Goal: Transaction & Acquisition: Book appointment/travel/reservation

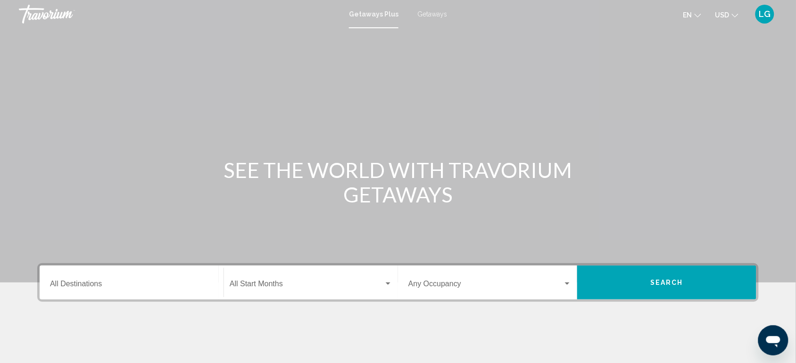
click at [431, 14] on span "Getaways" at bounding box center [432, 14] width 30 height 8
click at [111, 276] on div "Destination All Destinations" at bounding box center [131, 283] width 163 height 30
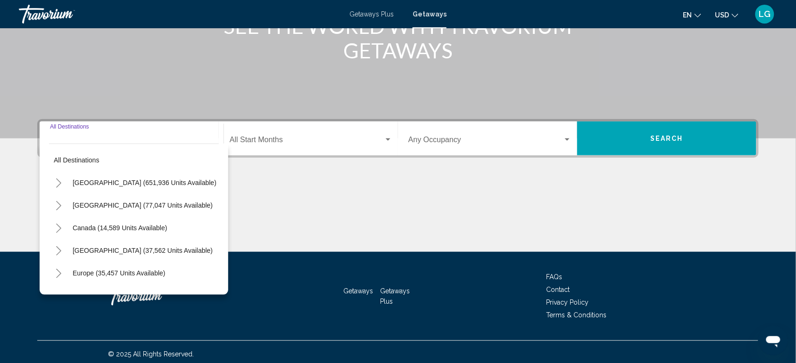
scroll to position [149, 0]
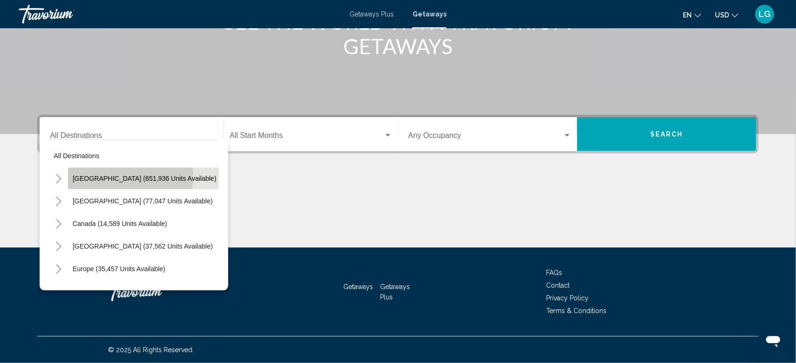
click at [129, 177] on span "United States (651,936 units available)" at bounding box center [145, 179] width 144 height 8
type input "**********"
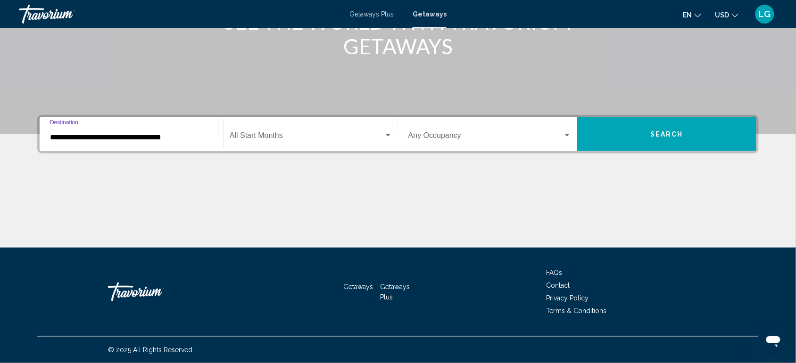
click at [388, 137] on div "Search widget" at bounding box center [388, 136] width 8 height 8
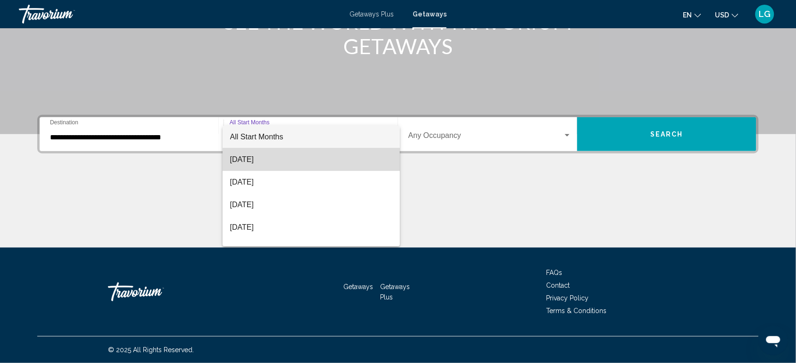
click at [342, 158] on span "[DATE]" at bounding box center [311, 160] width 163 height 23
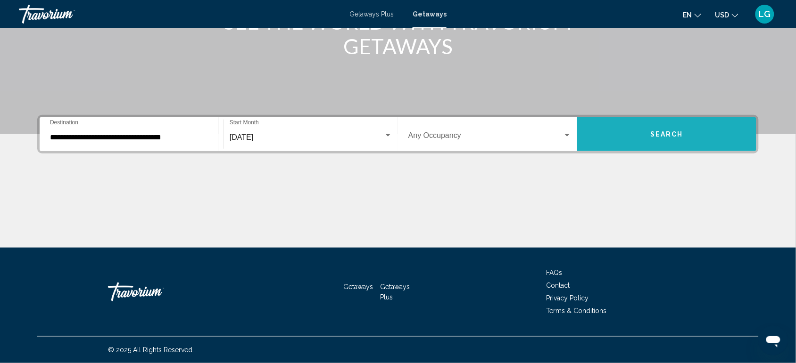
click at [654, 136] on span "Search" at bounding box center [666, 135] width 33 height 8
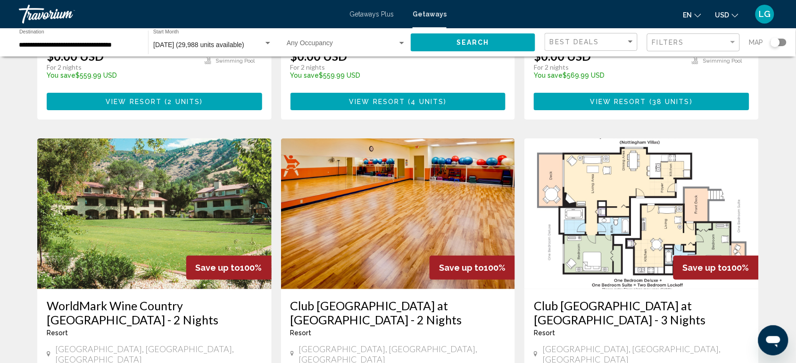
scroll to position [993, 0]
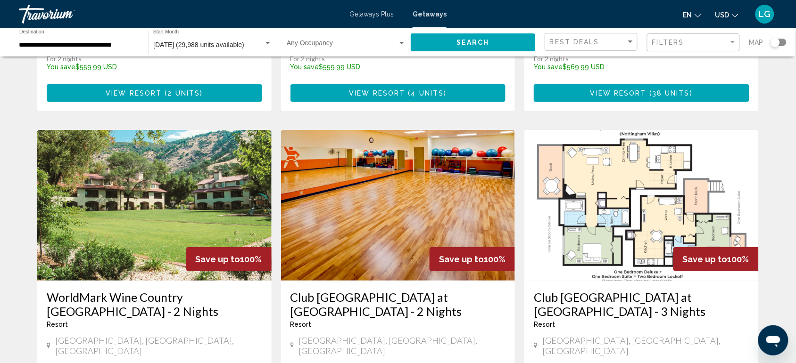
click at [261, 163] on img "Main content" at bounding box center [154, 205] width 234 height 151
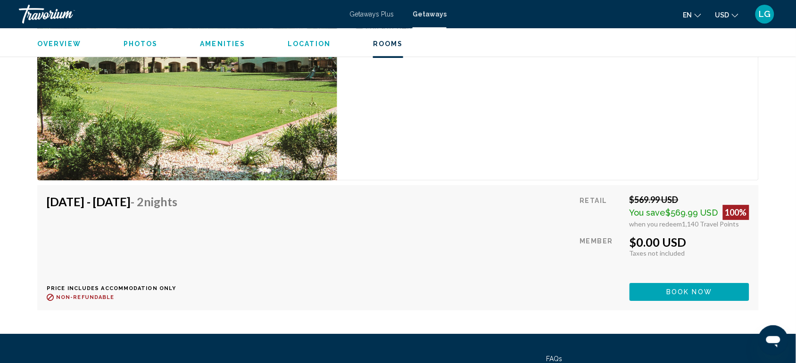
scroll to position [1798, 0]
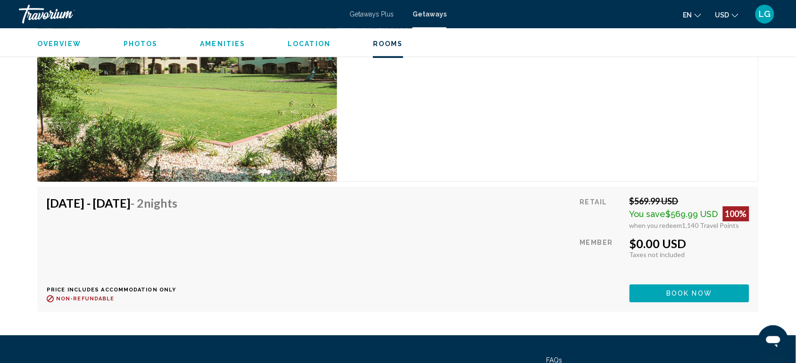
click at [654, 289] on button "Book now" at bounding box center [689, 293] width 120 height 17
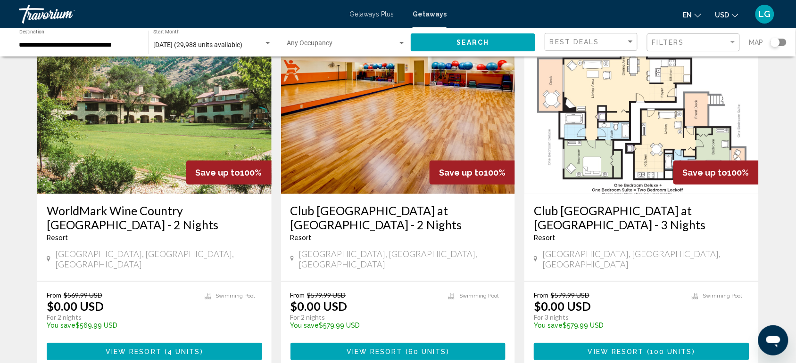
scroll to position [1127, 0]
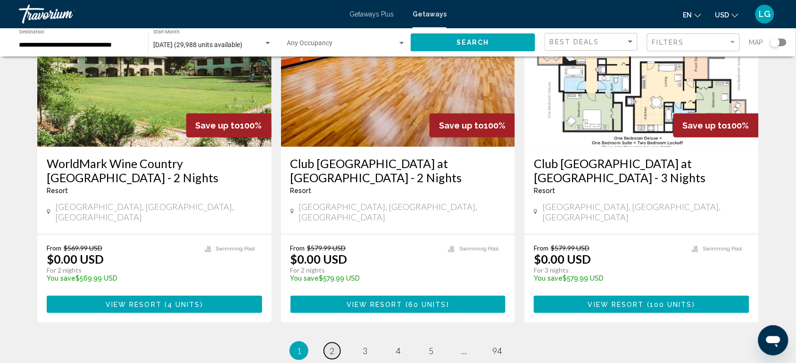
click at [333, 346] on span "2" at bounding box center [332, 351] width 5 height 10
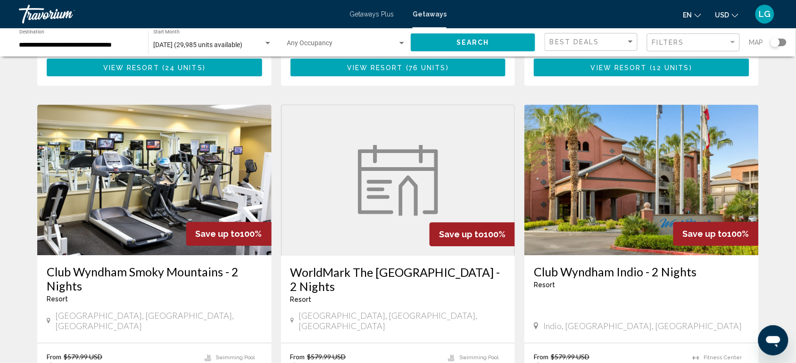
scroll to position [710, 0]
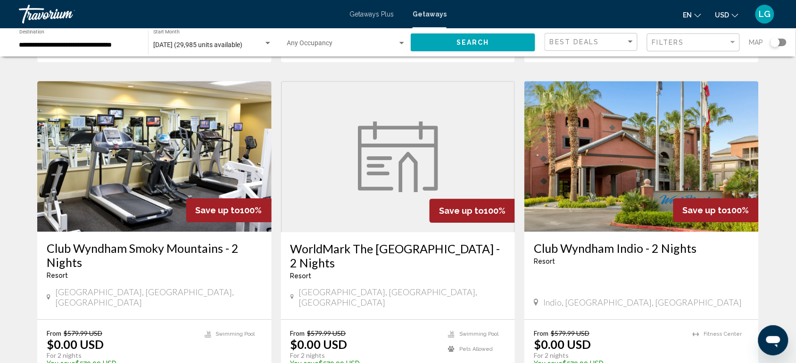
click at [579, 155] on img "Main content" at bounding box center [641, 156] width 234 height 151
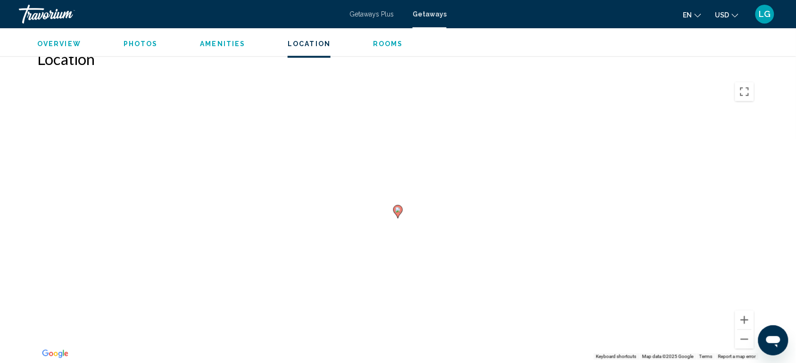
scroll to position [1433, 0]
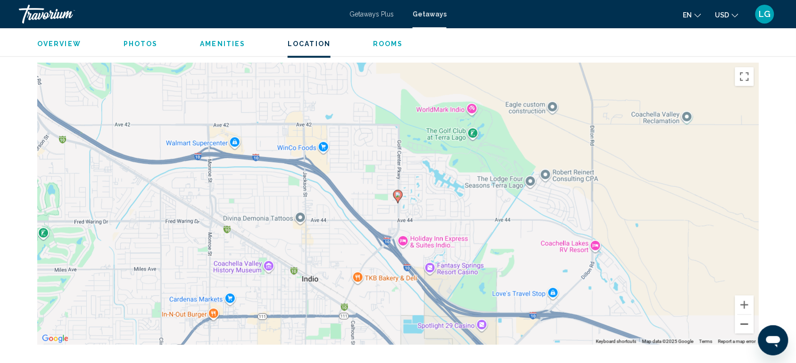
click at [745, 315] on button "Zoom out" at bounding box center [744, 324] width 19 height 19
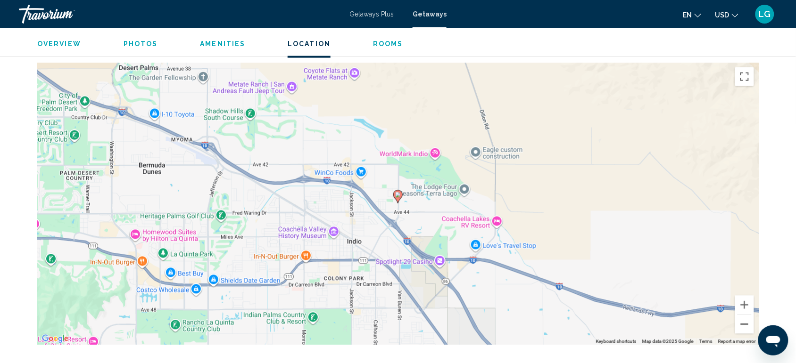
click at [745, 315] on button "Zoom out" at bounding box center [744, 324] width 19 height 19
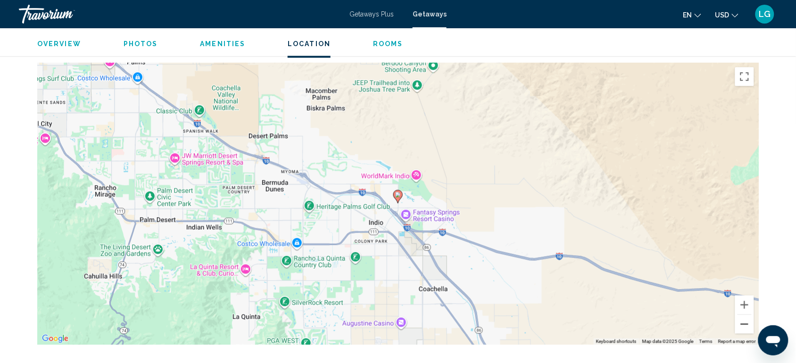
click at [745, 315] on button "Zoom out" at bounding box center [744, 324] width 19 height 19
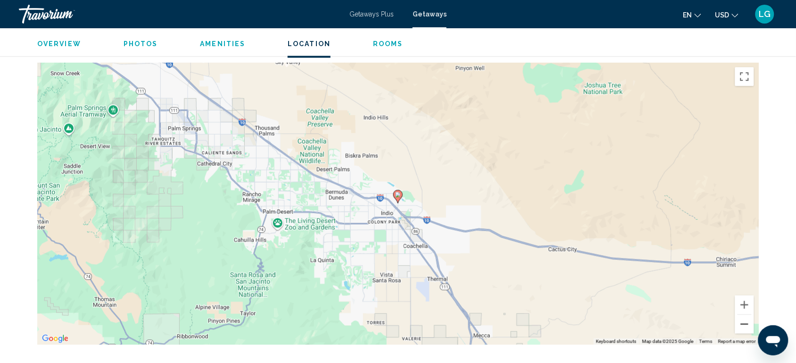
click at [745, 315] on button "Zoom out" at bounding box center [744, 324] width 19 height 19
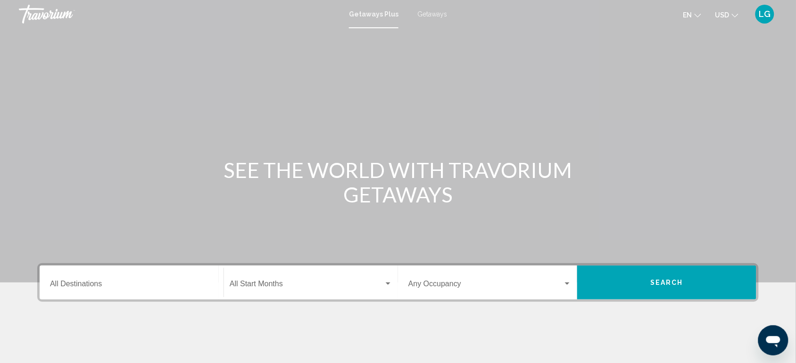
click at [432, 16] on span "Getaways" at bounding box center [432, 14] width 30 height 8
click at [88, 282] on input "Destination All Destinations" at bounding box center [131, 286] width 163 height 8
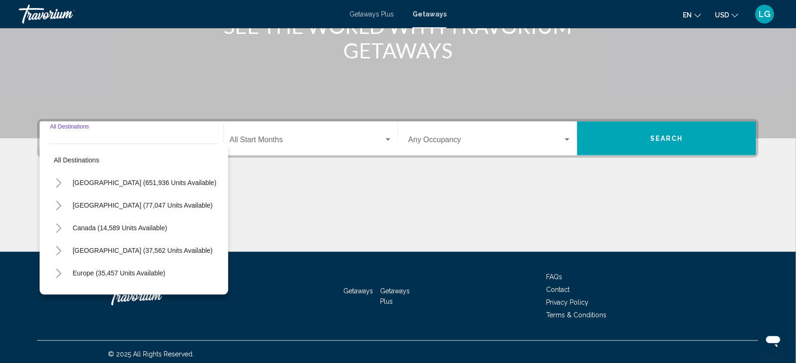
scroll to position [149, 0]
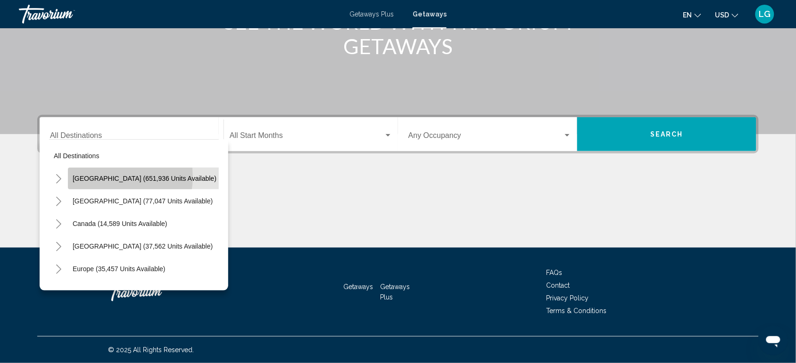
click at [107, 177] on span "United States (651,936 units available)" at bounding box center [145, 179] width 144 height 8
type input "**********"
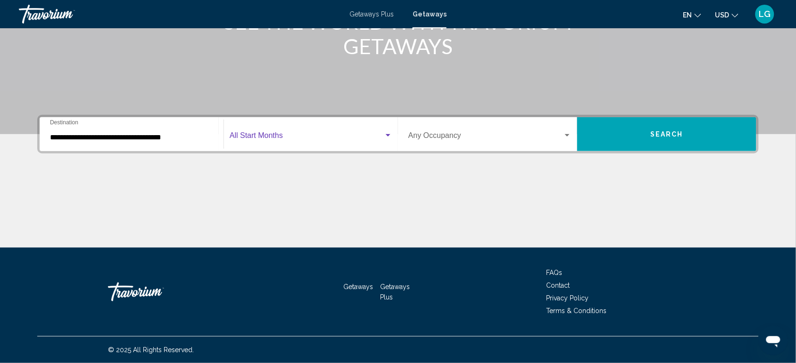
click at [253, 133] on span "Search widget" at bounding box center [307, 137] width 154 height 8
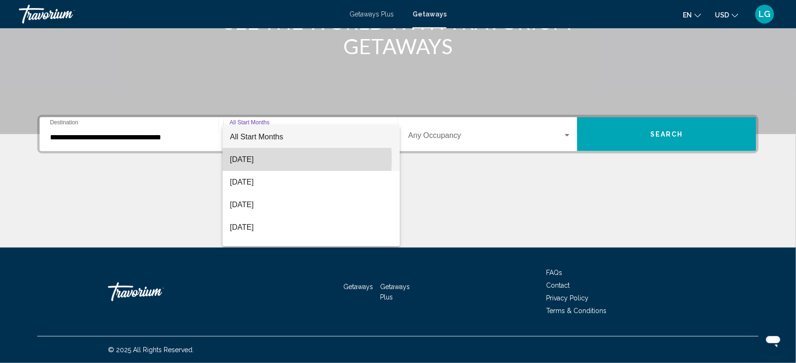
click at [251, 159] on span "[DATE]" at bounding box center [311, 160] width 163 height 23
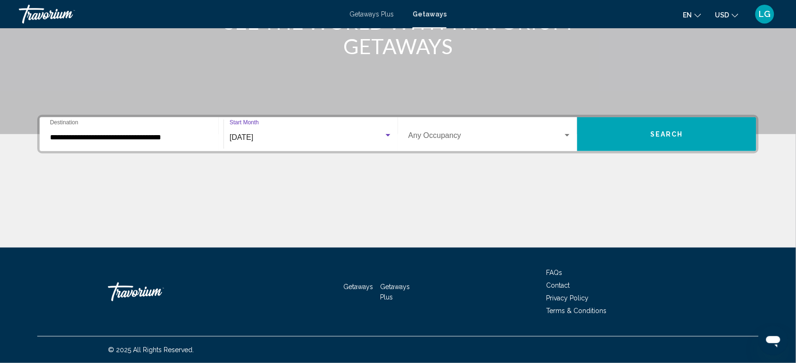
click at [626, 142] on button "Search" at bounding box center [666, 134] width 179 height 34
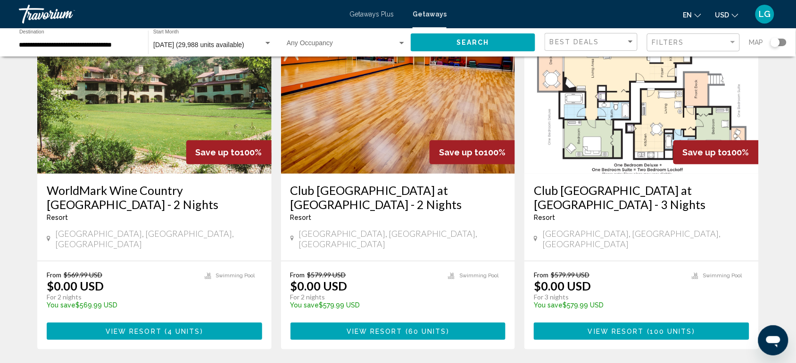
scroll to position [1189, 0]
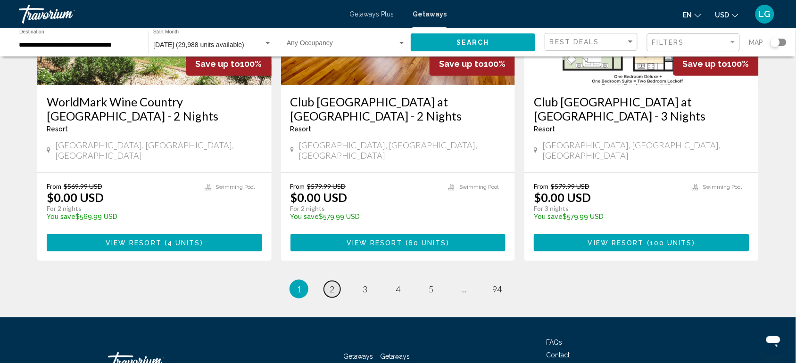
click at [333, 284] on span "2" at bounding box center [332, 289] width 5 height 10
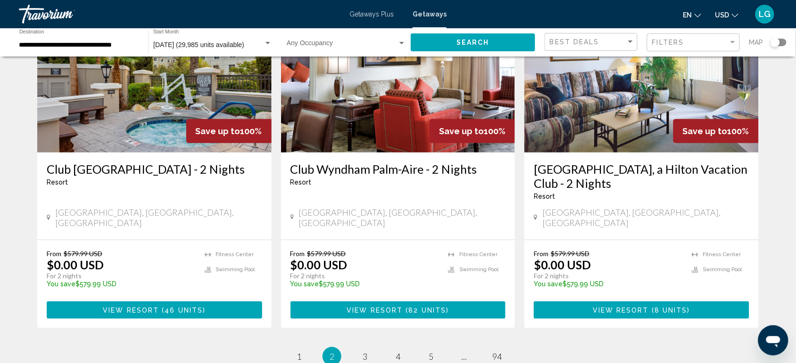
scroll to position [1230, 0]
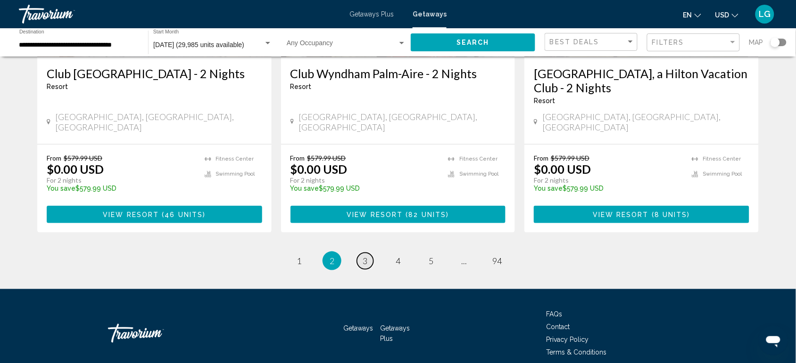
click at [368, 253] on link "page 3" at bounding box center [365, 261] width 17 height 17
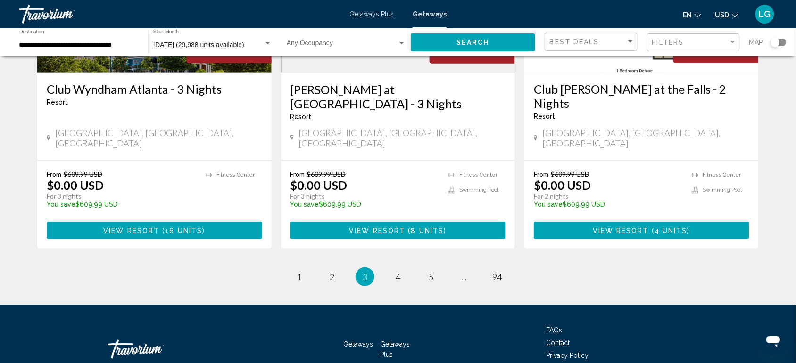
scroll to position [1230, 0]
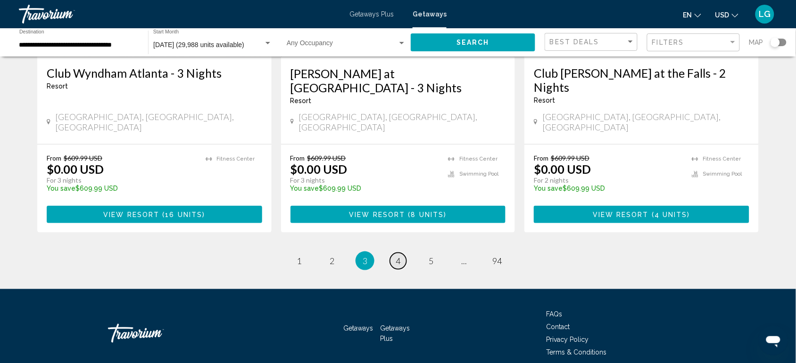
click at [397, 256] on span "4" at bounding box center [398, 261] width 5 height 10
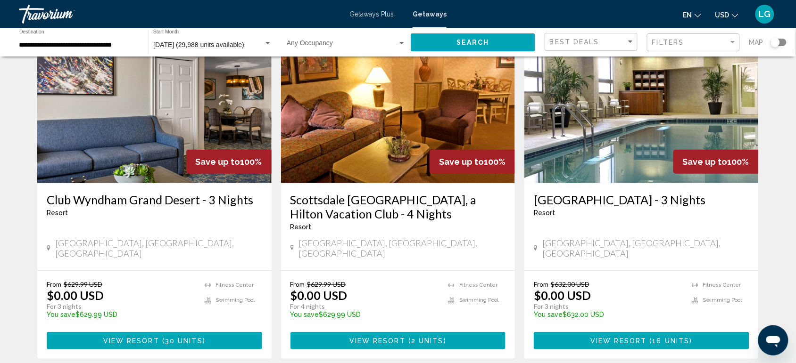
scroll to position [1152, 0]
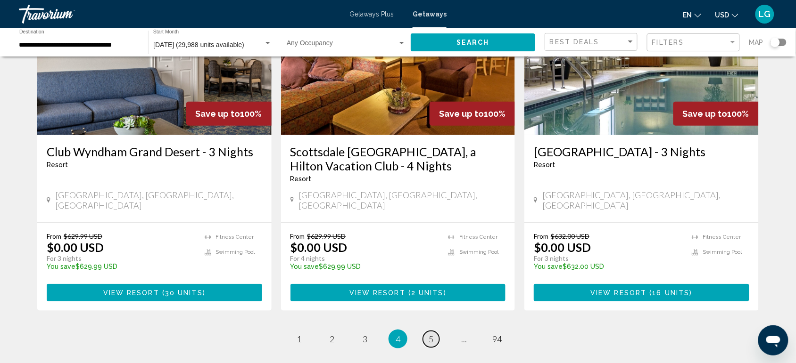
click at [434, 331] on link "page 5" at bounding box center [431, 339] width 17 height 17
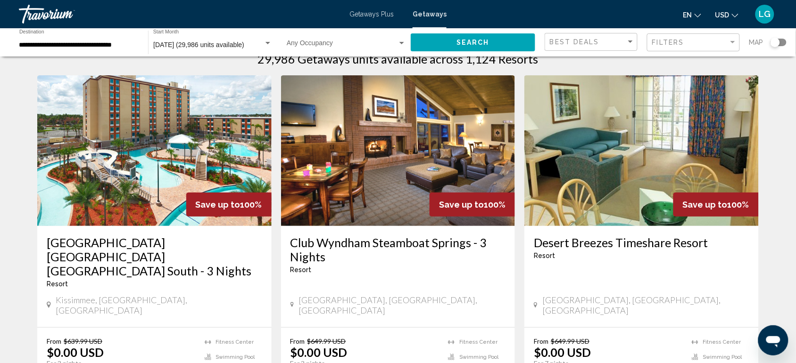
scroll to position [47, 0]
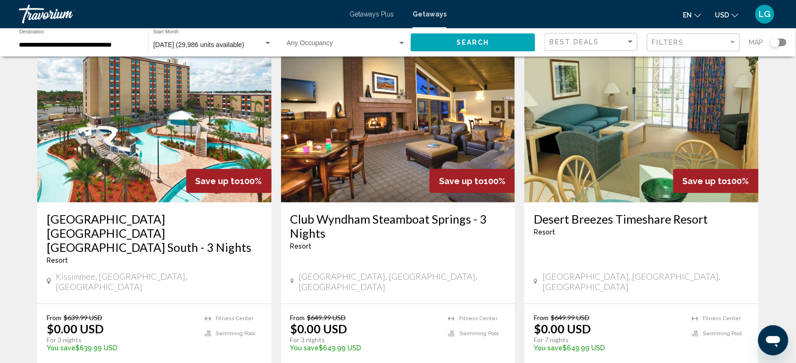
click at [631, 194] on img "Main content" at bounding box center [641, 127] width 234 height 151
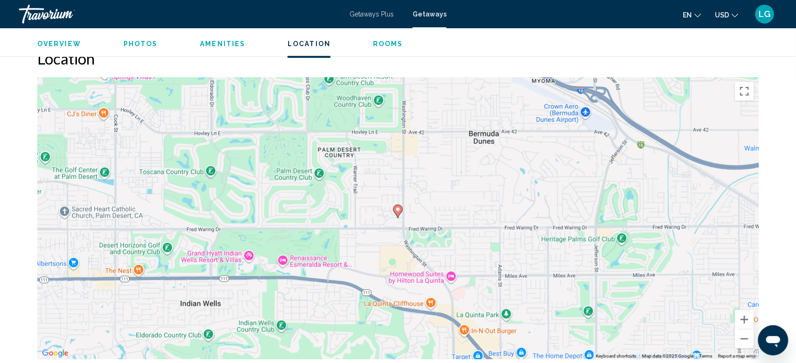
scroll to position [1236, 0]
click at [746, 332] on button "Zoom out" at bounding box center [744, 339] width 19 height 19
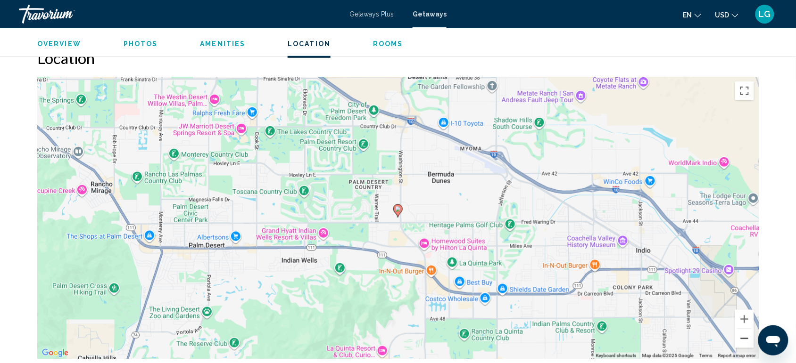
click at [746, 332] on button "Zoom out" at bounding box center [744, 339] width 19 height 19
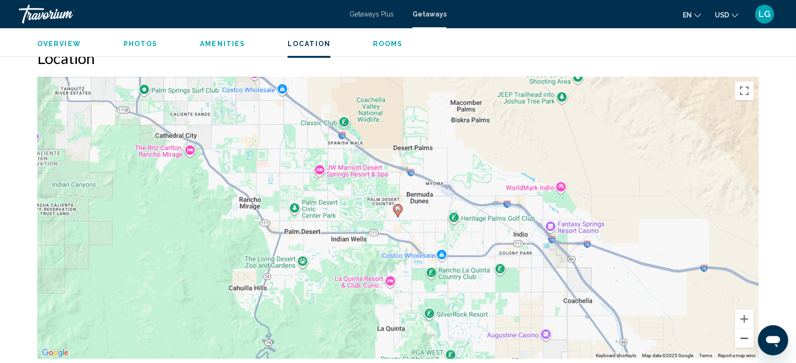
click at [746, 332] on button "Zoom out" at bounding box center [744, 339] width 19 height 19
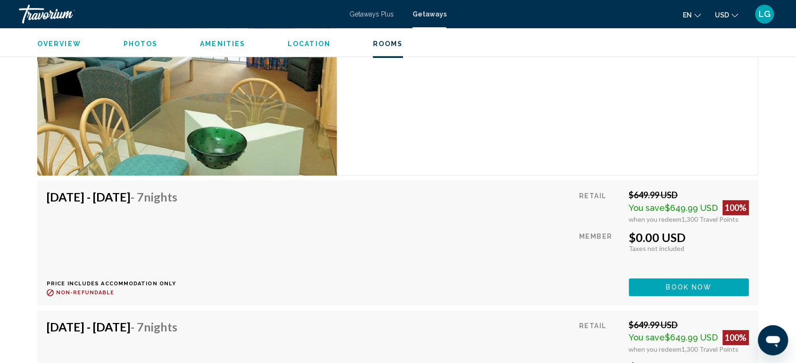
scroll to position [1696, 0]
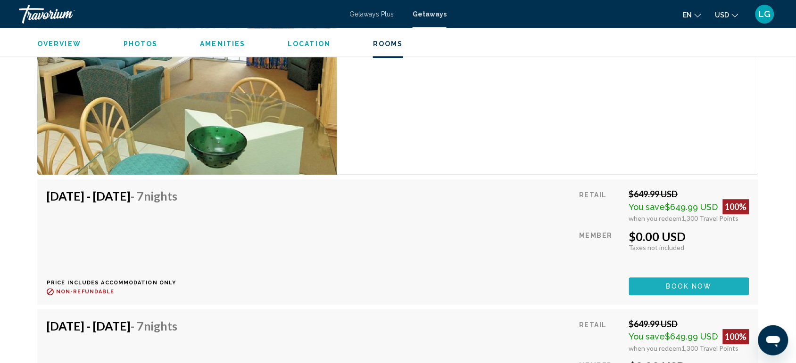
click at [636, 278] on button "Book now" at bounding box center [689, 286] width 120 height 17
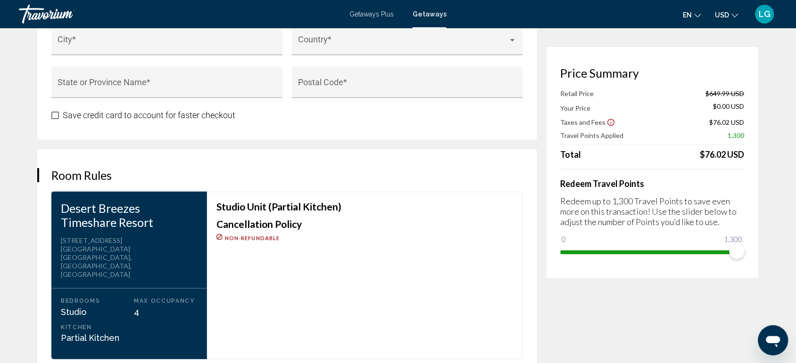
scroll to position [1062, 0]
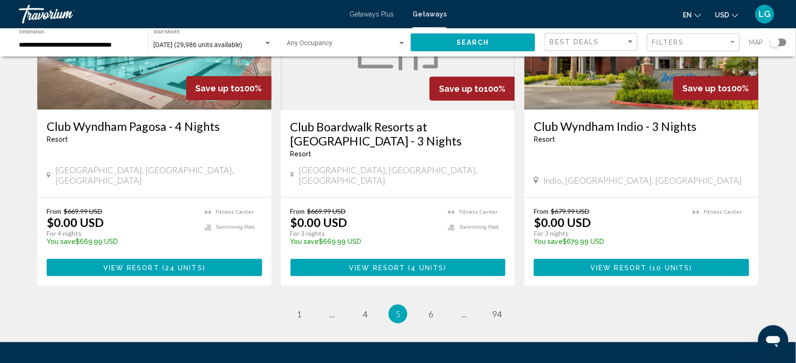
scroll to position [1230, 0]
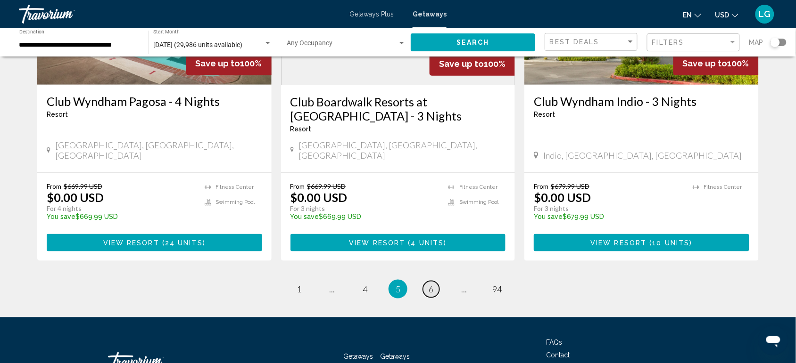
click at [431, 284] on span "6" at bounding box center [431, 289] width 5 height 10
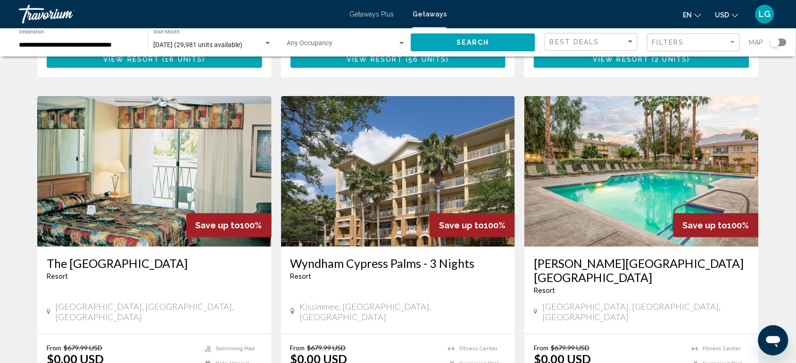
scroll to position [1057, 0]
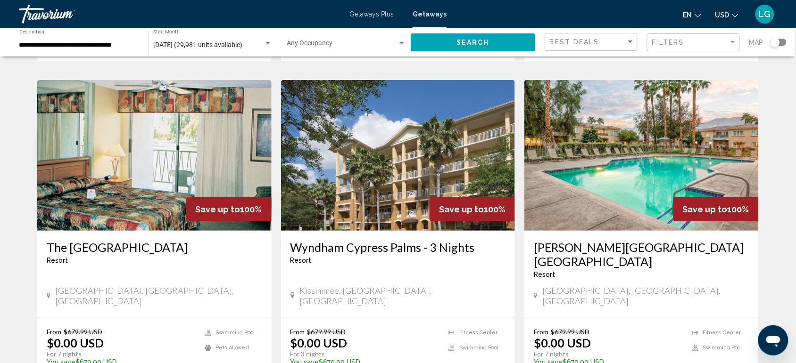
click at [620, 184] on img "Main content" at bounding box center [641, 155] width 234 height 151
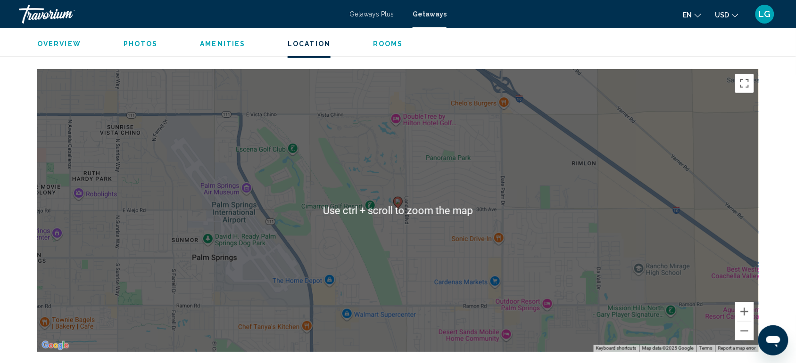
scroll to position [1131, 0]
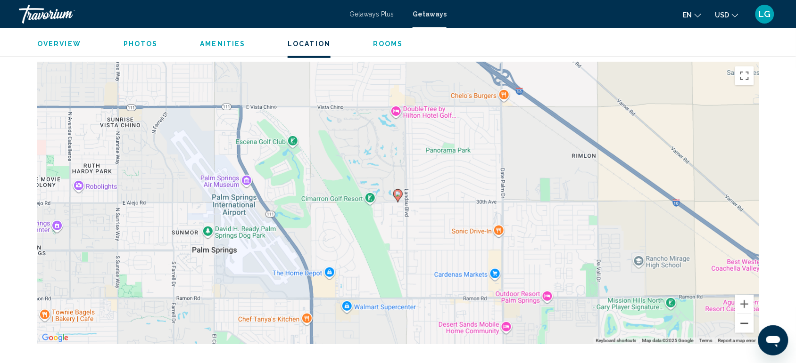
click at [746, 314] on button "Zoom out" at bounding box center [744, 323] width 19 height 19
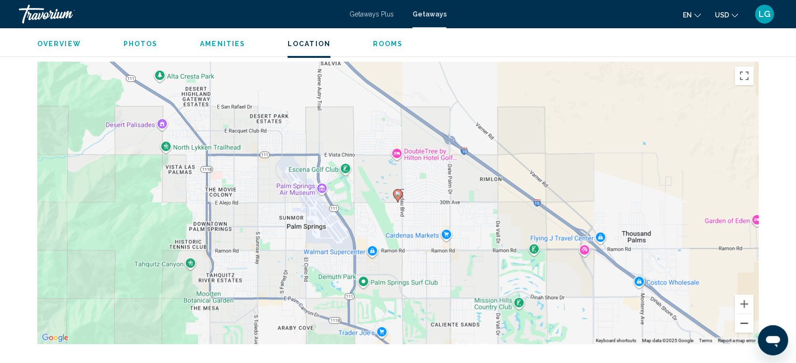
click at [746, 314] on button "Zoom out" at bounding box center [744, 323] width 19 height 19
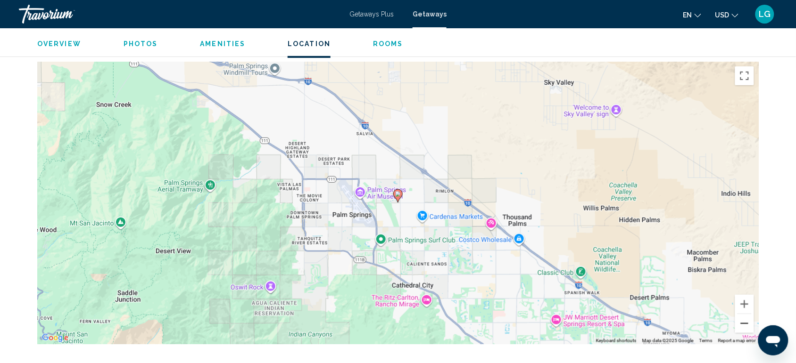
click at [746, 314] on button "Zoom out" at bounding box center [744, 323] width 19 height 19
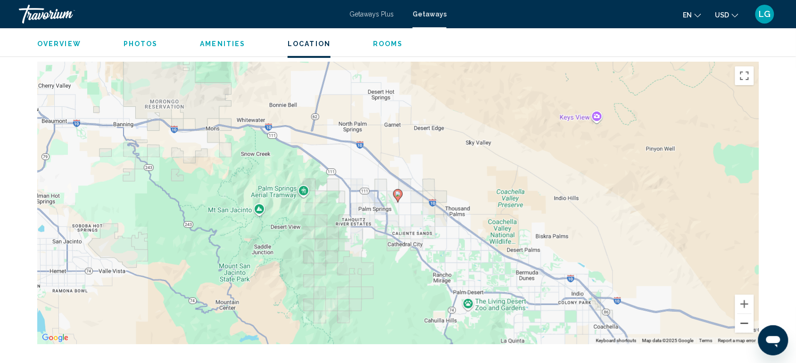
click at [746, 314] on button "Zoom out" at bounding box center [744, 323] width 19 height 19
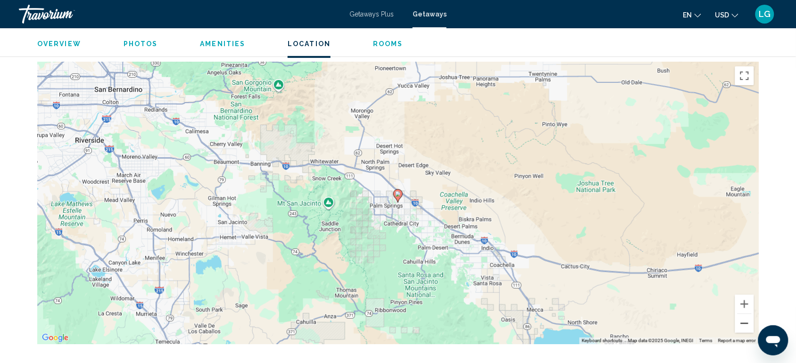
click at [746, 314] on button "Zoom out" at bounding box center [744, 323] width 19 height 19
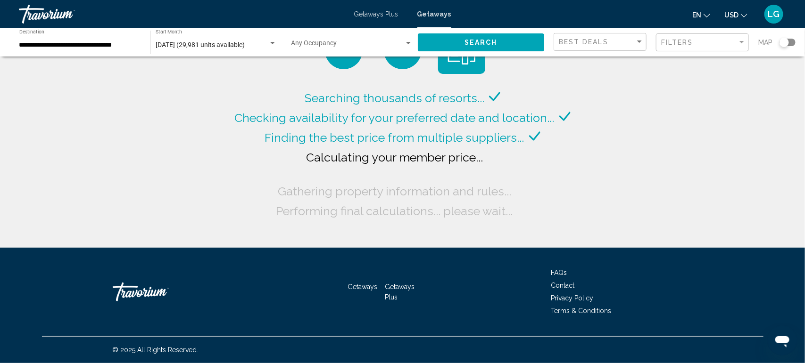
click at [784, 45] on div "Search widget" at bounding box center [783, 42] width 9 height 9
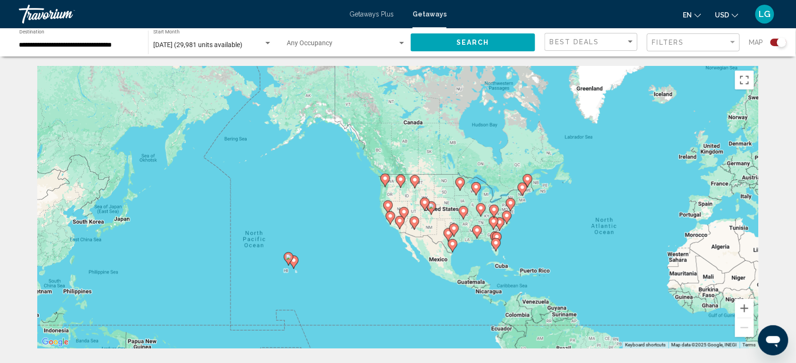
drag, startPoint x: 283, startPoint y: 186, endPoint x: 519, endPoint y: 222, distance: 238.8
click at [519, 222] on div "To activate drag with keyboard, press Alt + Enter. Once in keyboard drag state,…" at bounding box center [397, 207] width 721 height 283
click at [743, 307] on button "Zoom in" at bounding box center [744, 308] width 19 height 19
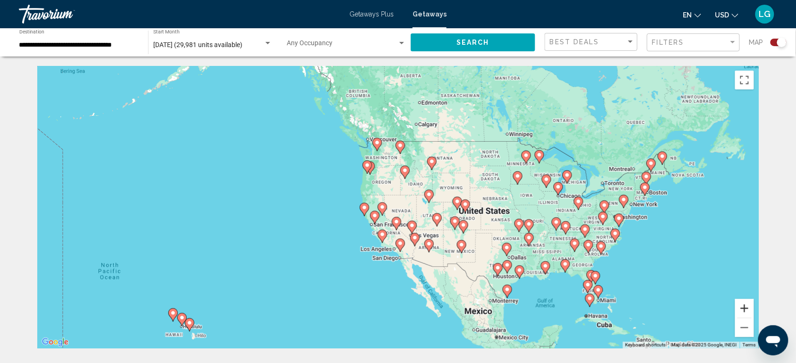
click at [743, 307] on button "Zoom in" at bounding box center [744, 308] width 19 height 19
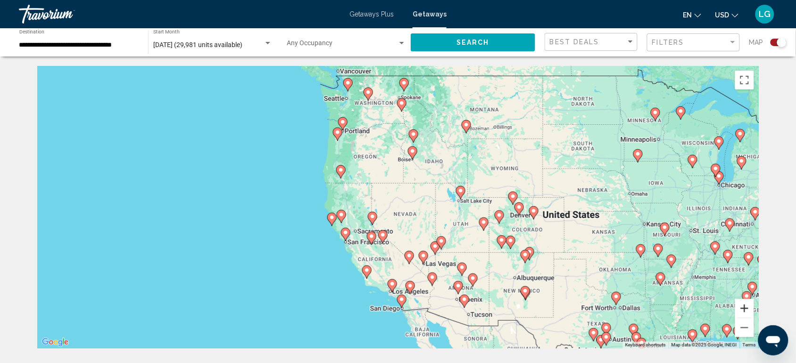
click at [743, 309] on button "Zoom in" at bounding box center [744, 308] width 19 height 19
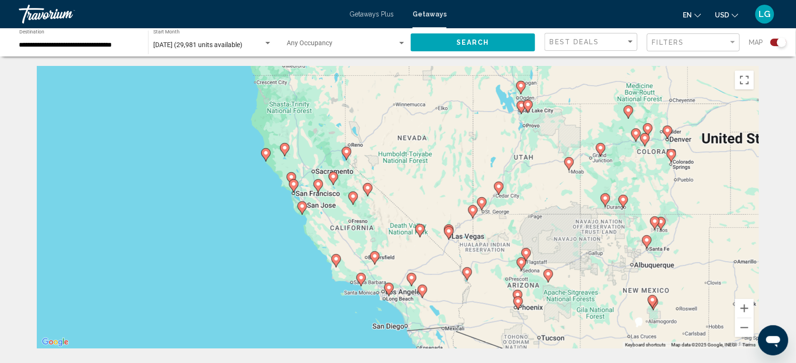
drag, startPoint x: 361, startPoint y: 295, endPoint x: 361, endPoint y: 210, distance: 84.9
click at [361, 210] on div "To activate drag with keyboard, press Alt + Enter. Once in keyboard drag state,…" at bounding box center [397, 207] width 721 height 283
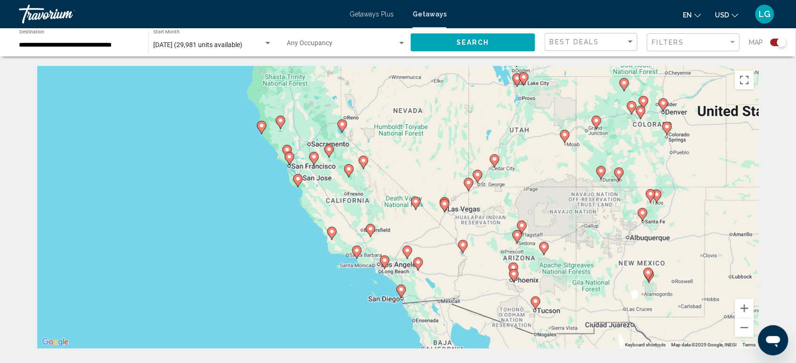
drag, startPoint x: 389, startPoint y: 307, endPoint x: 385, endPoint y: 279, distance: 28.1
click at [385, 279] on div "To activate drag with keyboard, press Alt + Enter. Once in keyboard drag state,…" at bounding box center [397, 207] width 721 height 283
click at [744, 309] on button "Zoom in" at bounding box center [744, 308] width 19 height 19
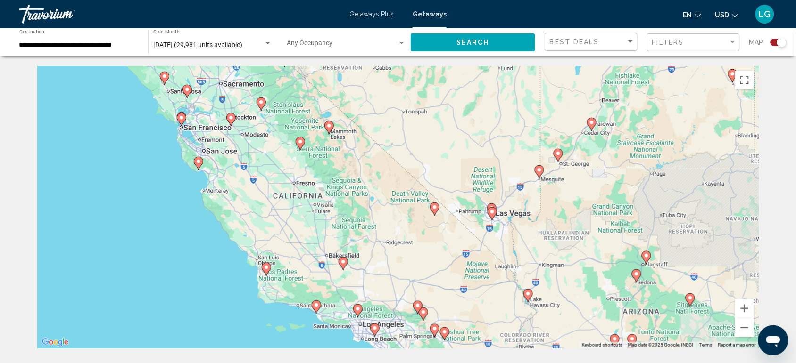
click at [198, 163] on image "Main content" at bounding box center [199, 162] width 6 height 6
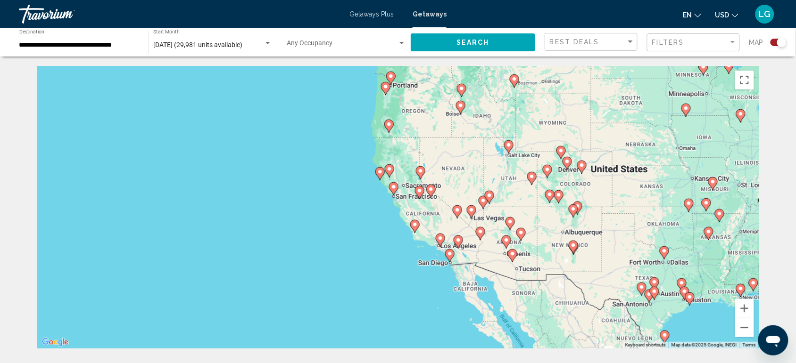
click at [415, 228] on icon "Main content" at bounding box center [415, 227] width 8 height 12
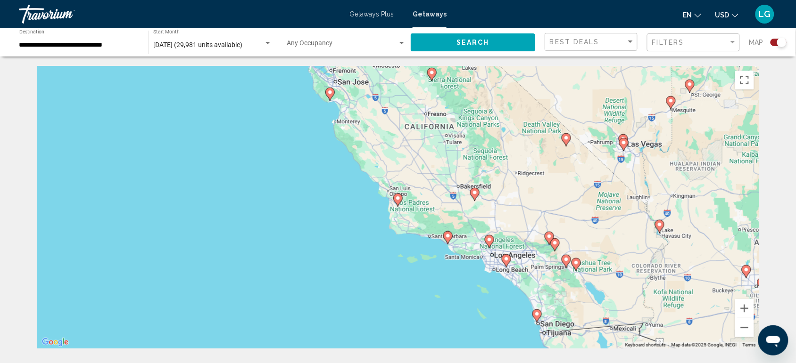
click at [449, 237] on image "Main content" at bounding box center [448, 236] width 6 height 6
type input "**********"
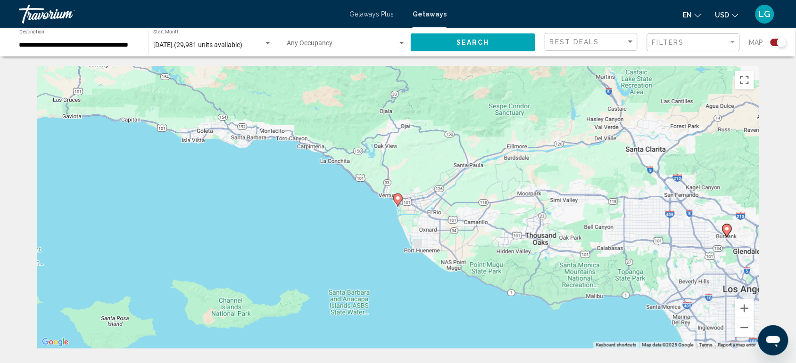
click at [397, 199] on image "Main content" at bounding box center [398, 199] width 6 height 6
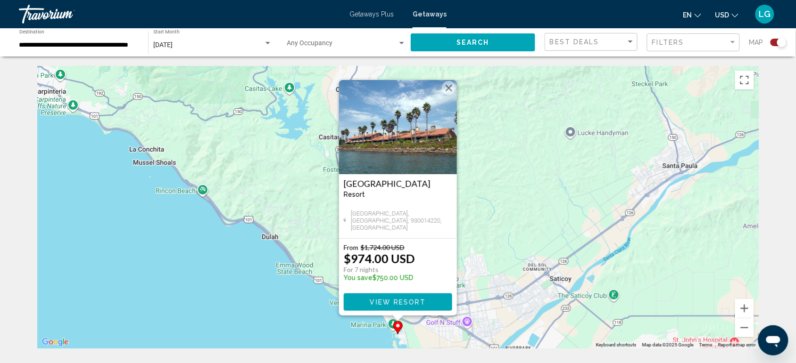
click at [220, 246] on div "To activate drag with keyboard, press Alt + Enter. Once in keyboard drag state,…" at bounding box center [397, 207] width 721 height 283
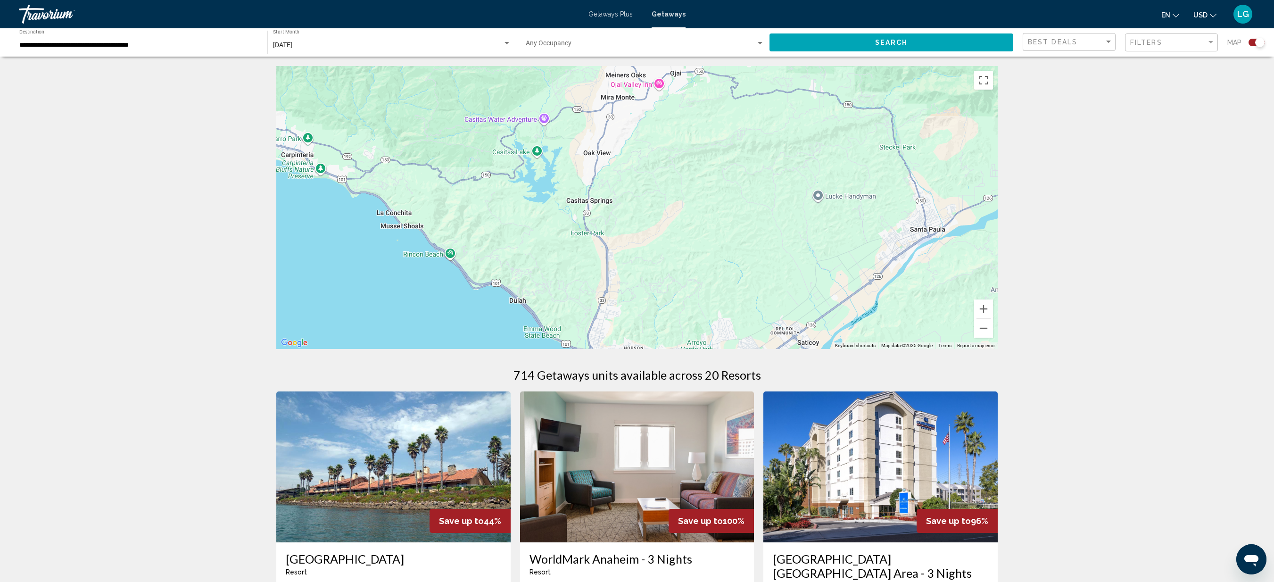
drag, startPoint x: 475, startPoint y: 237, endPoint x: 483, endPoint y: 302, distance: 65.5
click at [483, 302] on div "To activate drag with keyboard, press Alt + Enter. Once in keyboard drag state,…" at bounding box center [636, 207] width 721 height 283
click at [804, 332] on button "Zoom out" at bounding box center [983, 328] width 19 height 19
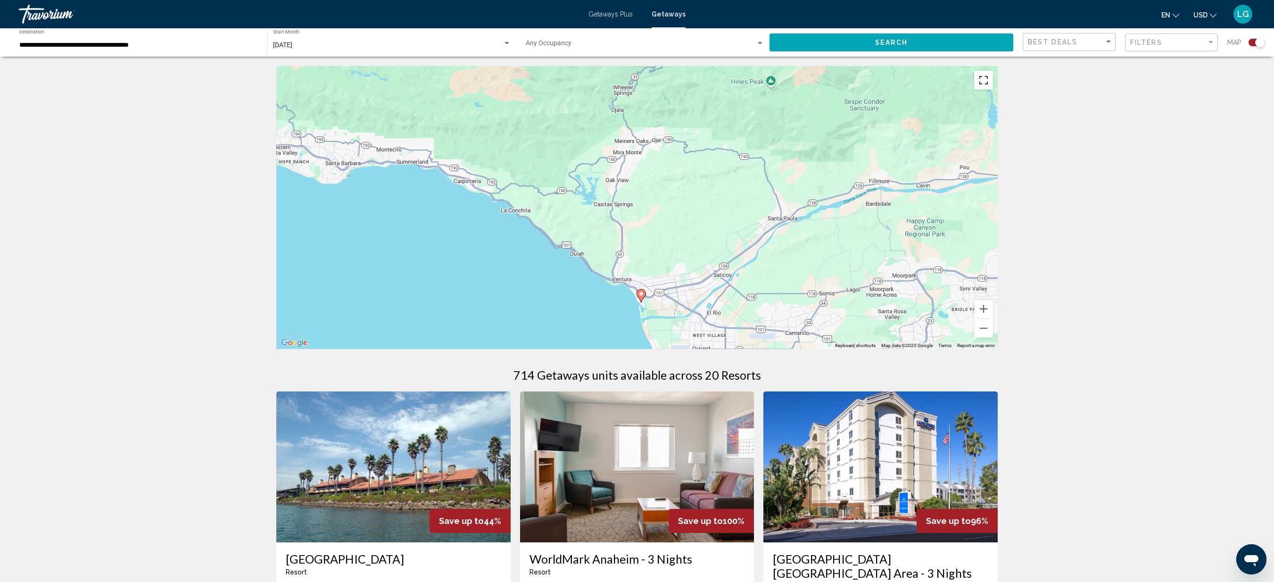
click at [804, 86] on button "Toggle fullscreen view" at bounding box center [983, 80] width 19 height 19
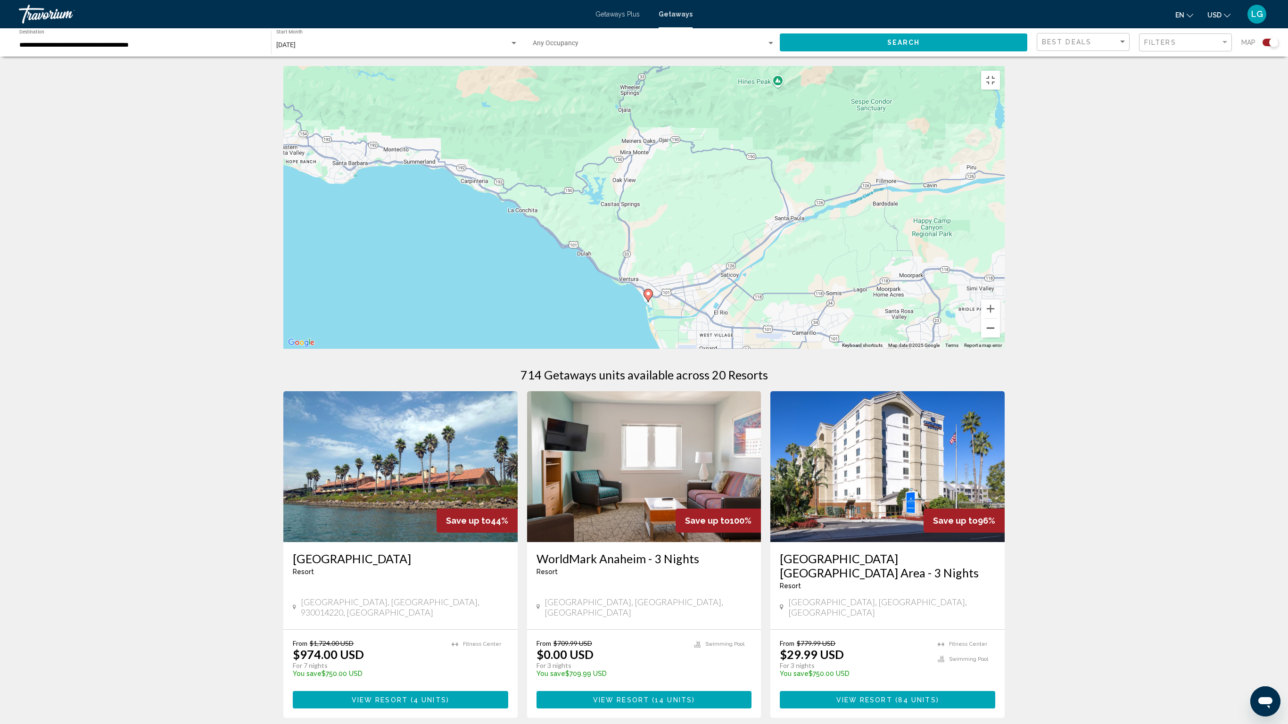
click at [804, 338] on button "Zoom out" at bounding box center [990, 328] width 19 height 19
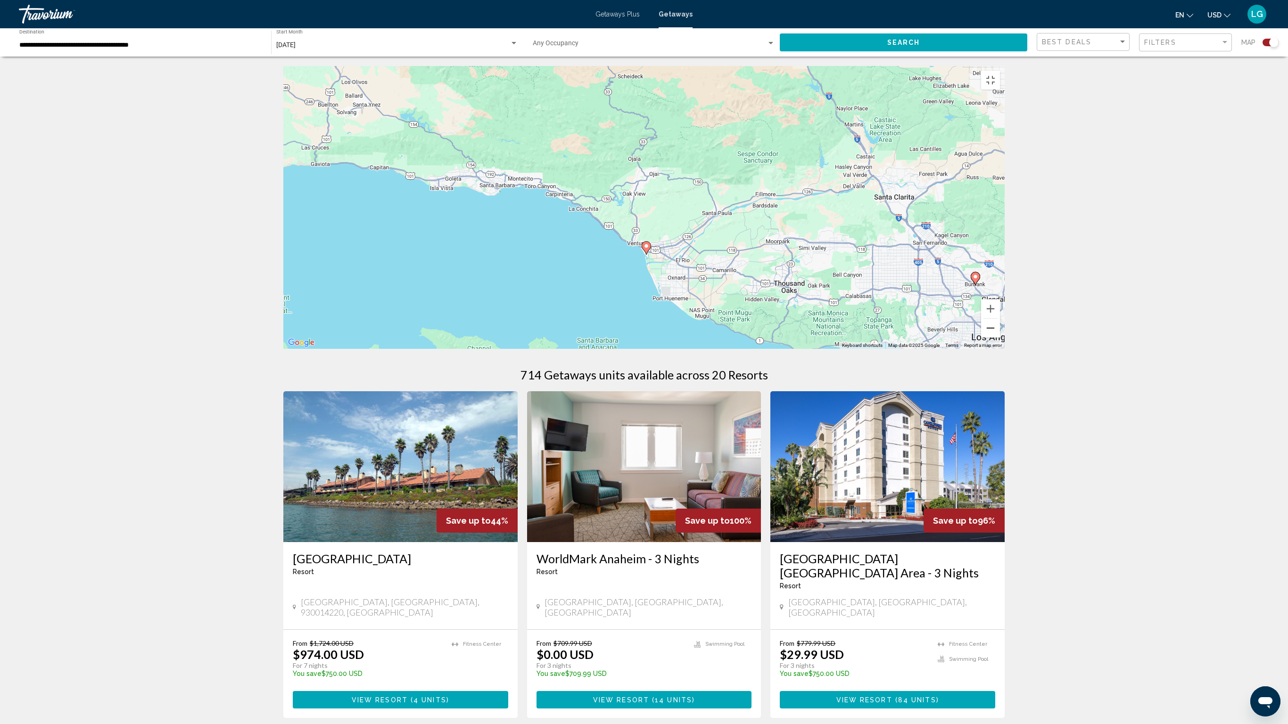
click at [804, 338] on button "Zoom out" at bounding box center [990, 328] width 19 height 19
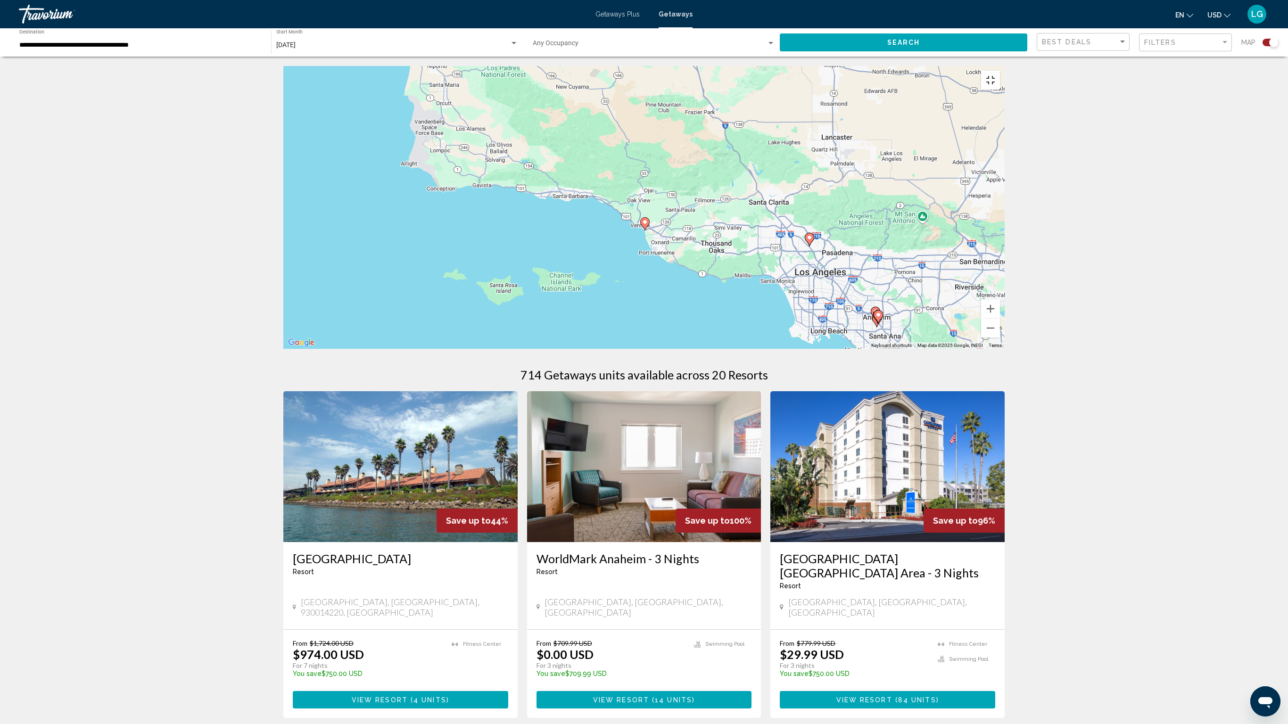
click at [804, 71] on button "Toggle fullscreen view" at bounding box center [990, 80] width 19 height 19
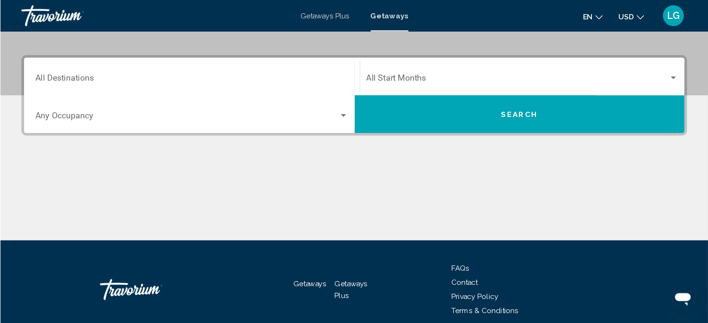
scroll to position [189, 0]
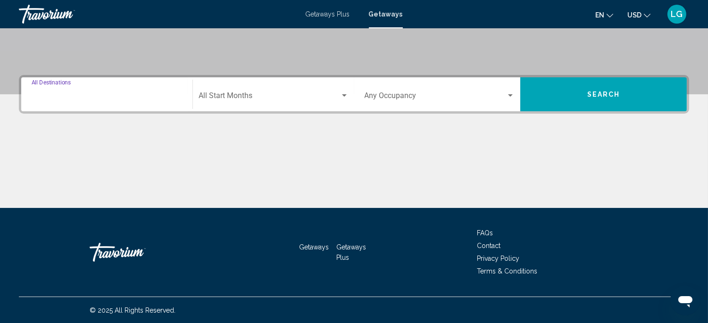
click at [79, 98] on input "Destination All Destinations" at bounding box center [107, 97] width 150 height 8
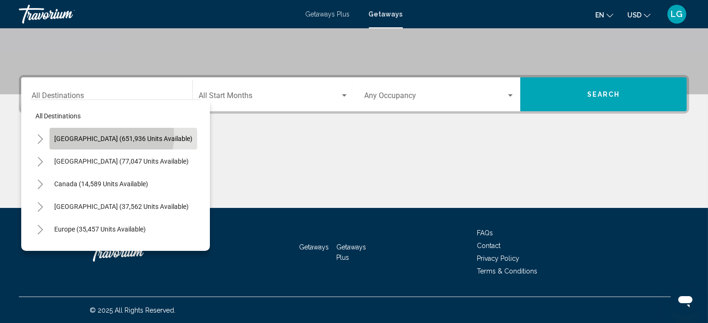
click at [92, 135] on span "United States (651,936 units available)" at bounding box center [123, 139] width 138 height 8
type input "**********"
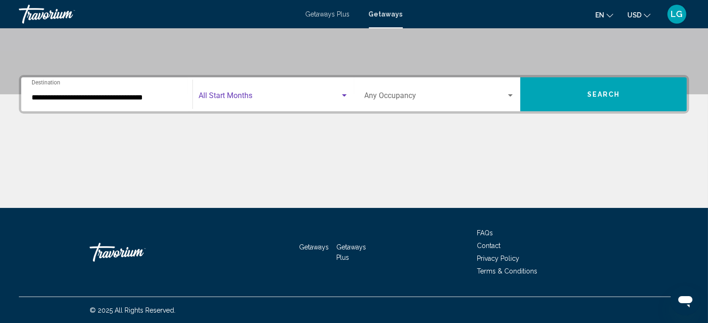
click at [229, 95] on span "Search widget" at bounding box center [268, 97] width 141 height 8
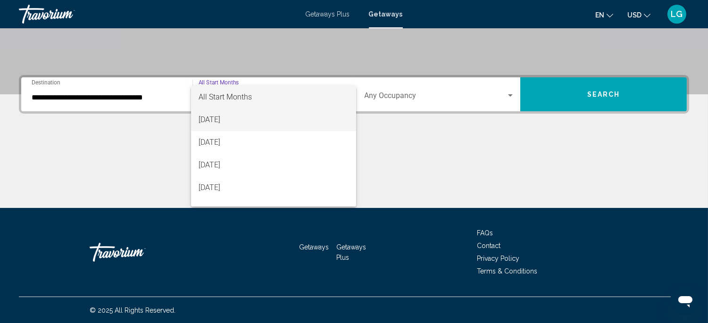
click at [231, 117] on span "[DATE]" at bounding box center [273, 119] width 150 height 23
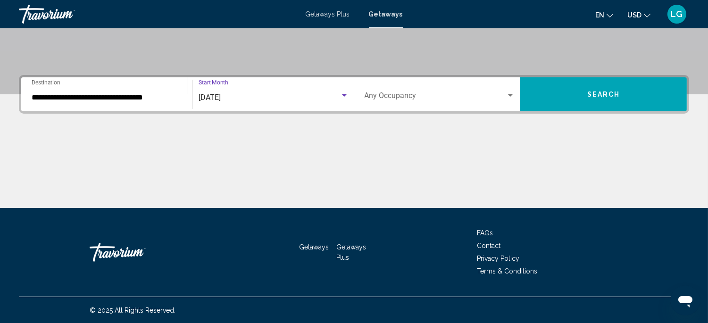
click at [584, 102] on button "Search" at bounding box center [603, 94] width 166 height 34
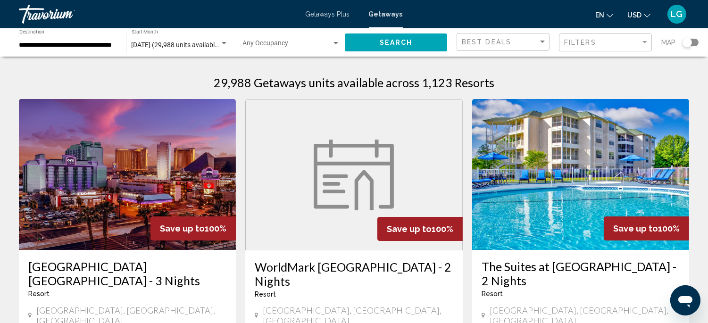
click at [686, 46] on div "Search widget" at bounding box center [686, 42] width 9 height 9
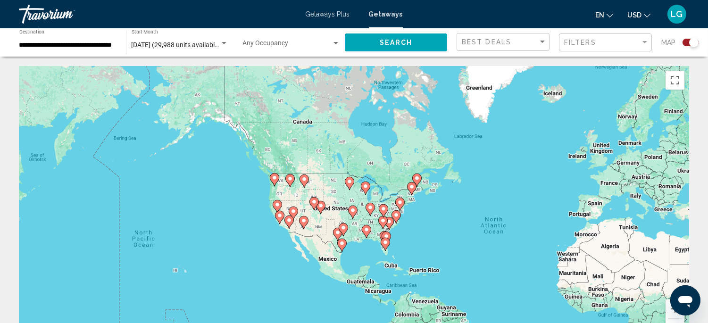
drag, startPoint x: 232, startPoint y: 234, endPoint x: 405, endPoint y: 269, distance: 175.5
click at [405, 269] on div "To activate drag with keyboard, press Alt + Enter. Once in keyboard drag state,…" at bounding box center [354, 207] width 670 height 283
click at [576, 264] on div "To activate drag with keyboard, press Alt + Enter. Once in keyboard drag state,…" at bounding box center [354, 207] width 670 height 283
click at [670, 311] on button "Zoom in" at bounding box center [674, 308] width 19 height 19
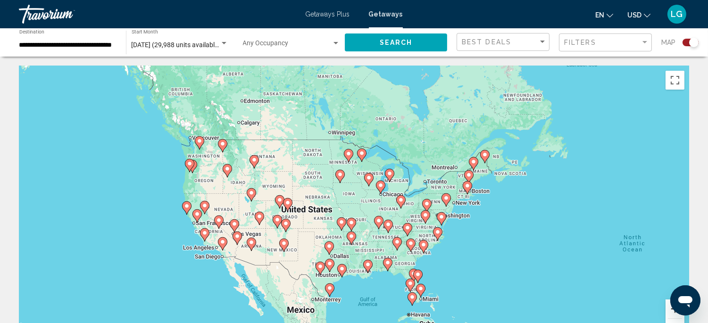
click at [670, 309] on button "Zoom in" at bounding box center [674, 308] width 19 height 19
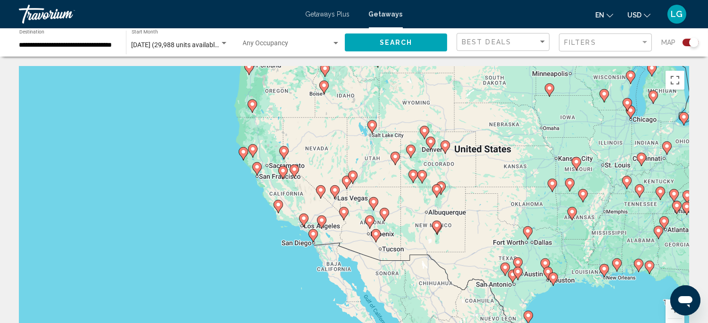
drag, startPoint x: 251, startPoint y: 259, endPoint x: 478, endPoint y: 197, distance: 235.2
click at [478, 197] on div "To activate drag with keyboard, press Alt + Enter. Once in keyboard drag state,…" at bounding box center [354, 207] width 670 height 283
click at [668, 309] on button "Zoom in" at bounding box center [674, 308] width 19 height 19
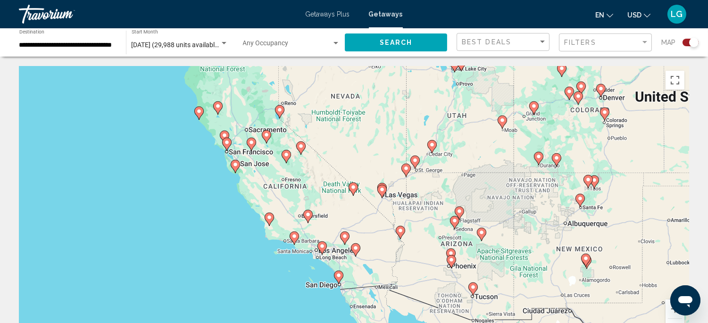
drag, startPoint x: 298, startPoint y: 250, endPoint x: 360, endPoint y: 255, distance: 62.4
click at [360, 255] on div "To navigate, press the arrow keys. To activate drag with keyboard, press Alt + …" at bounding box center [354, 207] width 670 height 283
click at [197, 112] on image "Main content" at bounding box center [199, 111] width 6 height 6
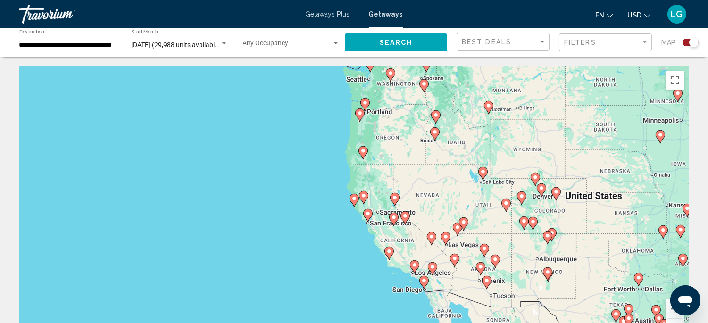
click at [353, 200] on image "Main content" at bounding box center [354, 199] width 6 height 6
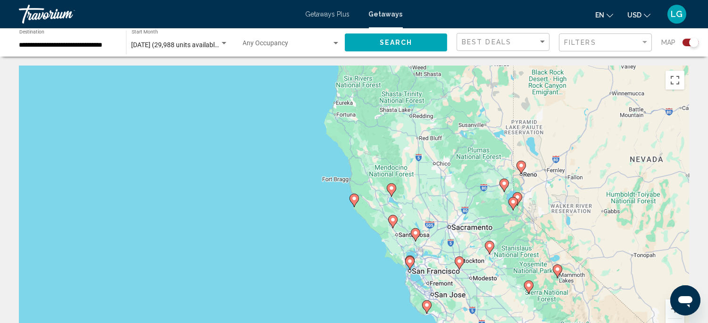
click at [353, 200] on image "Main content" at bounding box center [354, 199] width 6 height 6
type input "**********"
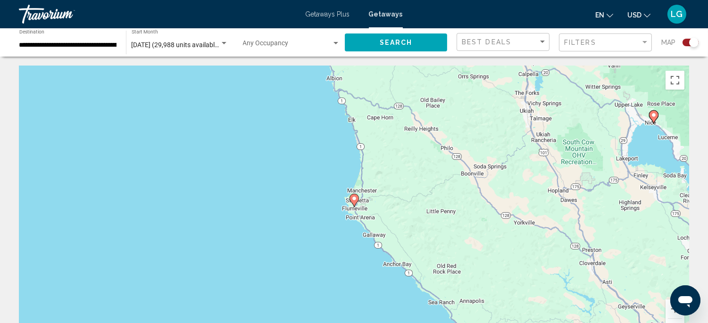
click at [355, 198] on image "Main content" at bounding box center [354, 199] width 6 height 6
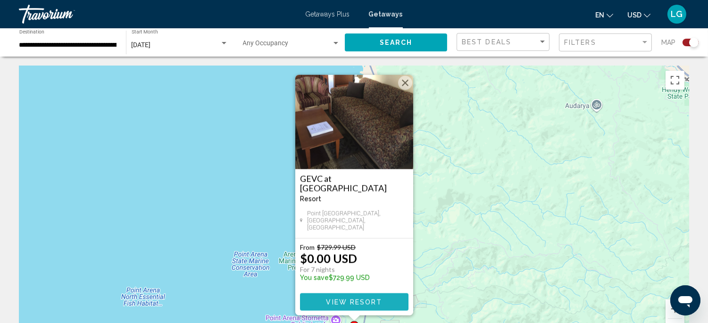
click at [323, 301] on button "View Resort" at bounding box center [354, 301] width 108 height 17
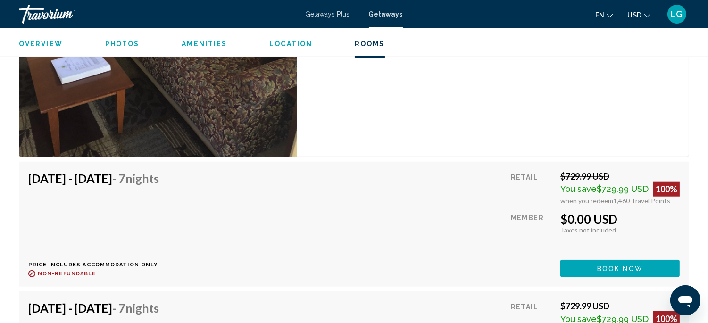
scroll to position [1701, 0]
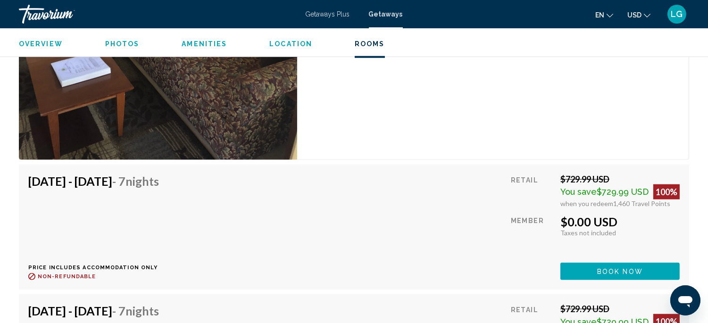
click at [579, 272] on button "Book now" at bounding box center [619, 271] width 119 height 17
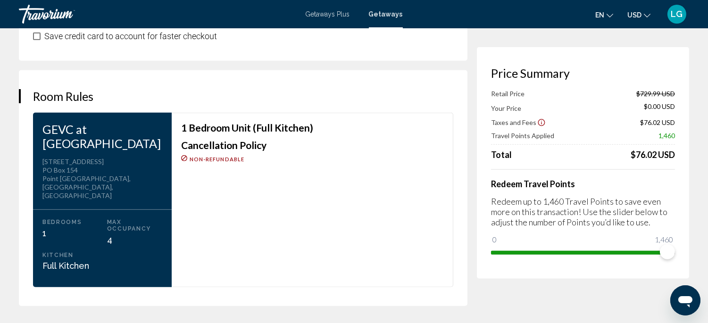
scroll to position [1156, 0]
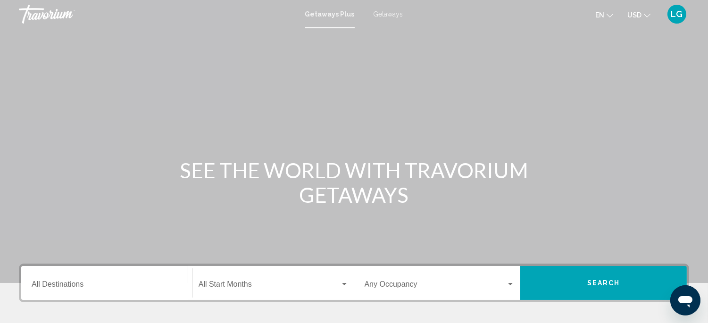
click at [388, 13] on span "Getaways" at bounding box center [388, 14] width 30 height 8
click at [101, 278] on div "Destination All Destinations" at bounding box center [107, 283] width 150 height 30
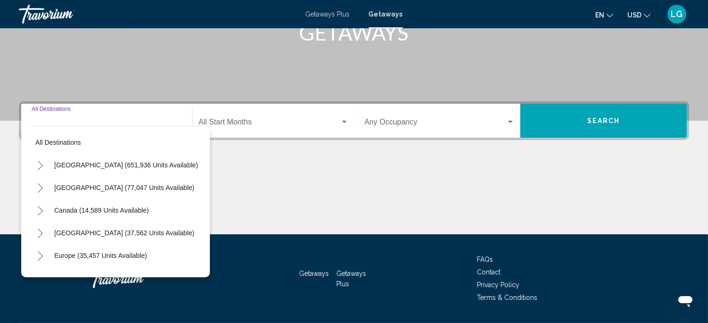
scroll to position [189, 0]
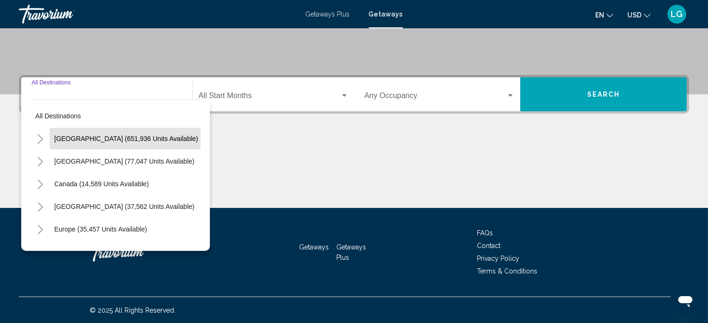
click at [109, 137] on span "United States (651,936 units available)" at bounding box center [126, 139] width 144 height 8
type input "**********"
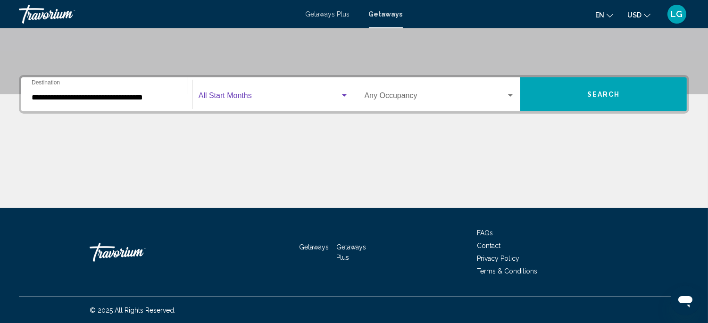
click at [219, 96] on span "Search widget" at bounding box center [268, 97] width 141 height 8
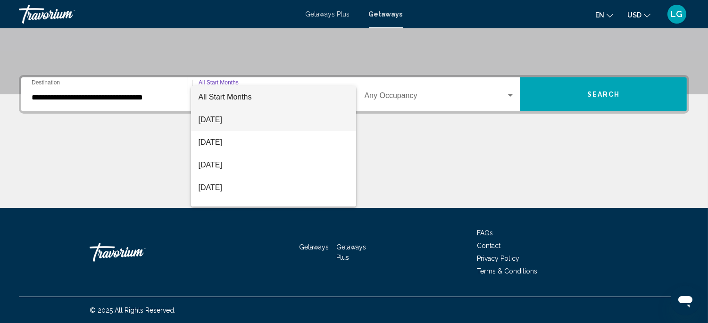
click at [223, 116] on span "[DATE]" at bounding box center [273, 119] width 150 height 23
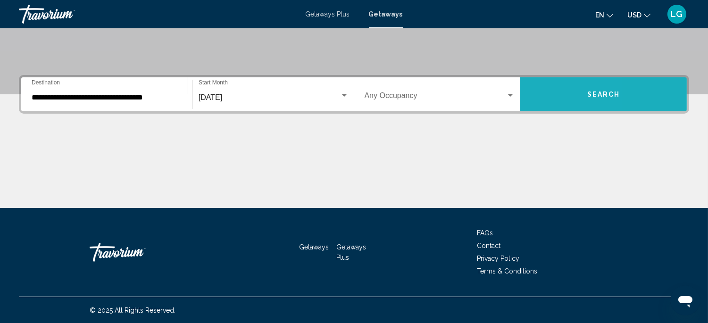
click at [535, 101] on button "Search" at bounding box center [603, 94] width 166 height 34
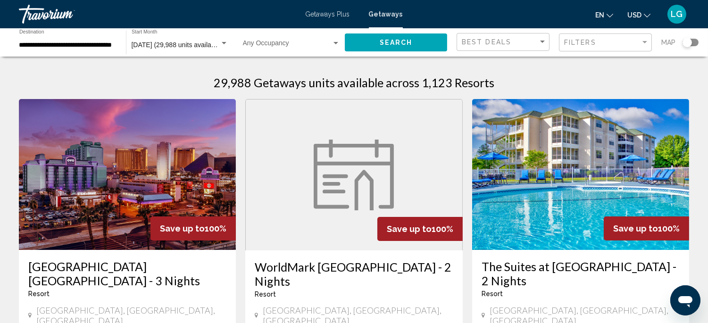
click at [686, 41] on div "Search widget" at bounding box center [686, 42] width 9 height 9
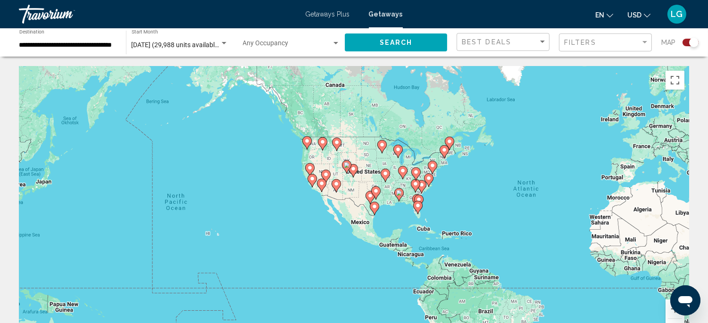
drag, startPoint x: 155, startPoint y: 204, endPoint x: 356, endPoint y: 200, distance: 201.3
click at [356, 200] on div "To activate drag with keyboard, press Alt + Enter. Once in keyboard drag state,…" at bounding box center [354, 207] width 670 height 283
click at [667, 311] on button "Zoom in" at bounding box center [674, 308] width 19 height 19
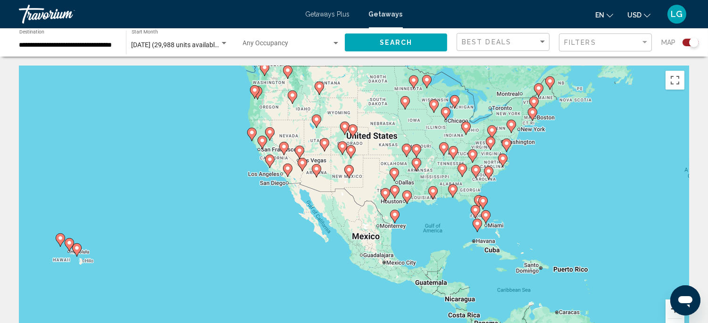
click at [667, 311] on button "Zoom in" at bounding box center [674, 308] width 19 height 19
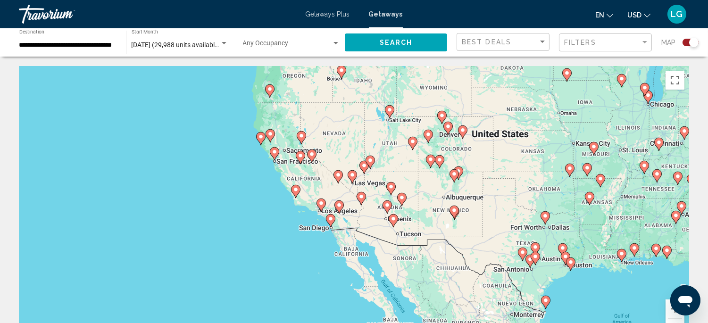
drag, startPoint x: 210, startPoint y: 165, endPoint x: 322, endPoint y: 238, distance: 132.6
click at [322, 238] on div "To activate drag with keyboard, press Alt + Enter. Once in keyboard drag state,…" at bounding box center [354, 207] width 670 height 283
click at [668, 308] on button "Zoom in" at bounding box center [674, 308] width 19 height 19
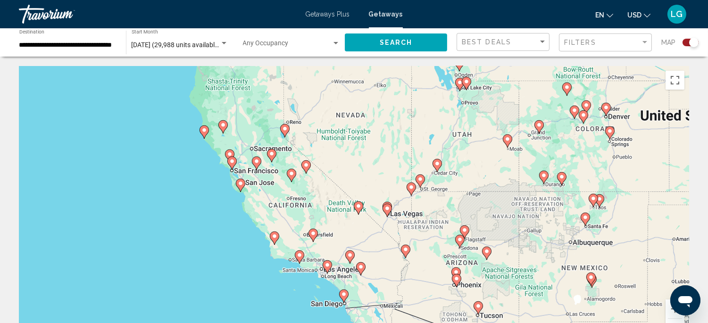
drag, startPoint x: 214, startPoint y: 119, endPoint x: 251, endPoint y: 176, distance: 68.4
click at [251, 176] on div "To activate drag with keyboard, press Alt + Enter. Once in keyboard drag state,…" at bounding box center [354, 207] width 670 height 283
click at [230, 153] on image "Main content" at bounding box center [230, 154] width 6 height 6
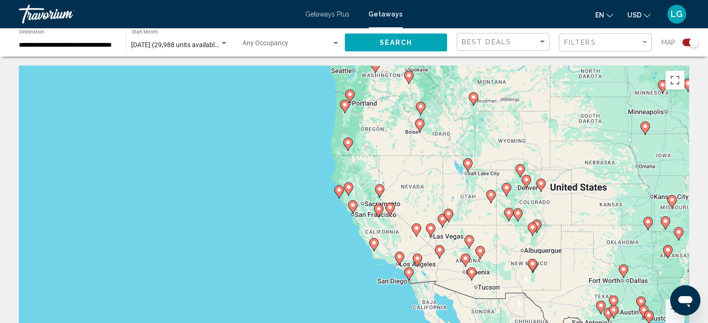
click at [351, 205] on image "Main content" at bounding box center [353, 205] width 6 height 6
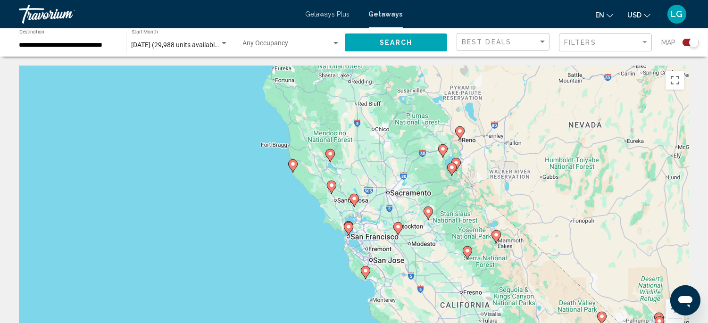
click at [349, 227] on image "Main content" at bounding box center [349, 227] width 6 height 6
type input "**********"
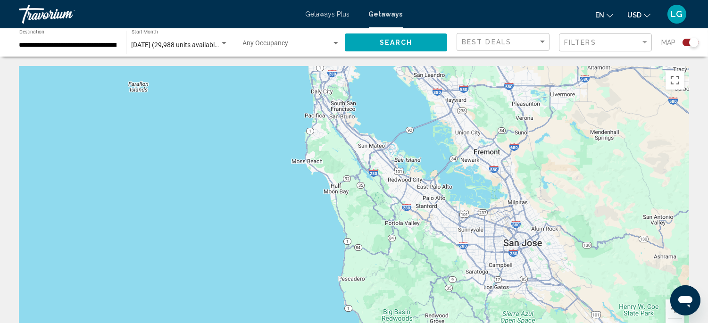
drag, startPoint x: 349, startPoint y: 225, endPoint x: 338, endPoint y: 64, distance: 161.6
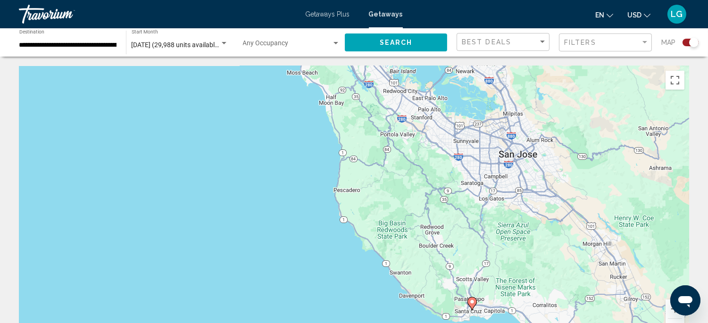
drag, startPoint x: 365, startPoint y: 227, endPoint x: 359, endPoint y: 128, distance: 98.8
click at [359, 128] on div "To activate drag with keyboard, press Alt + Enter. Once in keyboard drag state,…" at bounding box center [354, 207] width 670 height 283
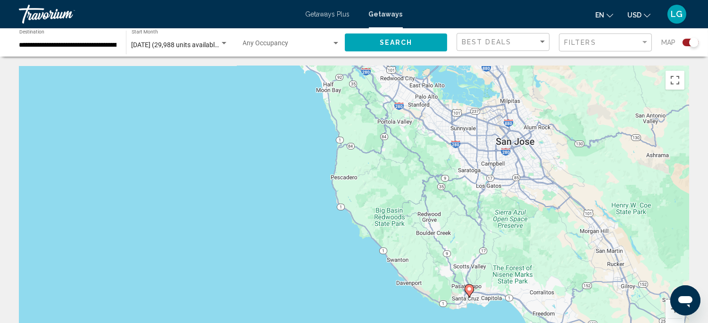
click at [469, 289] on image "Main content" at bounding box center [469, 289] width 6 height 6
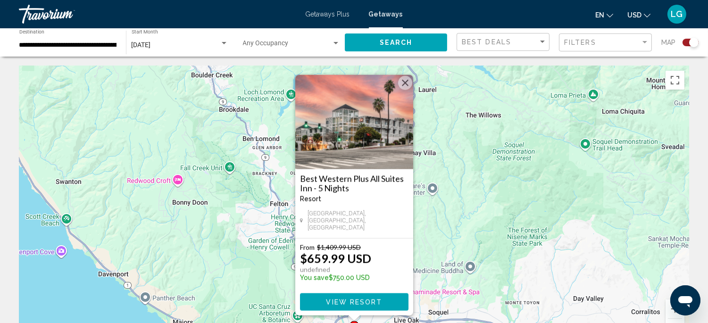
click at [403, 86] on button "Close" at bounding box center [405, 83] width 14 height 14
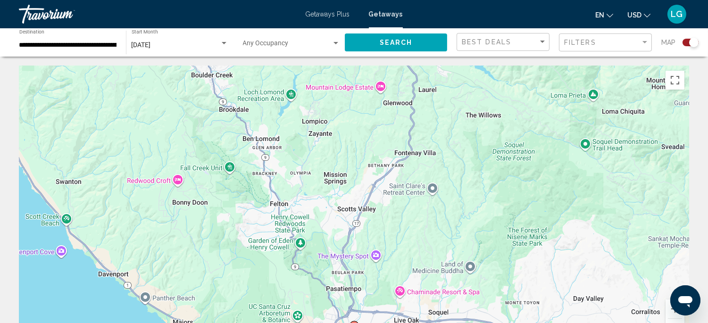
click at [671, 322] on button "Zoom out" at bounding box center [674, 328] width 19 height 19
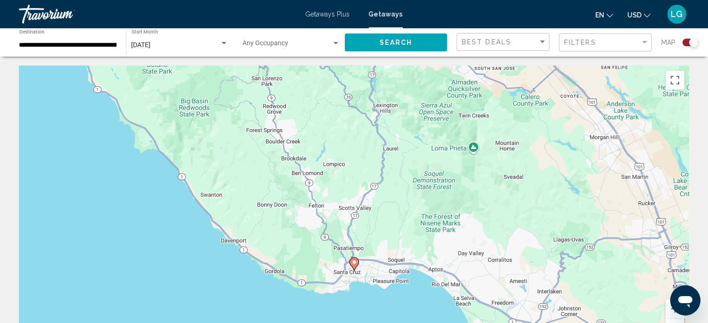
click at [671, 322] on button "Zoom out" at bounding box center [674, 328] width 19 height 19
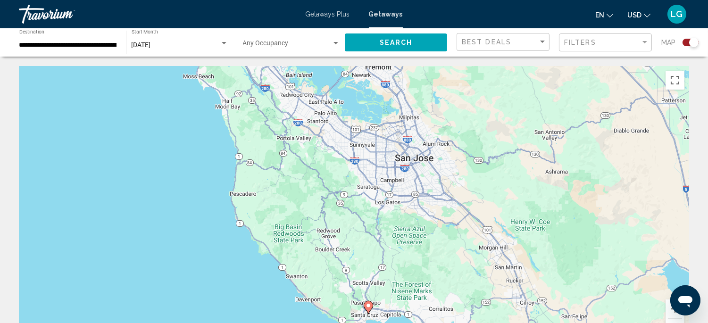
drag, startPoint x: 347, startPoint y: 134, endPoint x: 370, endPoint y: 240, distance: 108.8
click at [370, 240] on div "To activate drag with keyboard, press Alt + Enter. Once in keyboard drag state,…" at bounding box center [354, 207] width 670 height 283
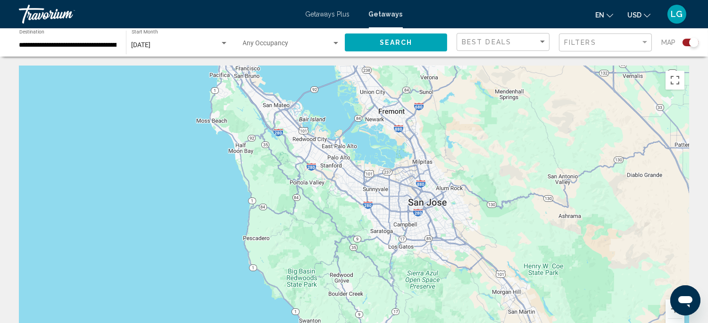
click at [671, 319] on button "Zoom out" at bounding box center [674, 328] width 19 height 19
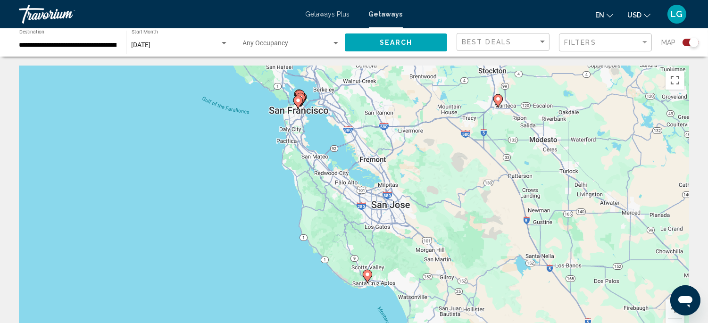
click at [297, 104] on icon "Main content" at bounding box center [297, 102] width 8 height 12
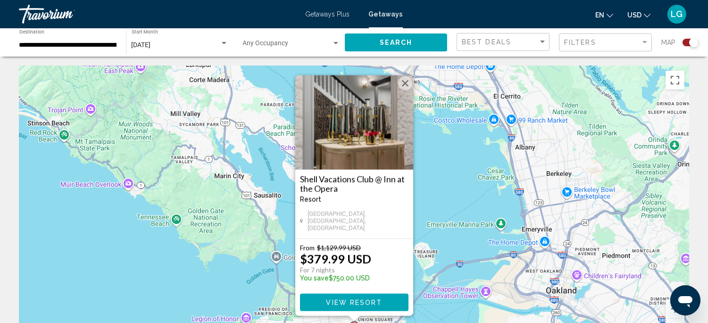
click at [403, 87] on button "Close" at bounding box center [405, 83] width 14 height 14
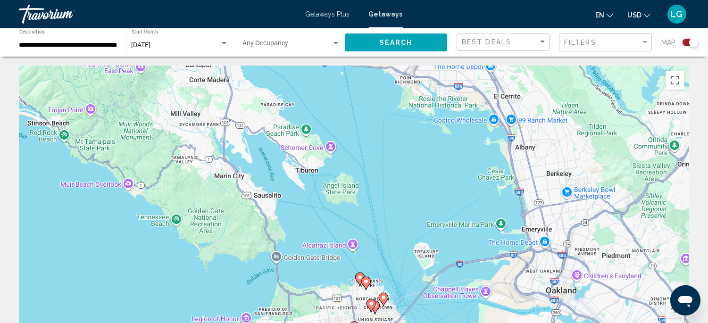
click at [359, 275] on image "Main content" at bounding box center [360, 277] width 6 height 6
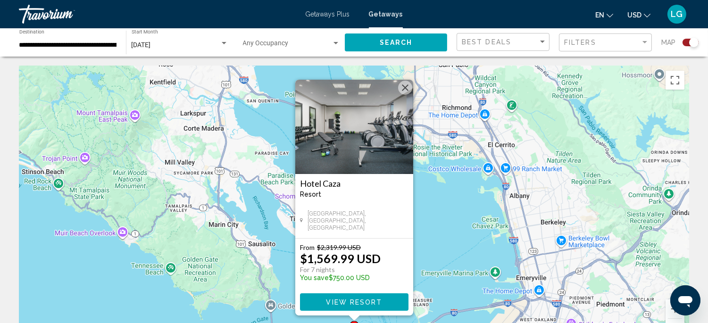
click at [405, 86] on button "Close" at bounding box center [405, 88] width 14 height 14
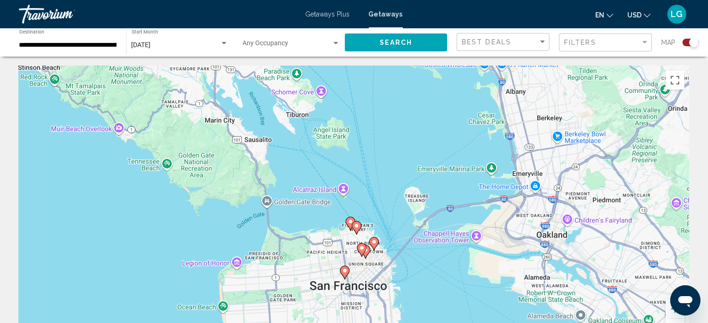
drag, startPoint x: 363, startPoint y: 274, endPoint x: 359, endPoint y: 168, distance: 106.1
click at [359, 168] on div "To activate drag with keyboard, press Alt + Enter. Once in keyboard drag state,…" at bounding box center [354, 207] width 670 height 283
click at [357, 225] on image "Main content" at bounding box center [357, 226] width 6 height 6
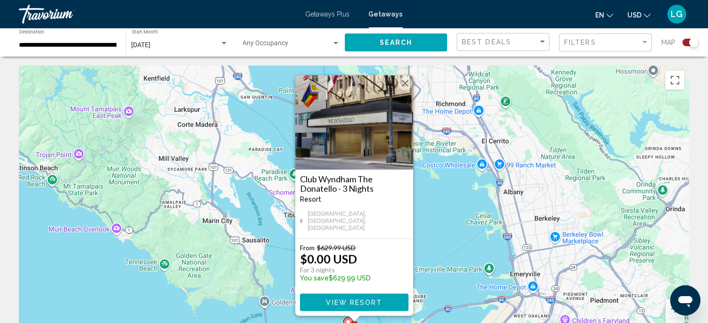
click at [405, 87] on button "Close" at bounding box center [405, 83] width 14 height 14
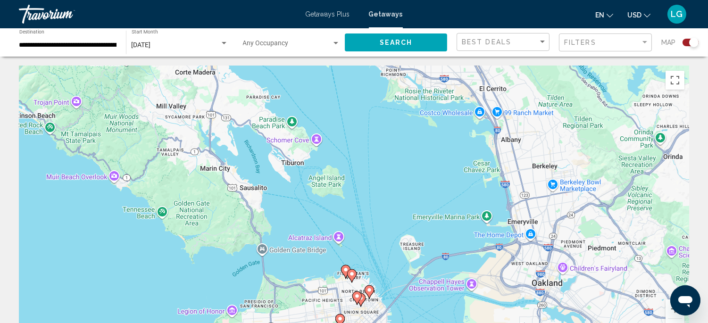
drag, startPoint x: 402, startPoint y: 170, endPoint x: 399, endPoint y: 113, distance: 57.1
click at [399, 113] on div "To activate drag with keyboard, press Alt + Enter. Once in keyboard drag state,…" at bounding box center [354, 207] width 670 height 283
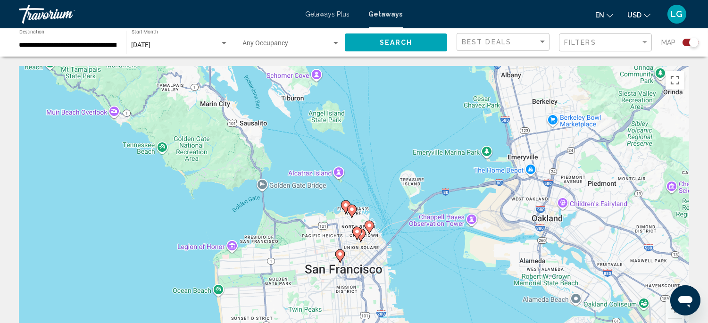
drag, startPoint x: 403, startPoint y: 237, endPoint x: 402, endPoint y: 171, distance: 66.0
click at [402, 171] on div "To activate drag with keyboard, press Alt + Enter. Once in keyboard drag state,…" at bounding box center [354, 207] width 670 height 283
click at [370, 227] on image "Main content" at bounding box center [369, 226] width 6 height 6
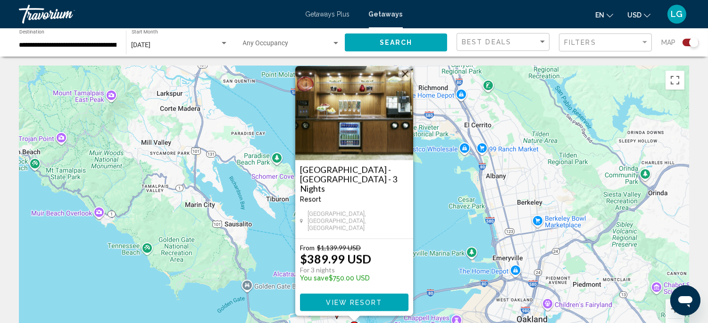
click at [404, 81] on button "Close" at bounding box center [405, 74] width 14 height 14
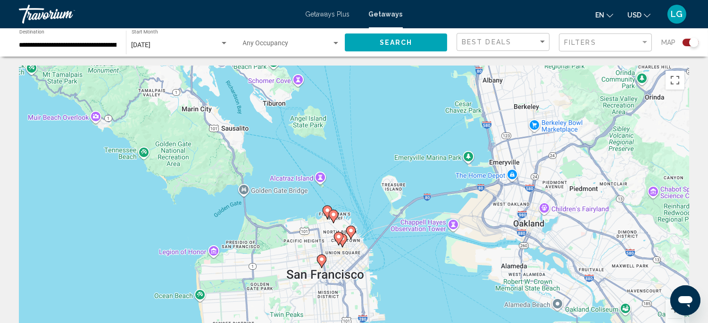
drag, startPoint x: 378, startPoint y: 281, endPoint x: 374, endPoint y: 185, distance: 96.7
click at [374, 185] on div "To activate drag with keyboard, press Alt + Enter. Once in keyboard drag state,…" at bounding box center [354, 207] width 670 height 283
click at [343, 240] on gmp-advanced-marker "Main content" at bounding box center [338, 238] width 9 height 14
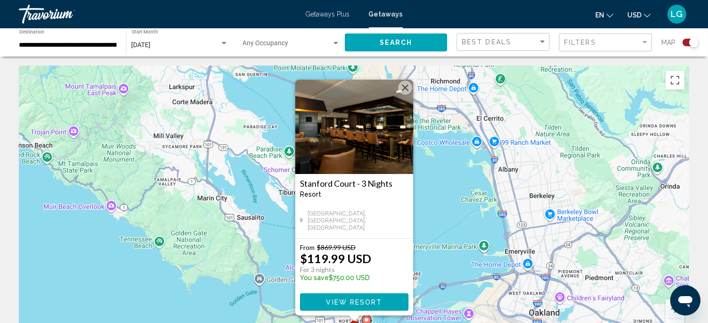
click at [403, 86] on button "Close" at bounding box center [405, 88] width 14 height 14
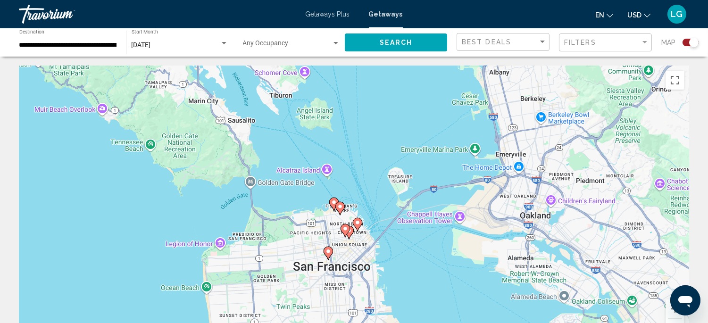
drag, startPoint x: 389, startPoint y: 289, endPoint x: 380, endPoint y: 190, distance: 99.0
click at [380, 190] on div "To activate drag with keyboard, press Alt + Enter. Once in keyboard drag state,…" at bounding box center [354, 207] width 670 height 283
click at [345, 227] on image "Main content" at bounding box center [345, 229] width 6 height 6
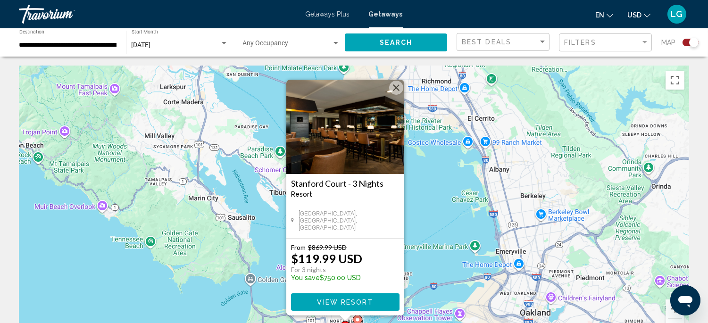
click at [398, 89] on button "Close" at bounding box center [396, 88] width 14 height 14
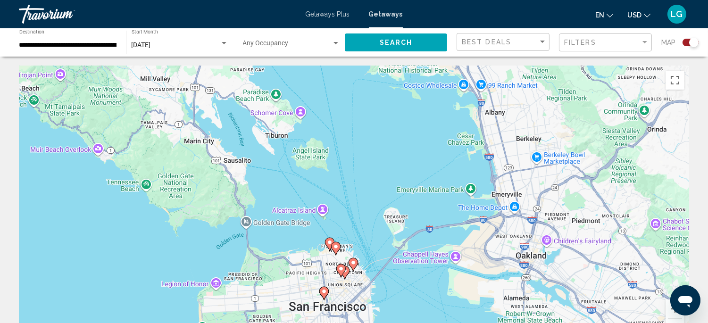
drag, startPoint x: 422, startPoint y: 242, endPoint x: 418, endPoint y: 182, distance: 60.1
click at [418, 182] on div "To activate drag with keyboard, press Alt + Enter. Once in keyboard drag state,…" at bounding box center [354, 207] width 670 height 283
click at [346, 272] on image "Main content" at bounding box center [345, 271] width 6 height 6
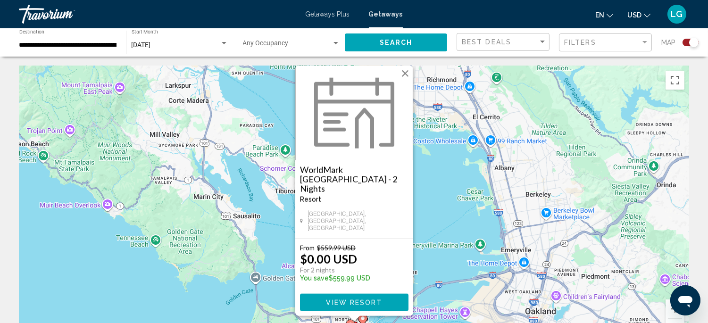
click at [406, 81] on button "Close" at bounding box center [405, 73] width 14 height 14
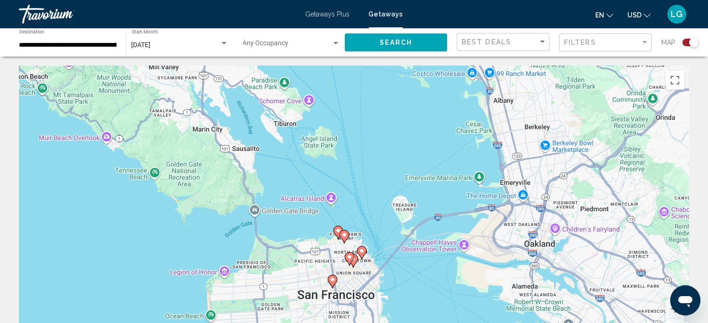
drag, startPoint x: 357, startPoint y: 258, endPoint x: 361, endPoint y: 182, distance: 76.9
click at [360, 182] on div "To activate drag with keyboard, press Alt + Enter. Once in keyboard drag state,…" at bounding box center [354, 207] width 670 height 283
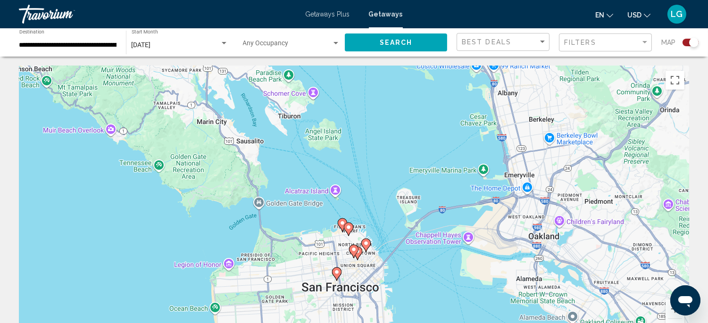
click at [338, 272] on image "Main content" at bounding box center [337, 272] width 6 height 6
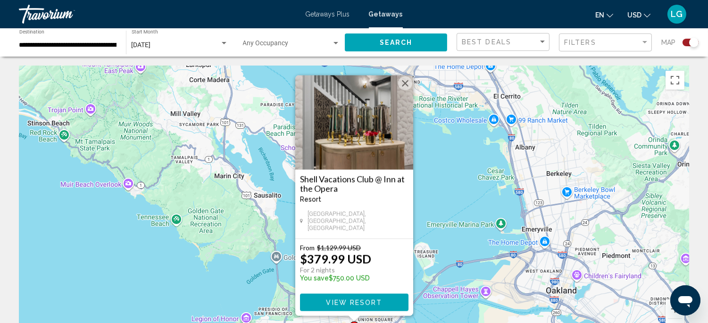
click at [405, 86] on button "Close" at bounding box center [405, 83] width 14 height 14
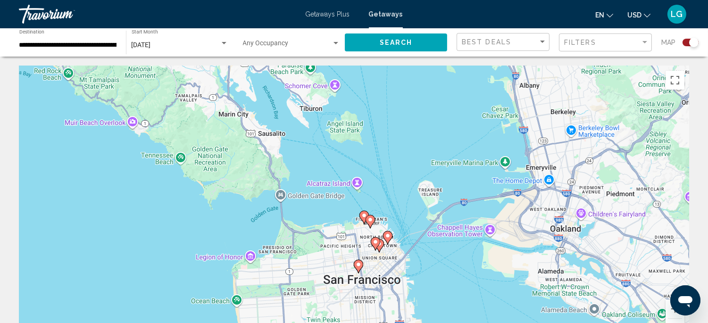
drag, startPoint x: 365, startPoint y: 283, endPoint x: 370, endPoint y: 220, distance: 62.8
click at [370, 220] on image "Main content" at bounding box center [370, 220] width 6 height 6
click at [387, 236] on image "Main content" at bounding box center [388, 236] width 6 height 6
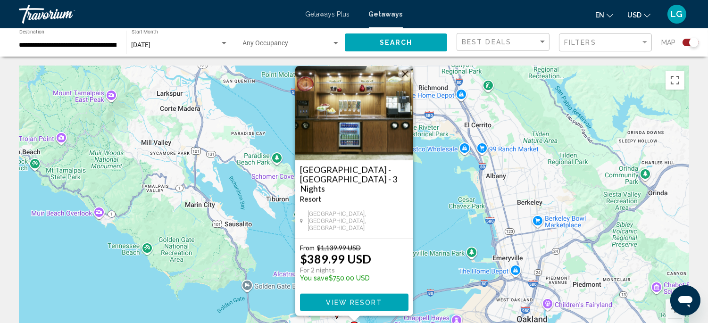
click at [404, 81] on button "Close" at bounding box center [405, 74] width 14 height 14
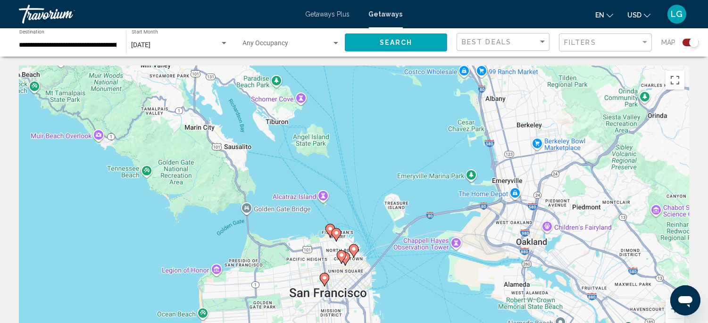
drag, startPoint x: 398, startPoint y: 227, endPoint x: 397, endPoint y: 147, distance: 79.7
click at [397, 147] on div "To activate drag with keyboard, press Alt + Enter. Once in keyboard drag state,…" at bounding box center [354, 207] width 670 height 283
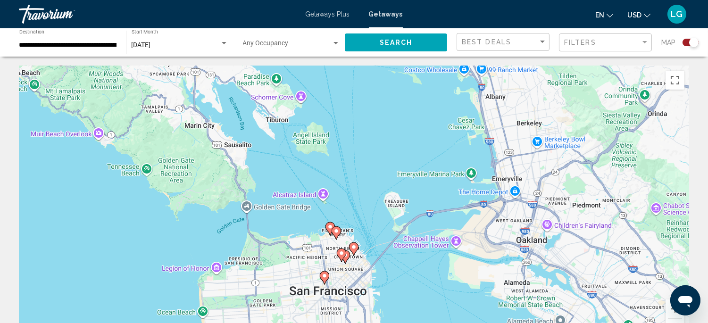
click at [337, 231] on image "Main content" at bounding box center [336, 231] width 6 height 6
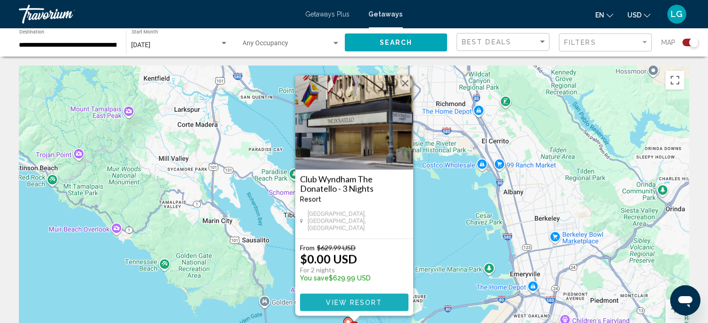
click at [345, 303] on span "View Resort" at bounding box center [354, 303] width 56 height 8
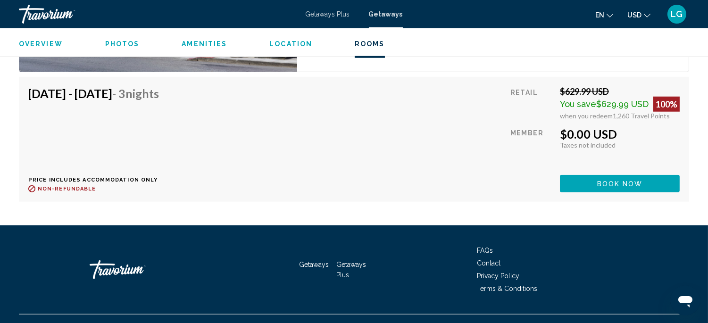
scroll to position [1737, 0]
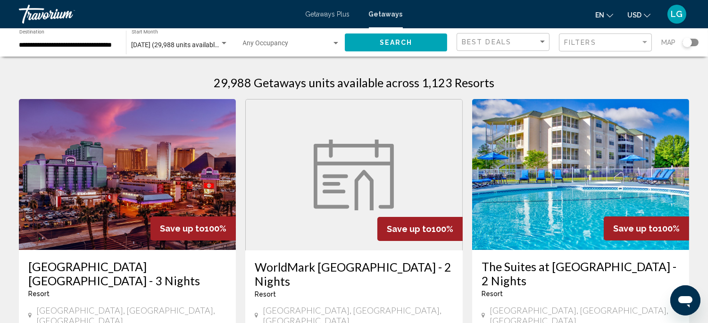
click at [685, 43] on div "Search widget" at bounding box center [686, 42] width 9 height 9
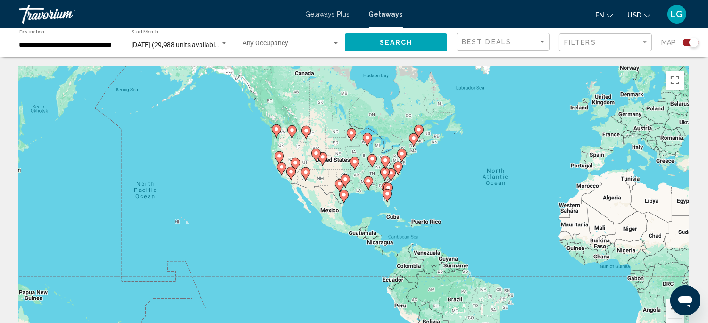
click at [326, 184] on div "To activate drag with keyboard, press Alt + Enter. Once in keyboard drag state,…" at bounding box center [354, 207] width 670 height 283
click at [668, 310] on button "Zoom in" at bounding box center [674, 308] width 19 height 19
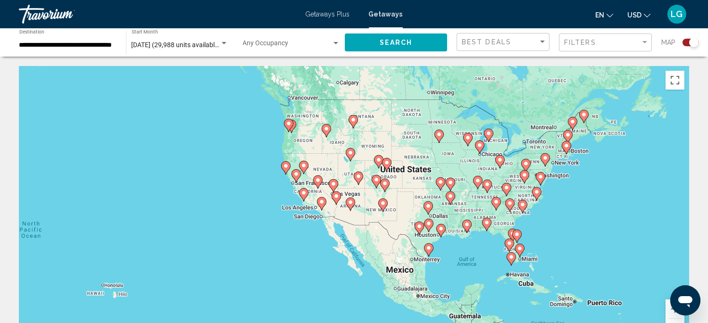
drag, startPoint x: 243, startPoint y: 162, endPoint x: 339, endPoint y: 219, distance: 111.4
click at [339, 219] on div "To activate drag with keyboard, press Alt + Enter. Once in keyboard drag state,…" at bounding box center [354, 207] width 670 height 283
click at [668, 310] on button "Zoom in" at bounding box center [674, 308] width 19 height 19
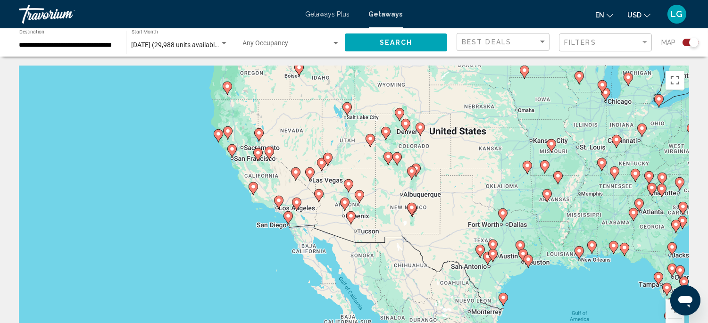
click at [228, 90] on icon "Main content" at bounding box center [227, 88] width 8 height 12
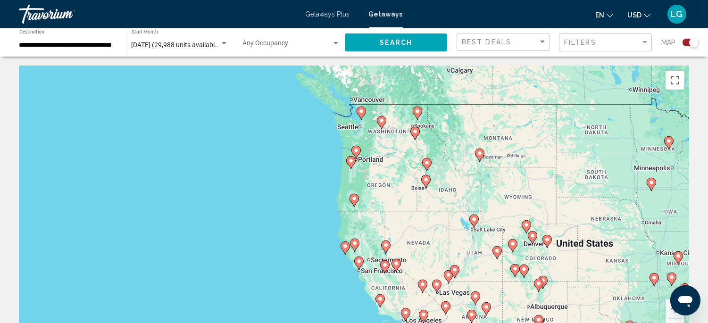
click at [353, 200] on image "Main content" at bounding box center [354, 199] width 6 height 6
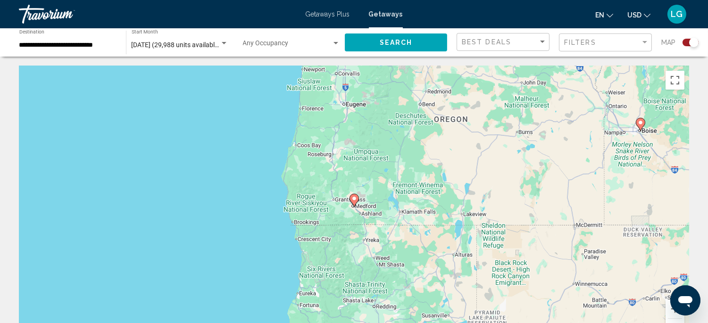
click at [667, 321] on button "Zoom out" at bounding box center [674, 328] width 19 height 19
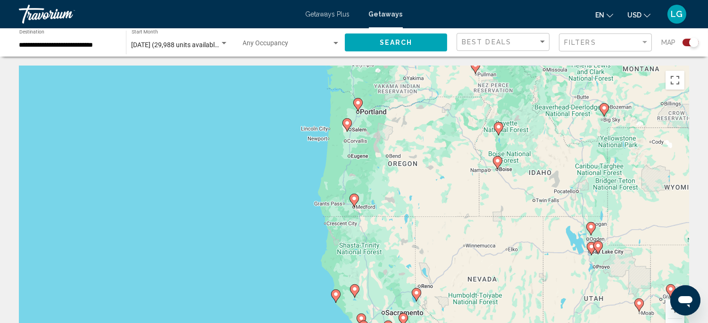
click at [355, 289] on image "Main content" at bounding box center [355, 289] width 6 height 6
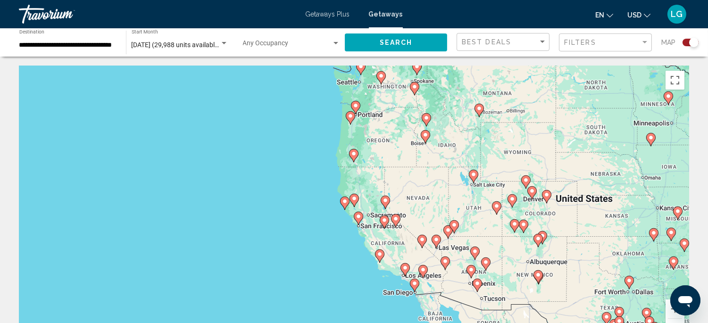
click at [355, 198] on image "Main content" at bounding box center [354, 199] width 6 height 6
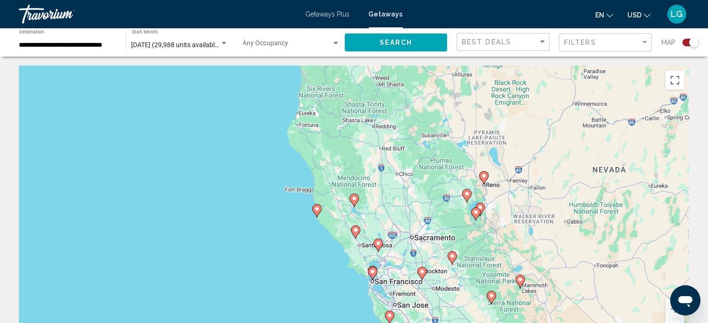
click at [355, 198] on image "Main content" at bounding box center [354, 199] width 6 height 6
type input "**********"
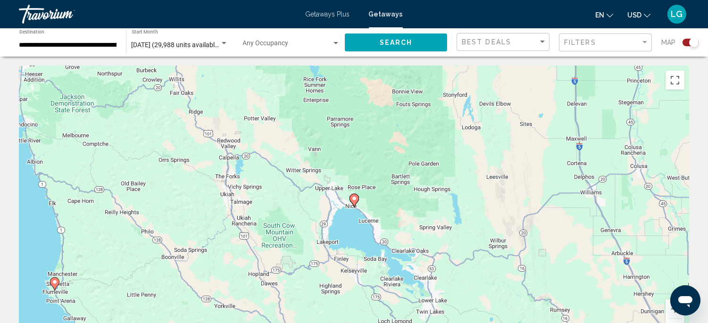
click at [355, 198] on image "Main content" at bounding box center [354, 199] width 6 height 6
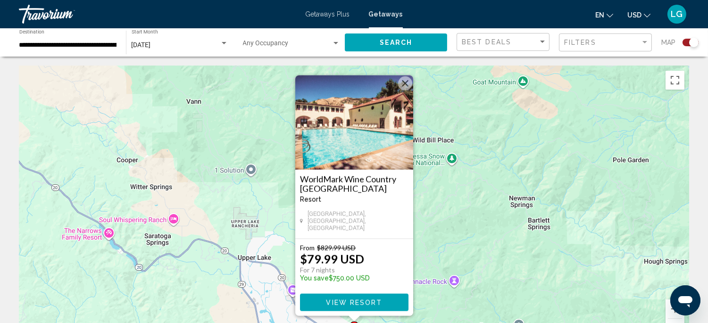
click at [407, 87] on button "Close" at bounding box center [405, 83] width 14 height 14
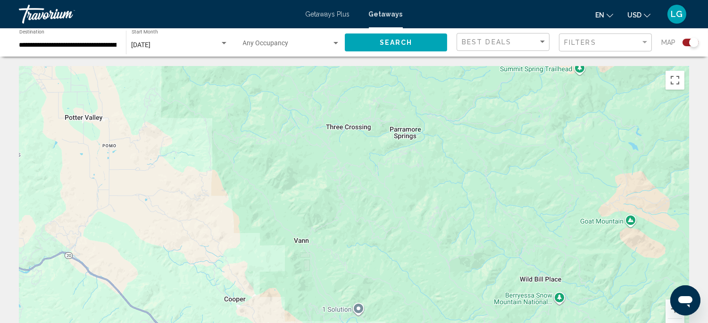
drag, startPoint x: 407, startPoint y: 87, endPoint x: 514, endPoint y: 227, distance: 175.9
click at [514, 227] on div "To activate drag with keyboard, press Alt + Enter. Once in keyboard drag state,…" at bounding box center [354, 207] width 670 height 283
click at [492, 238] on div "Main content" at bounding box center [354, 207] width 670 height 283
click at [675, 321] on button "Zoom out" at bounding box center [674, 328] width 19 height 19
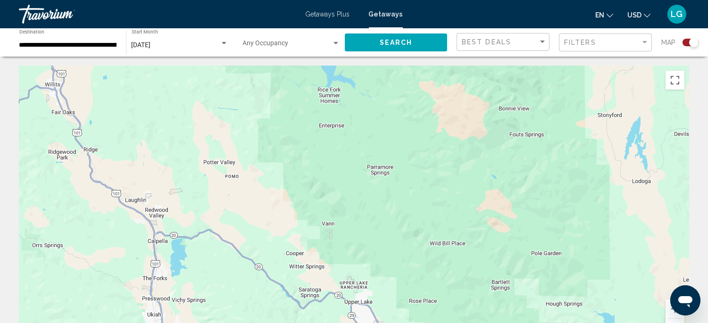
click at [675, 321] on button "Zoom out" at bounding box center [674, 328] width 19 height 19
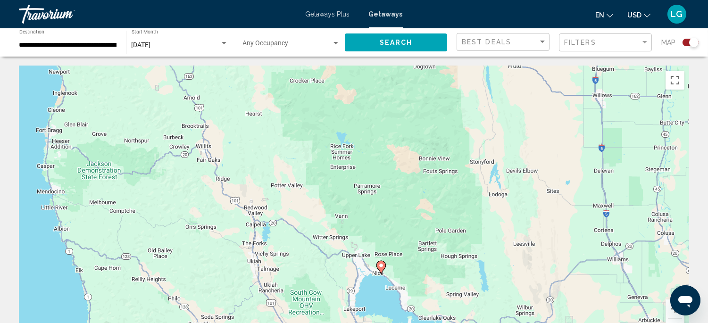
click at [675, 321] on button "Zoom out" at bounding box center [674, 328] width 19 height 19
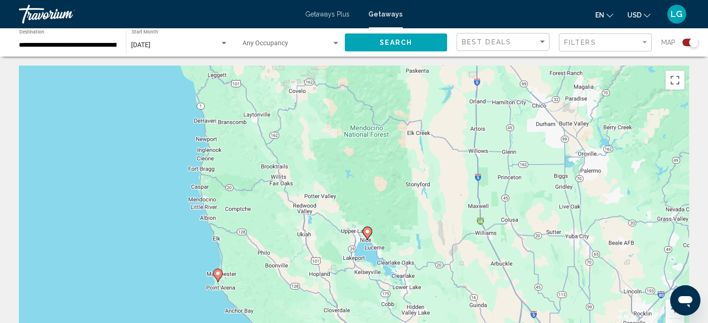
click at [675, 321] on button "Zoom out" at bounding box center [674, 328] width 19 height 19
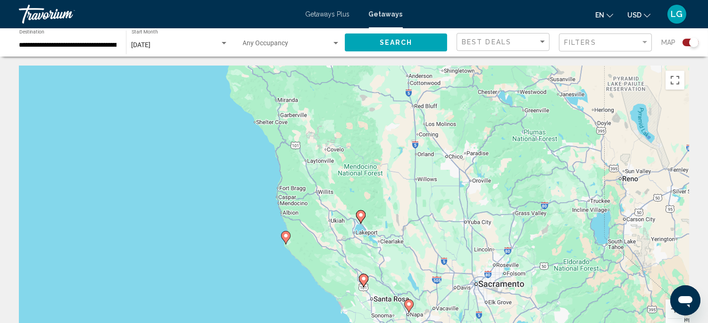
click at [365, 279] on image "Main content" at bounding box center [364, 279] width 6 height 6
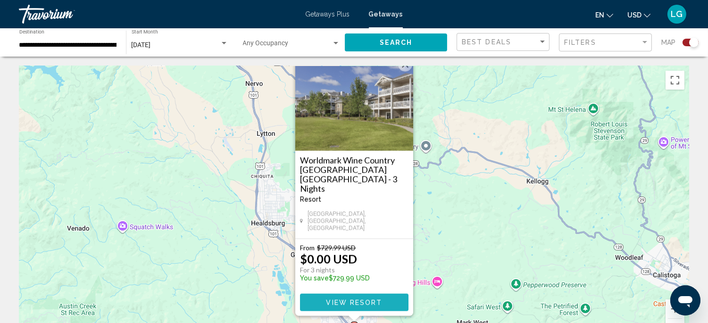
click at [356, 303] on span "View Resort" at bounding box center [354, 303] width 56 height 8
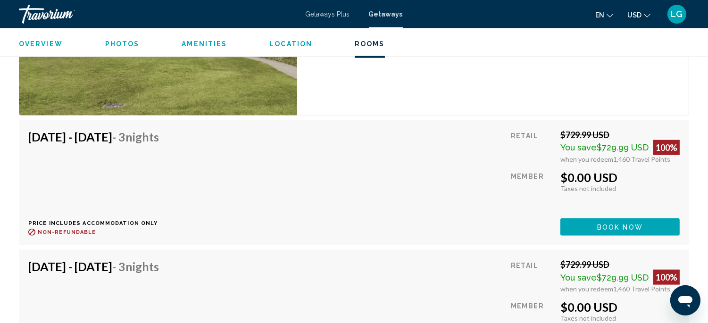
scroll to position [1982, 0]
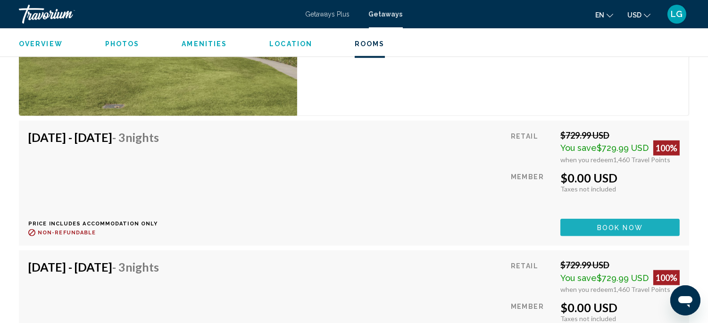
click at [571, 222] on button "Book now" at bounding box center [619, 227] width 119 height 17
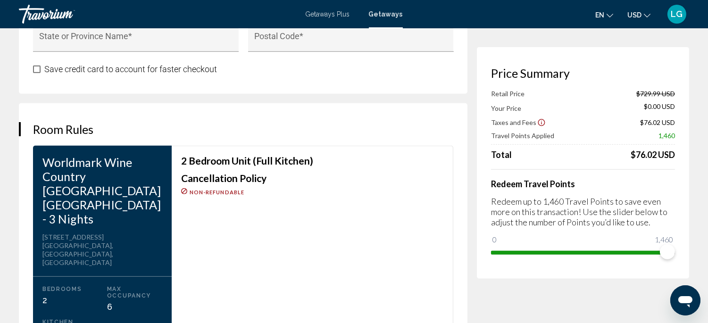
scroll to position [1160, 0]
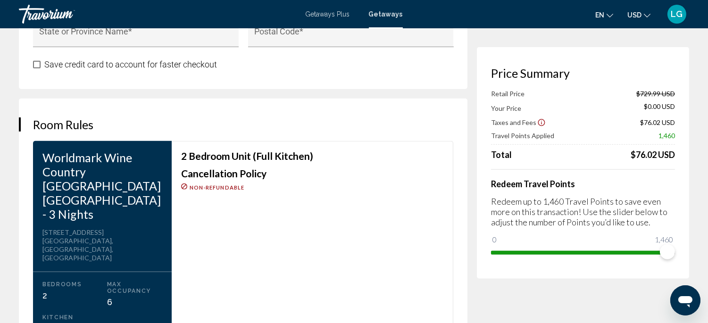
scroll to position [8, 0]
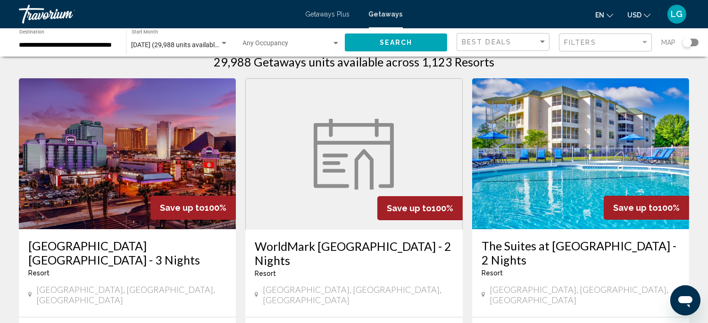
scroll to position [41, 0]
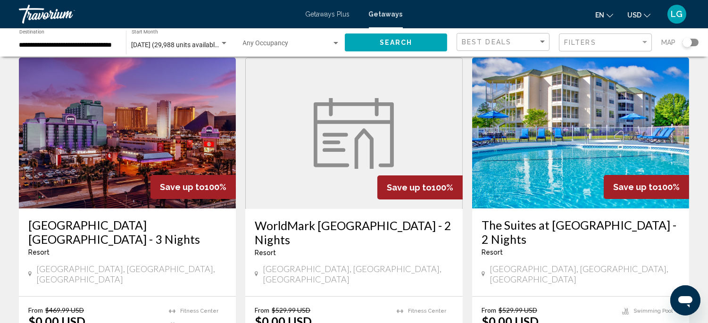
click at [687, 43] on div "Search widget" at bounding box center [686, 42] width 9 height 9
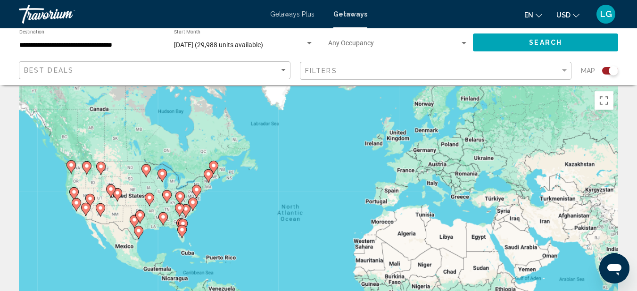
scroll to position [0, 0]
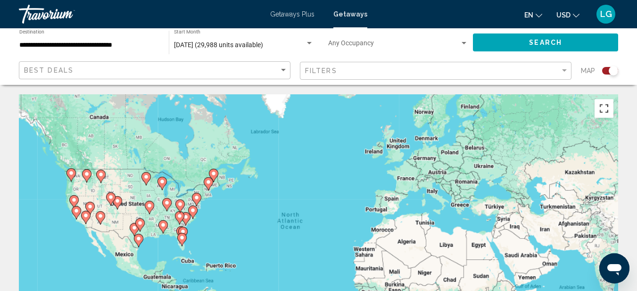
click at [604, 109] on button "Toggle fullscreen view" at bounding box center [603, 108] width 19 height 19
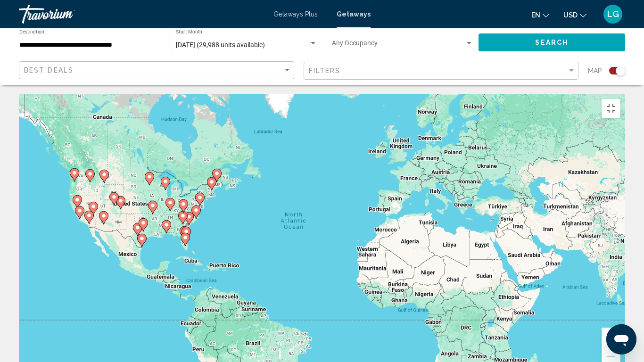
click at [620, 322] on button "Zoom in" at bounding box center [611, 337] width 19 height 19
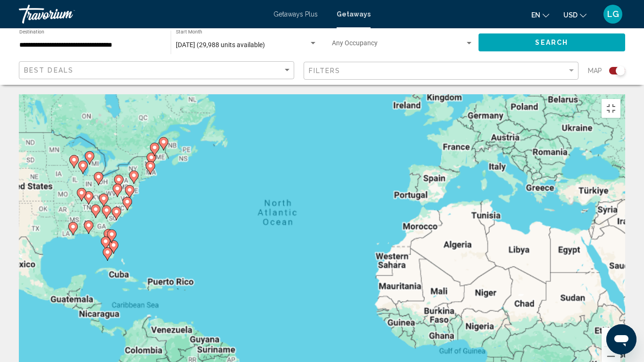
click at [620, 322] on button "Zoom in" at bounding box center [611, 337] width 19 height 19
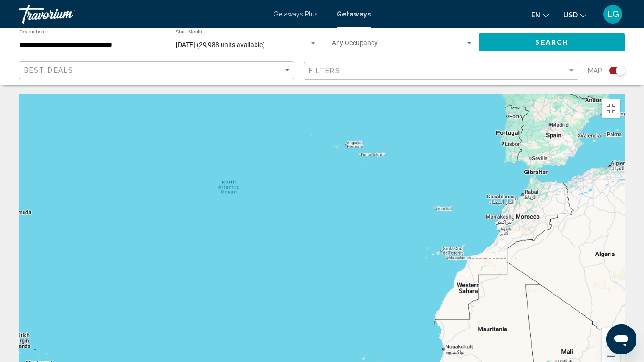
click at [620, 322] on button "Zoom in" at bounding box center [611, 337] width 19 height 19
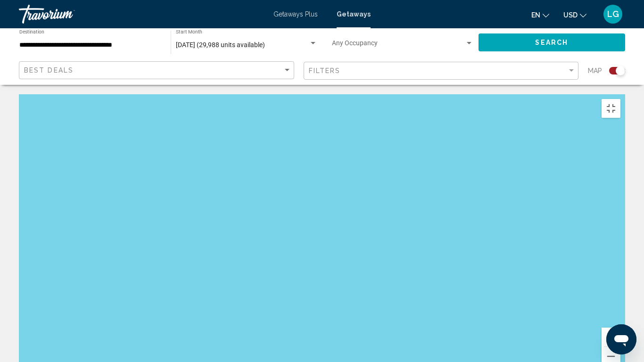
drag, startPoint x: 250, startPoint y: 175, endPoint x: 443, endPoint y: 191, distance: 193.5
click at [443, 191] on div "Main content" at bounding box center [322, 235] width 606 height 283
drag, startPoint x: 357, startPoint y: 223, endPoint x: 216, endPoint y: 207, distance: 141.8
click at [216, 207] on div "Main content" at bounding box center [322, 235] width 606 height 283
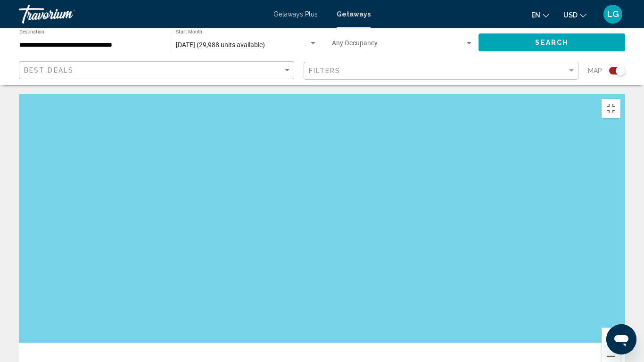
drag, startPoint x: 380, startPoint y: 184, endPoint x: 471, endPoint y: 81, distance: 138.3
click at [471, 94] on div "Main content" at bounding box center [322, 235] width 606 height 283
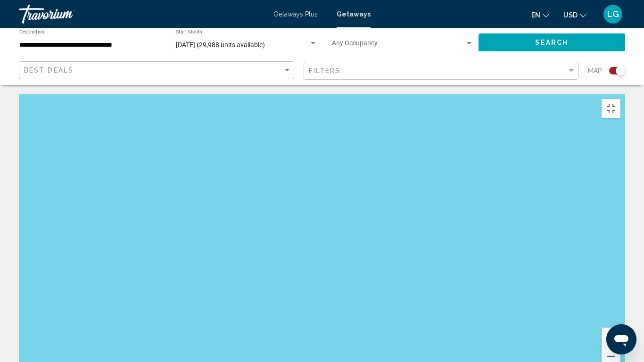
drag, startPoint x: 356, startPoint y: 152, endPoint x: 598, endPoint y: 133, distance: 243.1
click at [598, 133] on div "Main content" at bounding box center [322, 235] width 606 height 283
click at [620, 322] on button "Zoom out" at bounding box center [611, 356] width 19 height 19
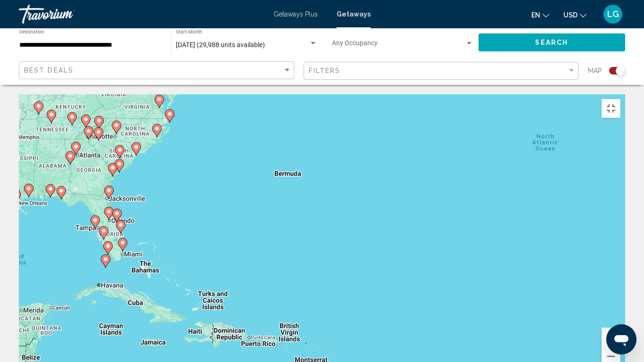
drag, startPoint x: 215, startPoint y: 183, endPoint x: 349, endPoint y: 215, distance: 137.5
click at [349, 215] on div "To activate drag with keyboard, press Alt + Enter. Once in keyboard drag state,…" at bounding box center [322, 235] width 606 height 283
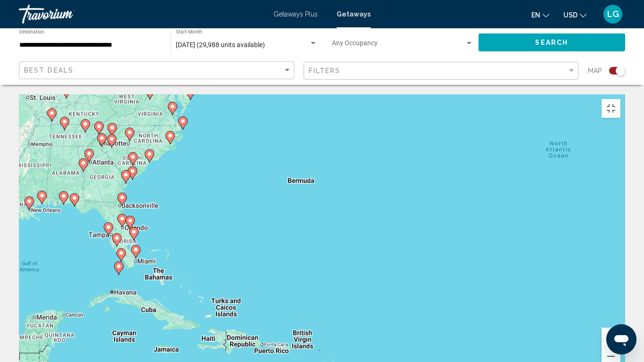
drag, startPoint x: 266, startPoint y: 192, endPoint x: 280, endPoint y: 199, distance: 15.6
click at [280, 199] on div "To activate drag with keyboard, press Alt + Enter. Once in keyboard drag state,…" at bounding box center [322, 235] width 606 height 283
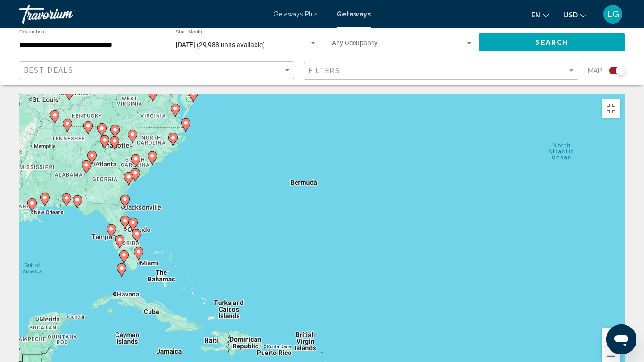
click at [280, 199] on div "To activate drag with keyboard, press Alt + Enter. Once in keyboard drag state,…" at bounding box center [322, 235] width 606 height 283
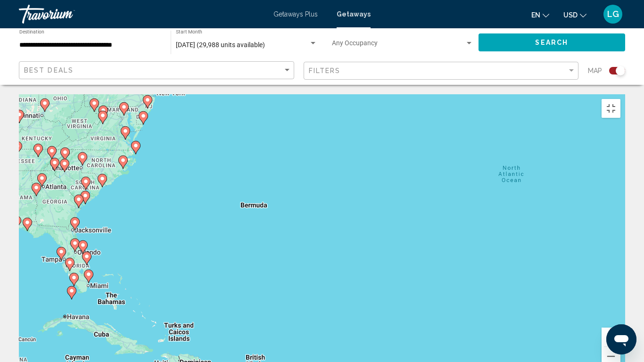
drag, startPoint x: 362, startPoint y: 161, endPoint x: 312, endPoint y: 184, distance: 55.3
click at [312, 184] on div "To activate drag with keyboard, press Alt + Enter. Once in keyboard drag state,…" at bounding box center [322, 235] width 606 height 283
click at [620, 322] on button "Zoom in" at bounding box center [611, 337] width 19 height 19
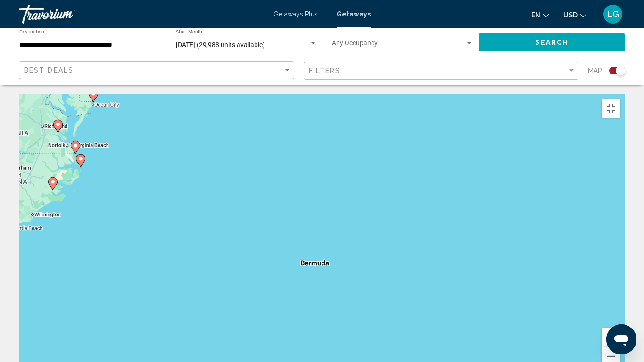
drag, startPoint x: 230, startPoint y: 166, endPoint x: 360, endPoint y: 255, distance: 157.8
click at [360, 255] on div "To activate drag with keyboard, press Alt + Enter. Once in keyboard drag state,…" at bounding box center [322, 235] width 606 height 283
click at [620, 322] on button "Zoom in" at bounding box center [611, 337] width 19 height 19
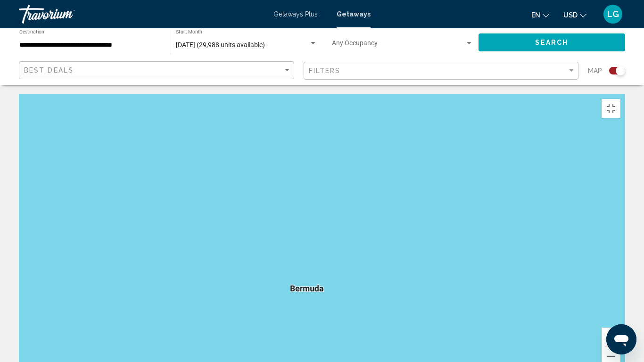
click at [620, 322] on button "Zoom in" at bounding box center [611, 337] width 19 height 19
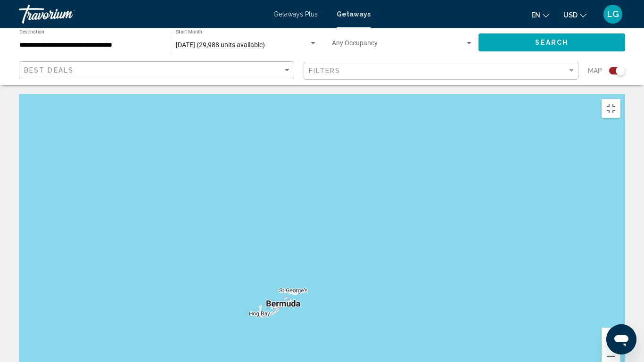
drag, startPoint x: 401, startPoint y: 320, endPoint x: 425, endPoint y: 171, distance: 151.4
click at [425, 171] on div "Main content" at bounding box center [322, 235] width 606 height 283
drag, startPoint x: 327, startPoint y: 261, endPoint x: 338, endPoint y: 226, distance: 36.1
click at [338, 226] on div "Main content" at bounding box center [322, 235] width 606 height 283
click at [620, 322] on button "Zoom in" at bounding box center [611, 337] width 19 height 19
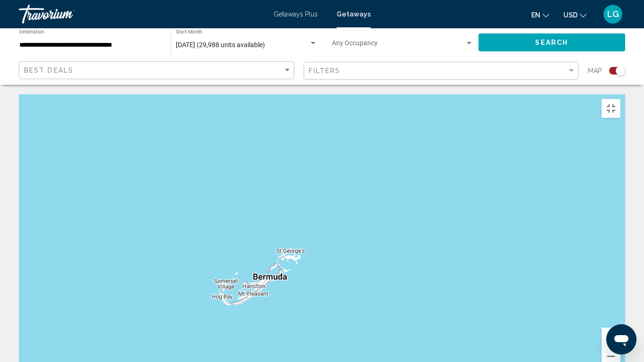
click at [620, 322] on button "Zoom in" at bounding box center [611, 337] width 19 height 19
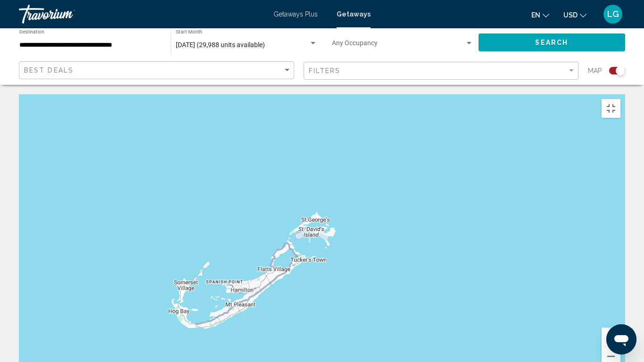
drag, startPoint x: 247, startPoint y: 290, endPoint x: 298, endPoint y: 247, distance: 67.2
click at [298, 247] on div "Main content" at bounding box center [322, 235] width 606 height 283
click at [620, 322] on button "Zoom in" at bounding box center [611, 337] width 19 height 19
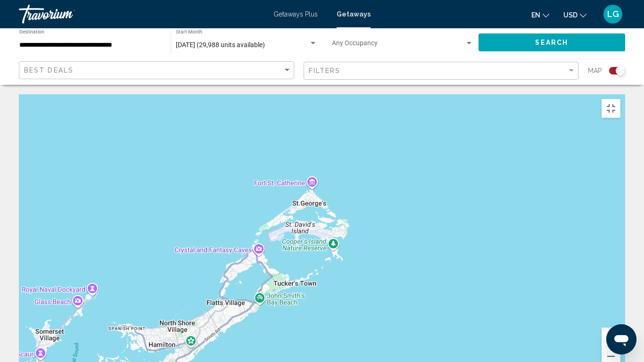
click at [620, 322] on button "Zoom in" at bounding box center [611, 337] width 19 height 19
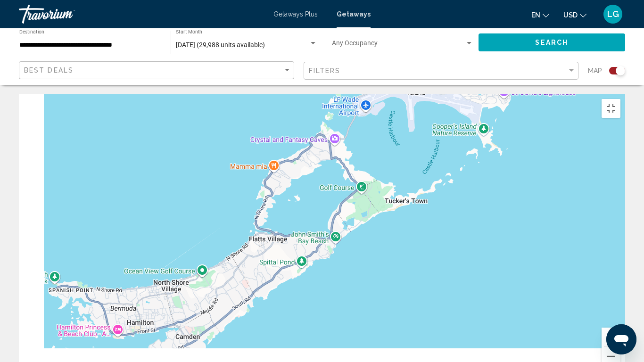
drag, startPoint x: 269, startPoint y: 308, endPoint x: 404, endPoint y: 181, distance: 185.8
click at [404, 181] on div "Main content" at bounding box center [322, 235] width 606 height 283
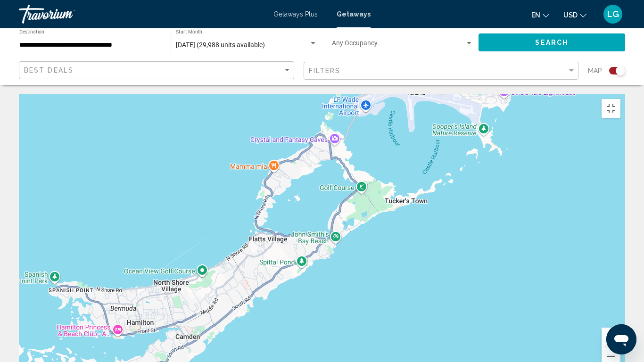
drag, startPoint x: 298, startPoint y: 268, endPoint x: 361, endPoint y: 211, distance: 84.5
click at [352, 218] on div "Main content" at bounding box center [322, 235] width 606 height 283
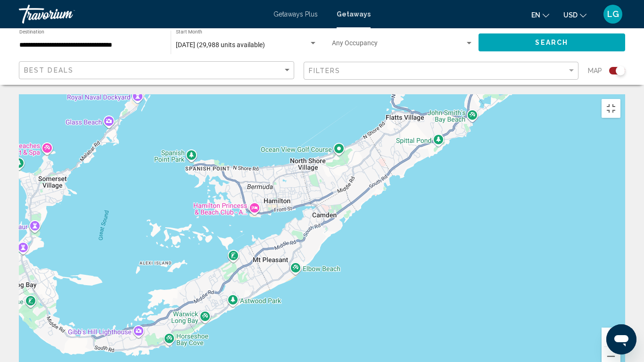
drag, startPoint x: 305, startPoint y: 255, endPoint x: 362, endPoint y: 225, distance: 63.9
click at [359, 226] on div "Main content" at bounding box center [322, 235] width 606 height 283
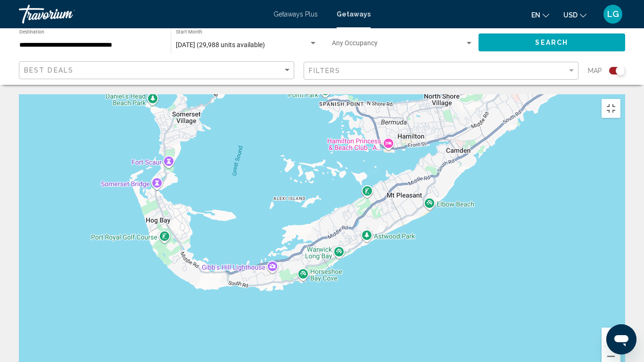
drag, startPoint x: 296, startPoint y: 261, endPoint x: 334, endPoint y: 273, distance: 39.8
click at [334, 273] on div "Main content" at bounding box center [322, 235] width 606 height 283
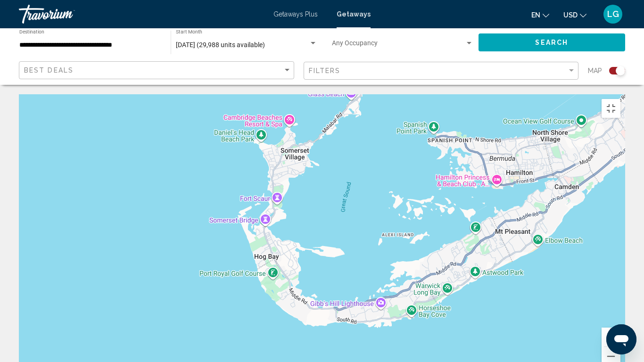
drag, startPoint x: 353, startPoint y: 187, endPoint x: 350, endPoint y: 194, distance: 8.1
click at [352, 189] on div "Main content" at bounding box center [322, 235] width 606 height 283
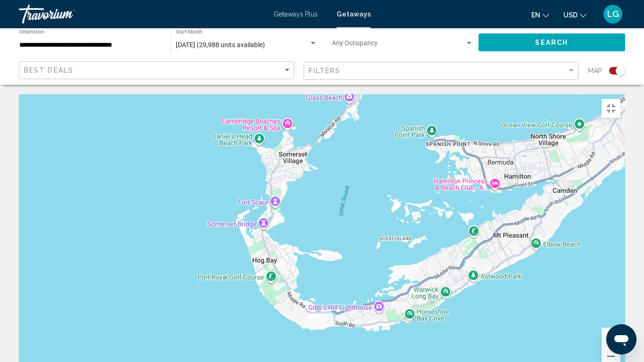
drag, startPoint x: 354, startPoint y: 187, endPoint x: 348, endPoint y: 208, distance: 21.5
click at [349, 206] on div "Main content" at bounding box center [322, 235] width 606 height 283
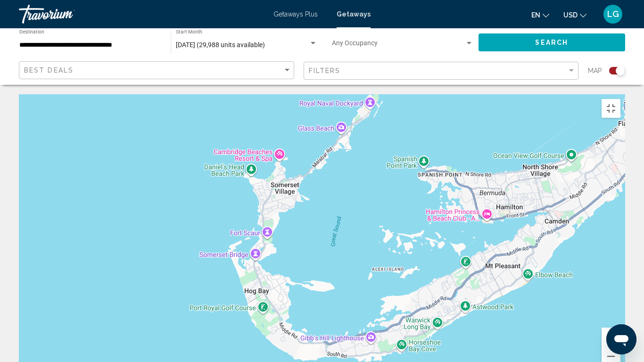
click at [347, 212] on div "Main content" at bounding box center [322, 235] width 606 height 283
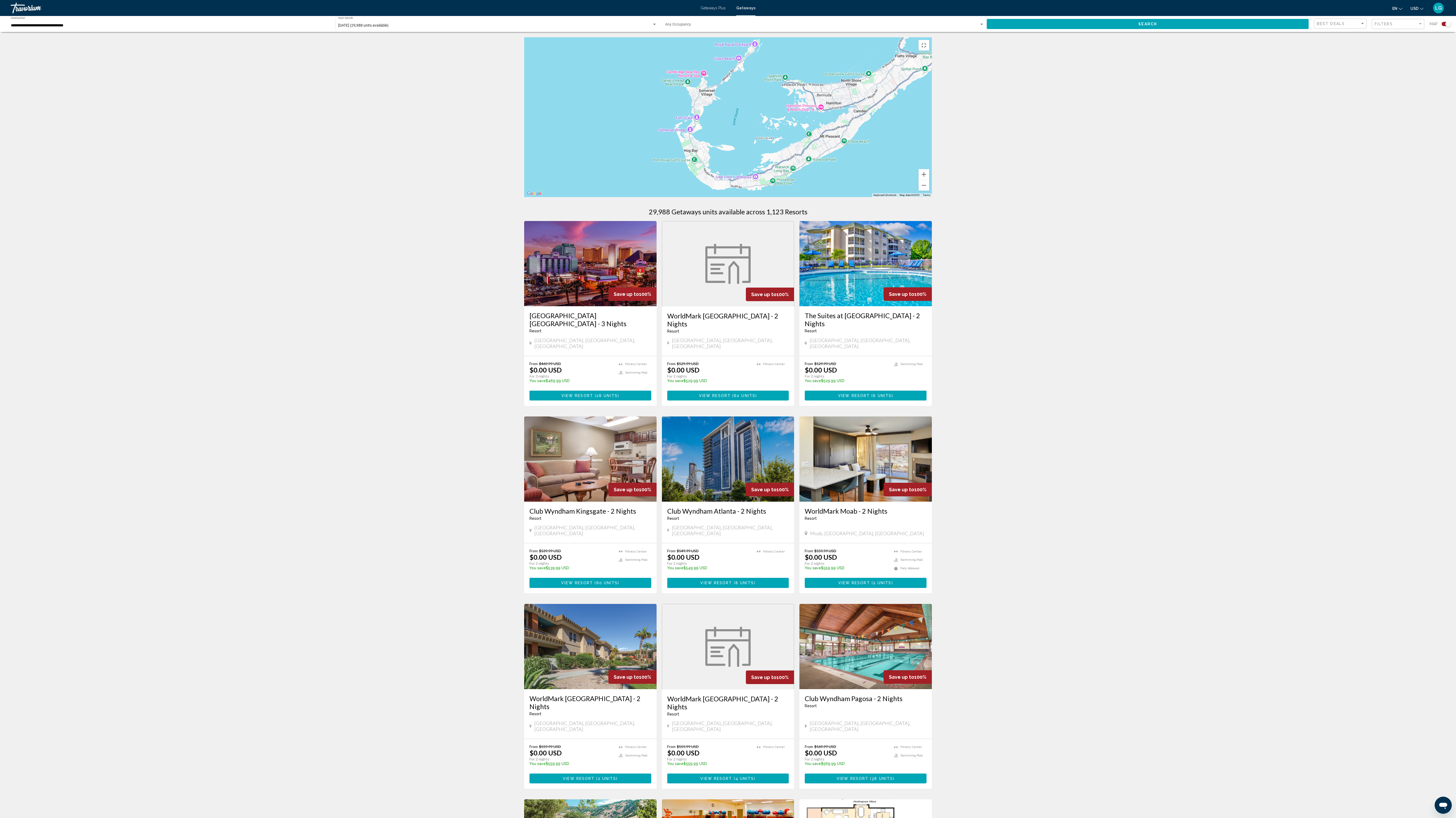
click at [404, 182] on div "Main content" at bounding box center [727, 117] width 408 height 160
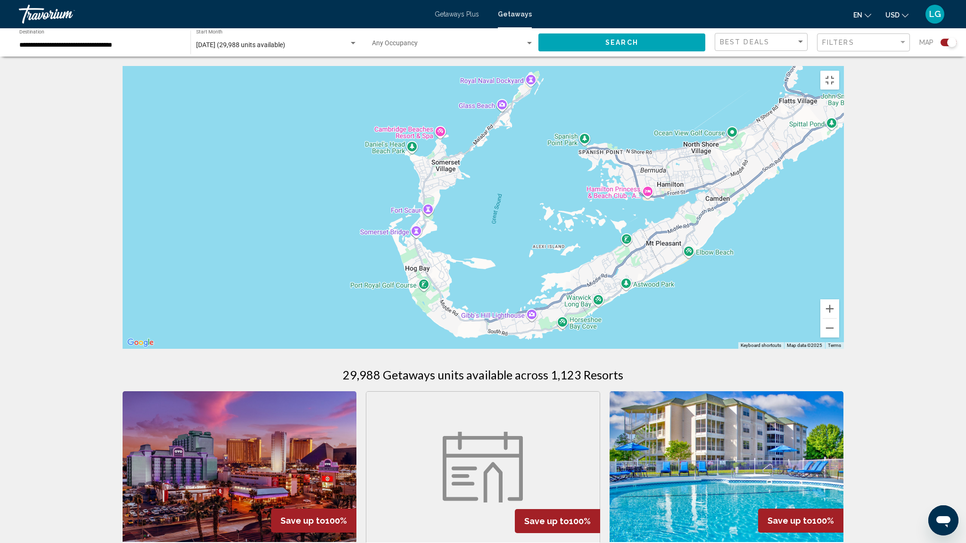
drag, startPoint x: 2403, startPoint y: 1214, endPoint x: 901, endPoint y: 455, distance: 1682.5
click at [715, 322] on div "Main content" at bounding box center [483, 207] width 721 height 283
click at [715, 71] on button "Toggle fullscreen view" at bounding box center [829, 80] width 19 height 19
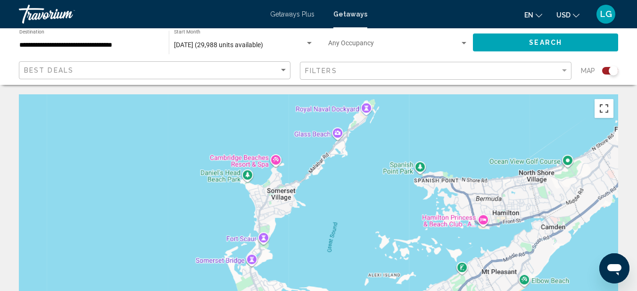
click at [610, 112] on button "Toggle fullscreen view" at bounding box center [603, 108] width 19 height 19
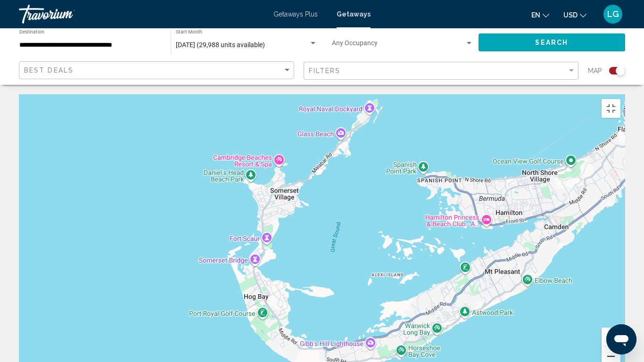
click at [620, 322] on button "Zoom out" at bounding box center [611, 356] width 19 height 19
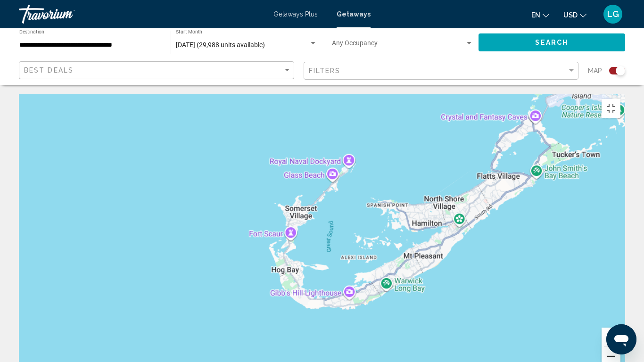
click at [620, 322] on button "Zoom out" at bounding box center [611, 356] width 19 height 19
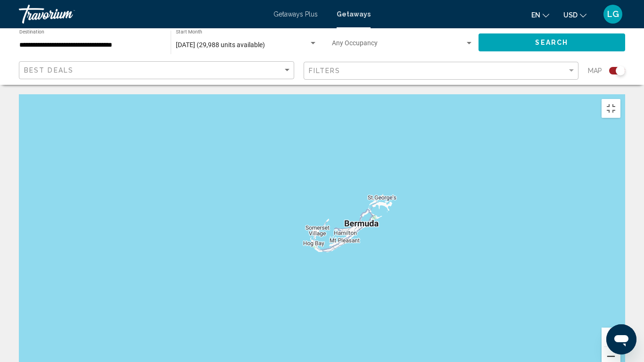
click at [620, 322] on button "Zoom out" at bounding box center [611, 356] width 19 height 19
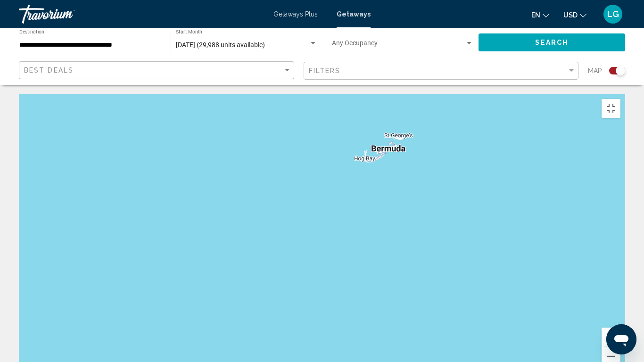
drag, startPoint x: 278, startPoint y: 277, endPoint x: 323, endPoint y: 197, distance: 92.0
click at [323, 197] on div "Main content" at bounding box center [322, 235] width 606 height 283
click at [620, 322] on button "Zoom out" at bounding box center [611, 356] width 19 height 19
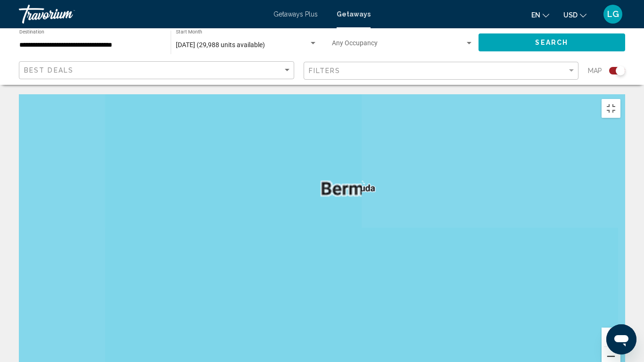
click at [620, 322] on button "Zoom out" at bounding box center [611, 356] width 19 height 19
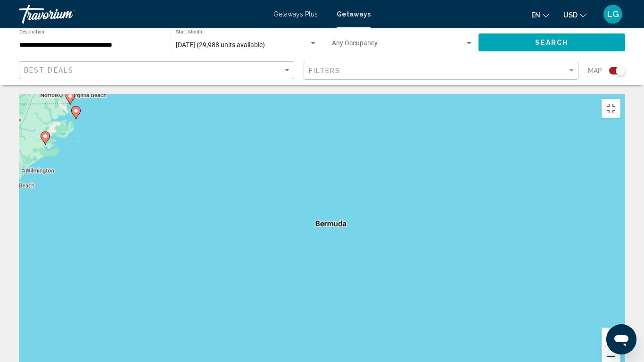
click at [620, 322] on button "Zoom out" at bounding box center [611, 356] width 19 height 19
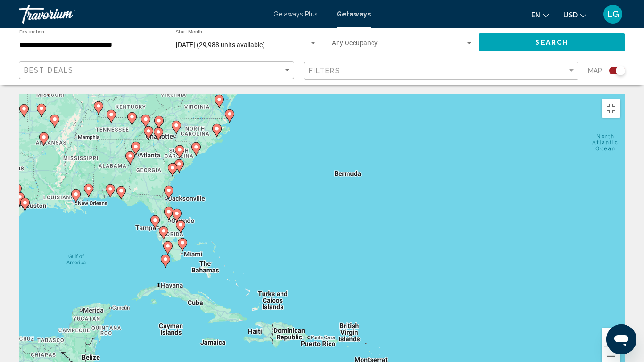
drag, startPoint x: 428, startPoint y: 289, endPoint x: 450, endPoint y: 231, distance: 62.2
click at [450, 231] on div "To activate drag with keyboard, press Alt + Enter. Once in keyboard drag state,…" at bounding box center [322, 235] width 606 height 283
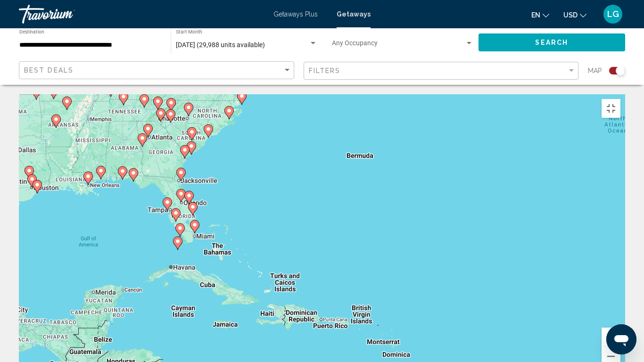
drag, startPoint x: 449, startPoint y: 224, endPoint x: 460, endPoint y: 206, distance: 21.6
click at [460, 206] on div "To activate drag with keyboard, press Alt + Enter. Once in keyboard drag state,…" at bounding box center [322, 235] width 606 height 283
click at [367, 100] on div "To activate drag with keyboard, press Alt + Enter. Once in keyboard drag state,…" at bounding box center [322, 235] width 606 height 283
click at [374, 115] on div "To activate drag with keyboard, press Alt + Enter. Once in keyboard drag state,…" at bounding box center [322, 235] width 606 height 283
click at [620, 322] on button "Zoom out" at bounding box center [611, 356] width 19 height 19
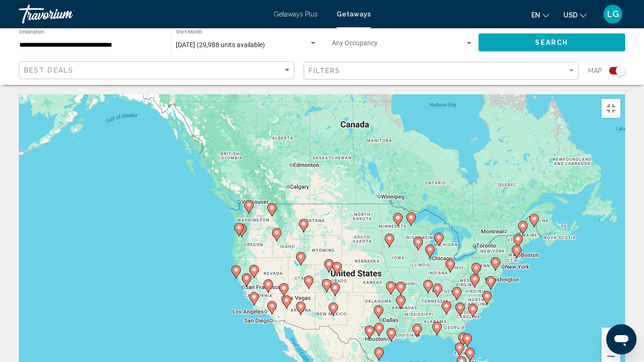
drag, startPoint x: 312, startPoint y: 133, endPoint x: 524, endPoint y: 261, distance: 247.2
click at [524, 261] on div "To activate drag with keyboard, press Alt + Enter. Once in keyboard drag state,…" at bounding box center [322, 235] width 606 height 283
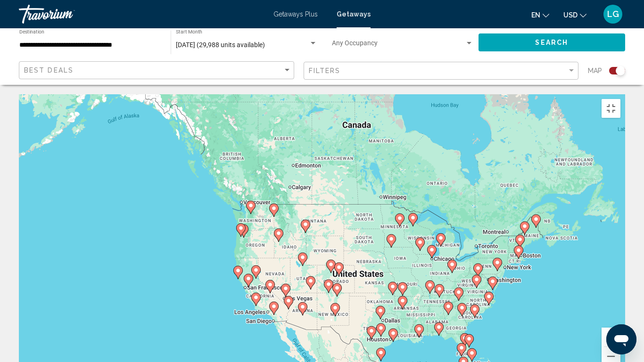
click at [620, 322] on button "Zoom in" at bounding box center [611, 337] width 19 height 19
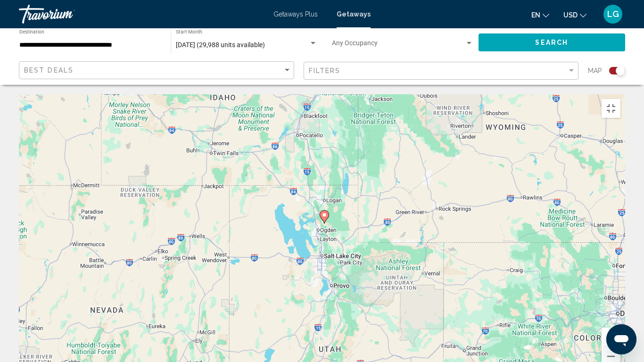
drag, startPoint x: 226, startPoint y: 356, endPoint x: 387, endPoint y: 123, distance: 283.3
click at [387, 123] on div "To activate drag with keyboard, press Alt + Enter. Once in keyboard drag state,…" at bounding box center [322, 235] width 606 height 283
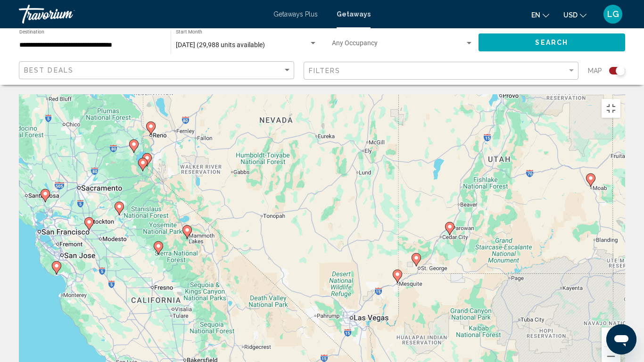
drag, startPoint x: 229, startPoint y: 300, endPoint x: 464, endPoint y: 47, distance: 345.9
click at [463, 94] on div "To activate drag with keyboard, press Alt + Enter. Once in keyboard drag state,…" at bounding box center [322, 235] width 606 height 283
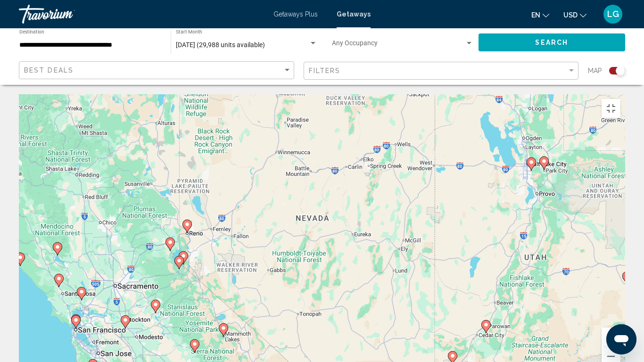
drag, startPoint x: 415, startPoint y: 59, endPoint x: 386, endPoint y: 222, distance: 164.9
click at [386, 222] on div "To activate drag with keyboard, press Alt + Enter. Once in keyboard drag state,…" at bounding box center [322, 235] width 606 height 283
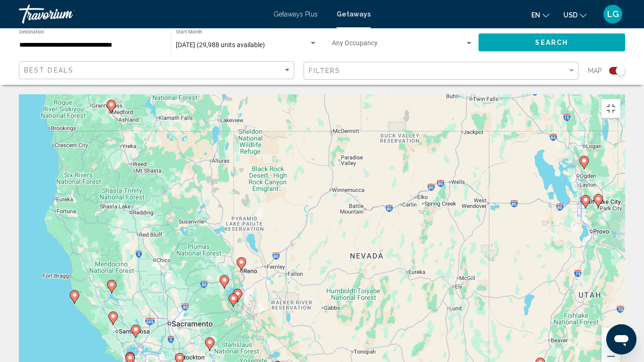
drag, startPoint x: 386, startPoint y: 222, endPoint x: 451, endPoint y: 268, distance: 79.8
click at [451, 268] on div "To activate drag with keyboard, press Alt + Enter. Once in keyboard drag state,…" at bounding box center [322, 235] width 606 height 283
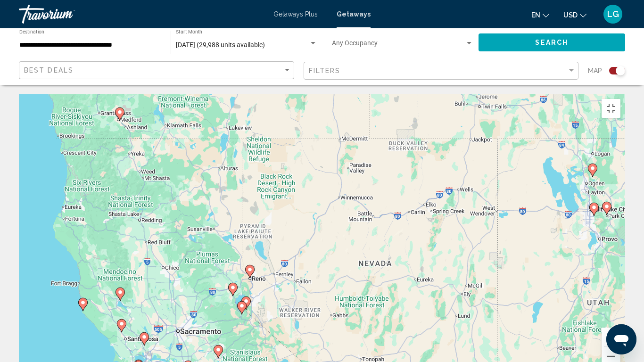
click at [620, 322] on button "Zoom in" at bounding box center [611, 337] width 19 height 19
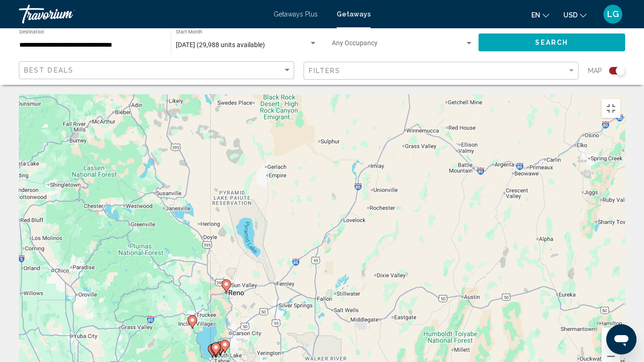
drag, startPoint x: 289, startPoint y: 349, endPoint x: 338, endPoint y: 319, distance: 57.3
click at [338, 319] on div "To activate drag with keyboard, press Alt + Enter. Once in keyboard drag state,…" at bounding box center [322, 235] width 606 height 283
click at [620, 322] on button "Zoom in" at bounding box center [611, 337] width 19 height 19
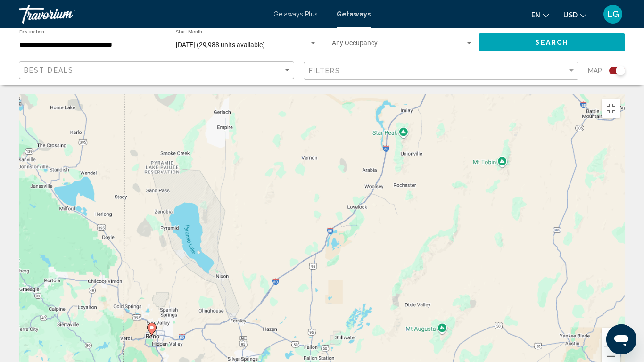
click at [620, 322] on button "Zoom in" at bounding box center [611, 337] width 19 height 19
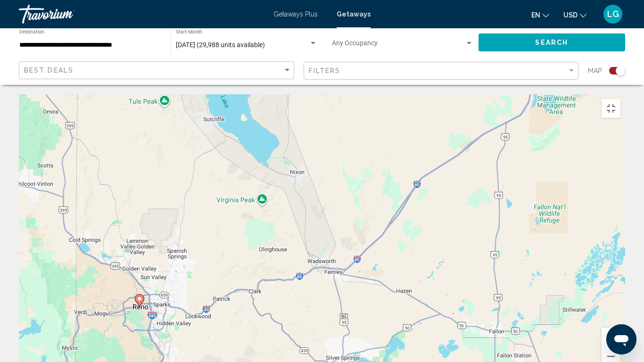
drag, startPoint x: 156, startPoint y: 347, endPoint x: 456, endPoint y: 101, distance: 388.2
click at [456, 101] on div "To activate drag with keyboard, press Alt + Enter. Once in keyboard drag state,…" at bounding box center [322, 235] width 606 height 283
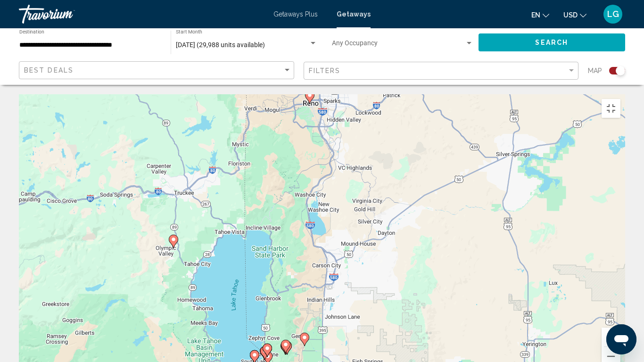
drag, startPoint x: 432, startPoint y: 265, endPoint x: 398, endPoint y: 239, distance: 42.4
click at [398, 239] on div "To activate drag with keyboard, press Alt + Enter. Once in keyboard drag state,…" at bounding box center [322, 235] width 606 height 283
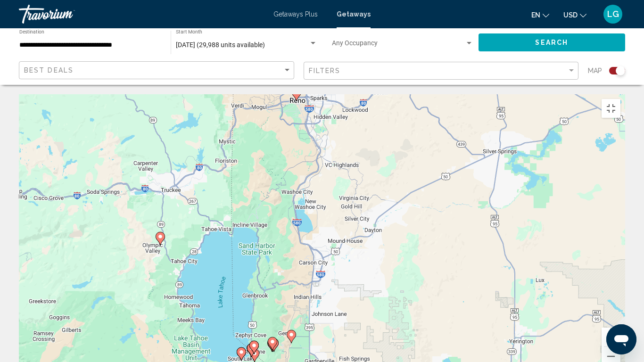
click at [312, 98] on div "To activate drag with keyboard, press Alt + Enter. Once in keyboard drag state,…" at bounding box center [322, 235] width 606 height 283
click at [292, 322] on image "Main content" at bounding box center [292, 335] width 6 height 6
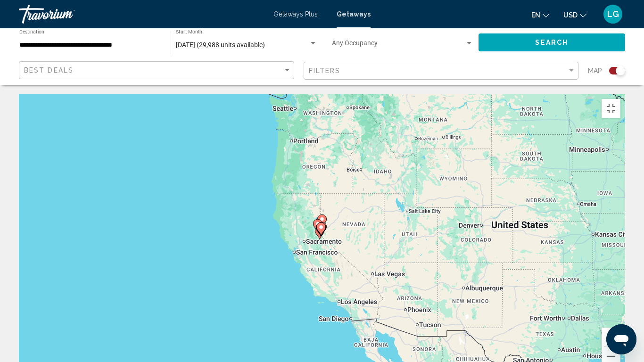
click at [620, 322] on button "Zoom in" at bounding box center [611, 337] width 19 height 19
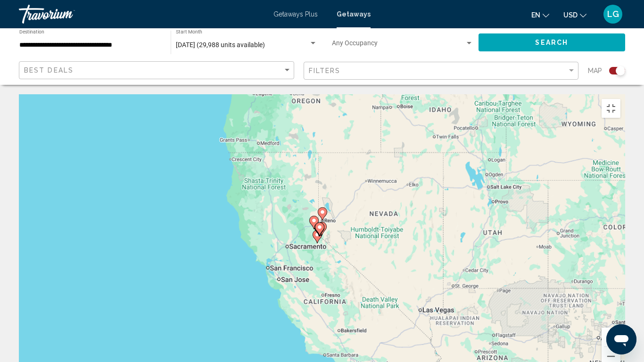
click at [620, 322] on button "Zoom in" at bounding box center [611, 337] width 19 height 19
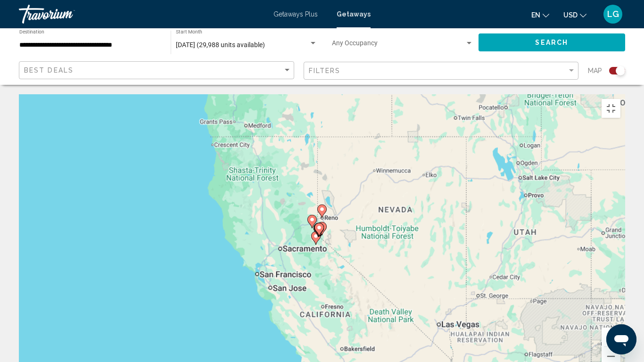
click at [620, 322] on button "Zoom in" at bounding box center [611, 337] width 19 height 19
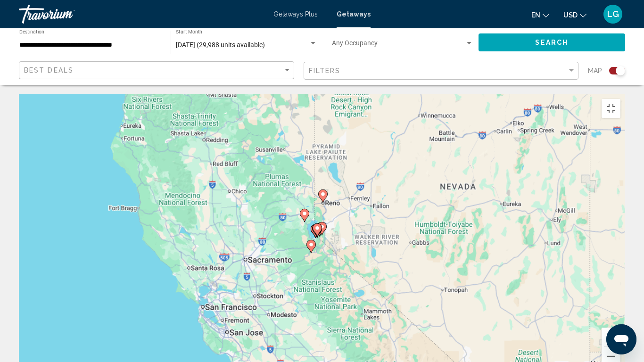
click at [620, 322] on button "Zoom in" at bounding box center [611, 337] width 19 height 19
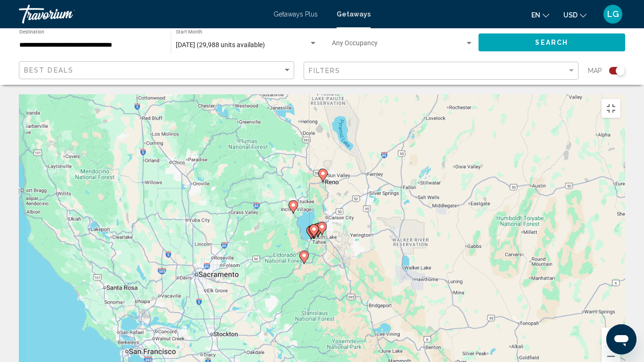
click at [620, 322] on button "Zoom in" at bounding box center [611, 337] width 19 height 19
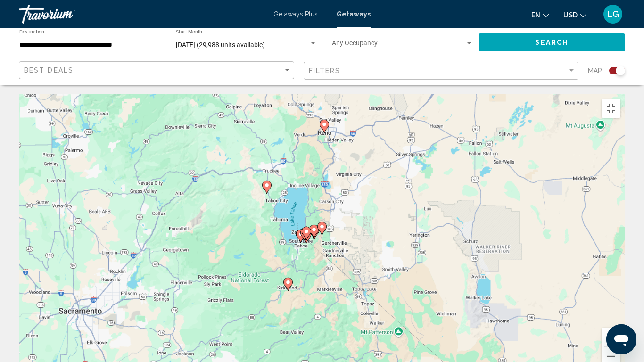
click at [620, 322] on button "Zoom in" at bounding box center [611, 337] width 19 height 19
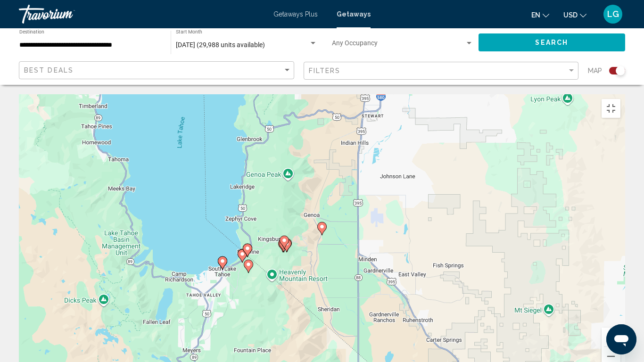
click at [323, 224] on image "Main content" at bounding box center [322, 227] width 6 height 6
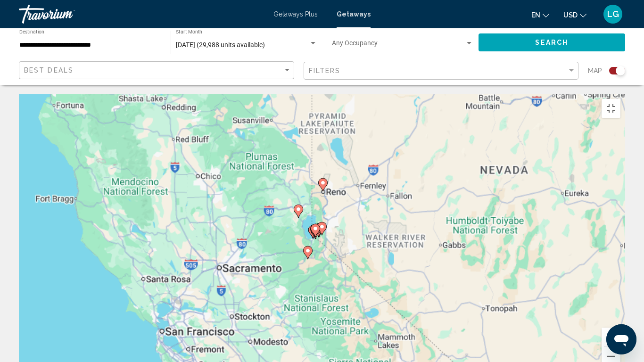
click at [323, 224] on image "Main content" at bounding box center [322, 227] width 6 height 6
type input "**********"
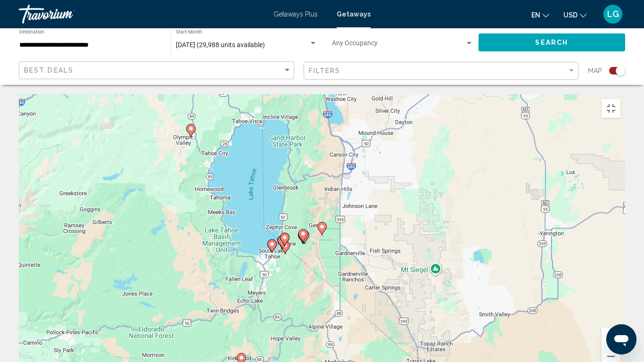
click at [323, 224] on image "Main content" at bounding box center [322, 227] width 6 height 6
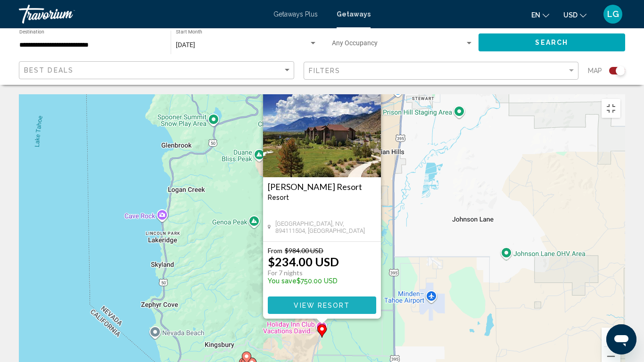
click at [306, 302] on span "View Resort" at bounding box center [322, 306] width 56 height 8
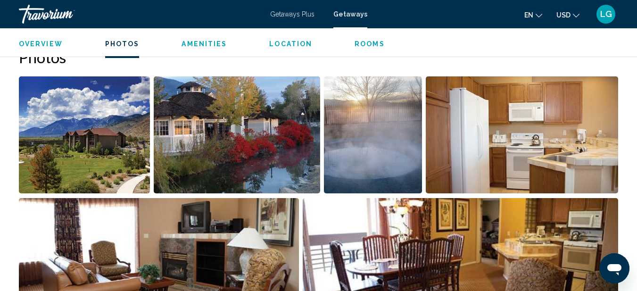
scroll to position [606, 0]
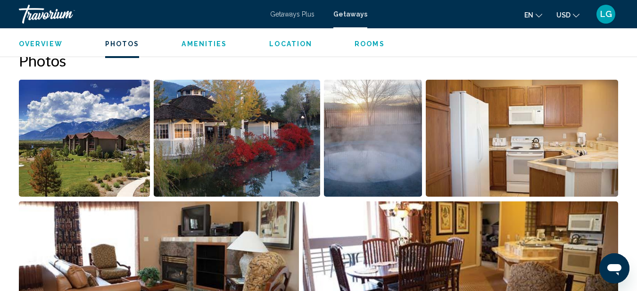
click at [365, 159] on img "Open full-screen image slider" at bounding box center [373, 138] width 98 height 117
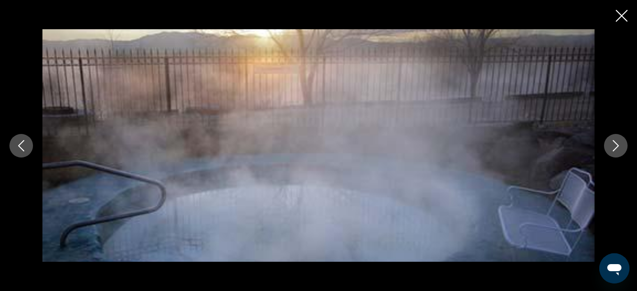
click at [620, 15] on icon "Close slideshow" at bounding box center [622, 16] width 12 height 12
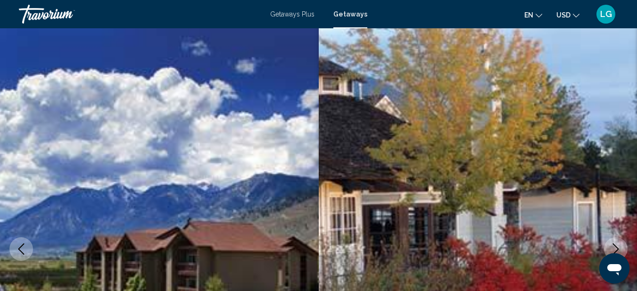
scroll to position [0, 0]
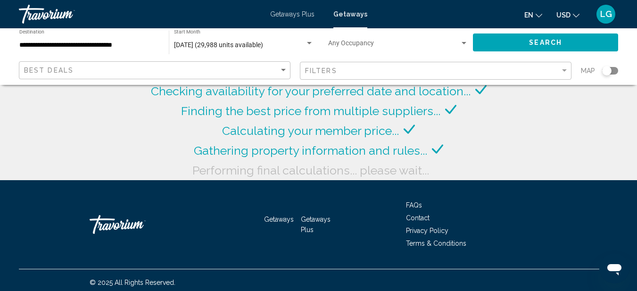
click at [363, 203] on div "Getaways Getaways Plus FAQs Contact Privacy Policy Terms & Conditions" at bounding box center [318, 224] width 599 height 89
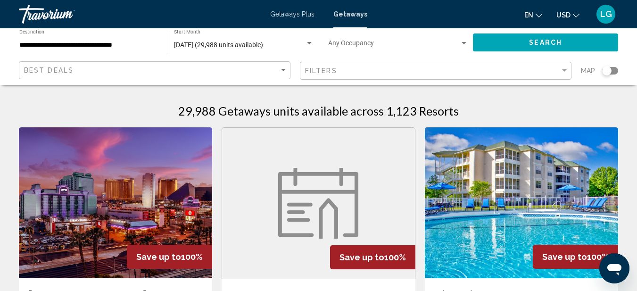
click at [363, 203] on figure "Main content" at bounding box center [318, 203] width 192 height 151
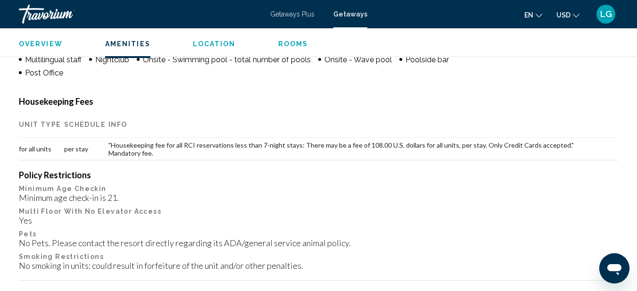
scroll to position [218, 0]
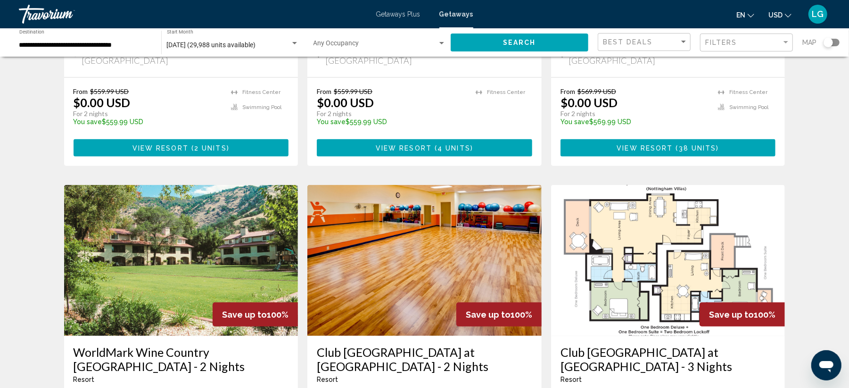
scroll to position [925, 0]
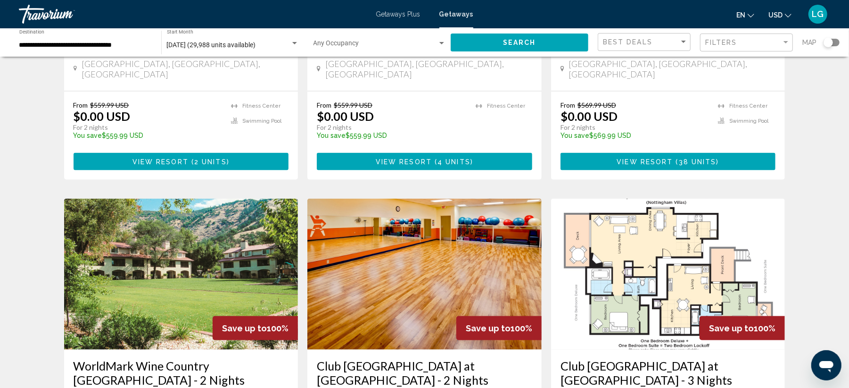
click at [132, 202] on img "Main content" at bounding box center [181, 273] width 234 height 151
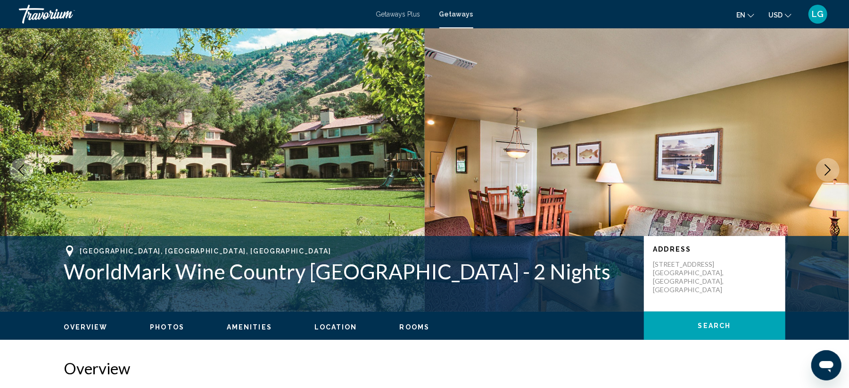
click at [367, 149] on img "Main content" at bounding box center [212, 169] width 425 height 283
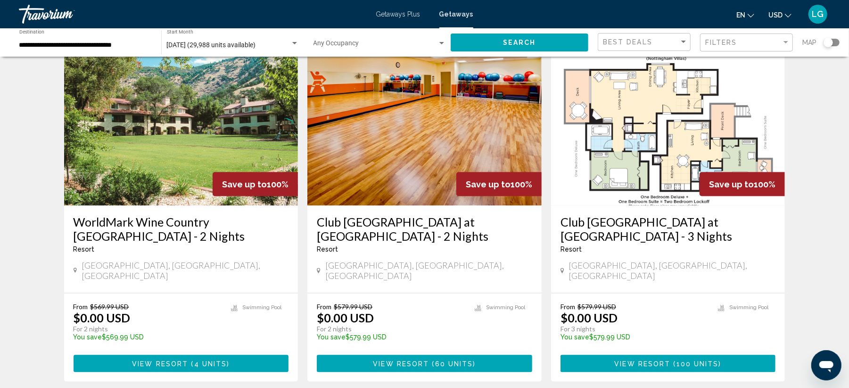
scroll to position [1068, 0]
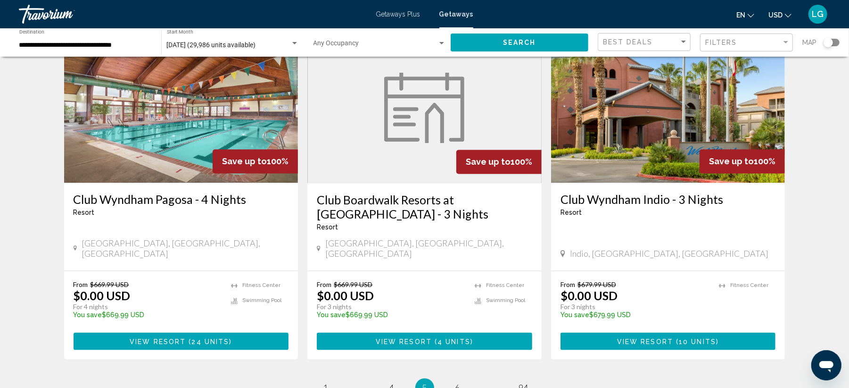
scroll to position [1207, 0]
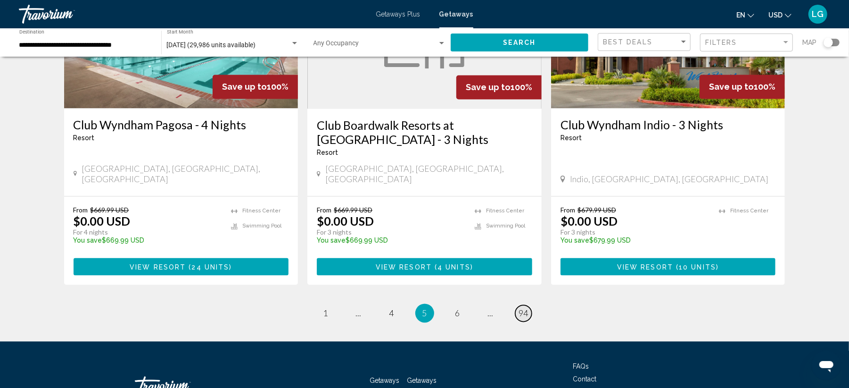
click at [523, 308] on span "94" at bounding box center [523, 313] width 9 height 10
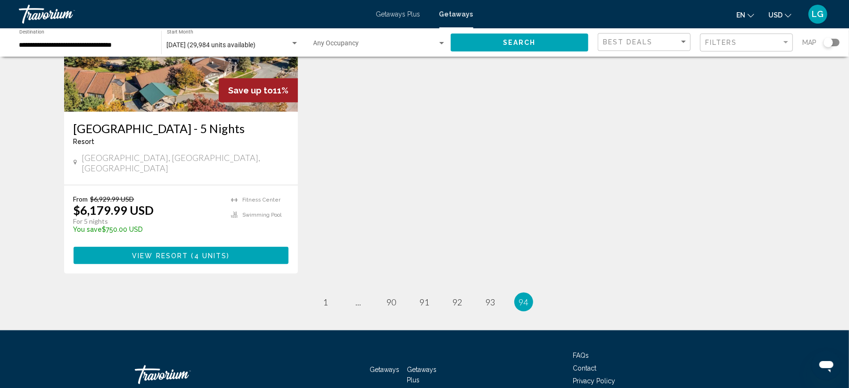
scroll to position [803, 0]
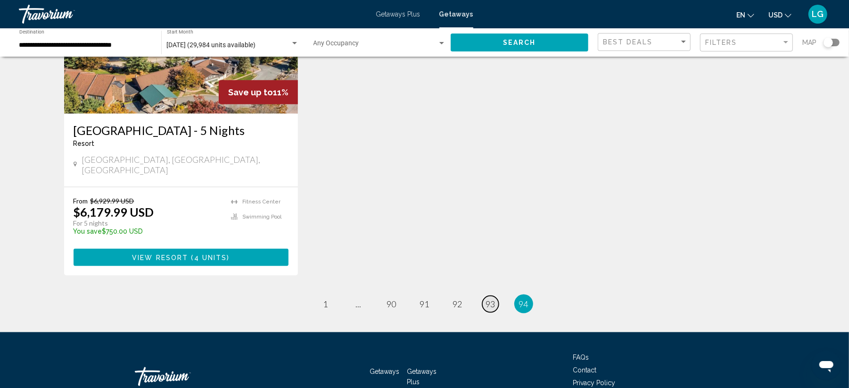
click at [495, 298] on span "93" at bounding box center [490, 303] width 9 height 10
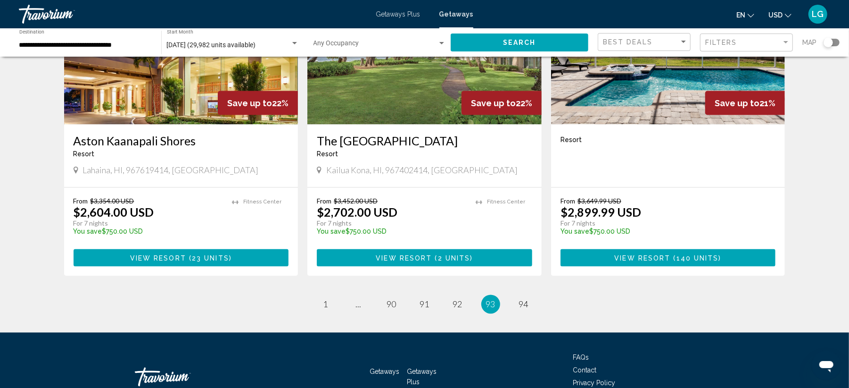
scroll to position [1164, 0]
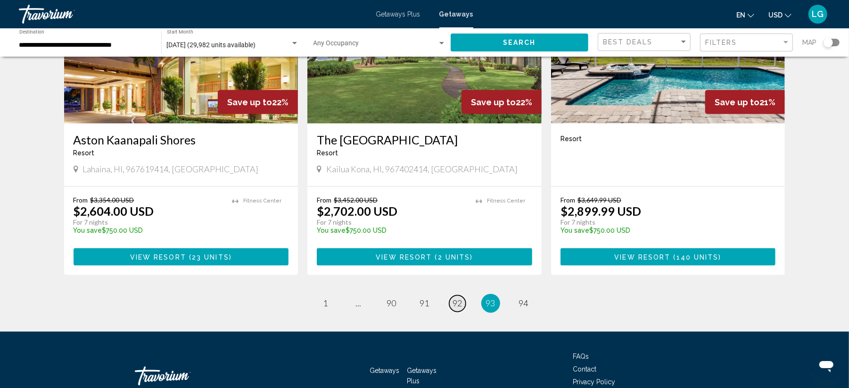
click at [464, 295] on link "page 92" at bounding box center [457, 303] width 17 height 17
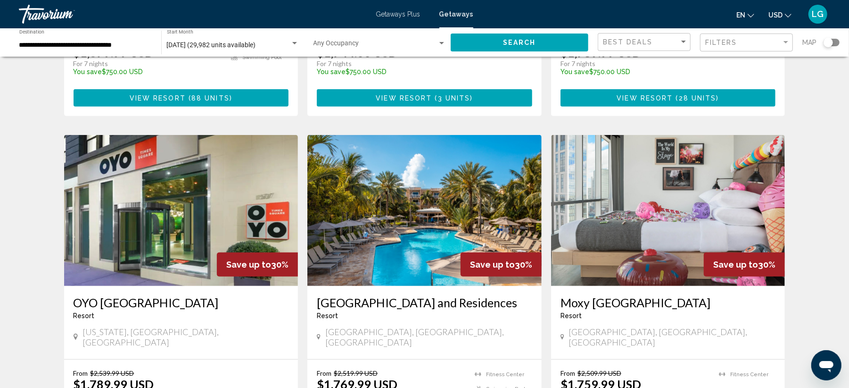
scroll to position [303, 0]
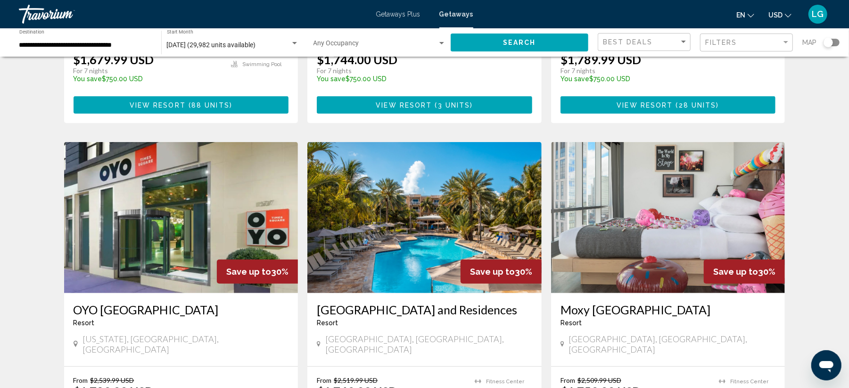
click at [446, 305] on div "Beachside Resort and Residences Resort - This is an adults only resort" at bounding box center [424, 317] width 215 height 31
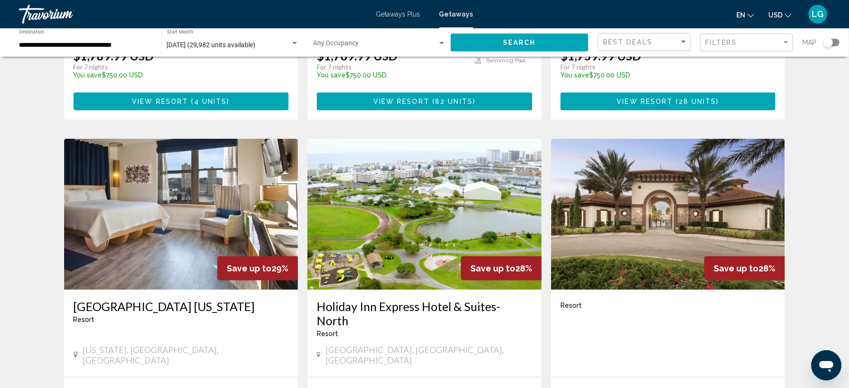
scroll to position [638, 0]
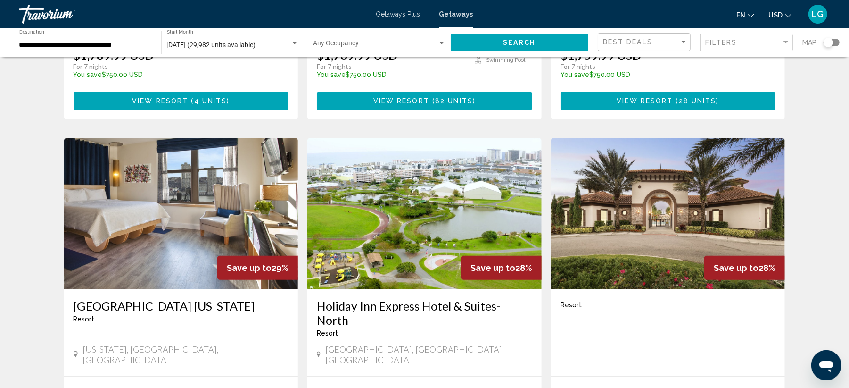
click at [446, 322] on div "Ocean City, MD, USA" at bounding box center [424, 355] width 215 height 23
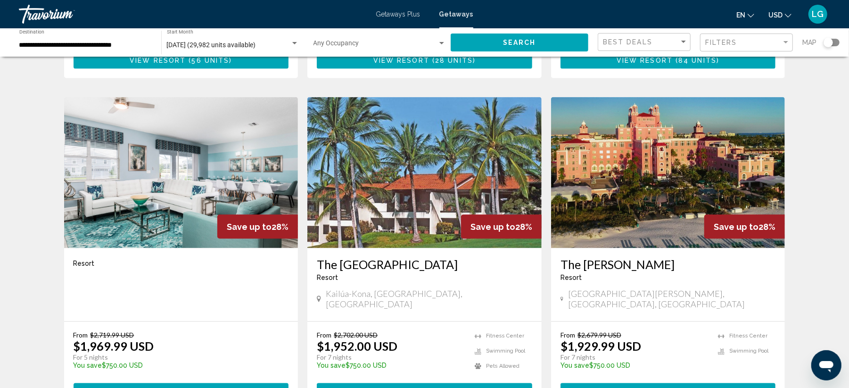
scroll to position [1026, 0]
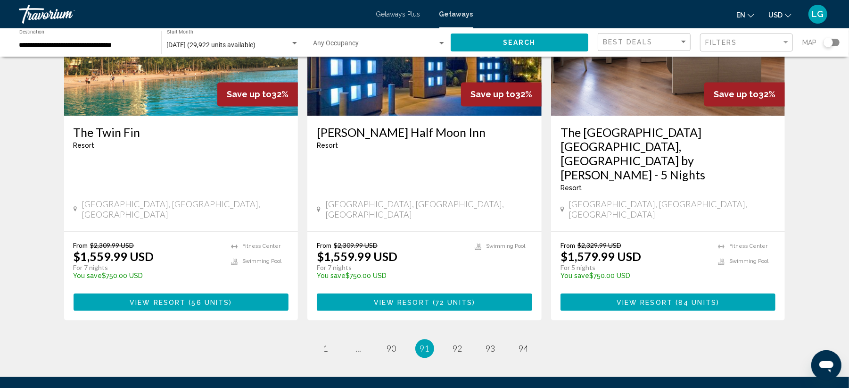
scroll to position [1192, 0]
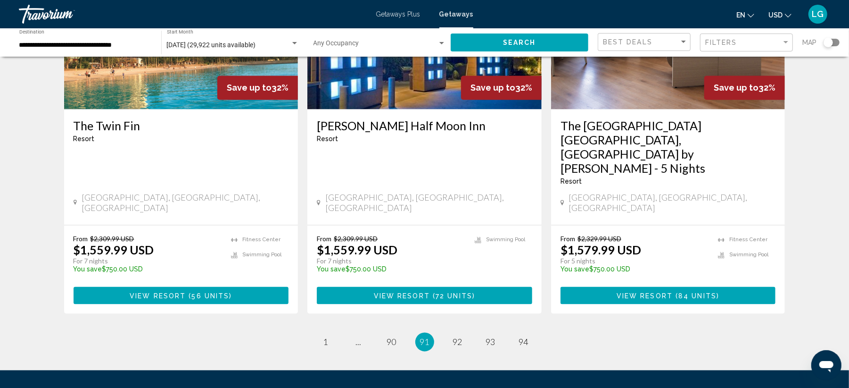
click at [400, 322] on li "page 90" at bounding box center [391, 341] width 19 height 19
click at [396, 322] on span "90" at bounding box center [391, 342] width 9 height 10
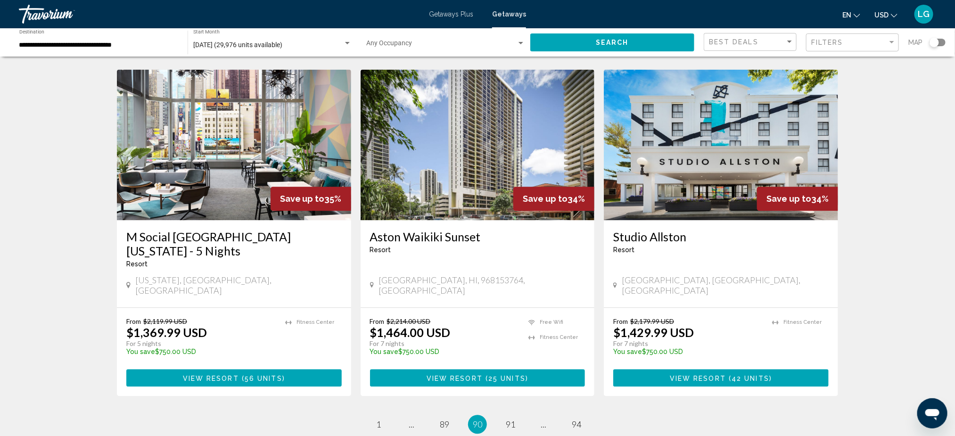
scroll to position [1086, 0]
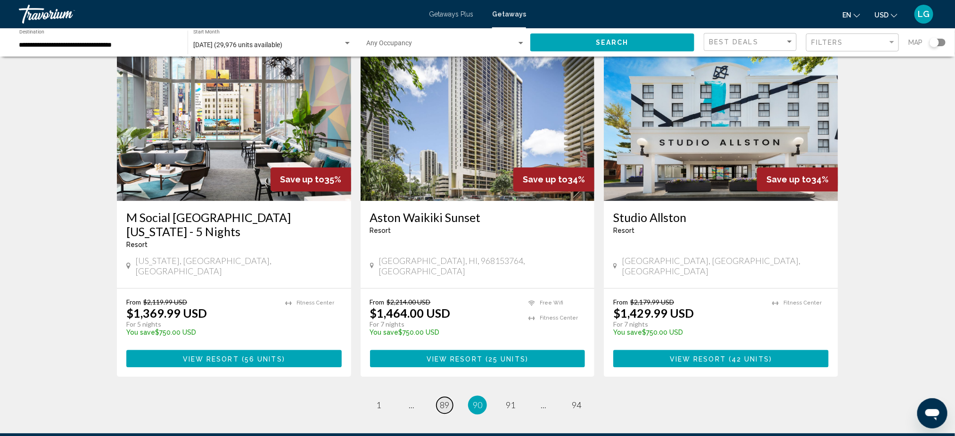
click at [446, 322] on span "89" at bounding box center [444, 405] width 9 height 10
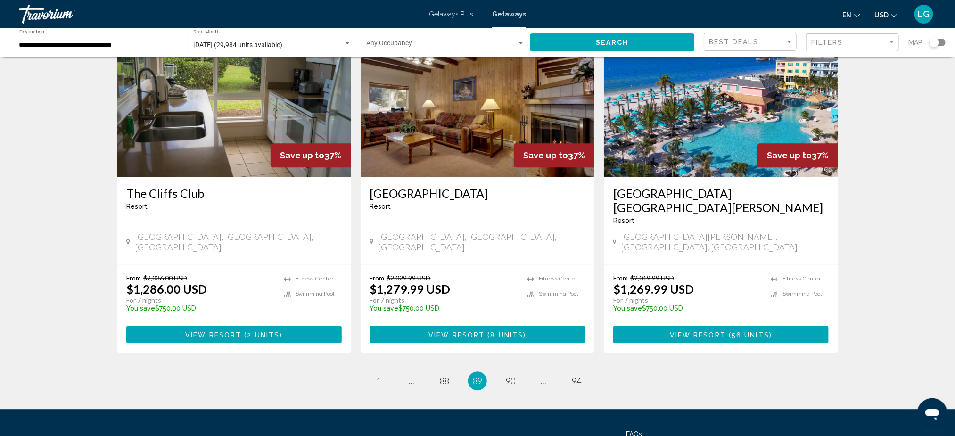
scroll to position [1112, 0]
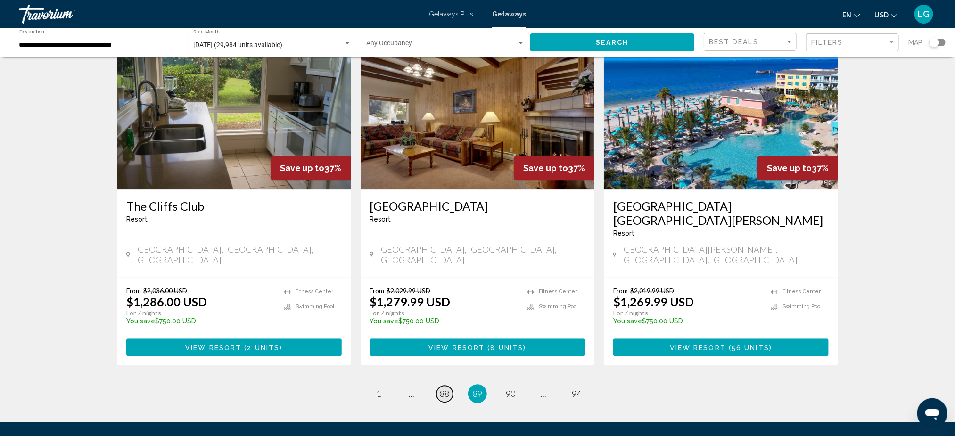
click at [440, 322] on span "88" at bounding box center [444, 393] width 9 height 10
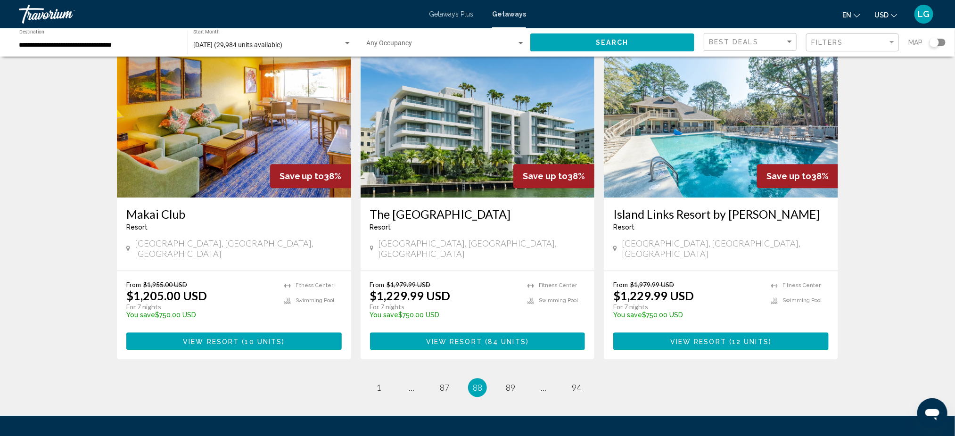
scroll to position [1090, 0]
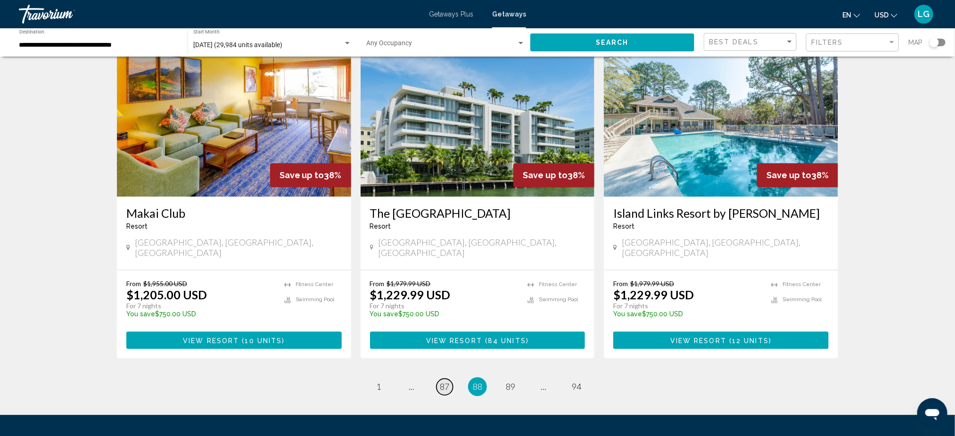
click at [445, 322] on span "87" at bounding box center [444, 386] width 9 height 10
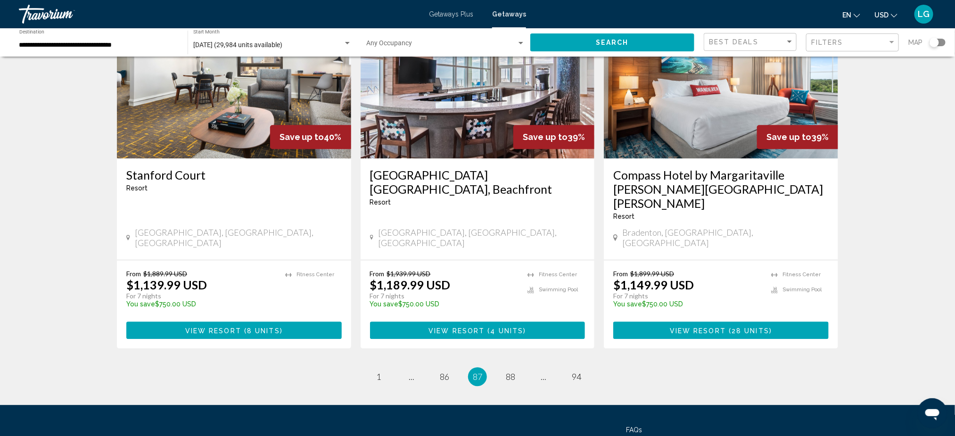
scroll to position [1143, 0]
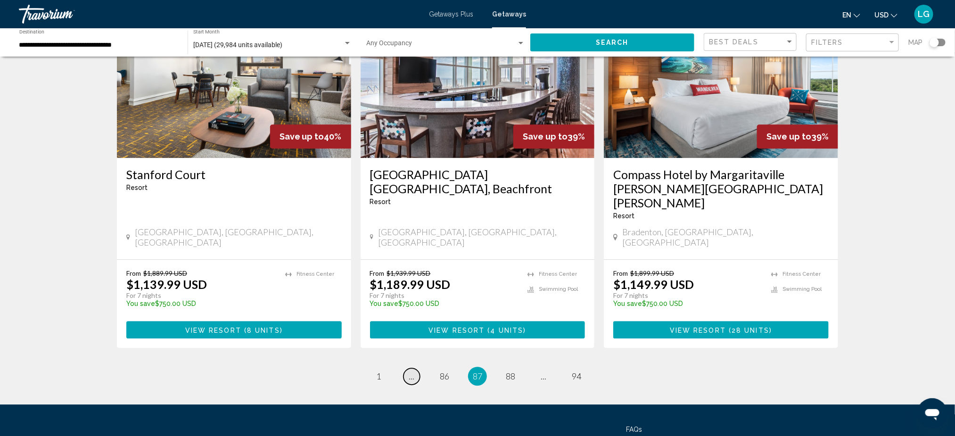
click at [413, 322] on span "..." at bounding box center [412, 376] width 6 height 10
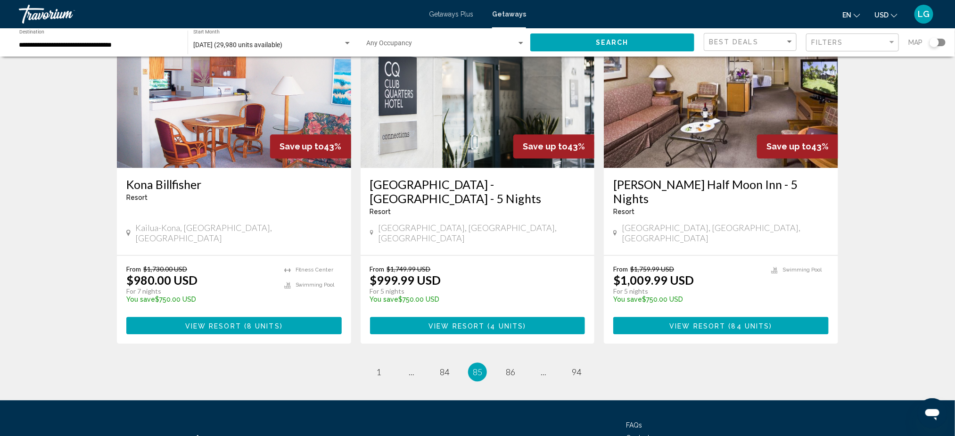
scroll to position [1115, 0]
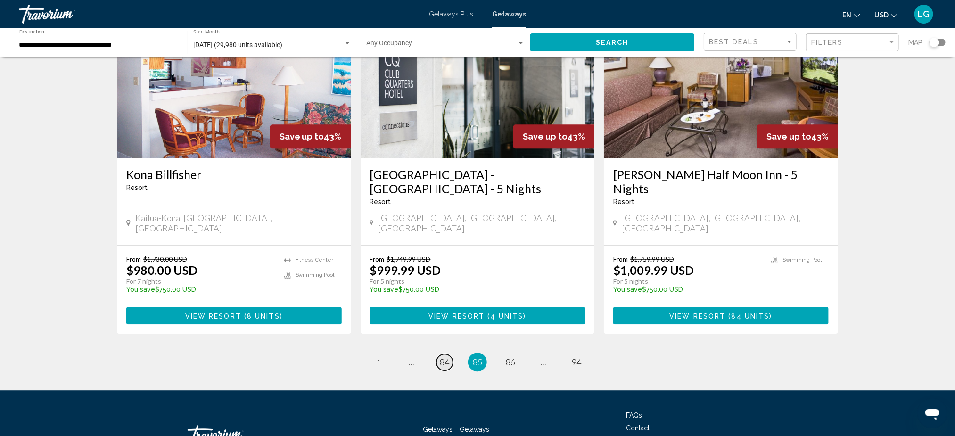
click at [440, 322] on span "84" at bounding box center [444, 362] width 9 height 10
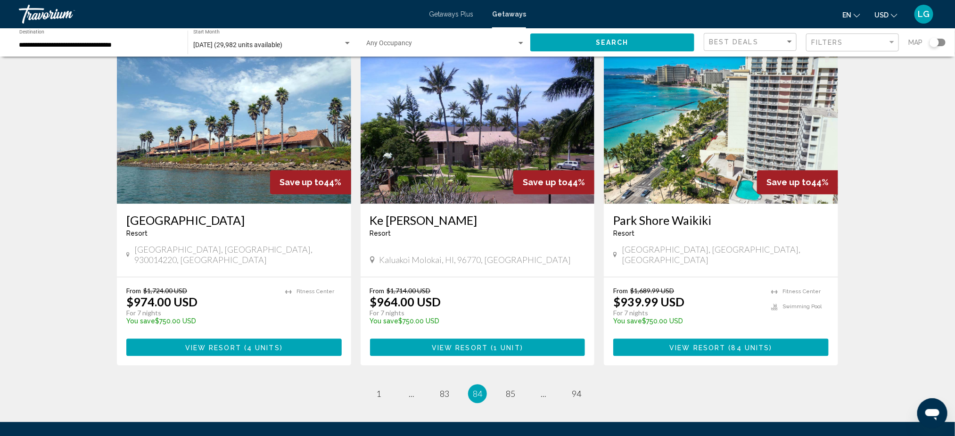
scroll to position [1129, 0]
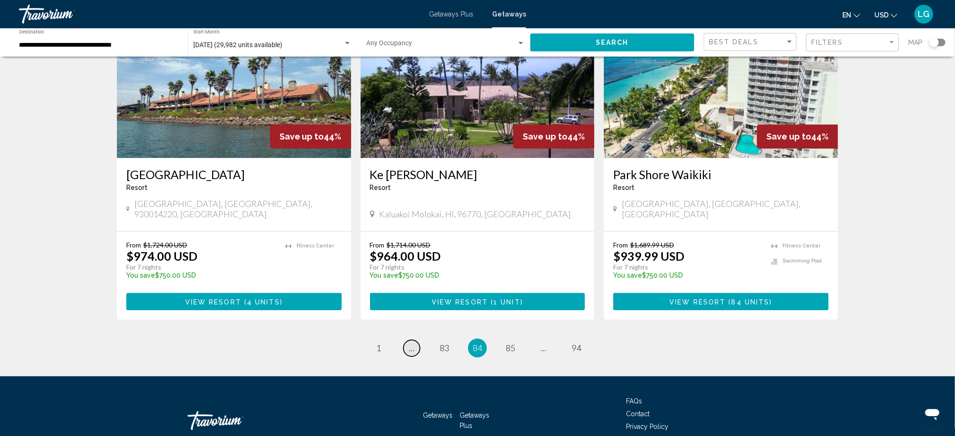
click at [412, 322] on span "..." at bounding box center [412, 348] width 6 height 10
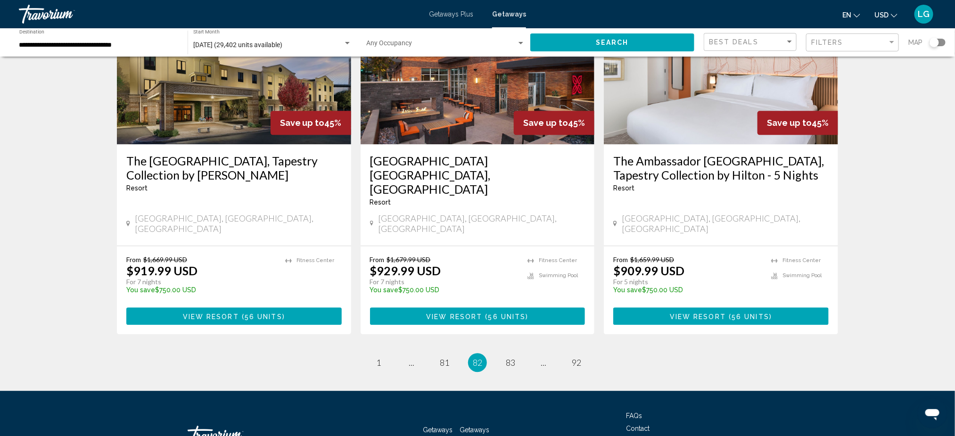
scroll to position [1115, 0]
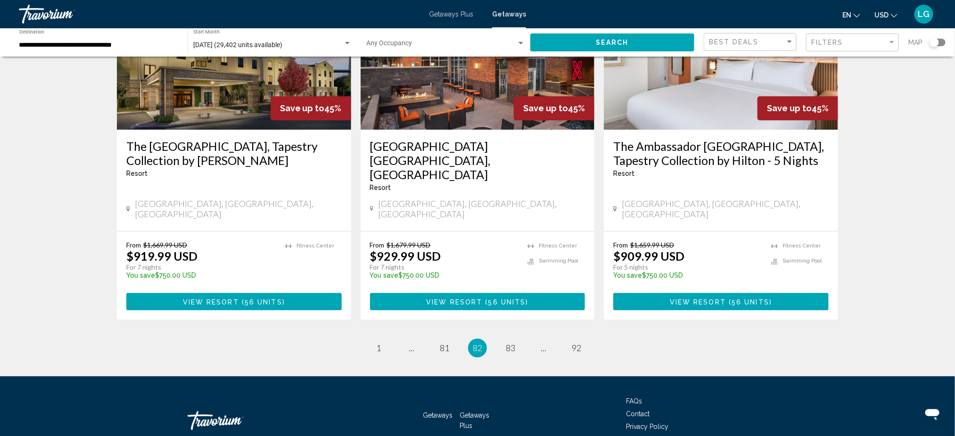
click at [424, 322] on ul "82 / 92 page 1 page ... page 81 You're on page 82 page 83 page ... page 92" at bounding box center [477, 348] width 721 height 19
click at [412, 322] on span "..." at bounding box center [412, 348] width 6 height 10
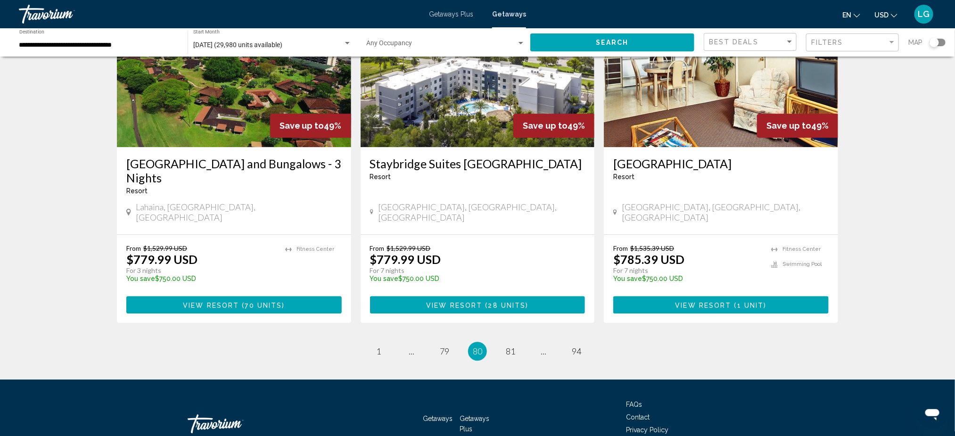
scroll to position [1130, 0]
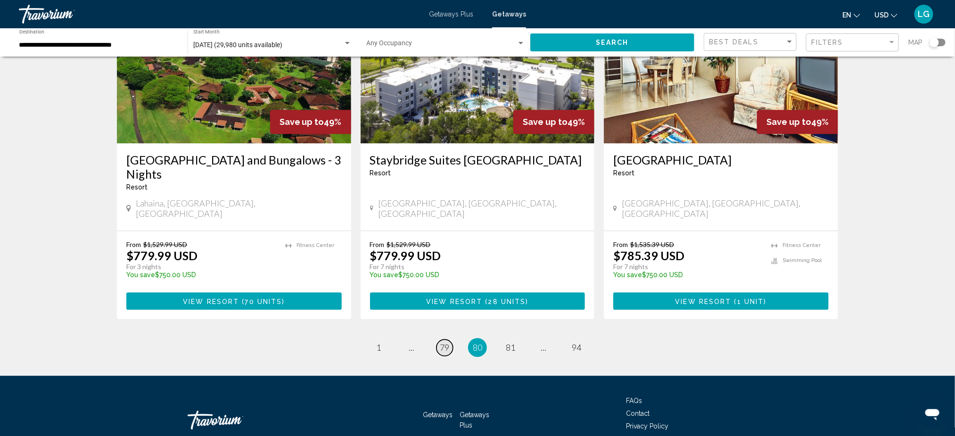
click at [437, 322] on link "page 79" at bounding box center [445, 347] width 17 height 17
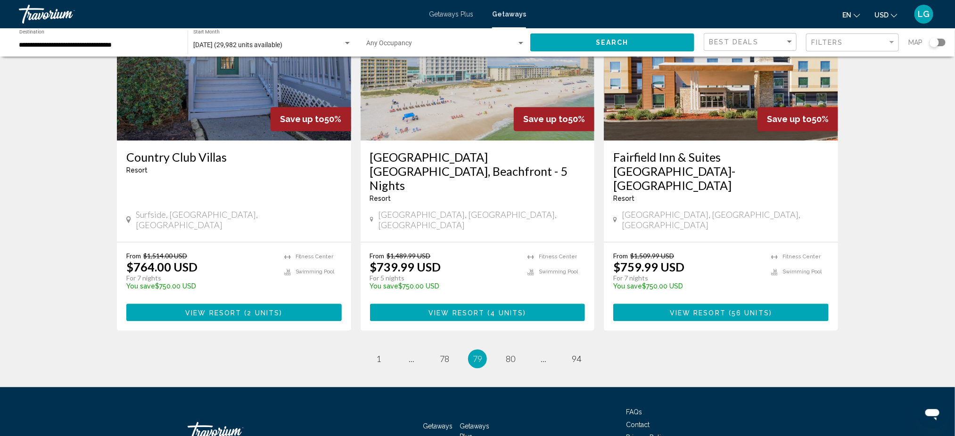
scroll to position [1129, 0]
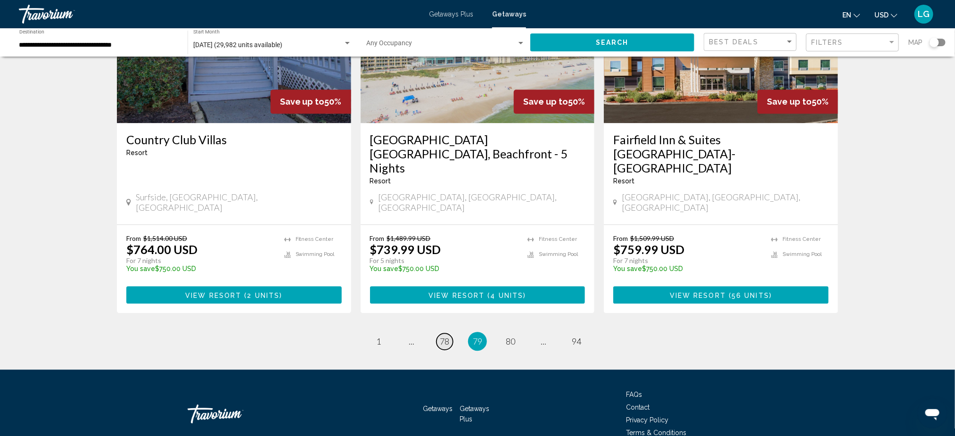
click at [445, 322] on span "78" at bounding box center [444, 341] width 9 height 10
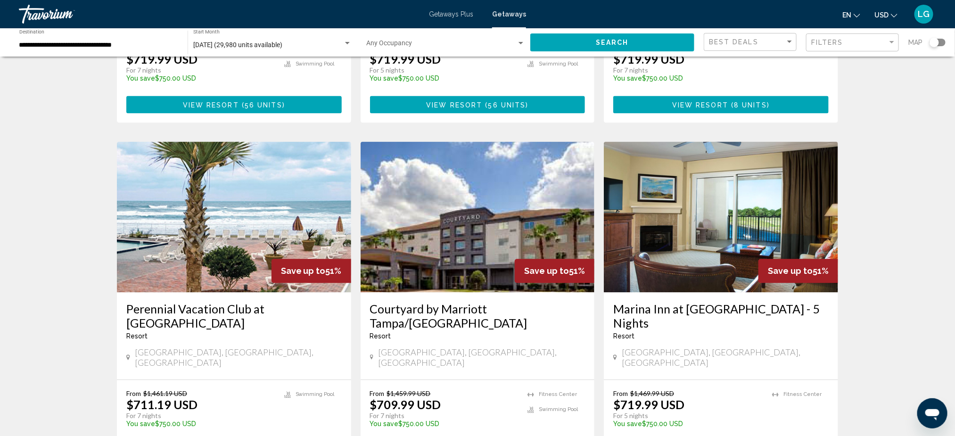
scroll to position [1048, 0]
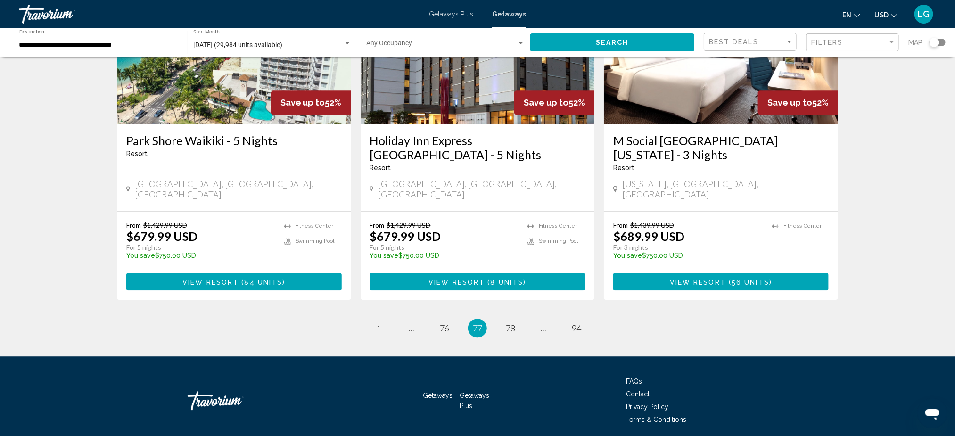
scroll to position [1143, 0]
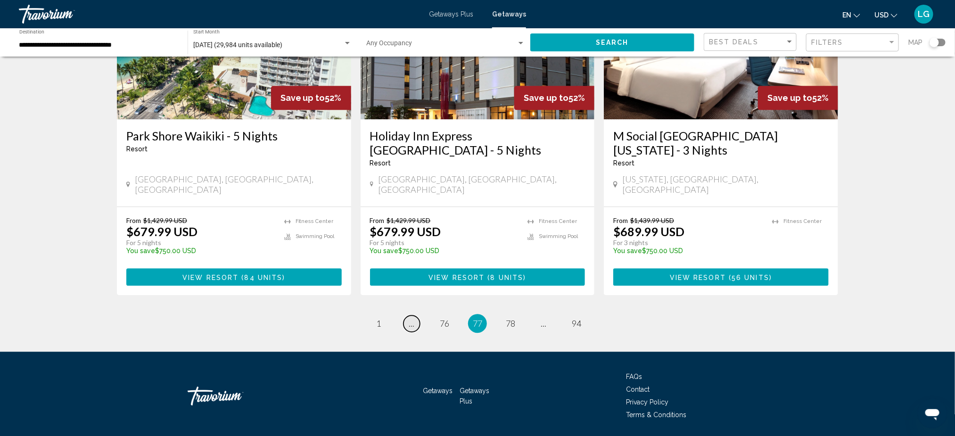
click at [419, 315] on link "page ..." at bounding box center [412, 323] width 17 height 17
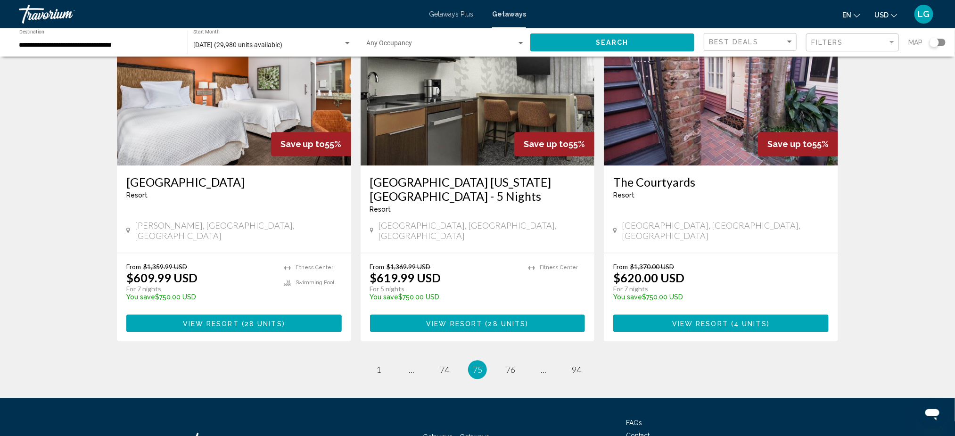
scroll to position [1144, 0]
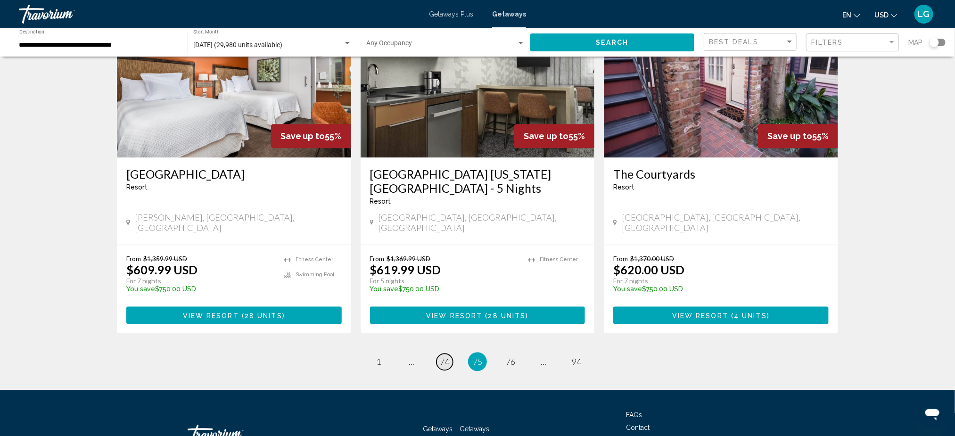
click at [437, 322] on link "page 74" at bounding box center [445, 362] width 17 height 17
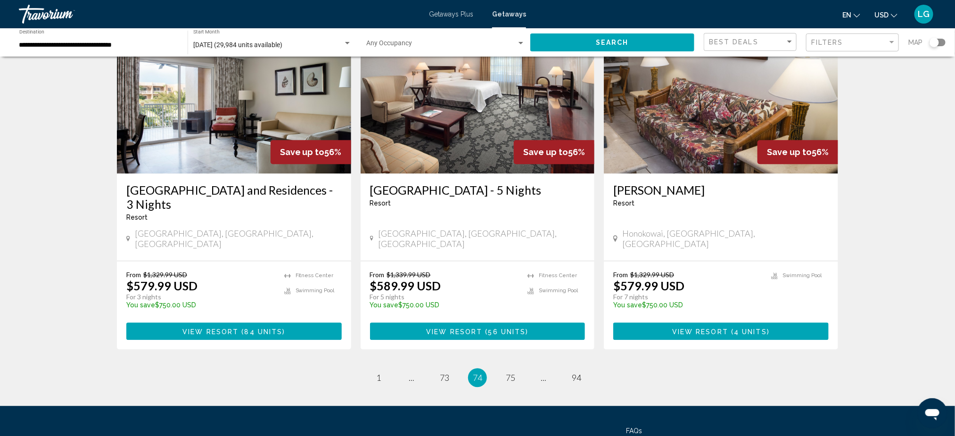
scroll to position [1143, 0]
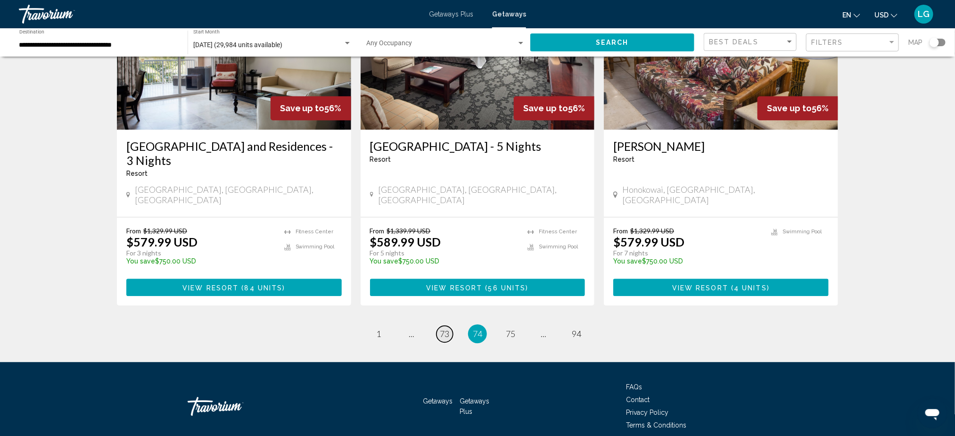
click at [443, 322] on span "73" at bounding box center [444, 334] width 9 height 10
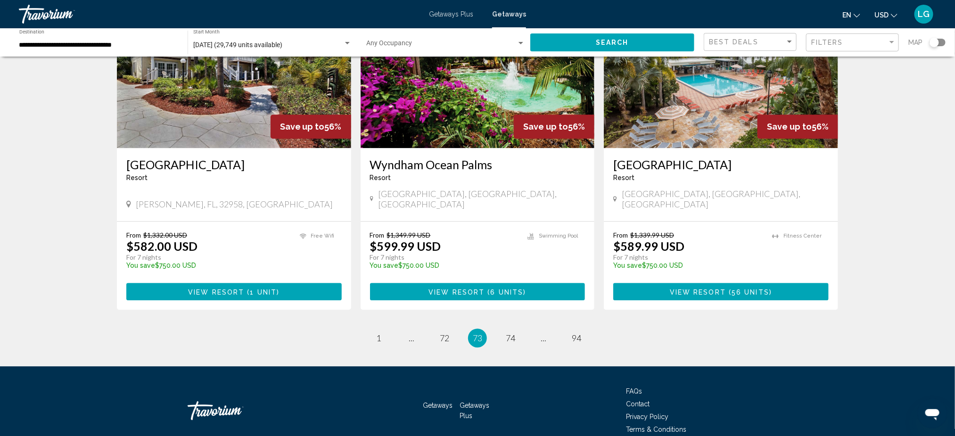
scroll to position [1129, 0]
click at [446, 322] on span "72" at bounding box center [444, 337] width 9 height 10
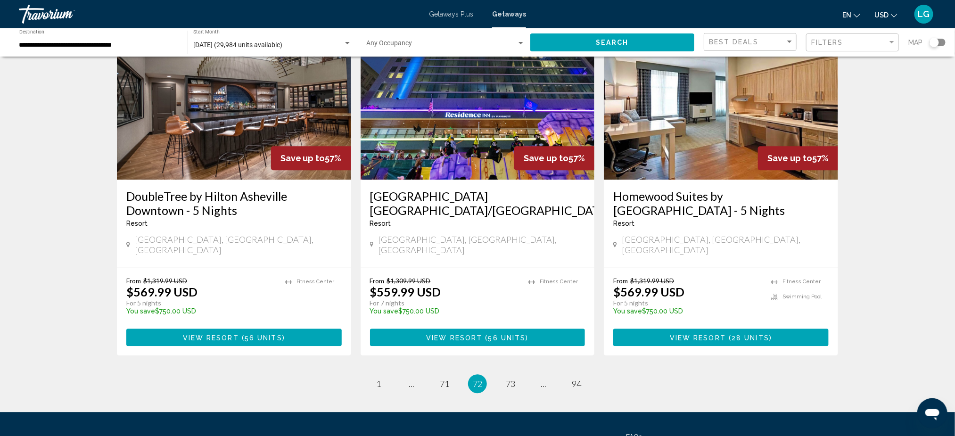
scroll to position [1115, 0]
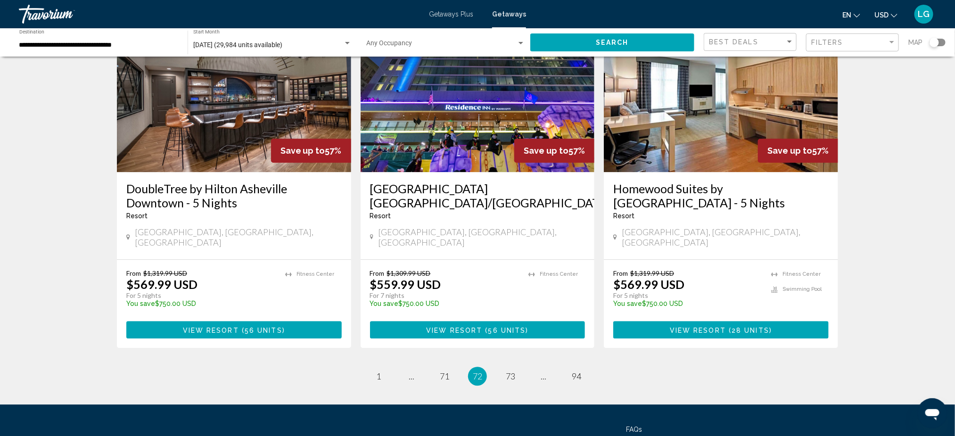
click at [411, 322] on span "..." at bounding box center [412, 376] width 6 height 10
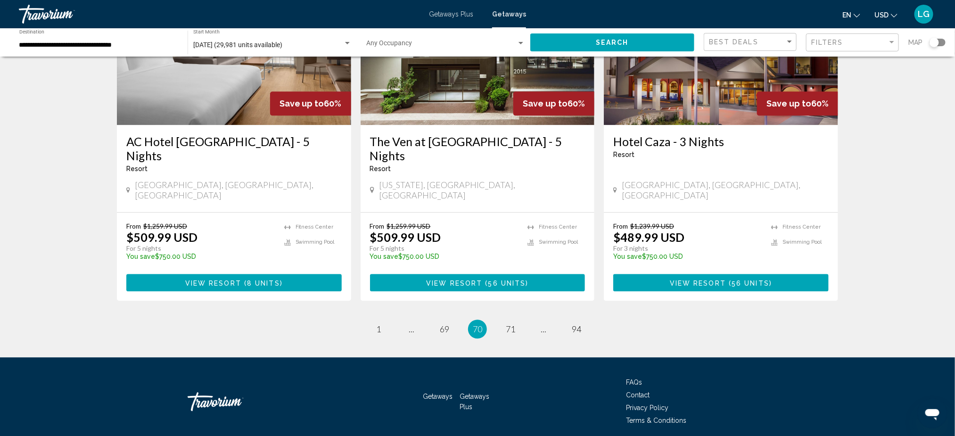
scroll to position [1115, 0]
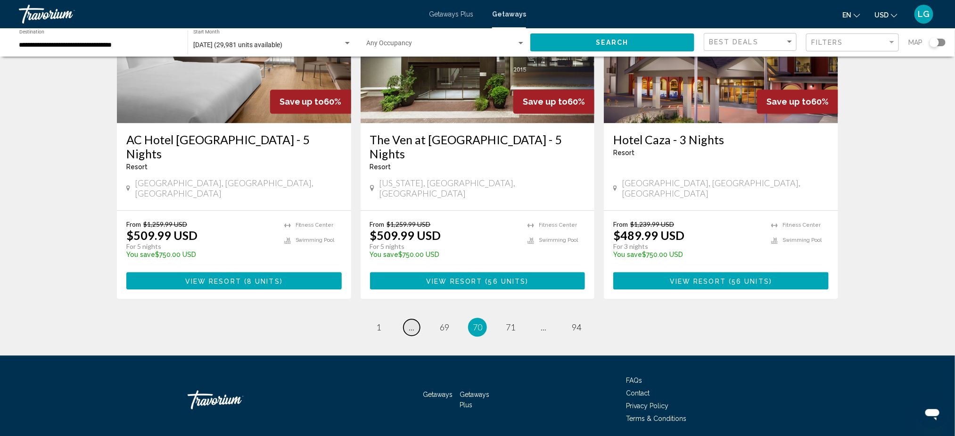
click at [410, 322] on span "..." at bounding box center [412, 327] width 6 height 10
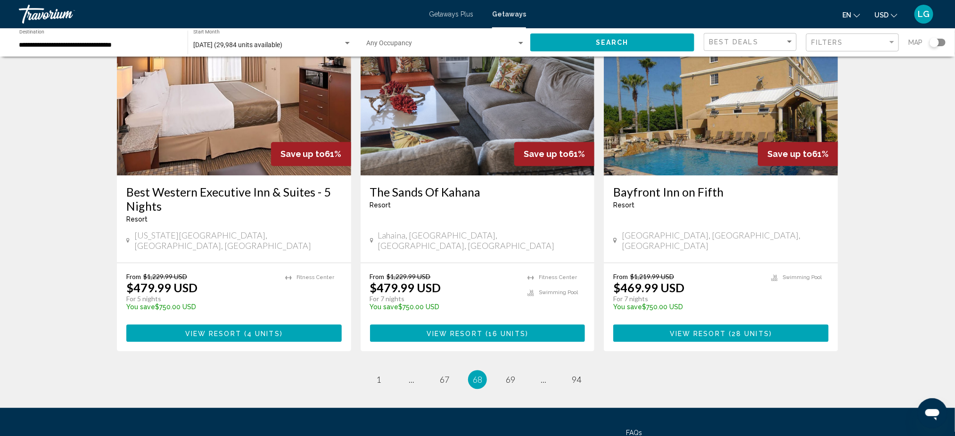
scroll to position [1143, 0]
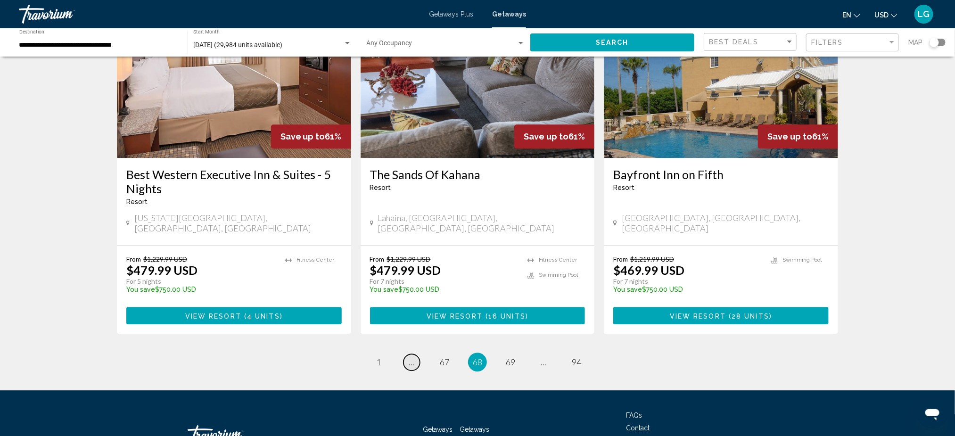
click at [405, 322] on link "page ..." at bounding box center [412, 362] width 17 height 17
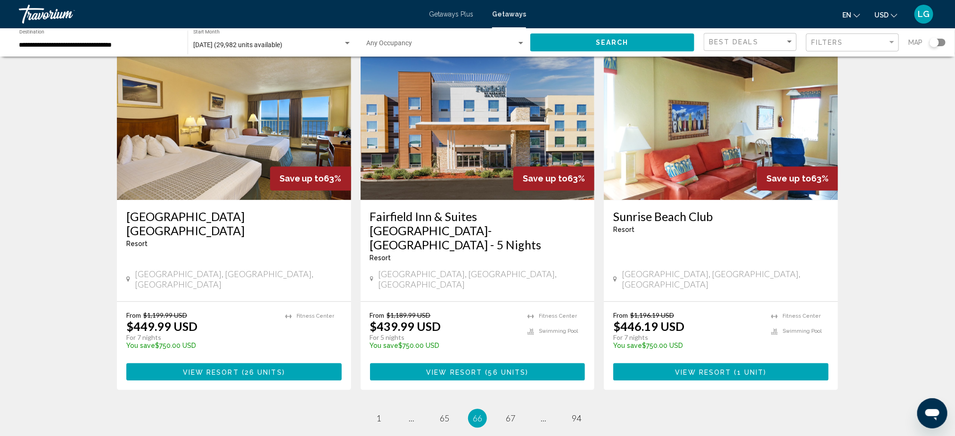
scroll to position [1158, 0]
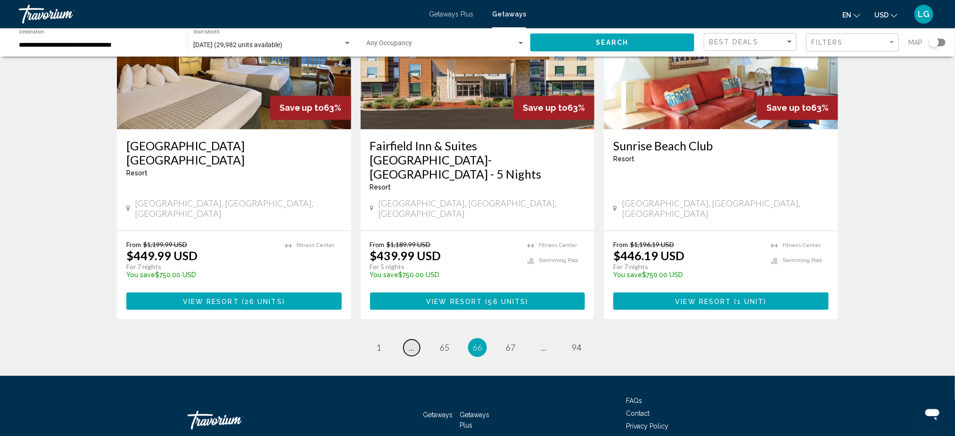
click at [409, 322] on span "..." at bounding box center [412, 347] width 6 height 10
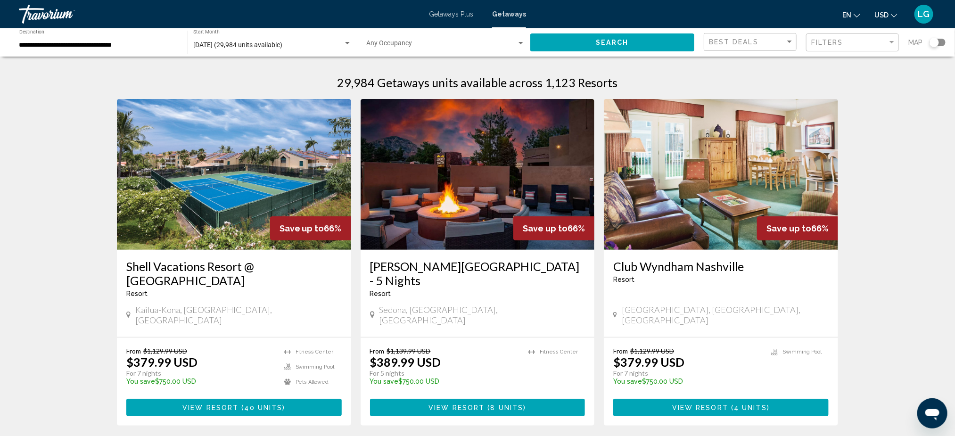
click at [409, 290] on div "Arroyo Pinion Hotel - 5 Nights Resort - This is an adults only resort" at bounding box center [477, 281] width 215 height 45
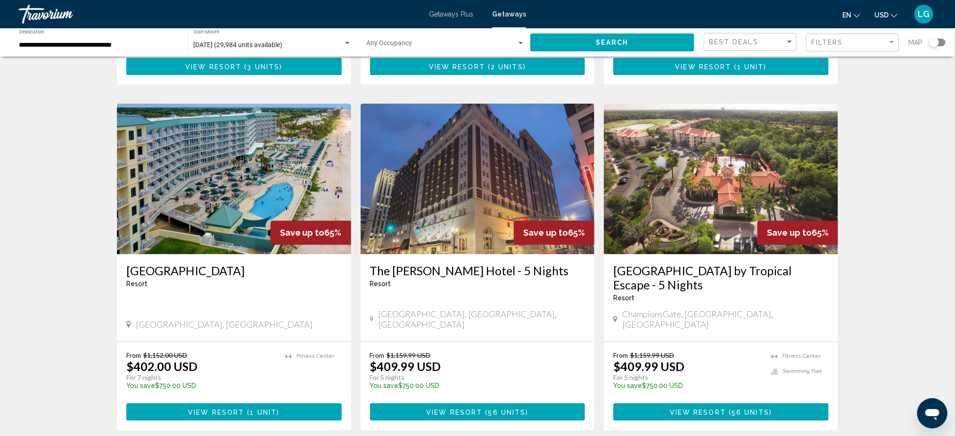
scroll to position [1009, 0]
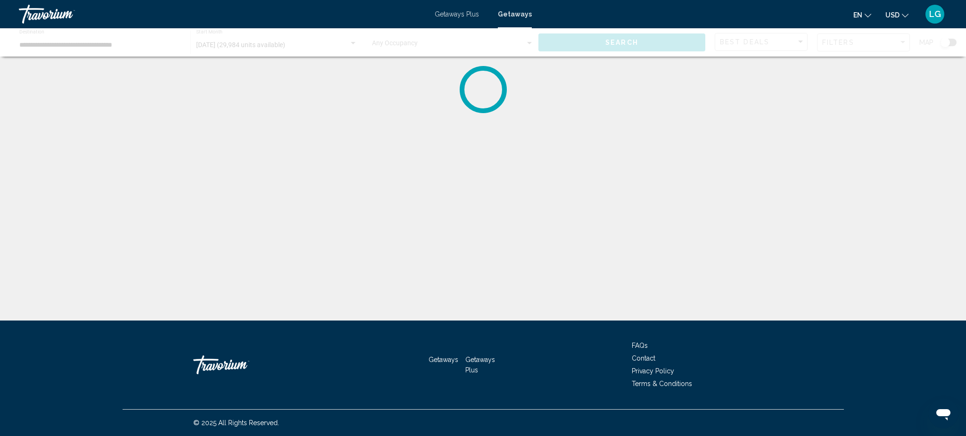
click at [413, 322] on div "© 2025 All Rights Reserved." at bounding box center [483, 423] width 721 height 26
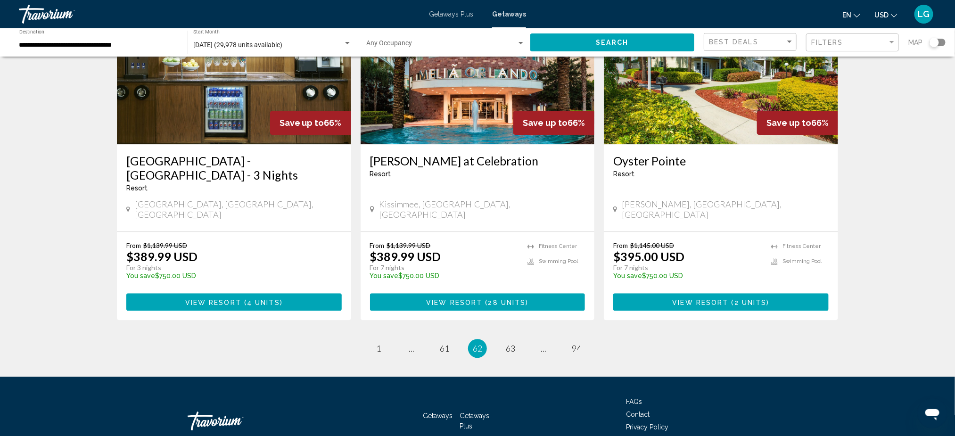
scroll to position [1143, 0]
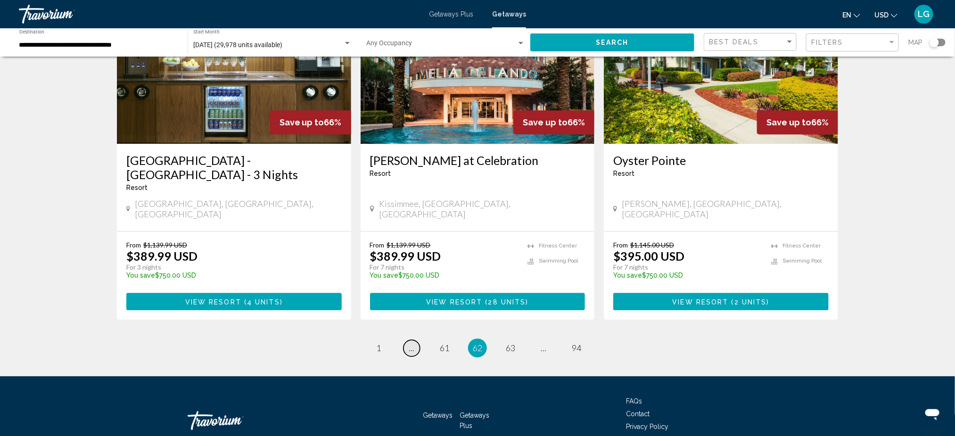
click at [414, 322] on link "page ..." at bounding box center [412, 348] width 17 height 17
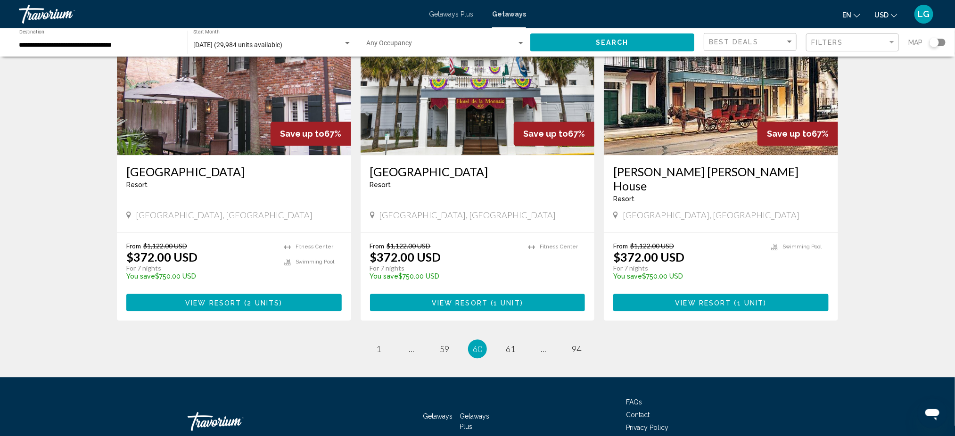
scroll to position [1143, 0]
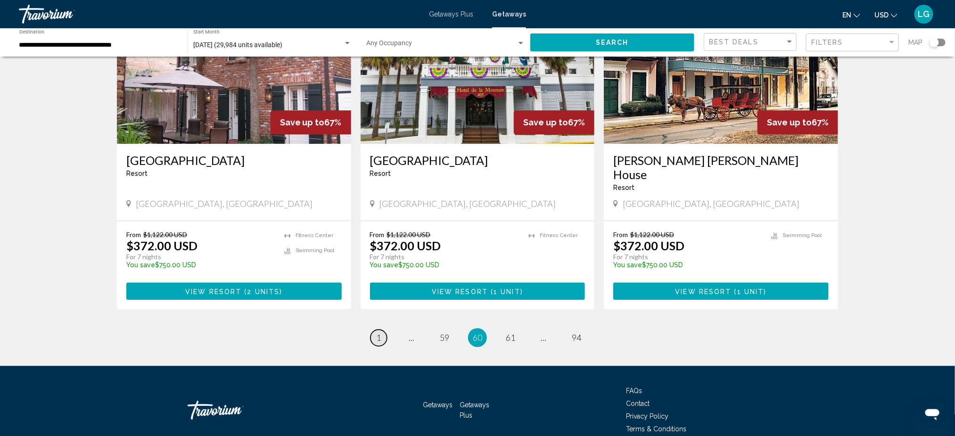
click at [376, 322] on span "1" at bounding box center [378, 337] width 5 height 10
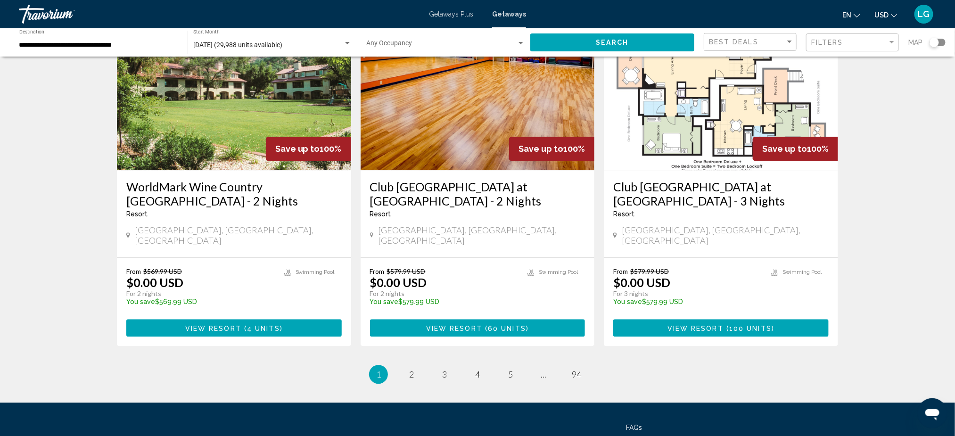
scroll to position [1116, 0]
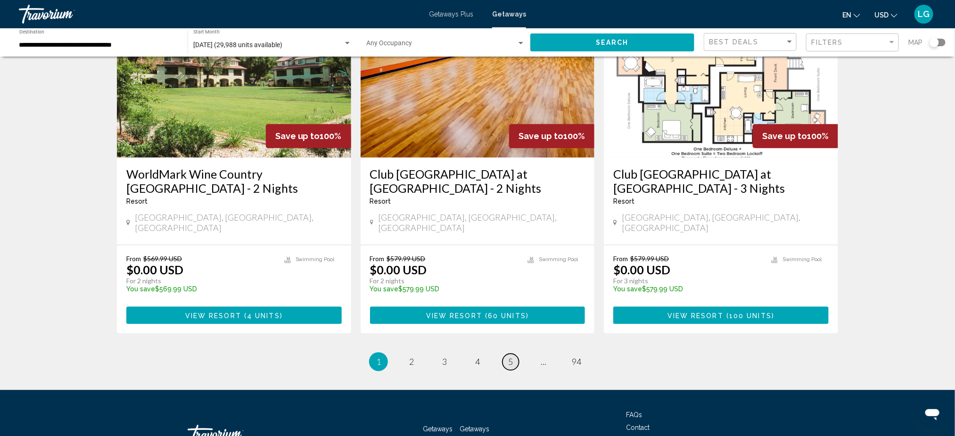
click at [513, 322] on link "page 5" at bounding box center [511, 362] width 17 height 17
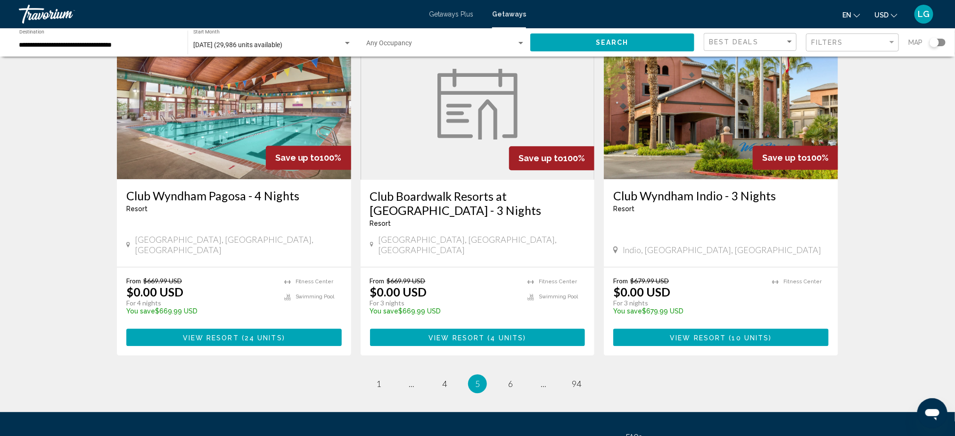
scroll to position [1158, 0]
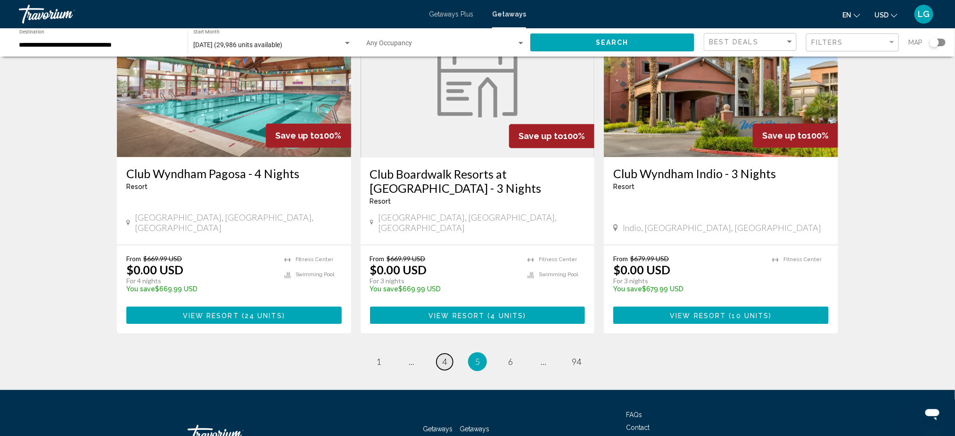
click at [439, 322] on link "page 4" at bounding box center [445, 362] width 17 height 17
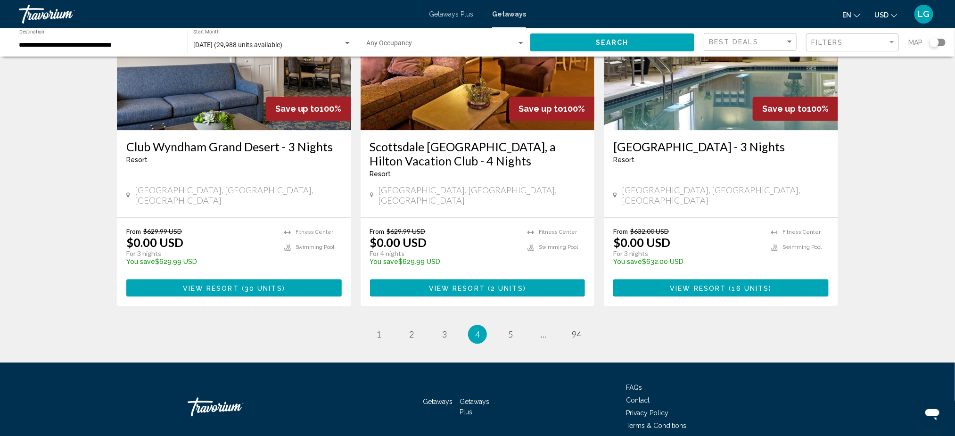
scroll to position [1157, 0]
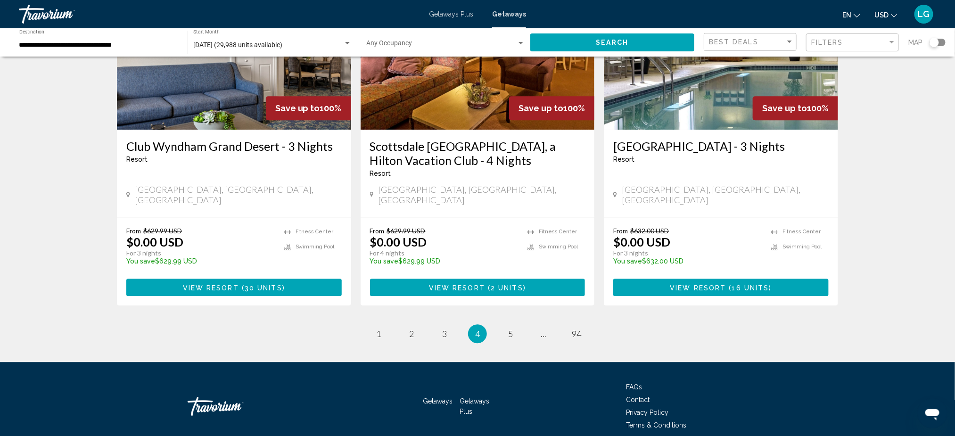
click at [435, 322] on ul "4 / 94 page 1 page 2 page 3 You're on page 4 page 5 page ... page 94" at bounding box center [477, 333] width 721 height 19
click at [447, 322] on span "3" at bounding box center [444, 334] width 5 height 10
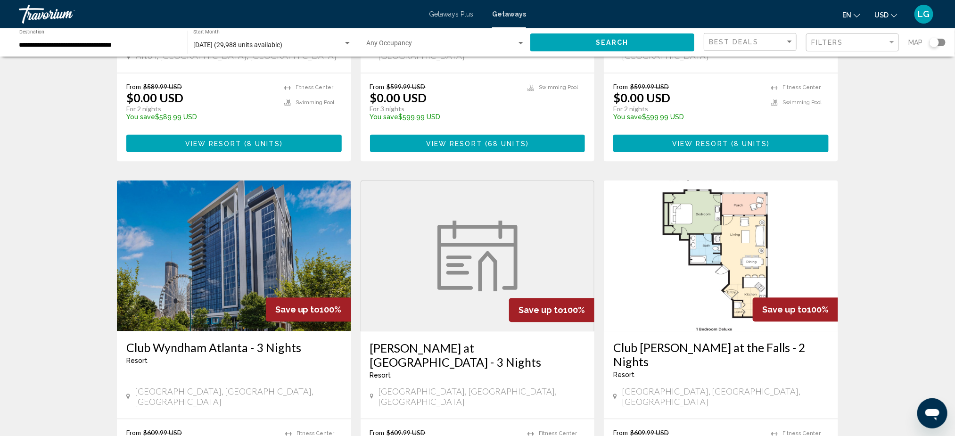
scroll to position [1158, 0]
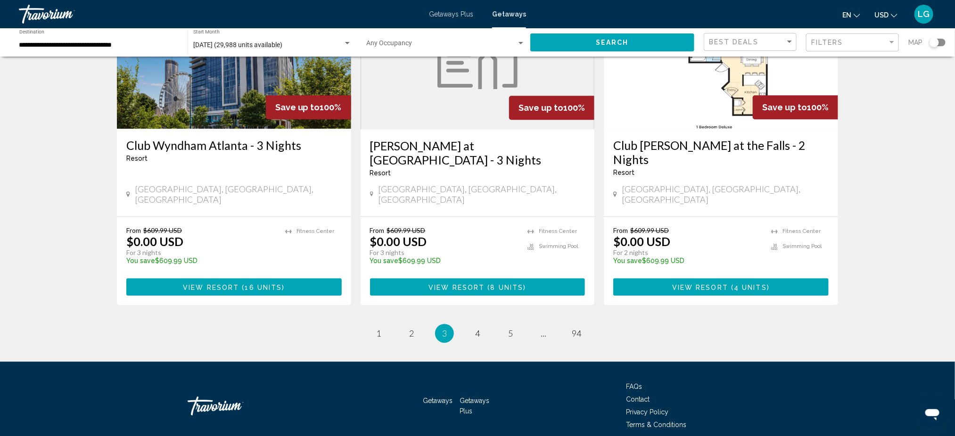
click at [387, 322] on div "Getaways Getaways Plus FAQs Contact Privacy Policy Terms & Conditions" at bounding box center [477, 406] width 721 height 89
click at [411, 322] on span "2" at bounding box center [411, 333] width 5 height 10
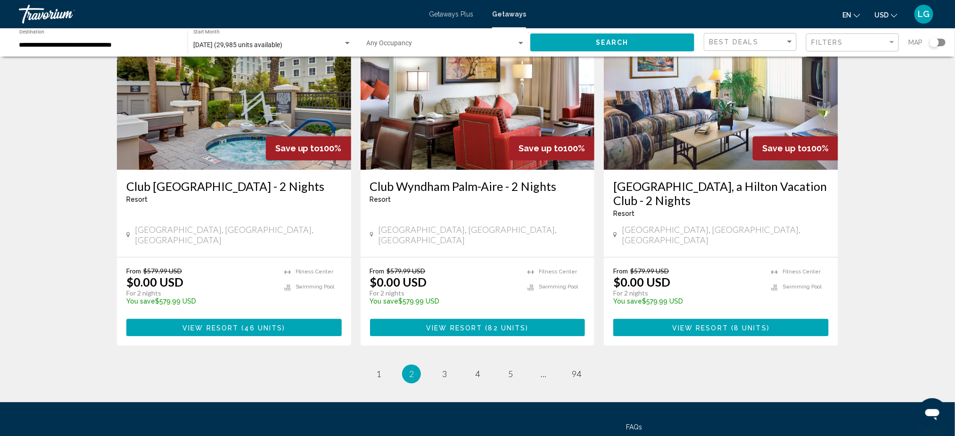
scroll to position [1158, 0]
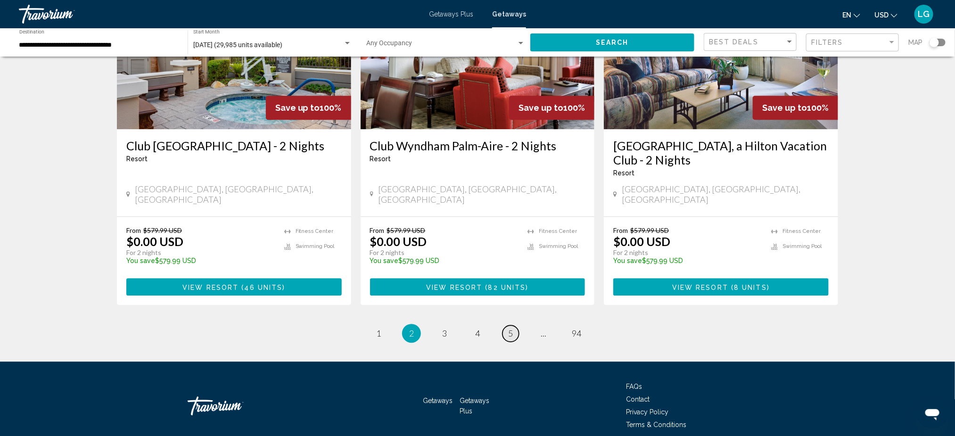
click at [512, 322] on span "5" at bounding box center [510, 333] width 5 height 10
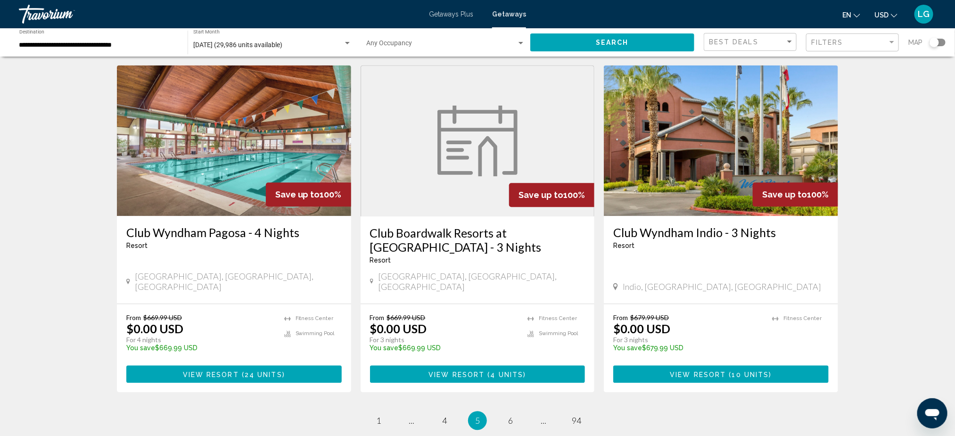
scroll to position [1158, 0]
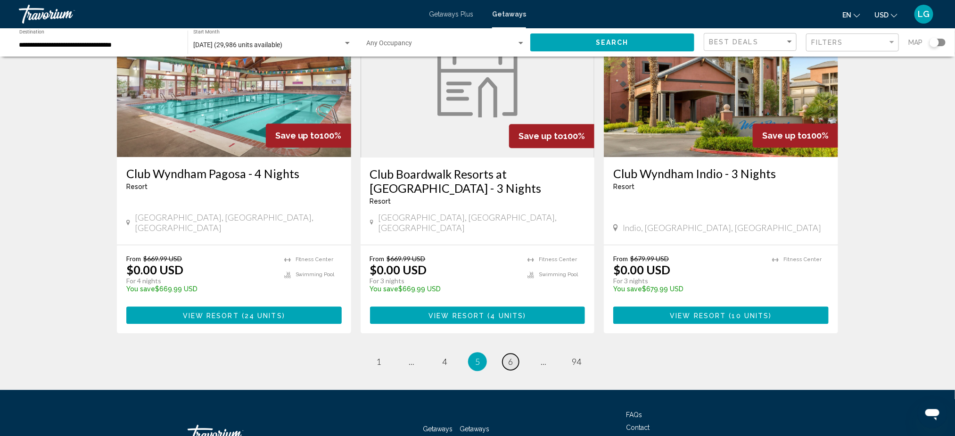
click at [517, 322] on link "page 6" at bounding box center [511, 362] width 17 height 17
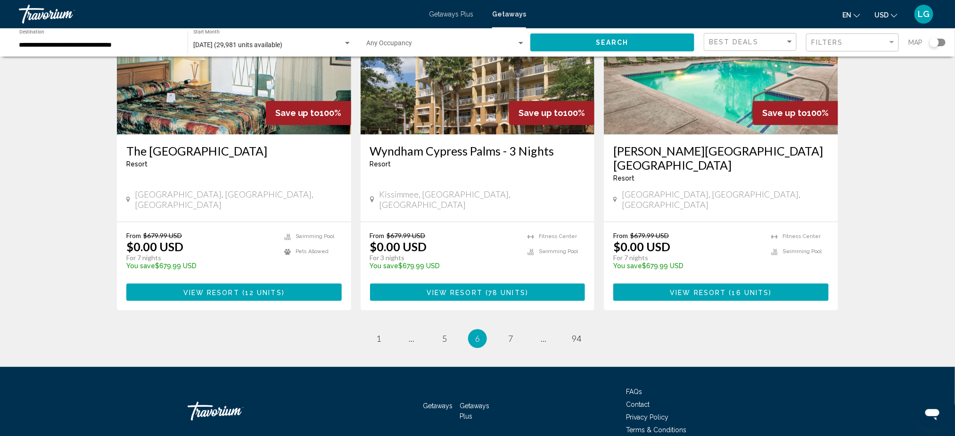
scroll to position [1158, 0]
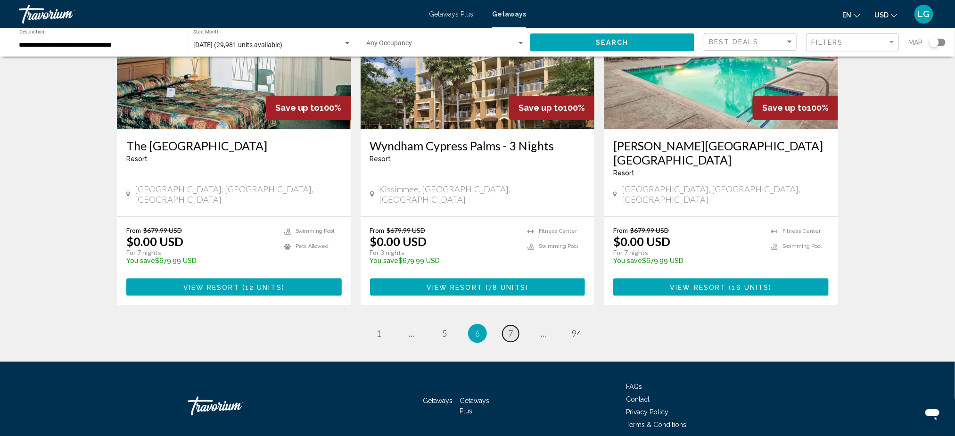
click at [512, 322] on span "7" at bounding box center [510, 333] width 5 height 10
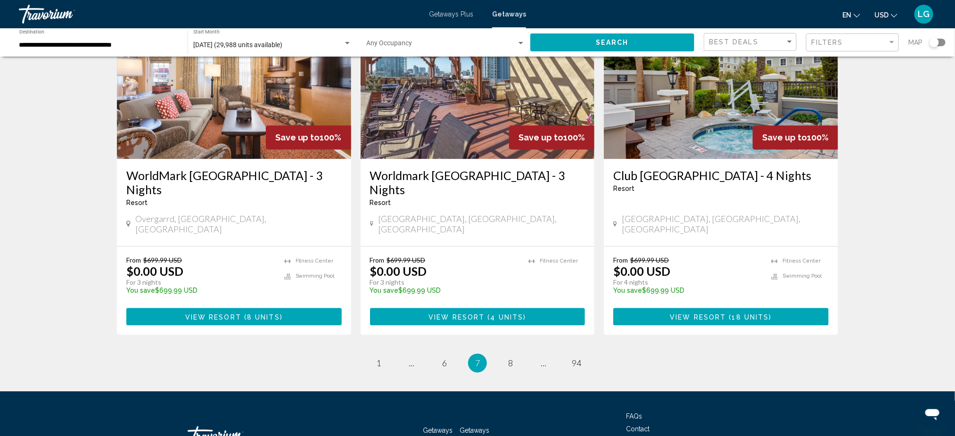
scroll to position [1158, 0]
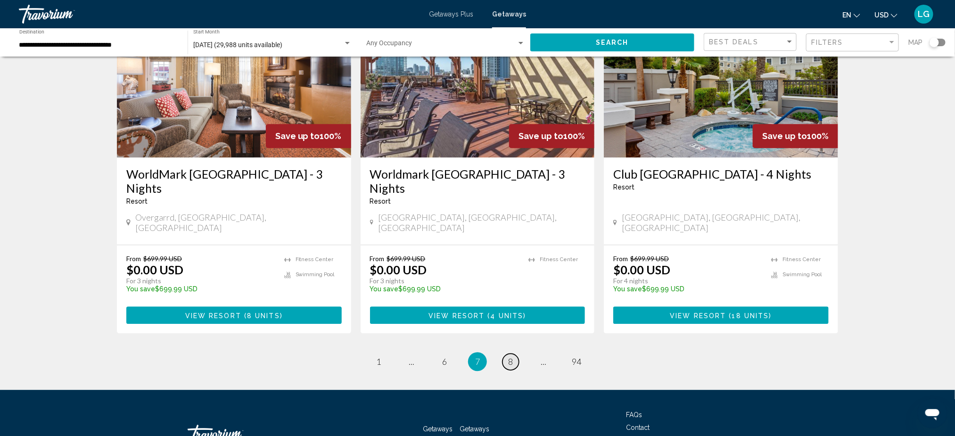
click at [506, 322] on link "page 8" at bounding box center [511, 362] width 17 height 17
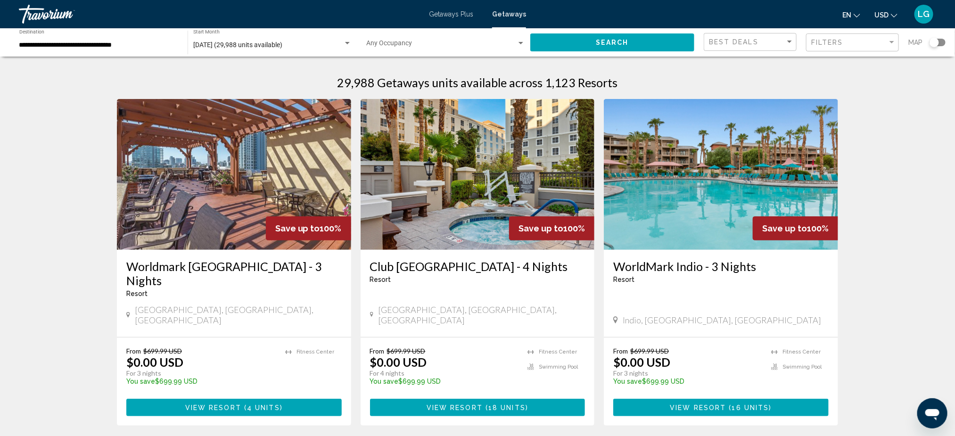
click at [505, 287] on div "Club Wyndham Grand Desert - 4 Nights Resort - This is an adults only resort" at bounding box center [477, 274] width 215 height 31
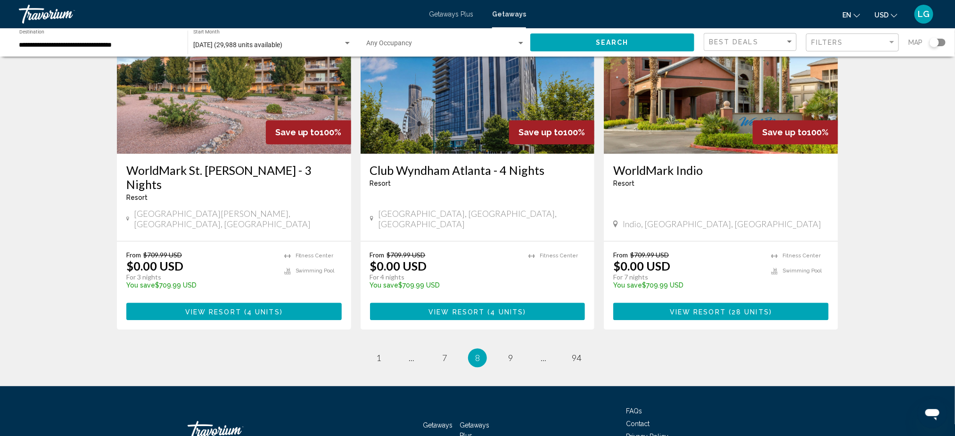
scroll to position [1143, 0]
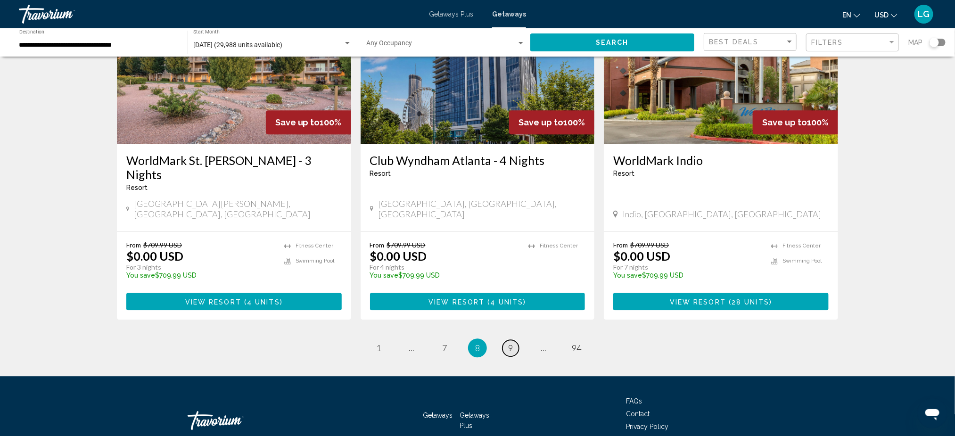
click at [508, 322] on span "9" at bounding box center [510, 348] width 5 height 10
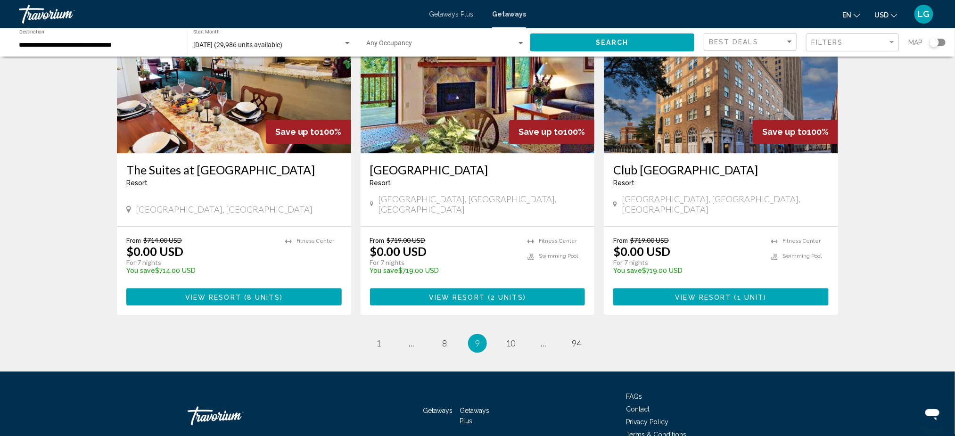
scroll to position [1129, 0]
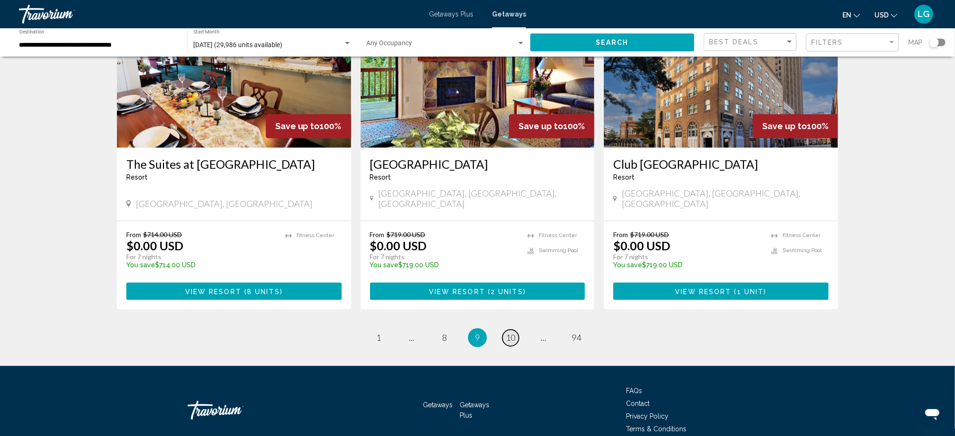
click at [517, 322] on link "page 10" at bounding box center [511, 338] width 17 height 17
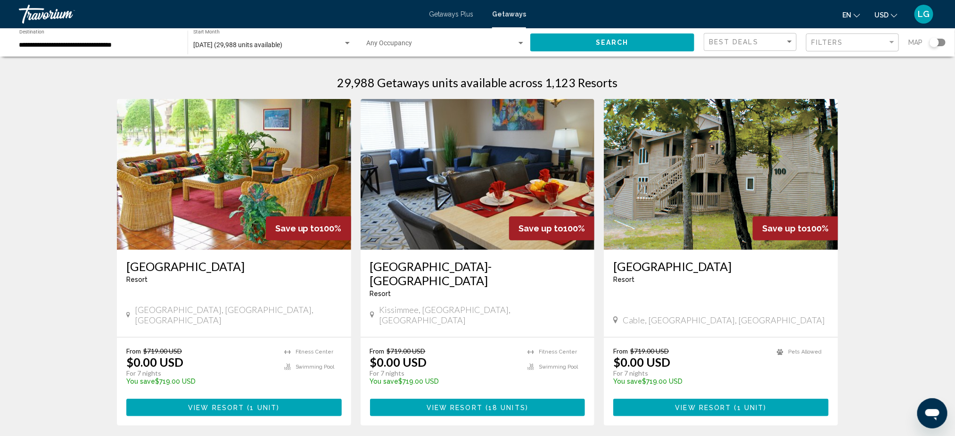
click at [453, 322] on div "From $719.00 USD $0.00 USD For 7 nights You save $719.00 USD temp" at bounding box center [444, 369] width 149 height 45
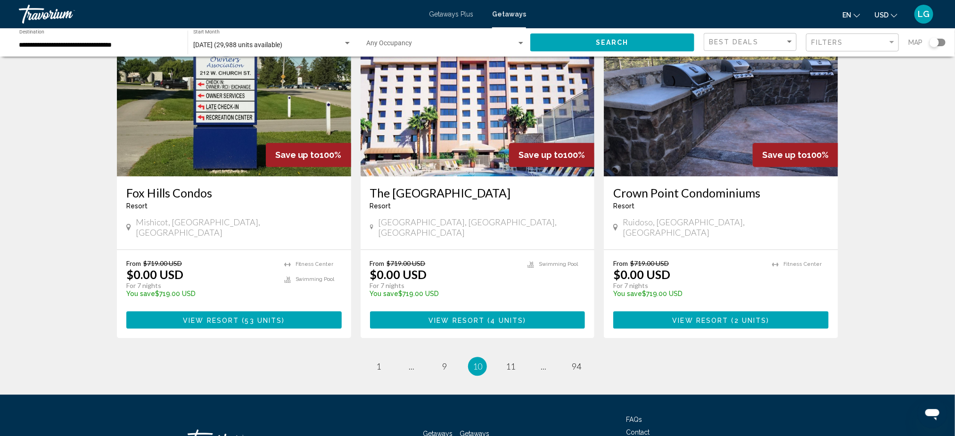
scroll to position [1115, 0]
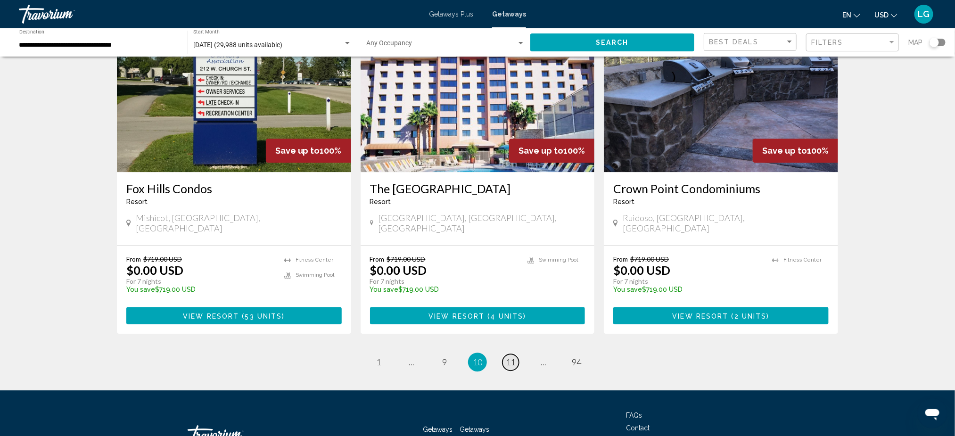
click at [508, 322] on span "11" at bounding box center [510, 362] width 9 height 10
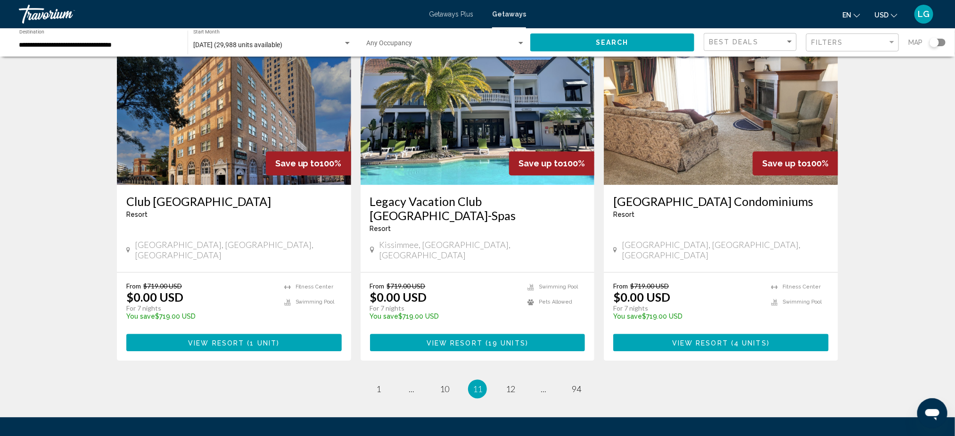
scroll to position [1101, 0]
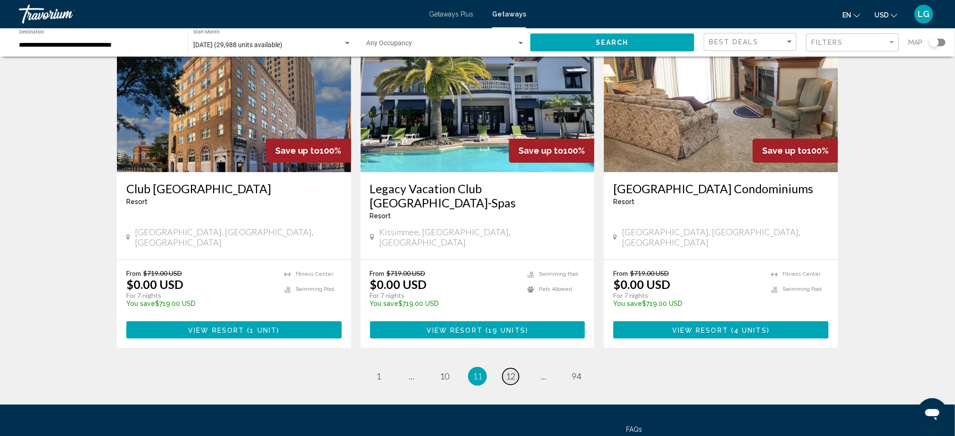
click at [504, 322] on link "page 12" at bounding box center [511, 376] width 17 height 17
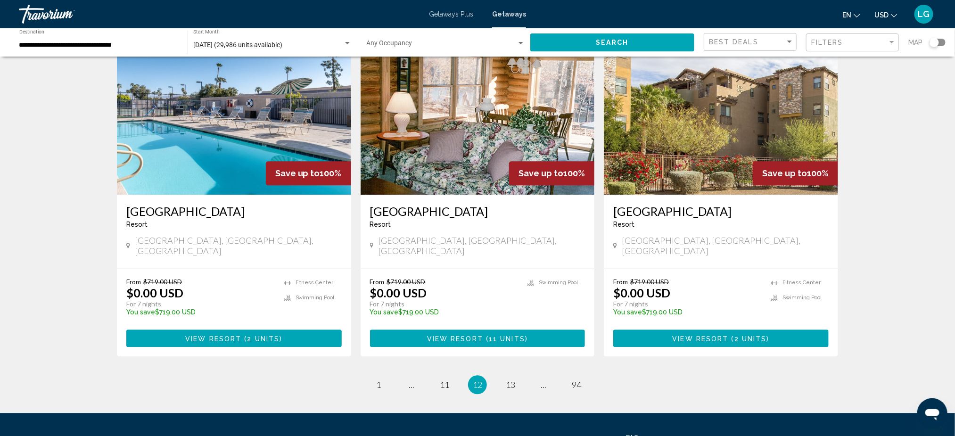
scroll to position [1066, 0]
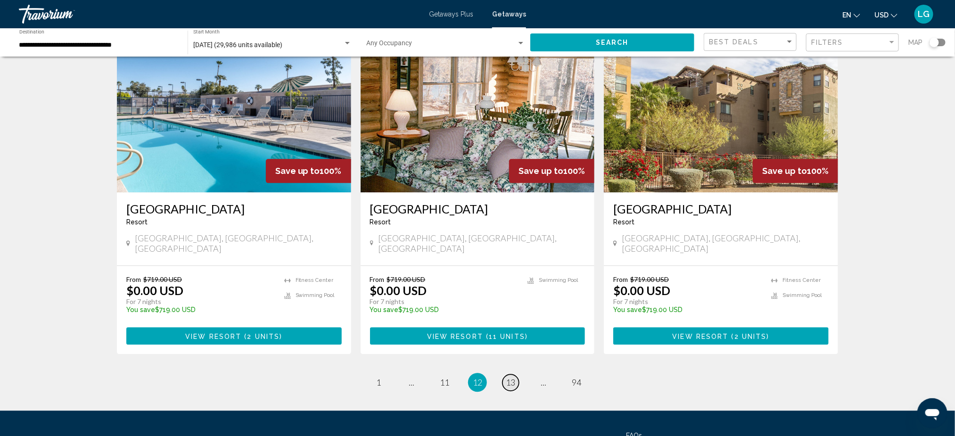
click at [508, 322] on span "13" at bounding box center [510, 382] width 9 height 10
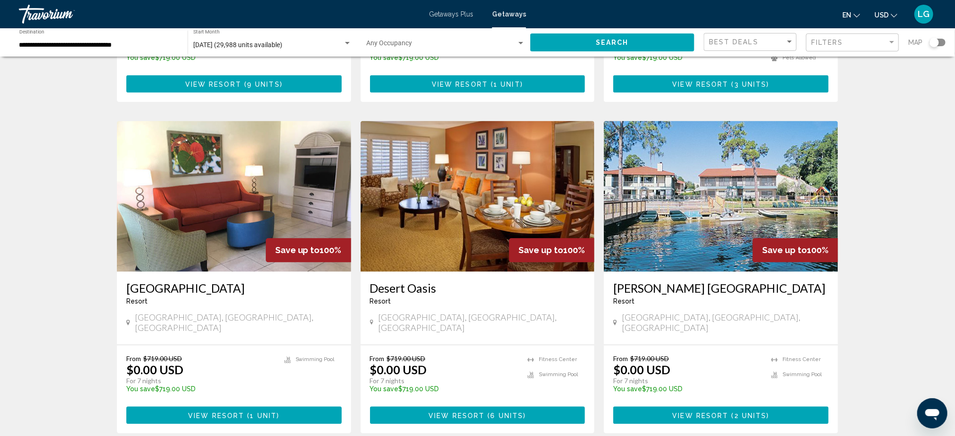
scroll to position [990, 0]
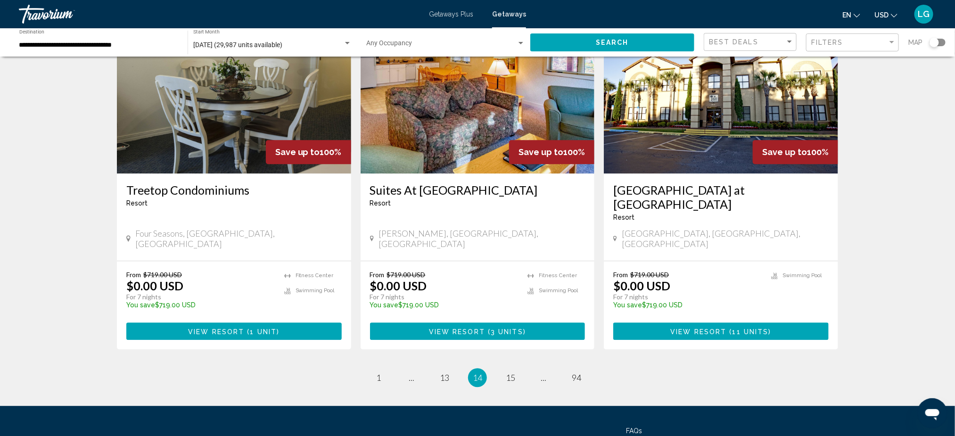
scroll to position [1115, 0]
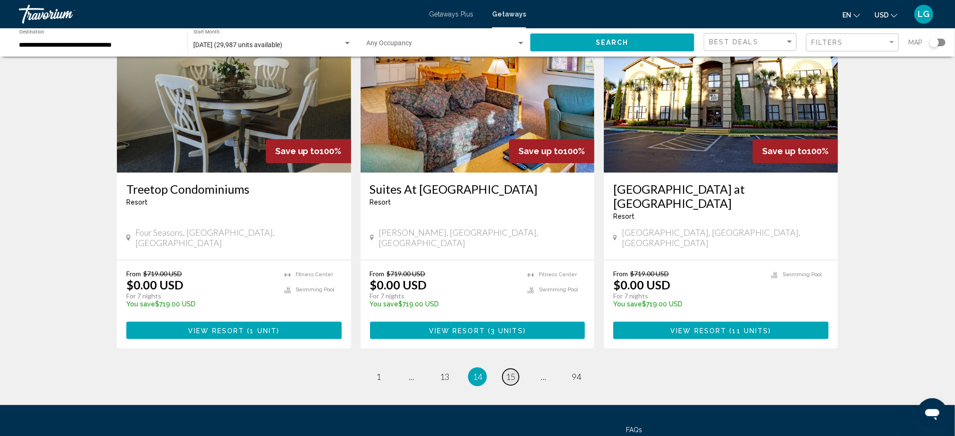
click at [510, 322] on span "15" at bounding box center [510, 377] width 9 height 10
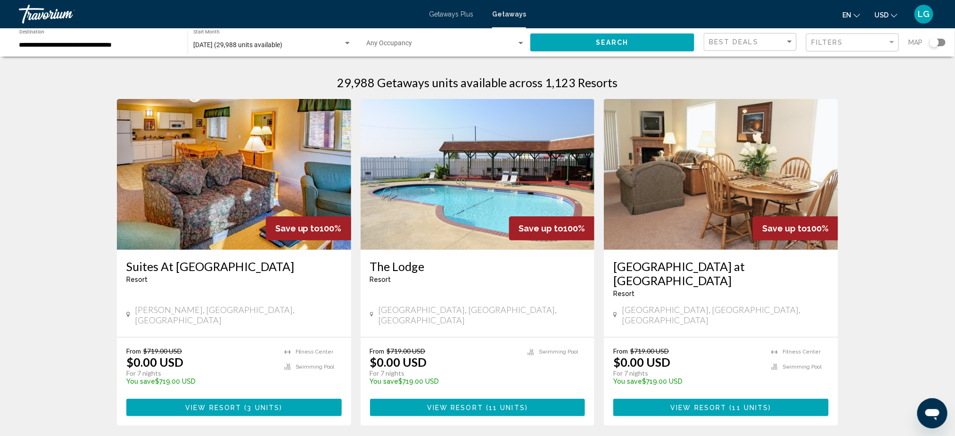
click at [462, 322] on p "From $719.00 USD" at bounding box center [444, 351] width 149 height 8
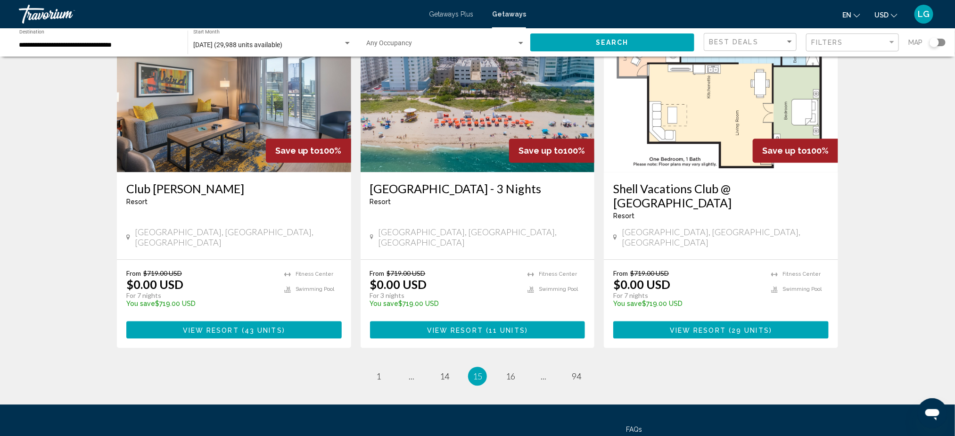
scroll to position [1115, 0]
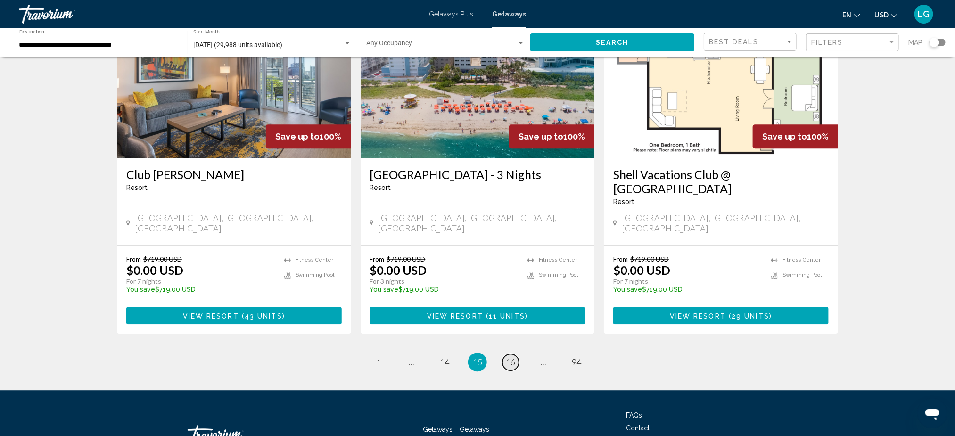
click at [505, 322] on link "page 16" at bounding box center [511, 362] width 17 height 17
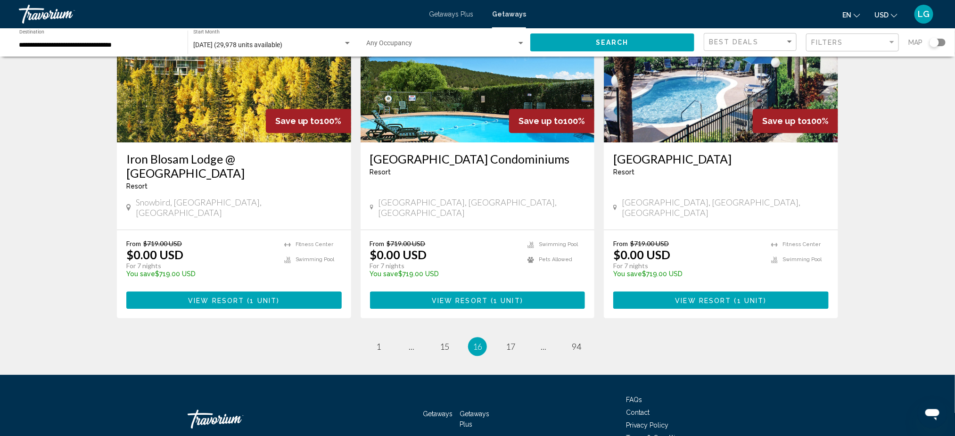
scroll to position [1157, 0]
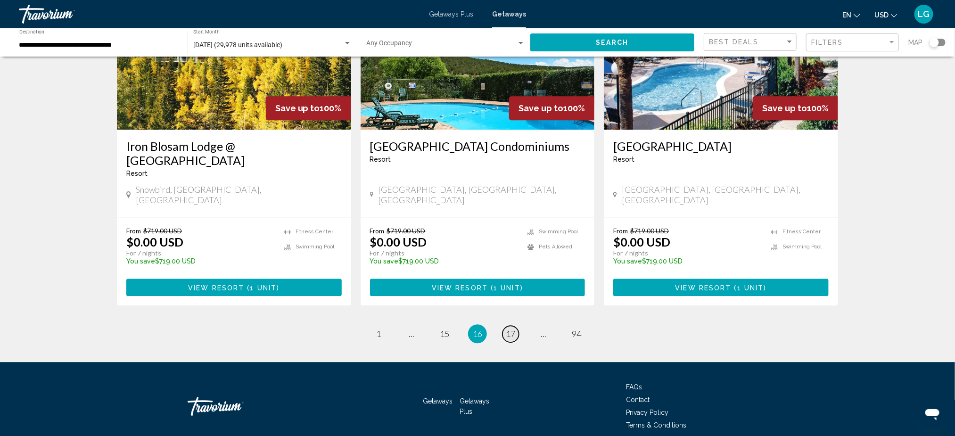
click at [505, 322] on link "page 17" at bounding box center [511, 334] width 17 height 17
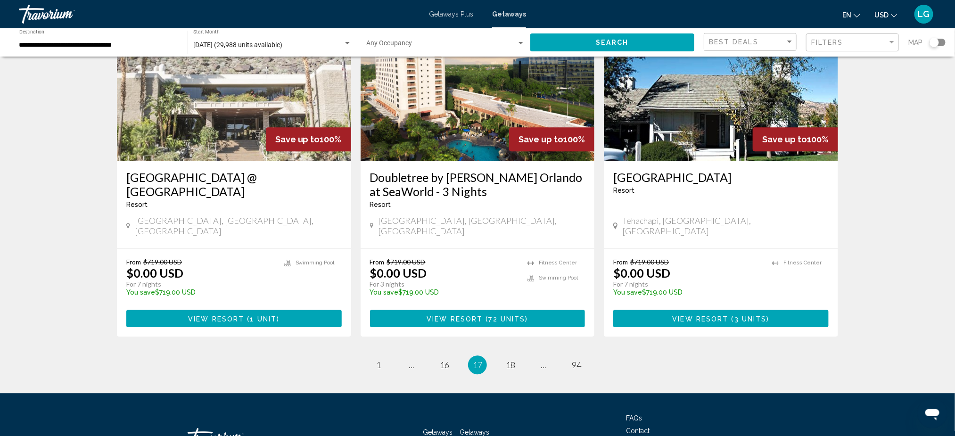
scroll to position [1129, 0]
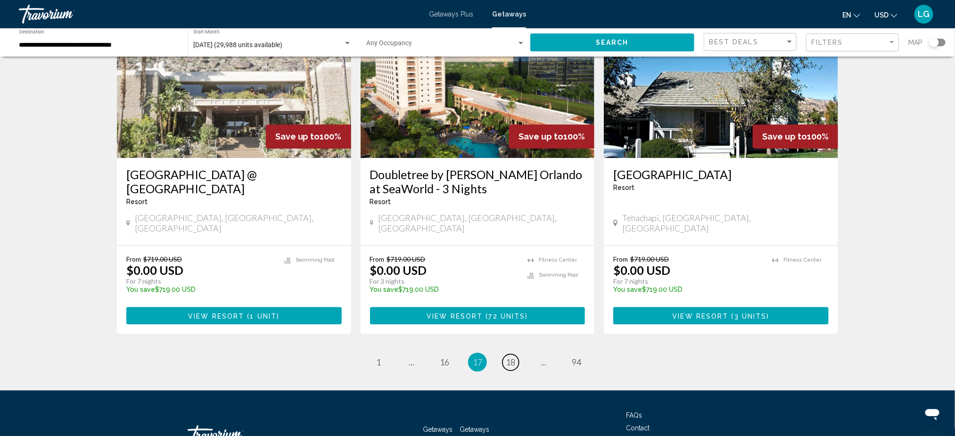
click at [505, 322] on link "page 18" at bounding box center [511, 362] width 17 height 17
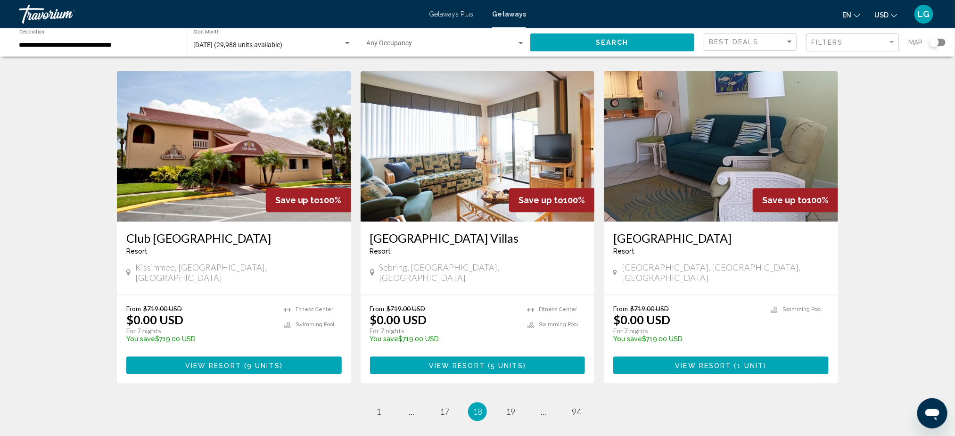
scroll to position [1052, 0]
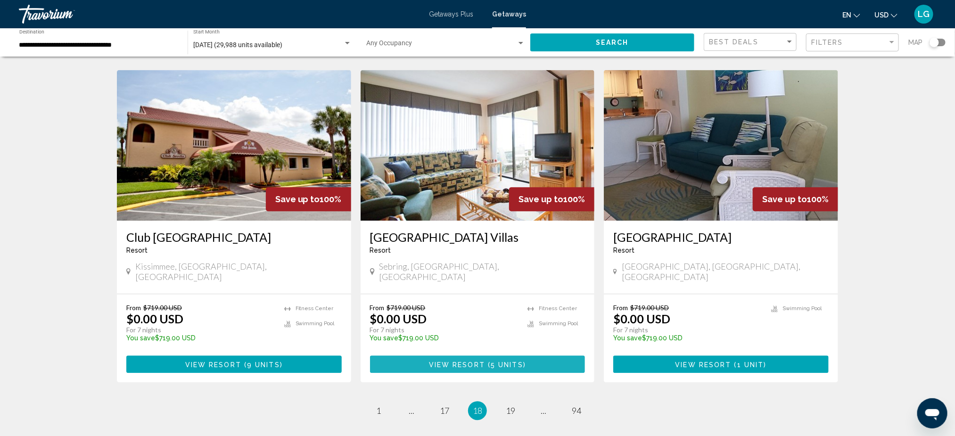
click at [504, 322] on button "View Resort ( 5 units )" at bounding box center [477, 363] width 215 height 17
click at [0, 0] on div at bounding box center [0, 0] width 0 height 0
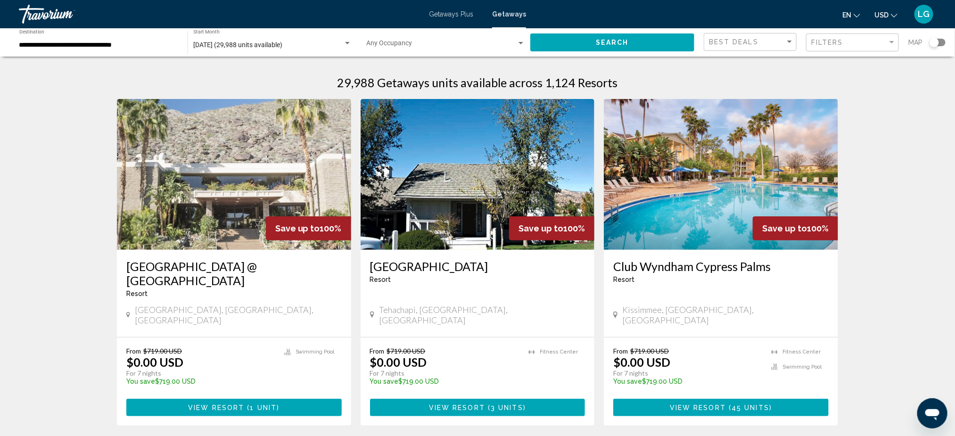
click at [441, 264] on h3 "Stallion Springs Resort" at bounding box center [477, 266] width 215 height 14
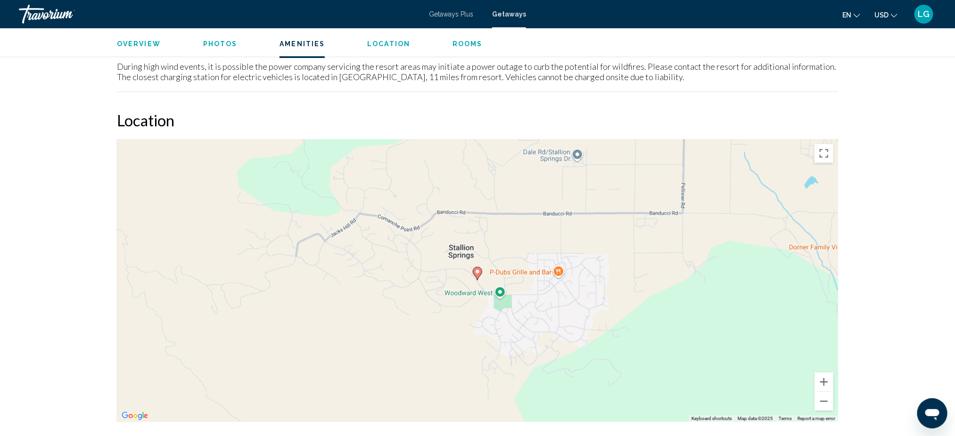
scroll to position [1230, 0]
click at [715, 322] on button "Zoom out" at bounding box center [824, 402] width 19 height 19
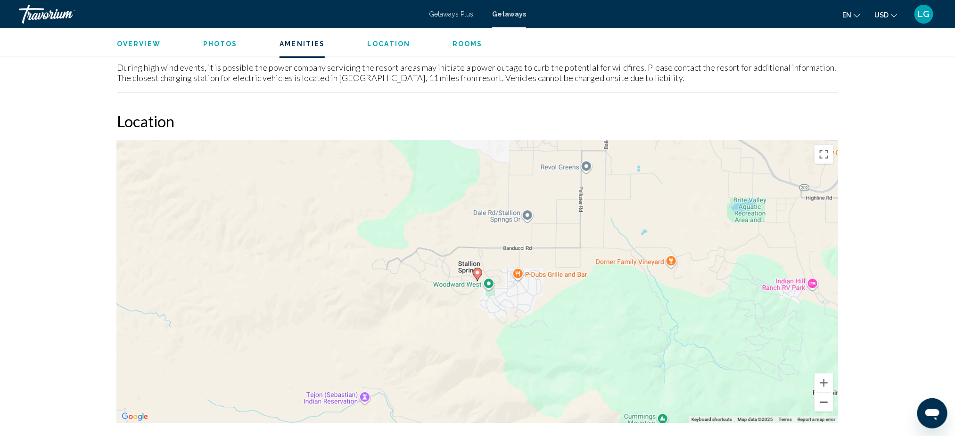
click at [715, 322] on button "Zoom out" at bounding box center [824, 402] width 19 height 19
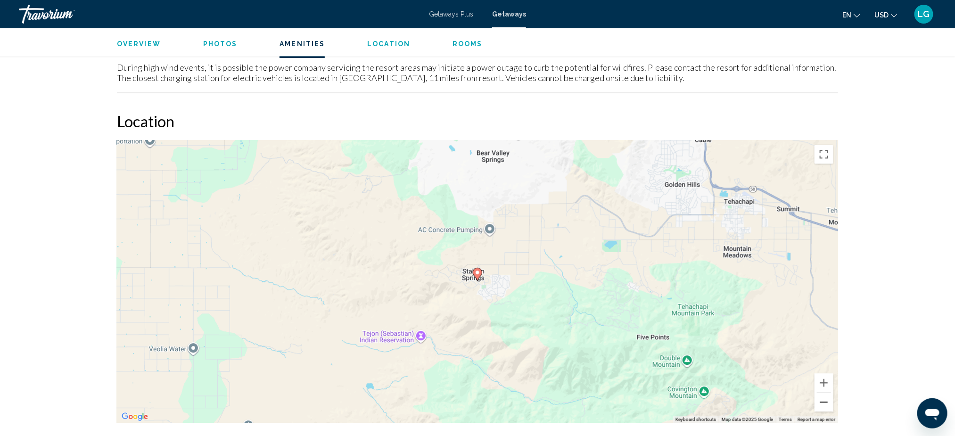
click at [715, 322] on button "Zoom out" at bounding box center [824, 402] width 19 height 19
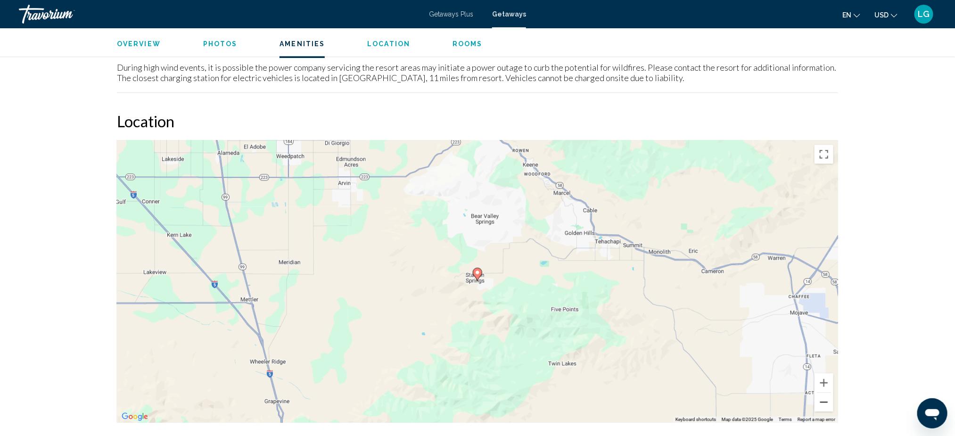
click at [715, 322] on button "Zoom out" at bounding box center [824, 402] width 19 height 19
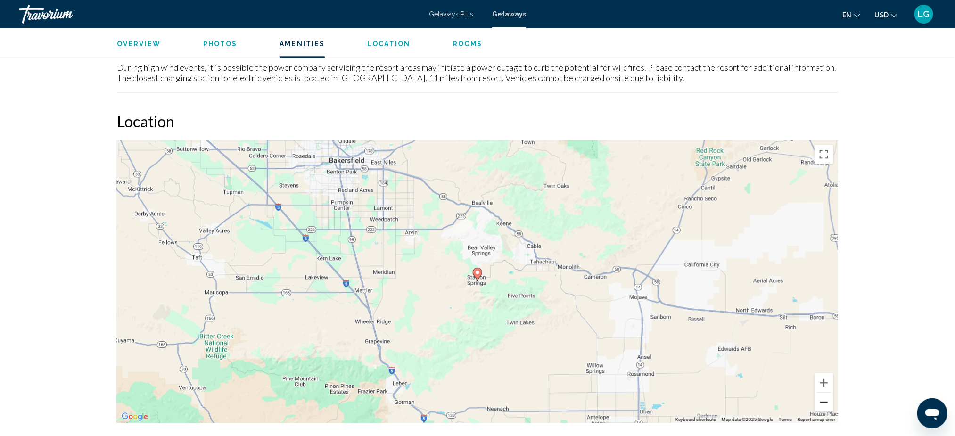
click at [715, 322] on button "Zoom out" at bounding box center [824, 402] width 19 height 19
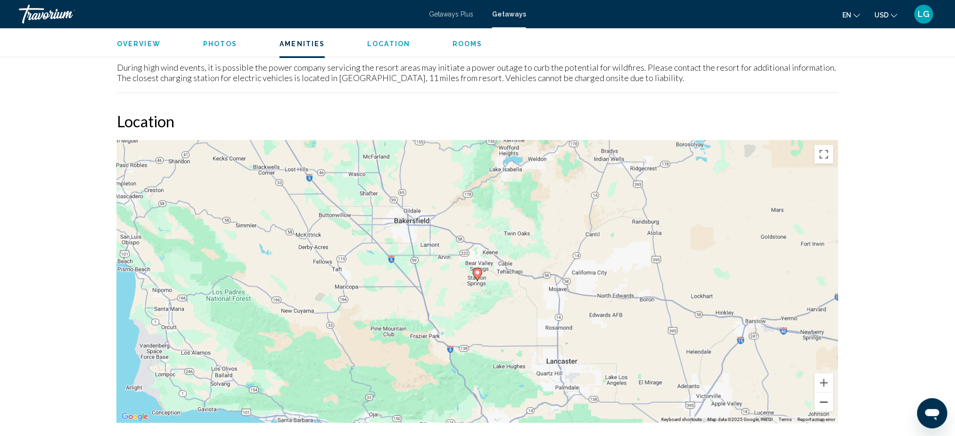
click at [715, 322] on button "Zoom out" at bounding box center [824, 402] width 19 height 19
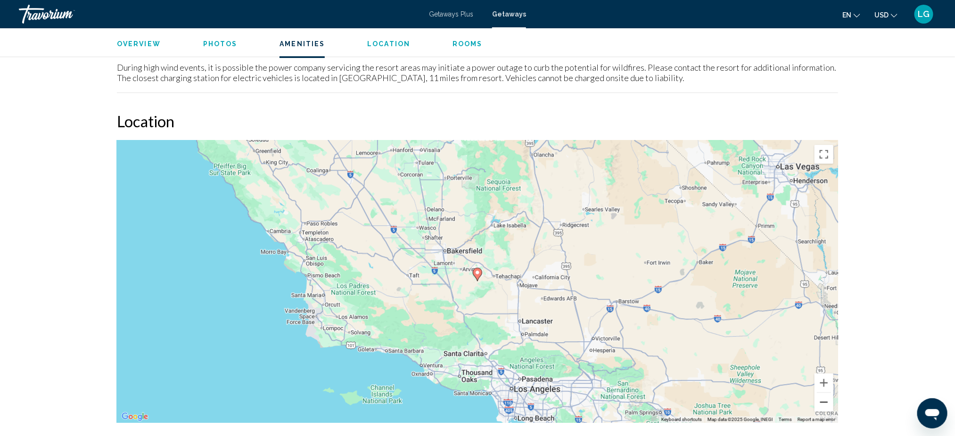
click at [715, 322] on button "Zoom out" at bounding box center [824, 402] width 19 height 19
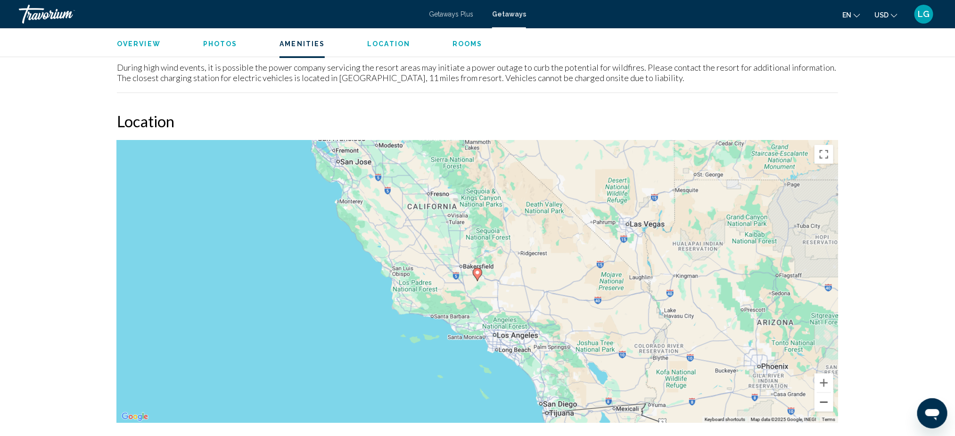
click at [715, 322] on button "Zoom out" at bounding box center [824, 402] width 19 height 19
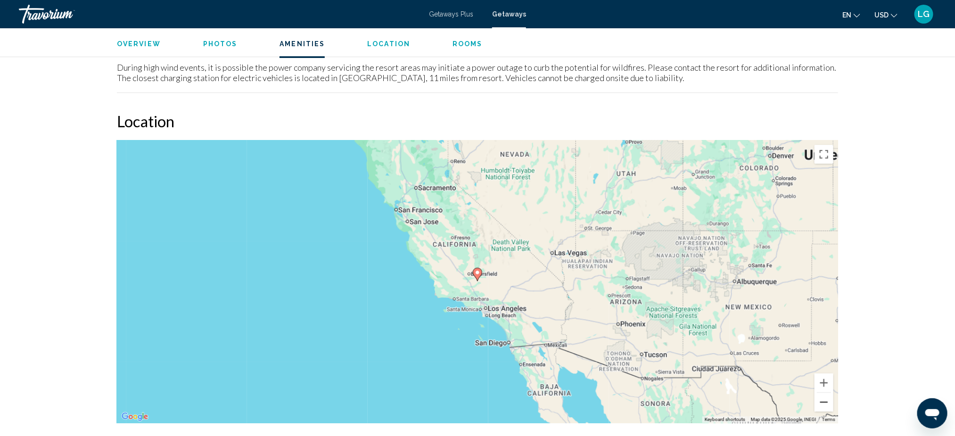
click at [715, 322] on button "Zoom out" at bounding box center [824, 402] width 19 height 19
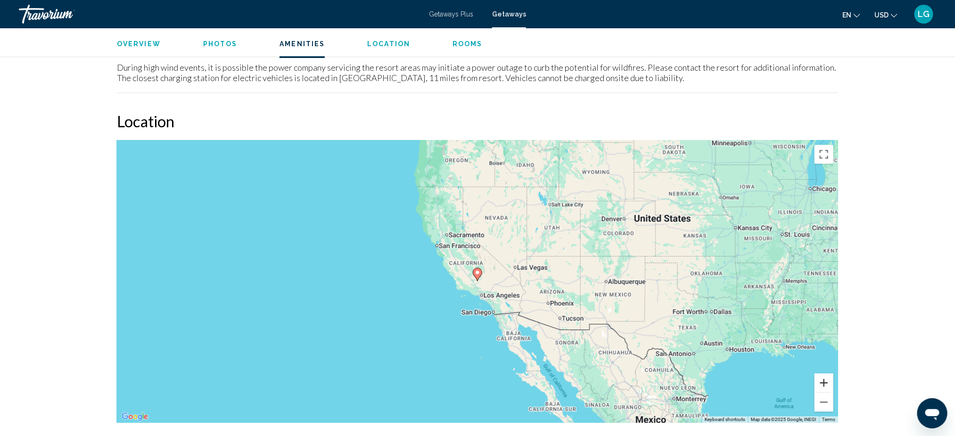
click at [715, 322] on button "Zoom in" at bounding box center [824, 382] width 19 height 19
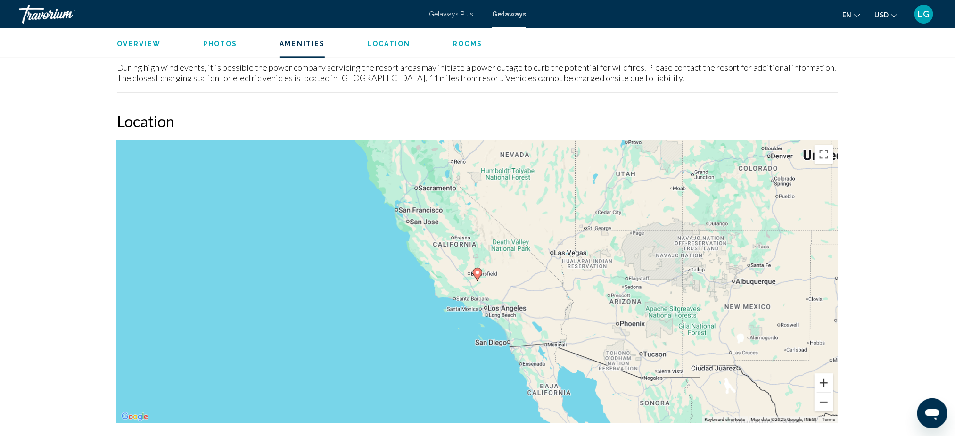
click at [715, 322] on button "Zoom in" at bounding box center [824, 382] width 19 height 19
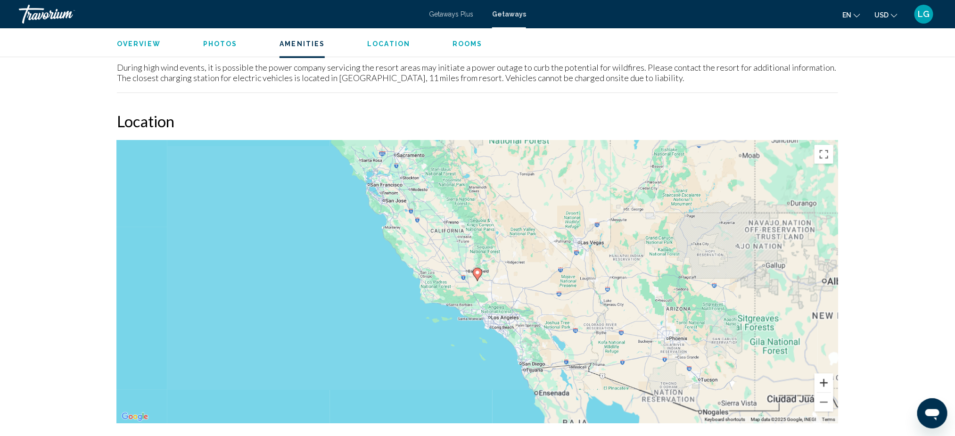
click at [715, 322] on button "Zoom in" at bounding box center [824, 382] width 19 height 19
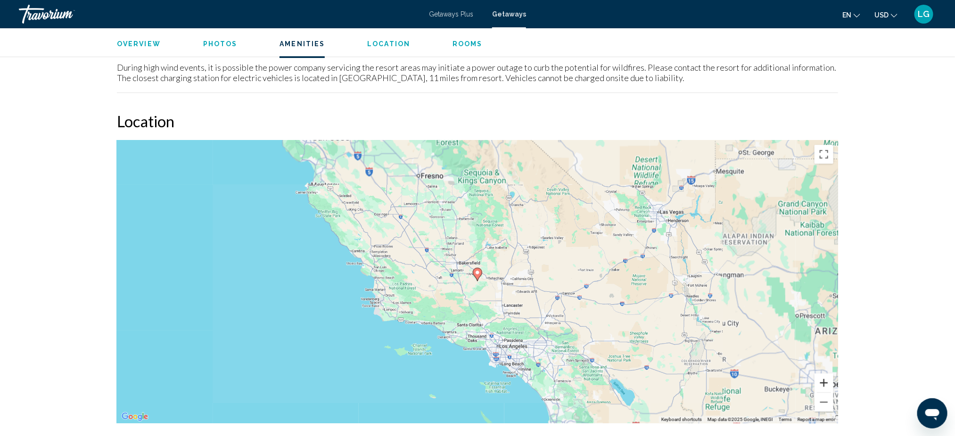
click at [715, 322] on button "Zoom in" at bounding box center [824, 382] width 19 height 19
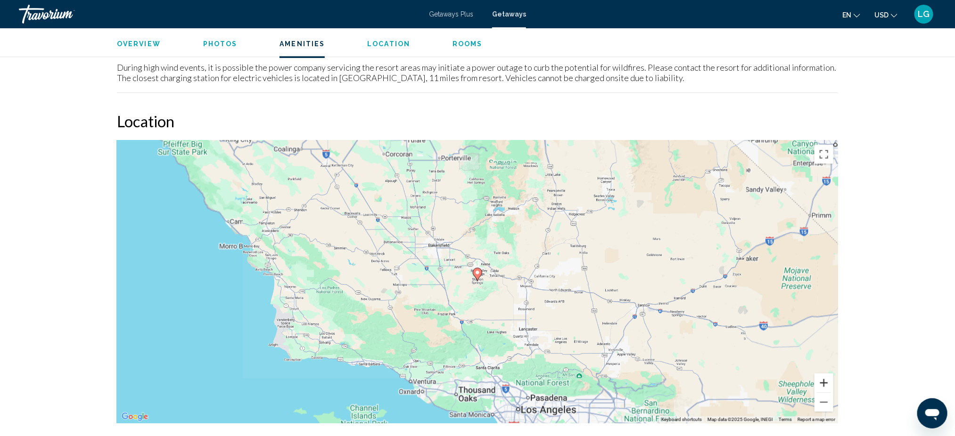
click at [715, 322] on button "Zoom in" at bounding box center [824, 382] width 19 height 19
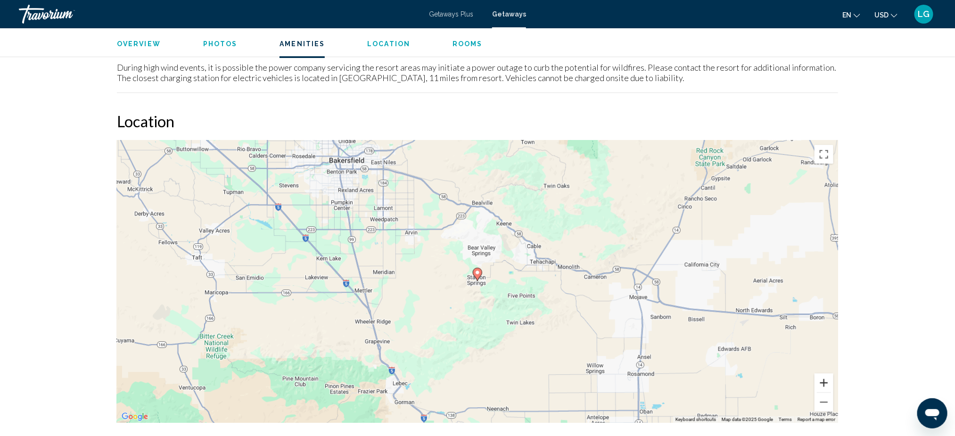
click at [715, 322] on button "Zoom in" at bounding box center [824, 382] width 19 height 19
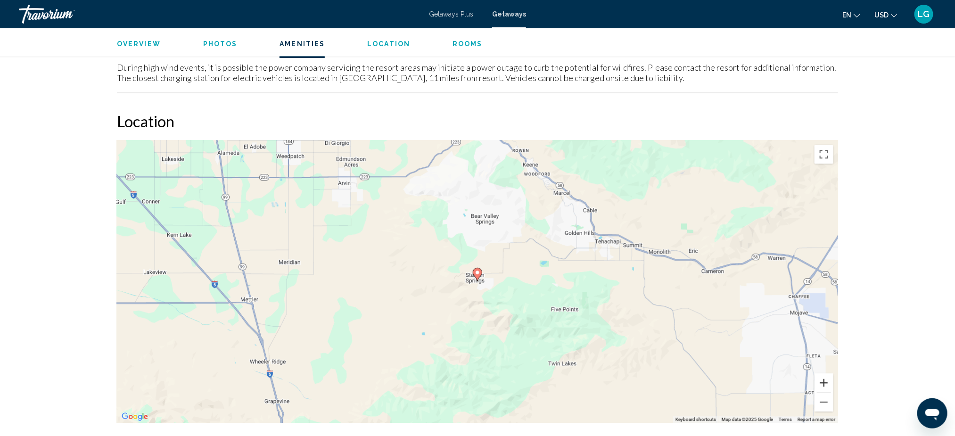
click at [715, 322] on button "Zoom in" at bounding box center [824, 382] width 19 height 19
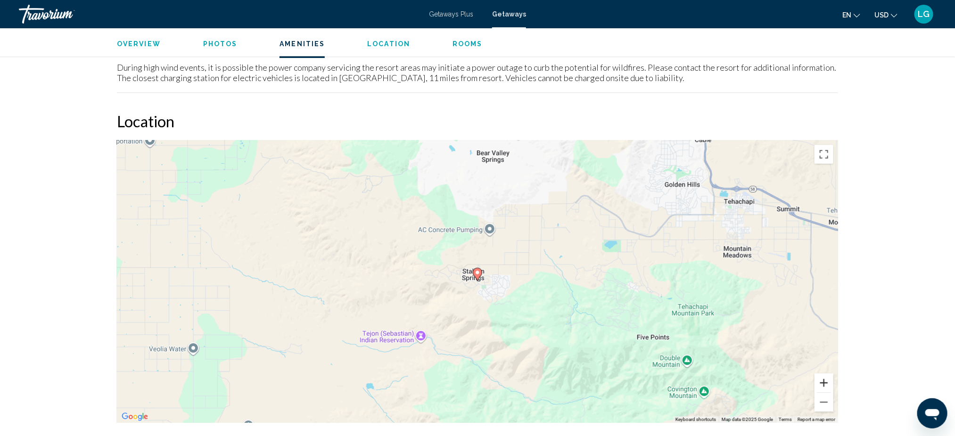
click at [715, 322] on button "Zoom in" at bounding box center [824, 382] width 19 height 19
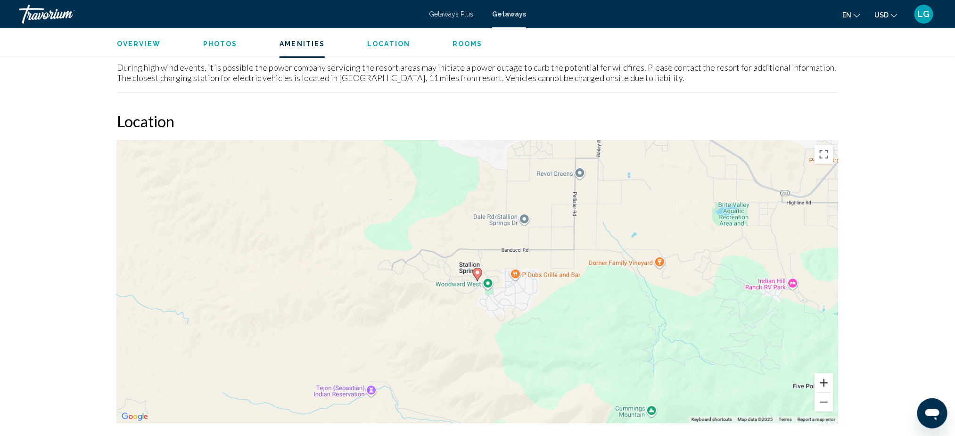
click at [715, 322] on button "Zoom in" at bounding box center [824, 382] width 19 height 19
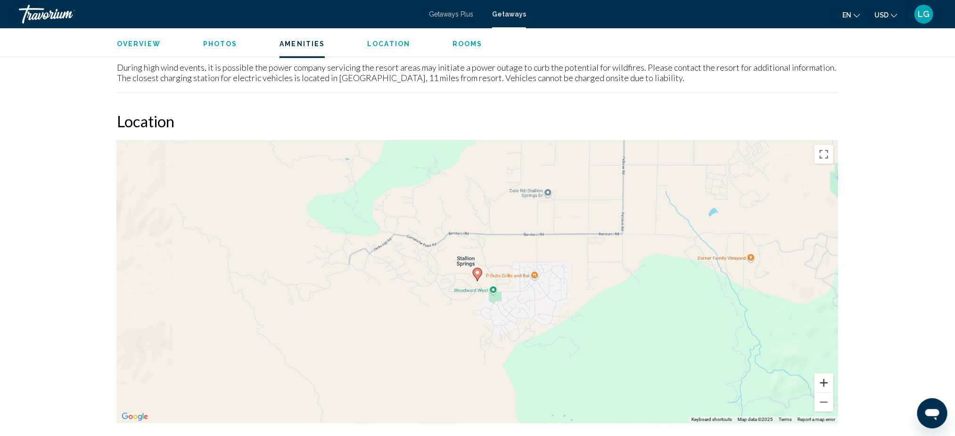
click at [715, 322] on button "Zoom in" at bounding box center [824, 382] width 19 height 19
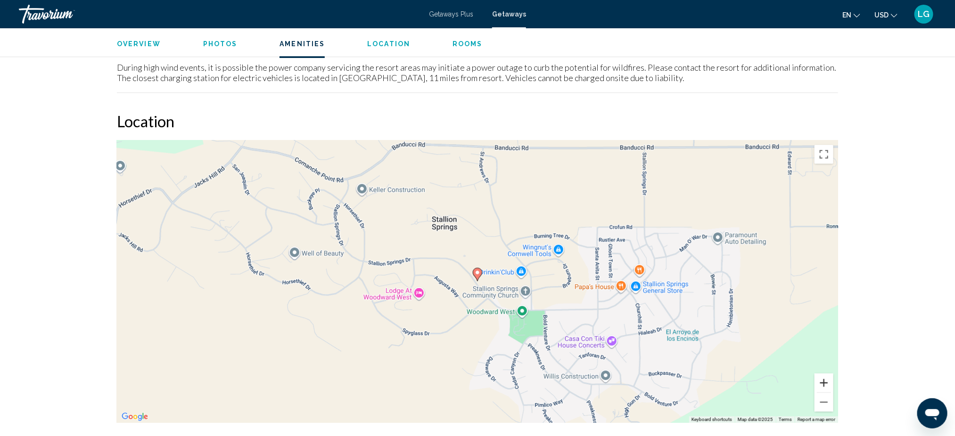
click at [715, 322] on button "Zoom in" at bounding box center [824, 382] width 19 height 19
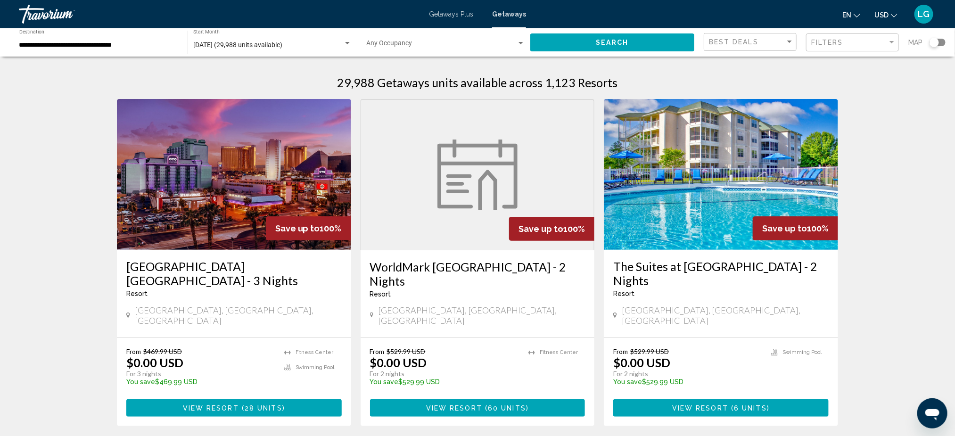
click at [715, 44] on div "Search widget" at bounding box center [934, 42] width 9 height 9
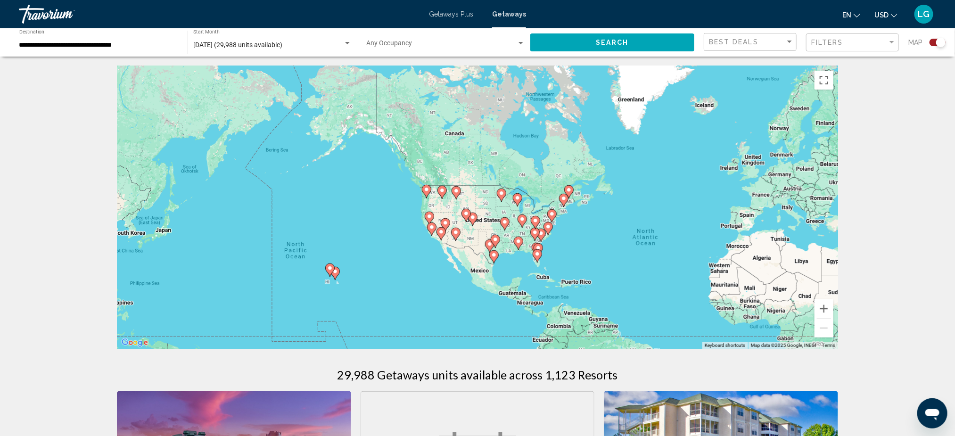
drag, startPoint x: 256, startPoint y: 210, endPoint x: 457, endPoint y: 255, distance: 205.9
click at [457, 255] on div "To activate drag with keyboard, press Alt + Enter. Once in keyboard drag state,…" at bounding box center [477, 207] width 721 height 283
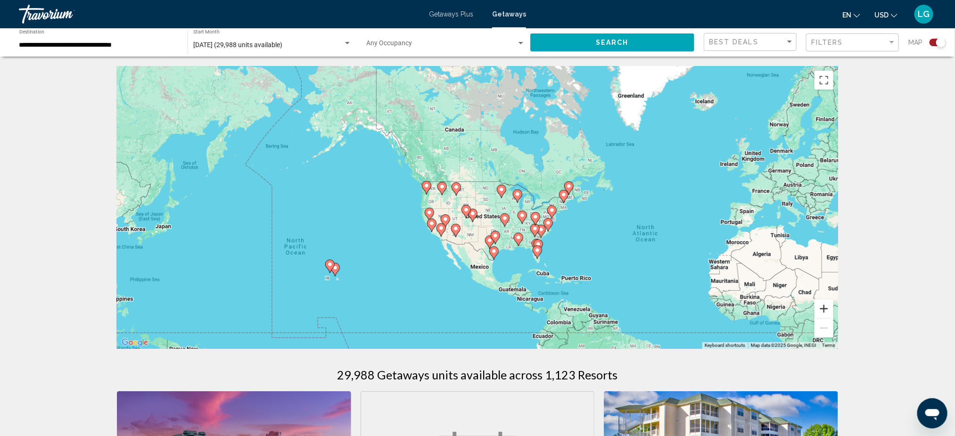
click at [715, 310] on button "Zoom in" at bounding box center [824, 308] width 19 height 19
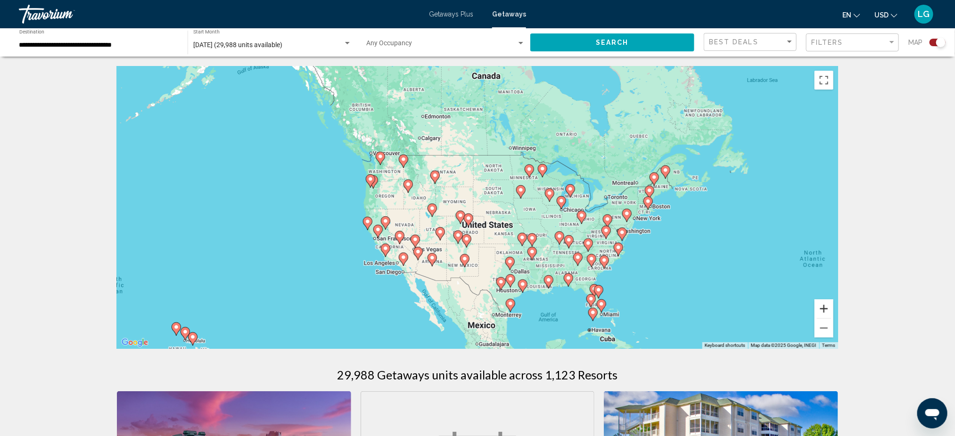
click at [715, 310] on button "Zoom in" at bounding box center [824, 308] width 19 height 19
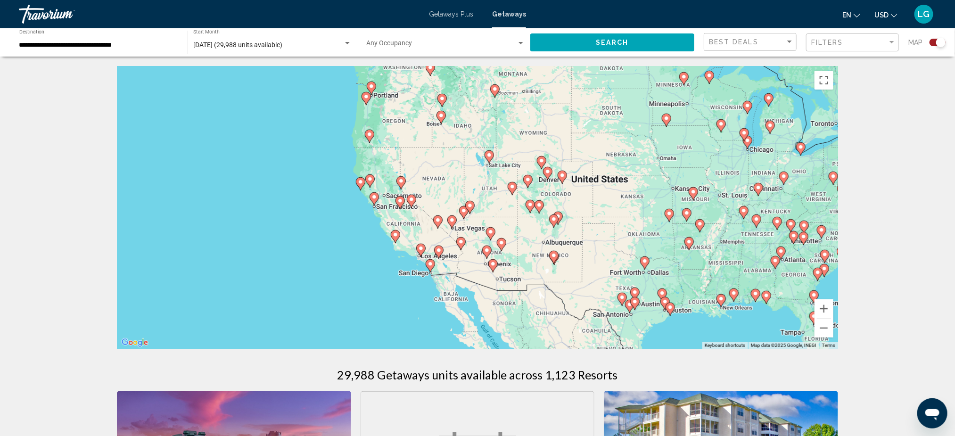
drag, startPoint x: 365, startPoint y: 296, endPoint x: 467, endPoint y: 231, distance: 120.6
click at [467, 231] on div "To activate drag with keyboard, press Alt + Enter. Once in keyboard drag state,…" at bounding box center [477, 207] width 721 height 283
click at [715, 311] on button "Zoom in" at bounding box center [824, 308] width 19 height 19
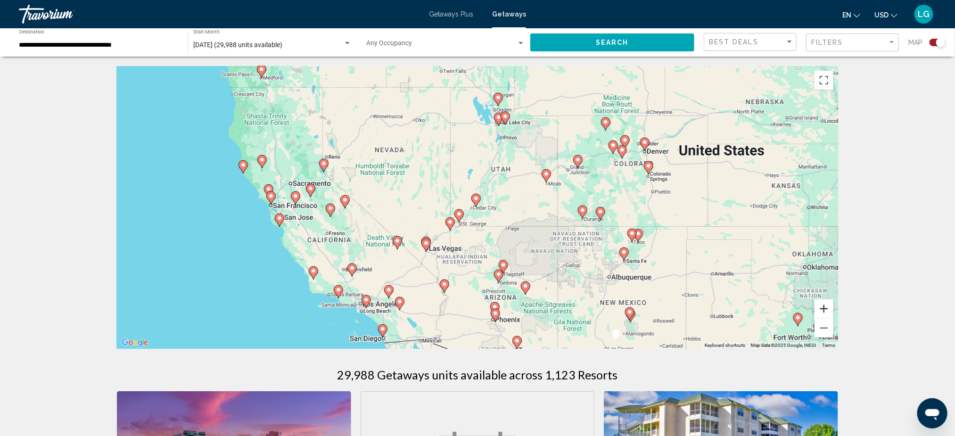
click at [715, 311] on button "Zoom in" at bounding box center [824, 308] width 19 height 19
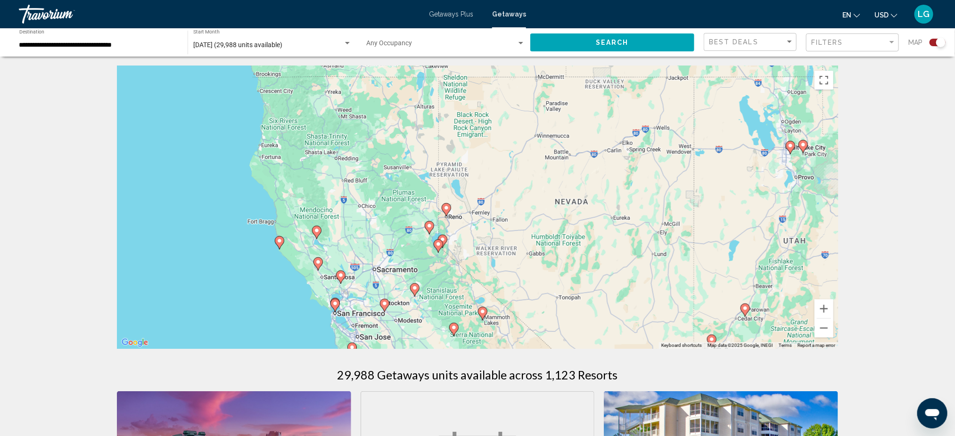
drag, startPoint x: 235, startPoint y: 163, endPoint x: 508, endPoint y: 274, distance: 294.8
click at [508, 274] on div "To activate drag with keyboard, press Alt + Enter. Once in keyboard drag state,…" at bounding box center [477, 207] width 721 height 283
click at [715, 305] on button "Zoom in" at bounding box center [824, 308] width 19 height 19
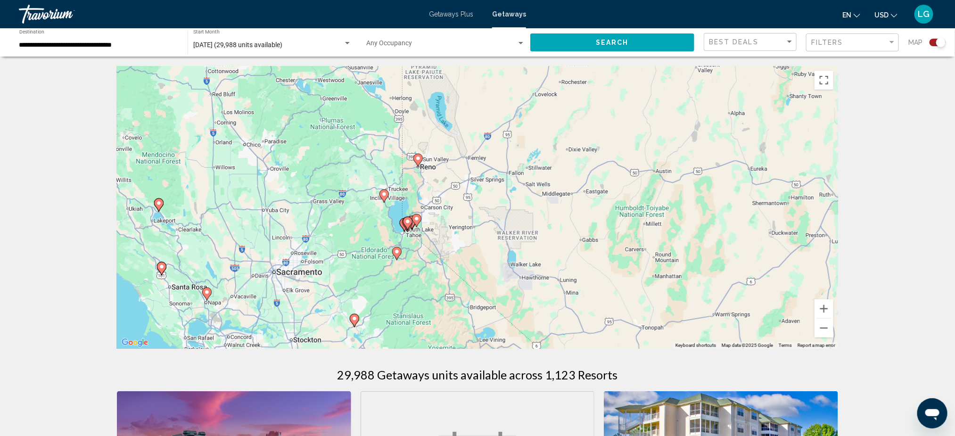
drag, startPoint x: 430, startPoint y: 304, endPoint x: 433, endPoint y: 243, distance: 60.9
click at [433, 243] on div "To activate drag with keyboard, press Alt + Enter. Once in keyboard drag state,…" at bounding box center [477, 207] width 721 height 283
click at [715, 311] on button "Zoom in" at bounding box center [824, 308] width 19 height 19
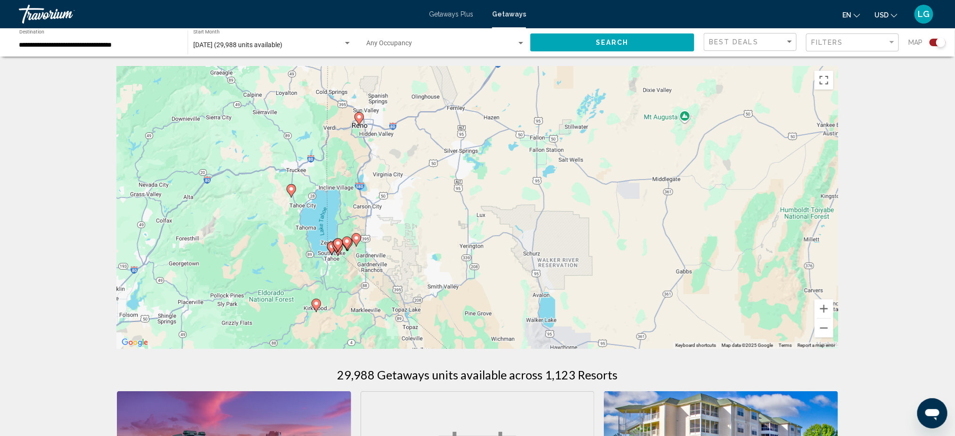
click at [358, 119] on image "Main content" at bounding box center [359, 117] width 6 height 6
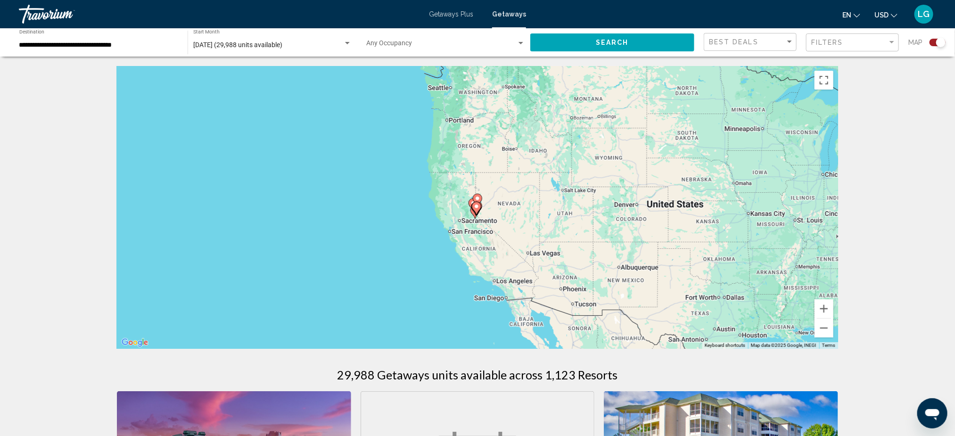
click at [478, 199] on image "Main content" at bounding box center [478, 199] width 6 height 6
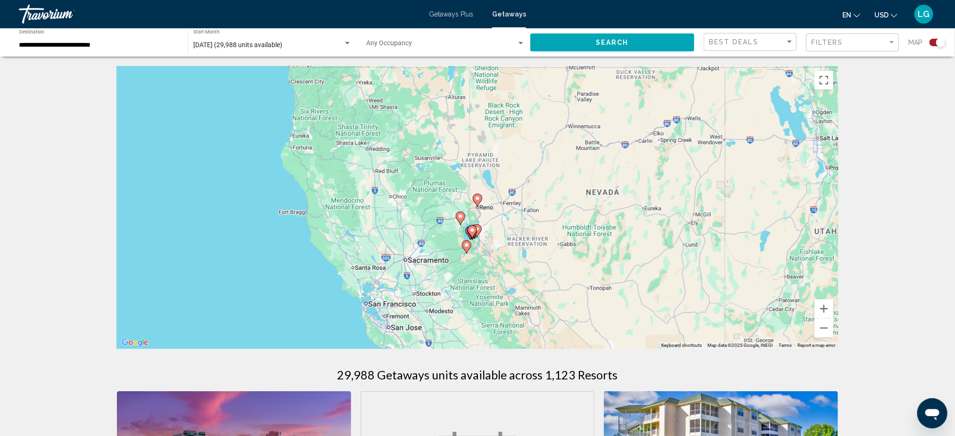
click at [478, 199] on image "Main content" at bounding box center [478, 199] width 6 height 6
type input "**********"
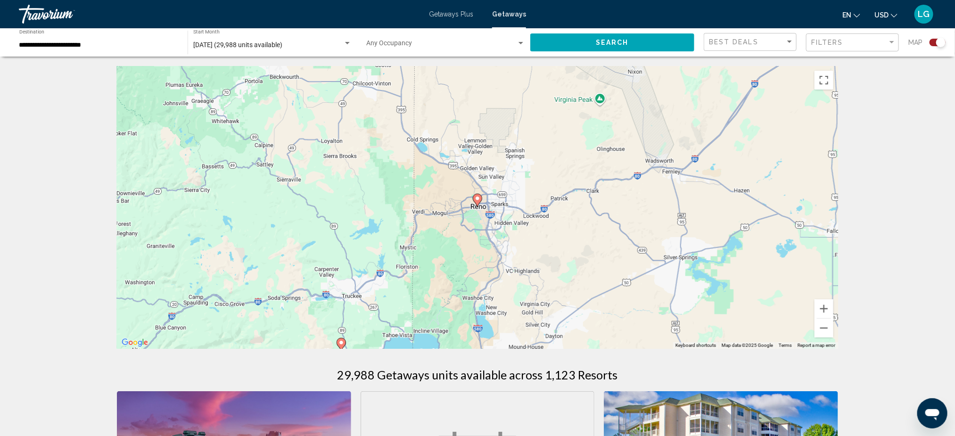
click at [478, 199] on image "Main content" at bounding box center [478, 199] width 6 height 6
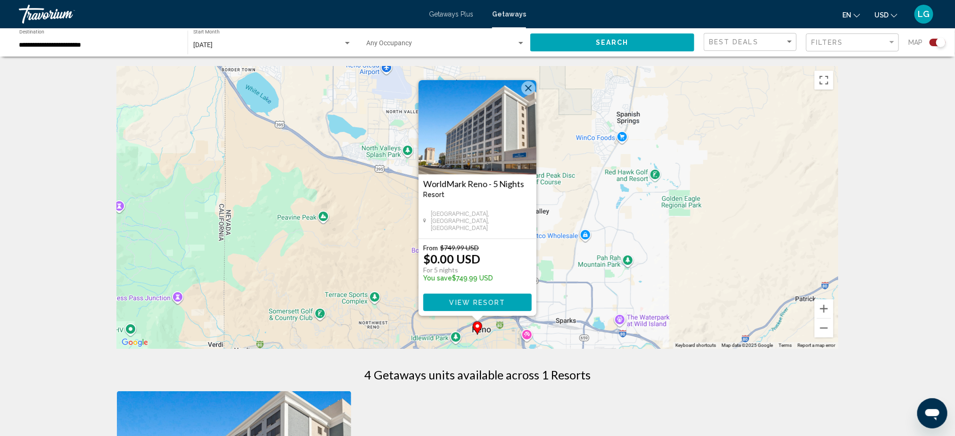
click at [479, 301] on span "View Resort" at bounding box center [477, 303] width 56 height 8
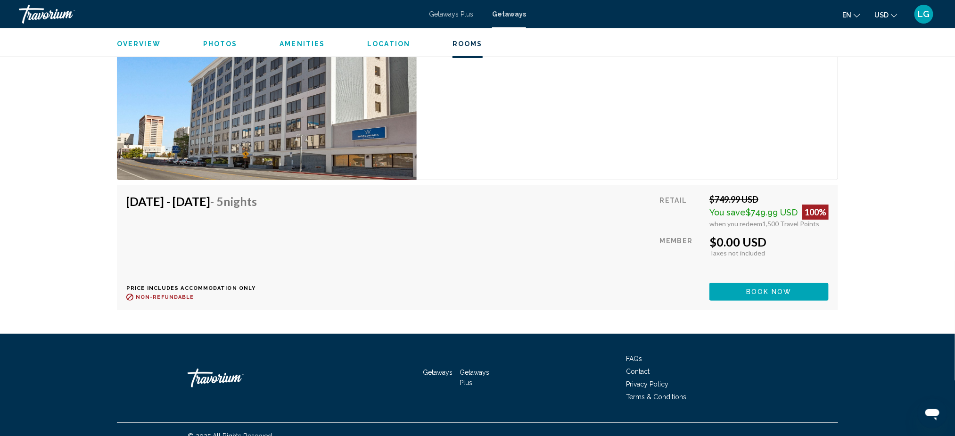
scroll to position [1899, 0]
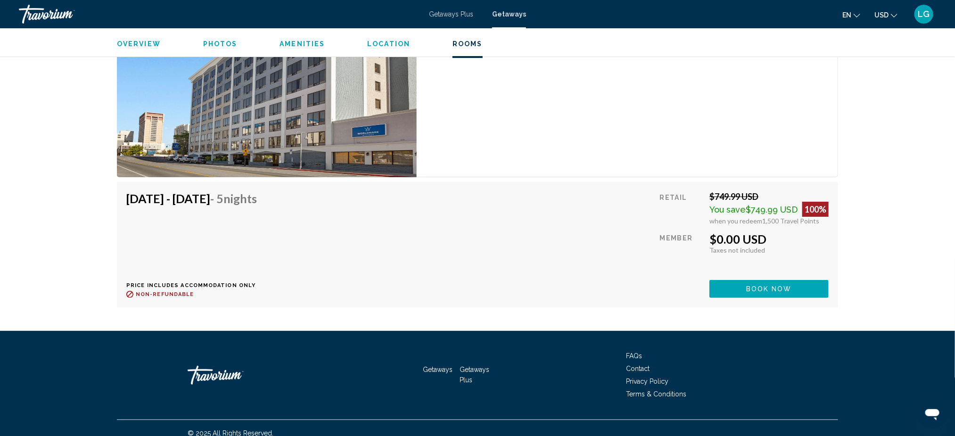
click at [715, 280] on button "Book now" at bounding box center [769, 288] width 119 height 17
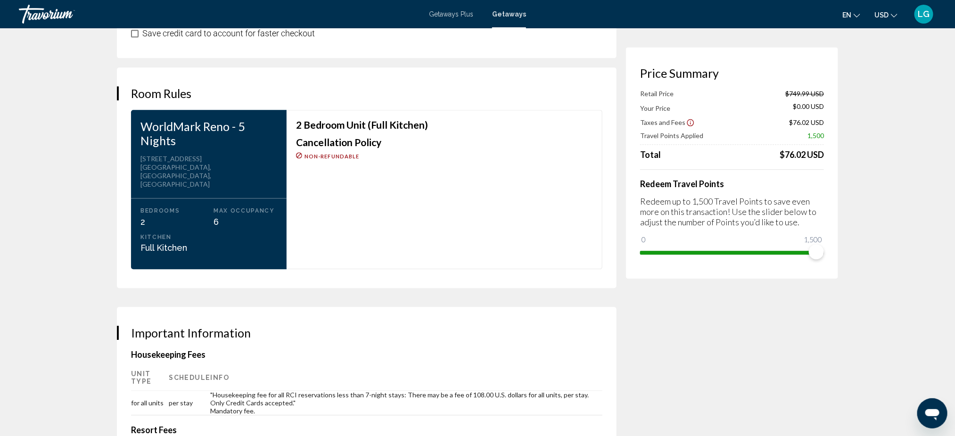
scroll to position [1143, 0]
click at [510, 14] on span "Getaways" at bounding box center [509, 14] width 34 height 8
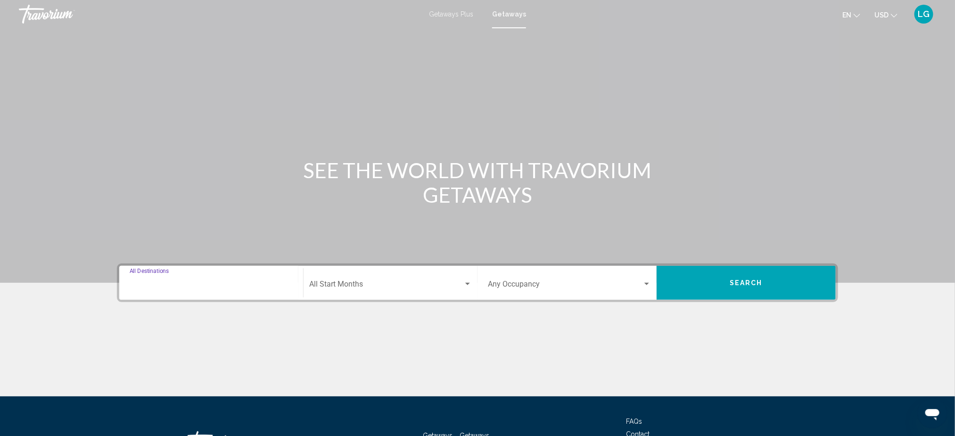
click at [171, 282] on input "Destination All Destinations" at bounding box center [211, 286] width 163 height 8
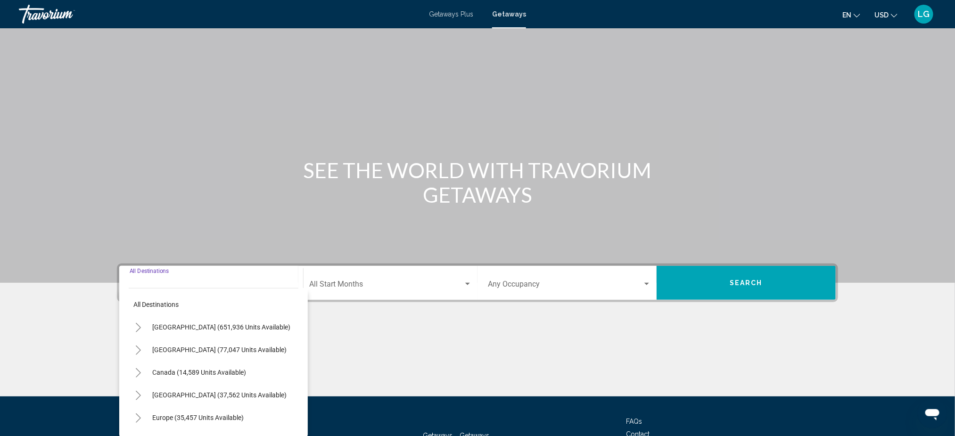
scroll to position [75, 0]
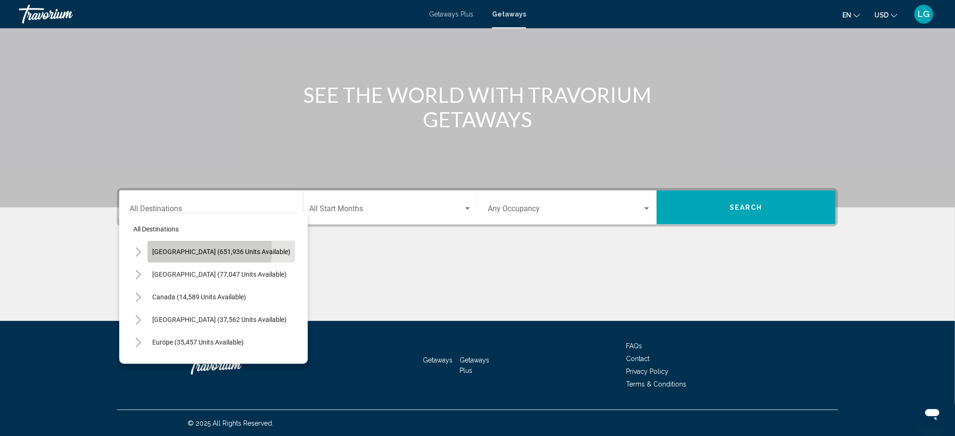
click at [188, 249] on span "United States (651,936 units available)" at bounding box center [221, 252] width 138 height 8
type input "**********"
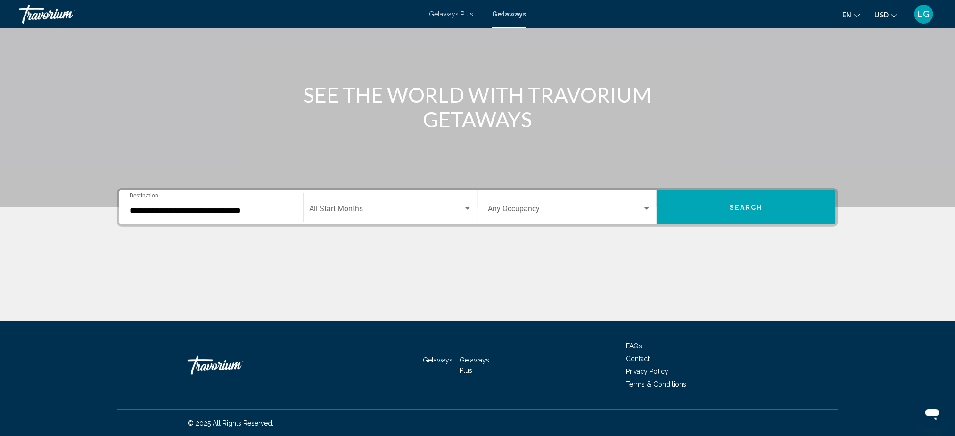
click at [332, 204] on div "Start Month All Start Months" at bounding box center [390, 208] width 163 height 30
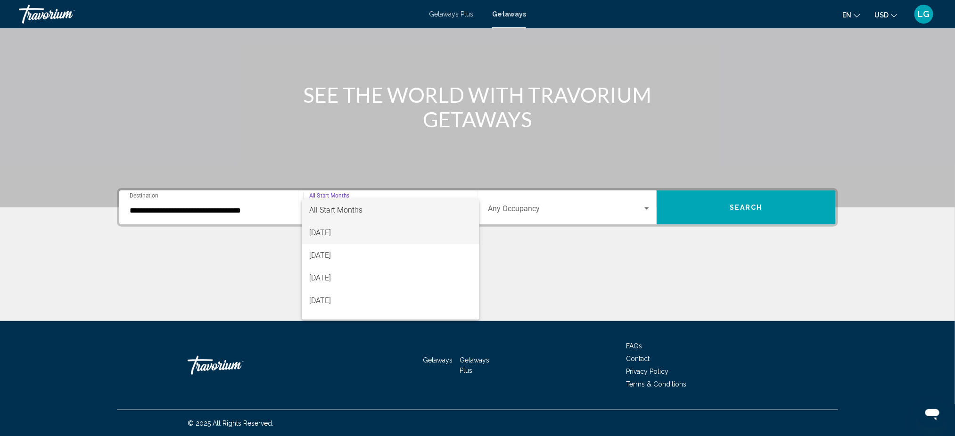
click at [335, 230] on span "[DATE]" at bounding box center [390, 233] width 163 height 23
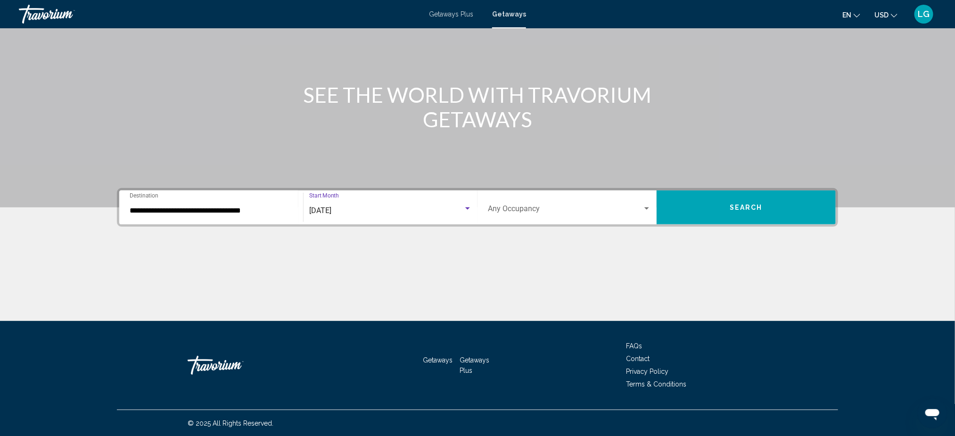
click at [688, 201] on button "Search" at bounding box center [746, 207] width 179 height 34
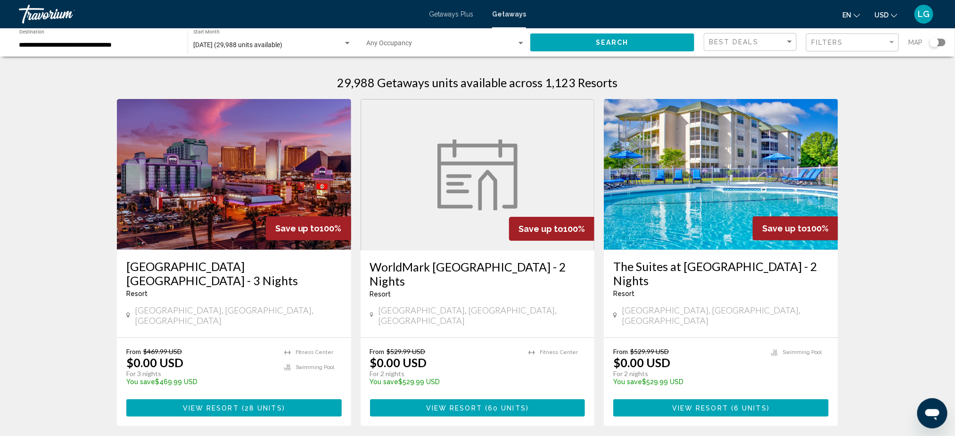
click at [715, 44] on div "Search widget" at bounding box center [934, 42] width 9 height 9
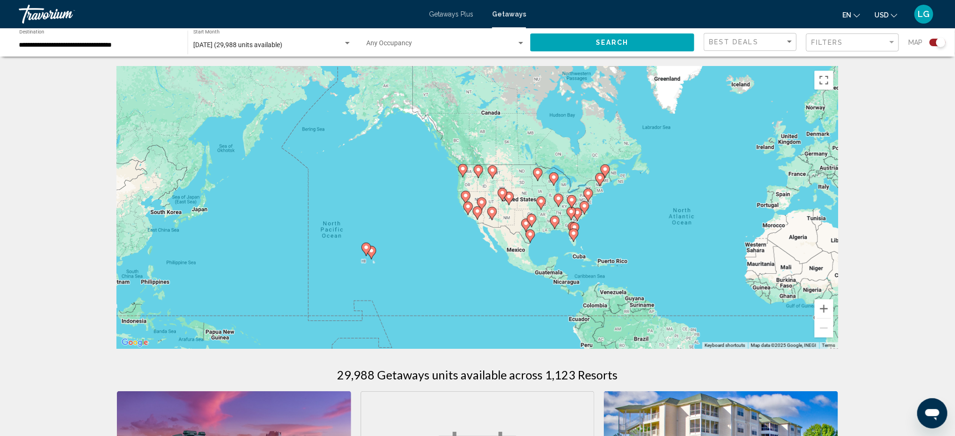
drag, startPoint x: 368, startPoint y: 224, endPoint x: 600, endPoint y: 247, distance: 233.1
click at [600, 247] on div "To activate drag with keyboard, press Alt + Enter. Once in keyboard drag state,…" at bounding box center [477, 207] width 721 height 283
click at [715, 306] on button "Zoom in" at bounding box center [824, 308] width 19 height 19
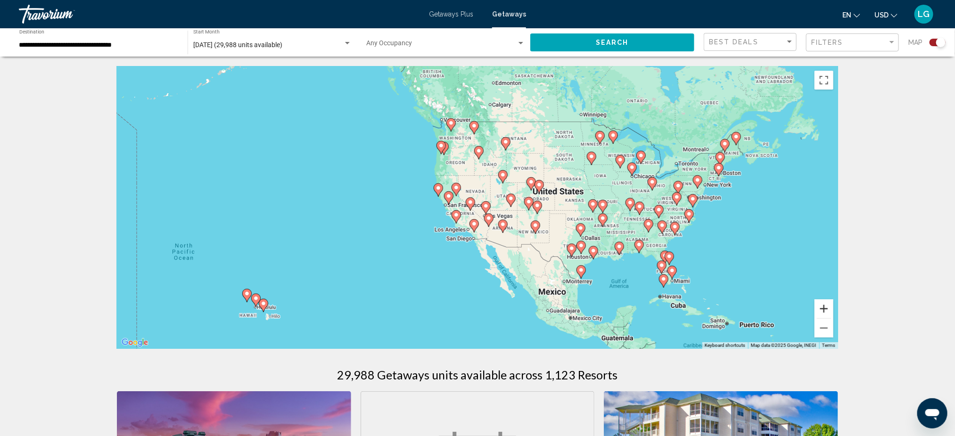
click at [715, 306] on button "Zoom in" at bounding box center [824, 308] width 19 height 19
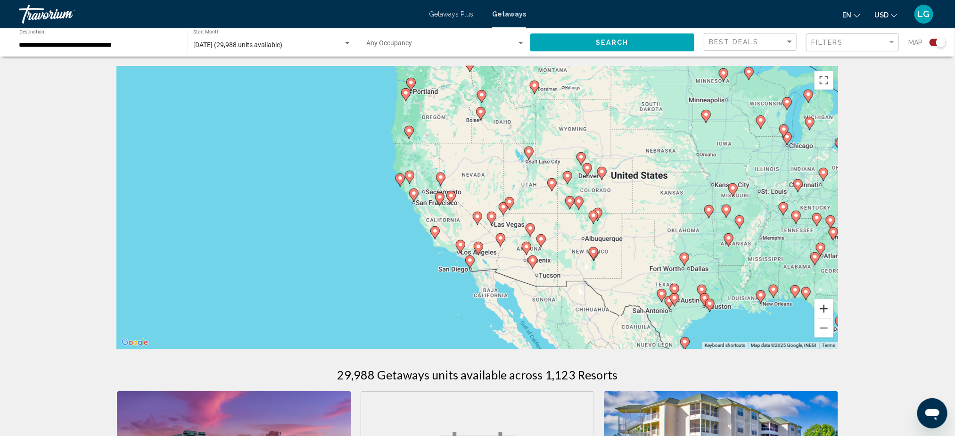
click at [715, 306] on button "Zoom in" at bounding box center [824, 308] width 19 height 19
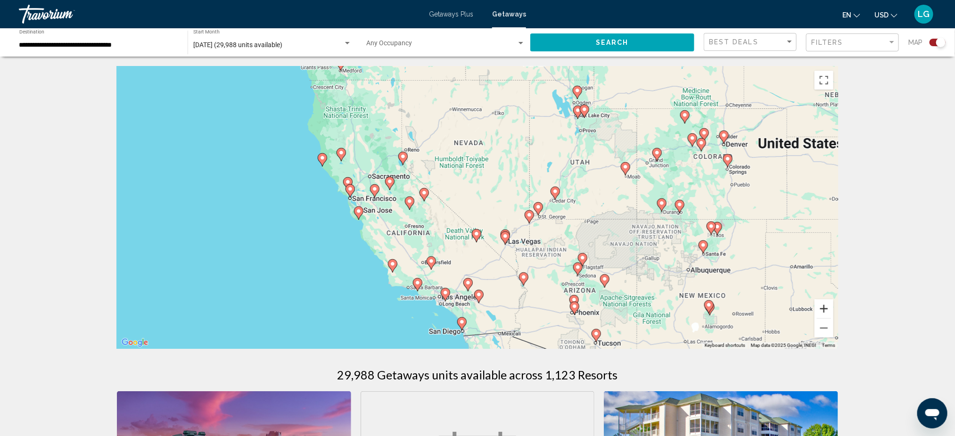
click at [715, 306] on button "Zoom in" at bounding box center [824, 308] width 19 height 19
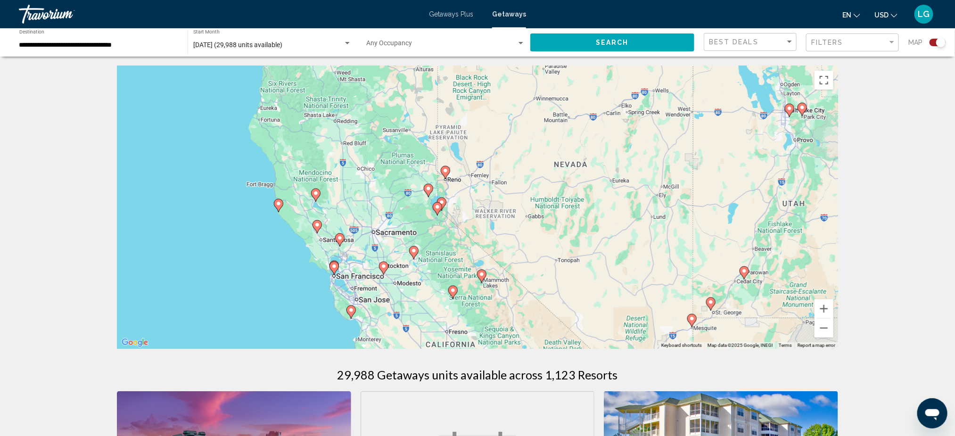
drag, startPoint x: 378, startPoint y: 149, endPoint x: 490, endPoint y: 238, distance: 143.6
click at [490, 238] on div "To activate drag with keyboard, press Alt + Enter. Once in keyboard drag state,…" at bounding box center [477, 207] width 721 height 283
click at [715, 305] on button "Zoom in" at bounding box center [824, 308] width 19 height 19
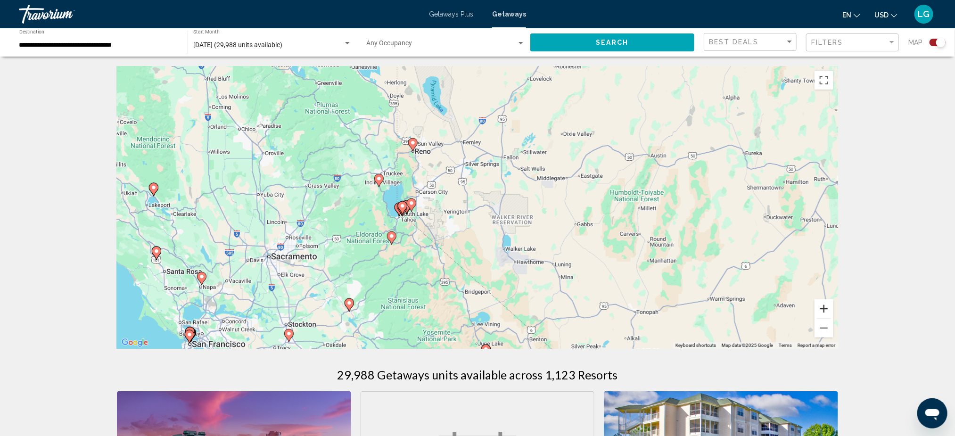
click at [715, 305] on button "Zoom in" at bounding box center [824, 308] width 19 height 19
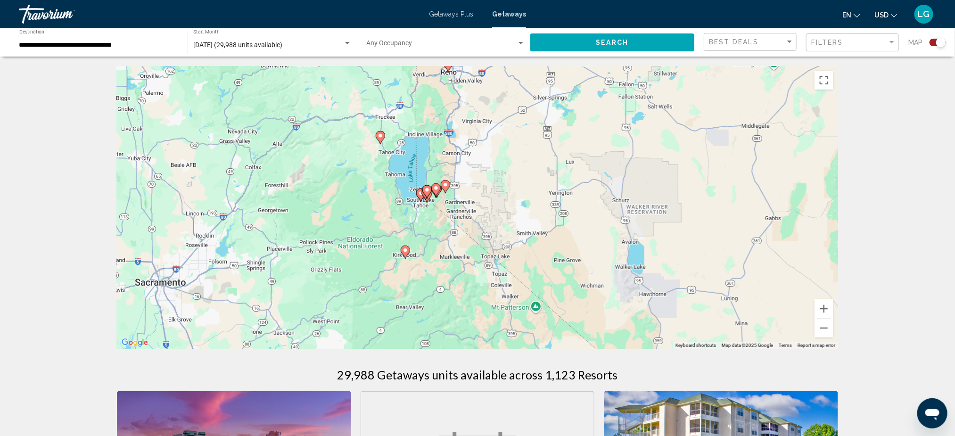
drag, startPoint x: 378, startPoint y: 250, endPoint x: 479, endPoint y: 227, distance: 103.1
click at [479, 227] on div "To activate drag with keyboard, press Alt + Enter. Once in keyboard drag state,…" at bounding box center [477, 207] width 721 height 283
click at [715, 306] on button "Zoom in" at bounding box center [824, 308] width 19 height 19
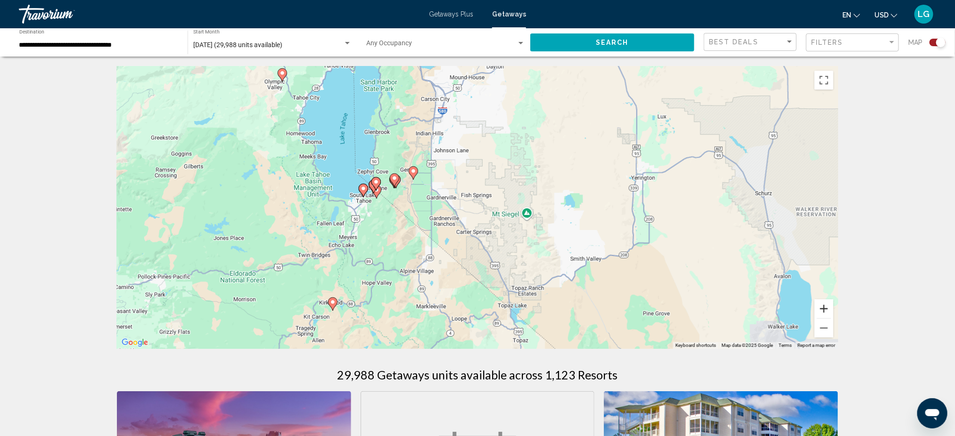
click at [715, 306] on button "Zoom in" at bounding box center [824, 308] width 19 height 19
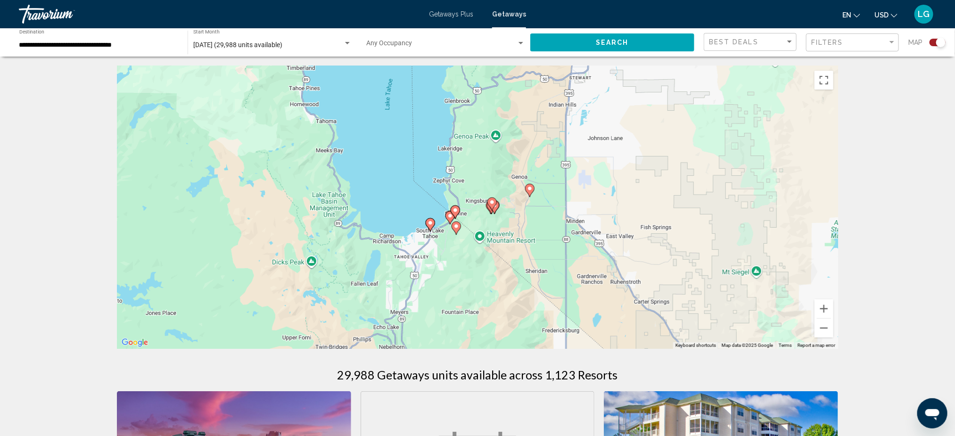
drag, startPoint x: 330, startPoint y: 225, endPoint x: 514, endPoint y: 270, distance: 189.8
click at [514, 270] on div "To activate drag with keyboard, press Alt + Enter. Once in keyboard drag state,…" at bounding box center [477, 207] width 721 height 283
click at [715, 308] on button "Zoom in" at bounding box center [824, 308] width 19 height 19
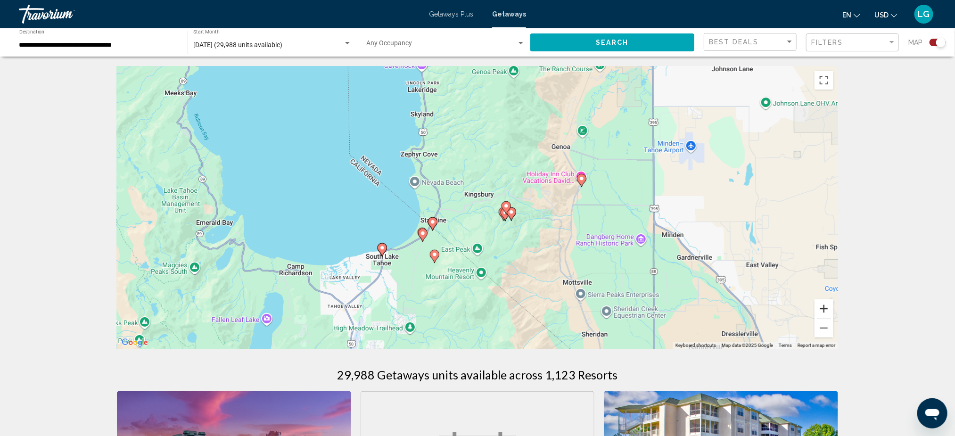
click at [715, 308] on button "Zoom in" at bounding box center [824, 308] width 19 height 19
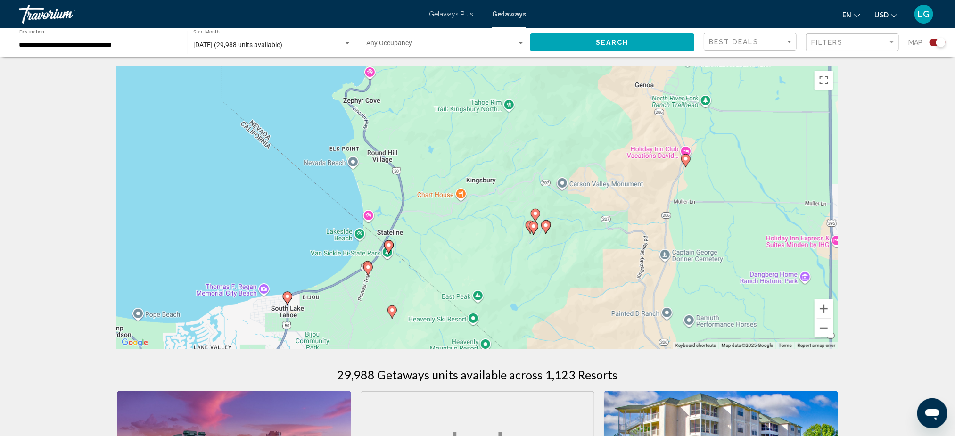
click at [289, 299] on icon "Main content" at bounding box center [287, 298] width 8 height 12
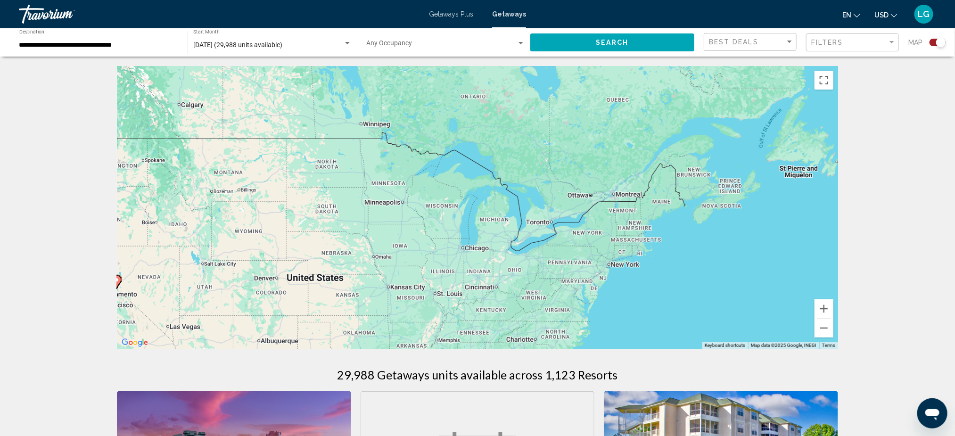
drag, startPoint x: 593, startPoint y: 246, endPoint x: 225, endPoint y: 327, distance: 376.6
click at [225, 322] on div "To activate drag with keyboard, press Alt + Enter. Once in keyboard drag state,…" at bounding box center [477, 207] width 721 height 283
click at [715, 322] on button "Zoom out" at bounding box center [824, 328] width 19 height 19
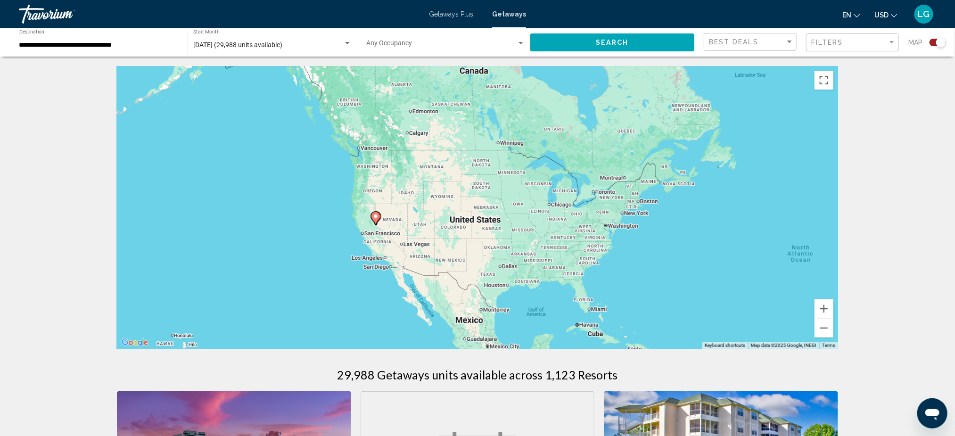
drag, startPoint x: 365, startPoint y: 264, endPoint x: 454, endPoint y: 236, distance: 93.2
click at [453, 237] on div "To activate drag with keyboard, press Alt + Enter. Once in keyboard drag state,…" at bounding box center [477, 207] width 721 height 283
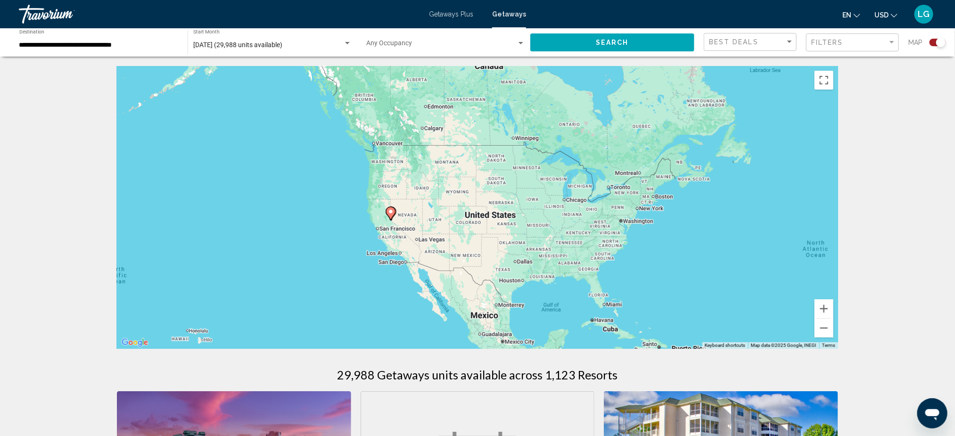
click at [388, 214] on image "Main content" at bounding box center [391, 212] width 6 height 6
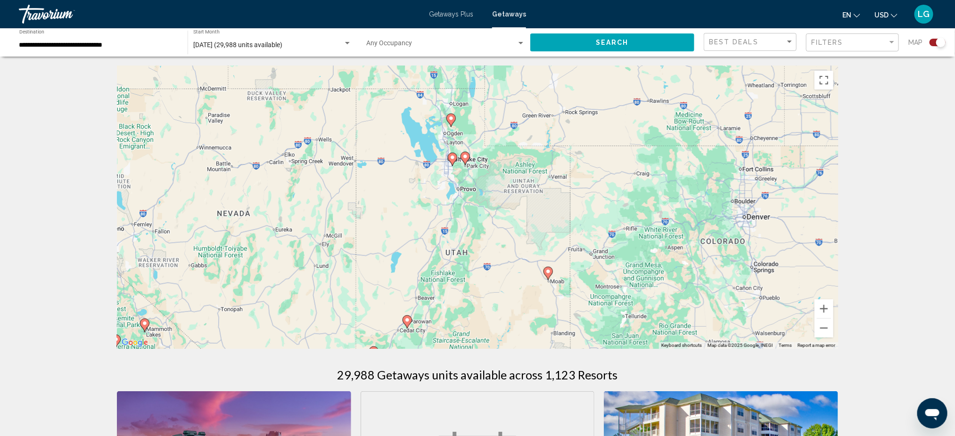
drag, startPoint x: 735, startPoint y: 230, endPoint x: 347, endPoint y: 292, distance: 392.5
click at [347, 292] on div "To activate drag with keyboard, press Alt + Enter. Once in keyboard drag state,…" at bounding box center [477, 207] width 721 height 283
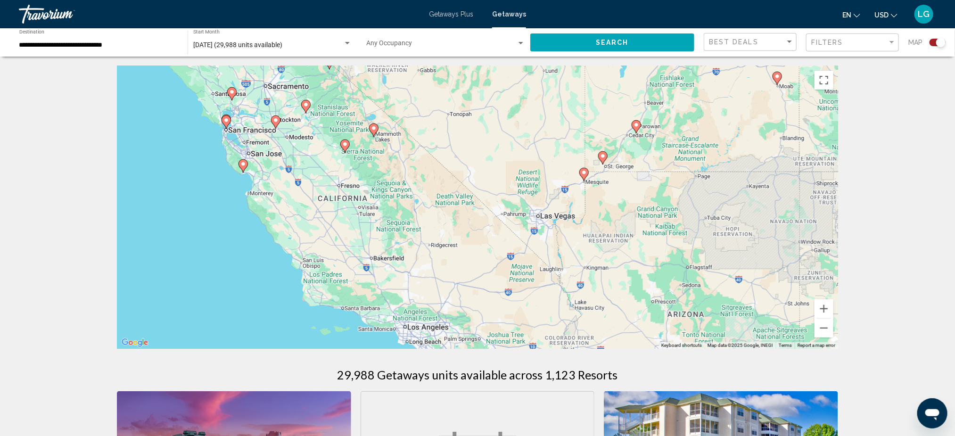
drag, startPoint x: 347, startPoint y: 292, endPoint x: 591, endPoint y: 86, distance: 319.2
click at [591, 86] on div "To activate drag with keyboard, press Alt + Enter. Once in keyboard drag state,…" at bounding box center [477, 207] width 721 height 283
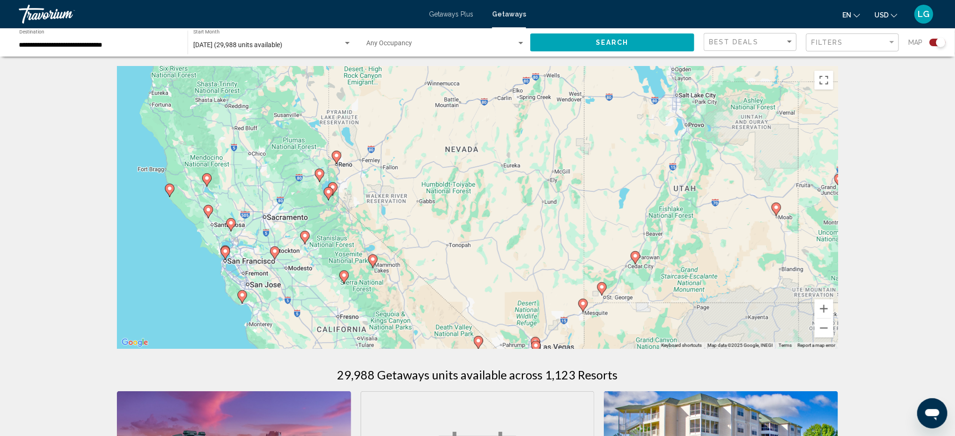
drag, startPoint x: 328, startPoint y: 123, endPoint x: 329, endPoint y: 255, distance: 131.5
click at [329, 255] on div "To activate drag with keyboard, press Alt + Enter. Once in keyboard drag state,…" at bounding box center [477, 207] width 721 height 283
click at [328, 193] on image "Main content" at bounding box center [329, 192] width 6 height 6
type input "**********"
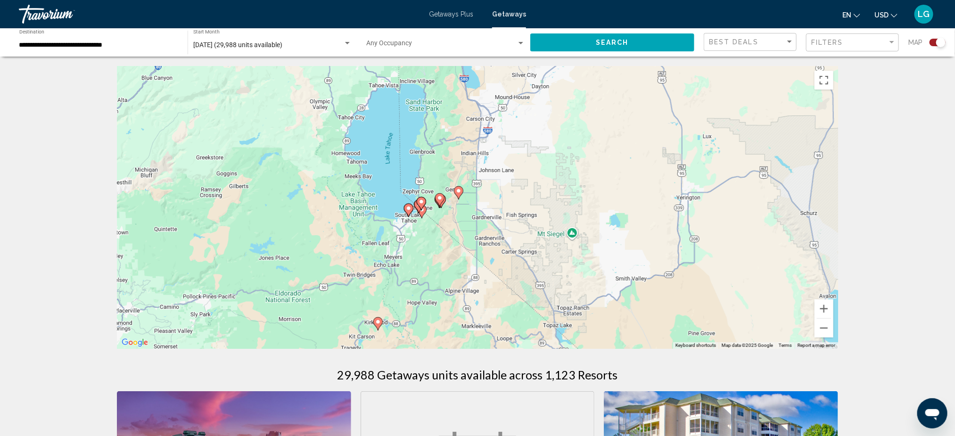
drag, startPoint x: 538, startPoint y: 137, endPoint x: 433, endPoint y: 266, distance: 166.6
click at [433, 266] on div "To navigate, press the arrow keys. To activate drag with keyboard, press Alt + …" at bounding box center [477, 207] width 721 height 283
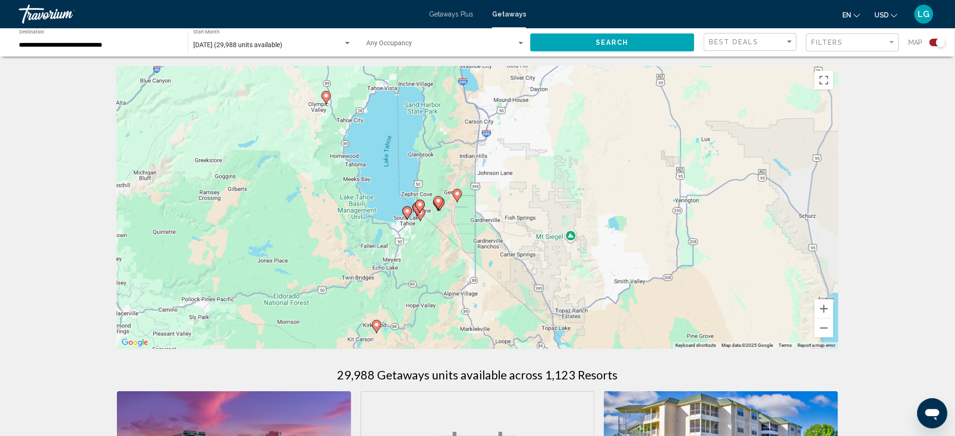
click at [406, 213] on image "Main content" at bounding box center [408, 211] width 6 height 6
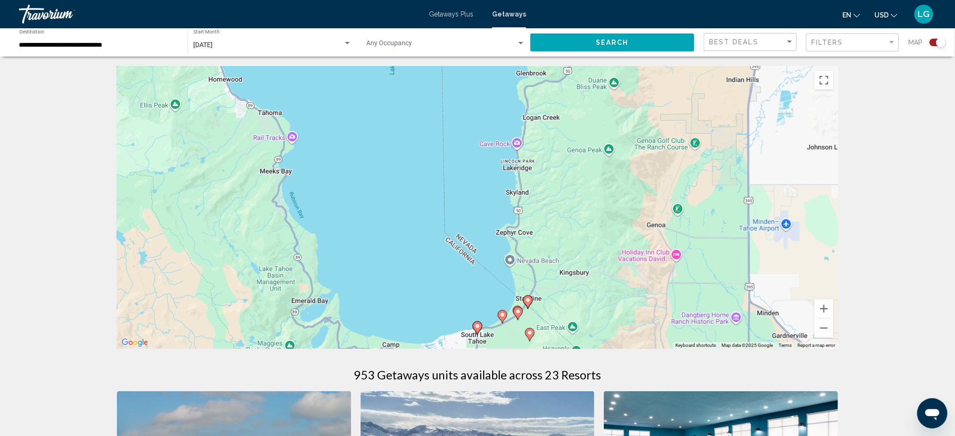
click at [477, 322] on image "Main content" at bounding box center [478, 326] width 6 height 6
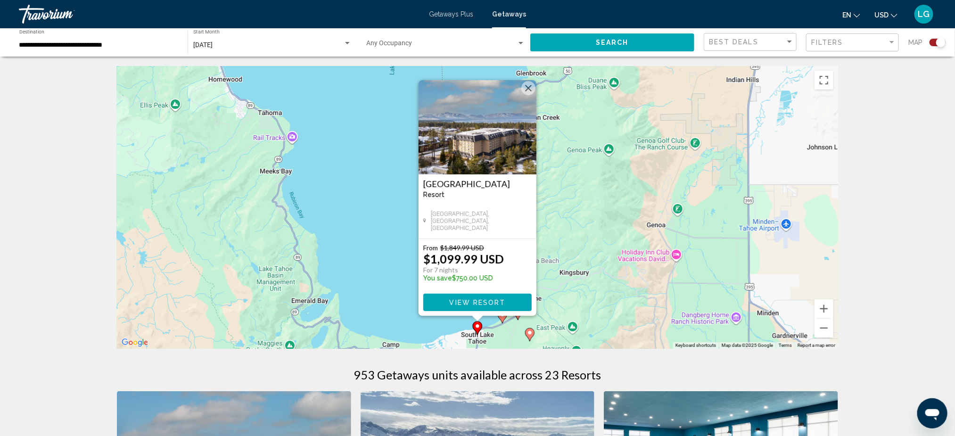
click at [505, 322] on div "To activate drag with keyboard, press Alt + Enter. Once in keyboard drag state,…" at bounding box center [477, 207] width 721 height 283
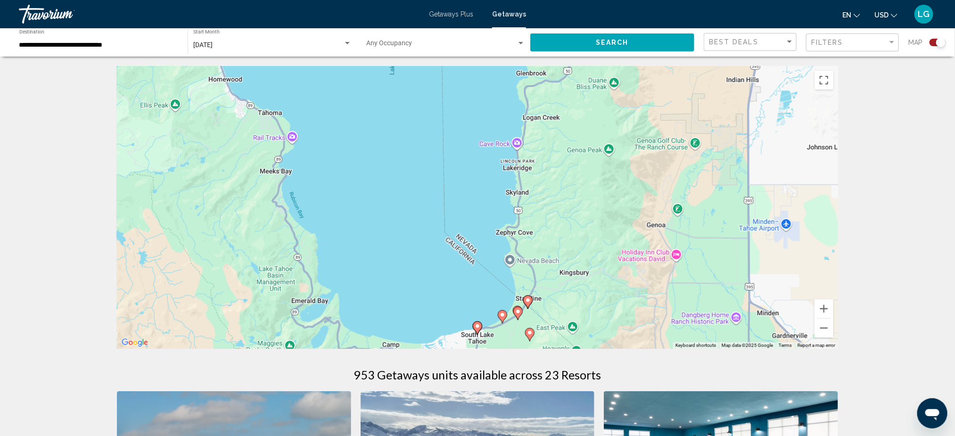
click at [502, 317] on image "Main content" at bounding box center [503, 315] width 6 height 6
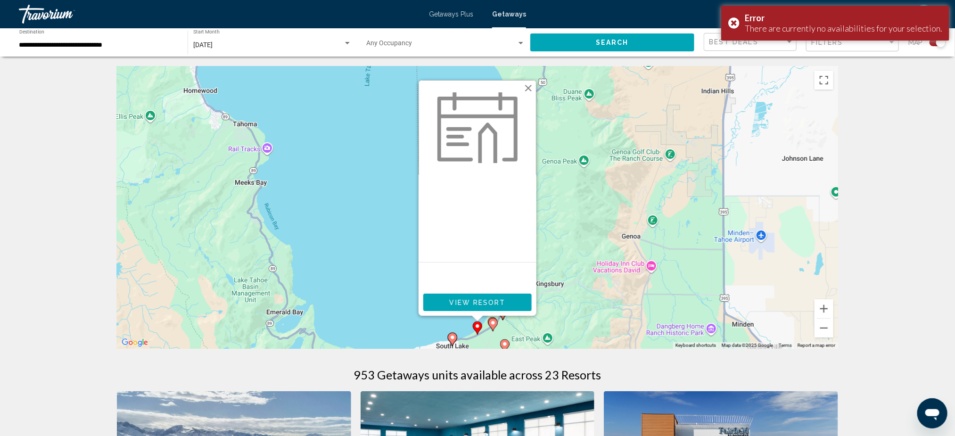
click at [526, 85] on button "Close" at bounding box center [528, 88] width 14 height 14
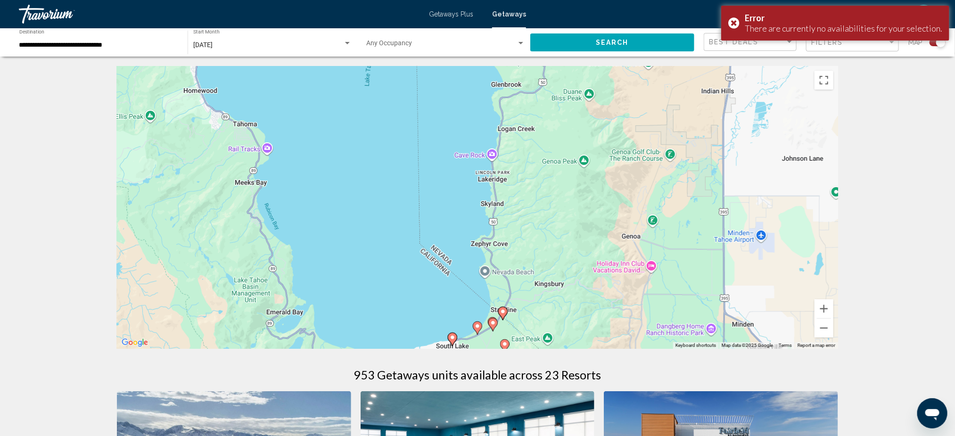
click at [504, 313] on image "Main content" at bounding box center [503, 312] width 6 height 6
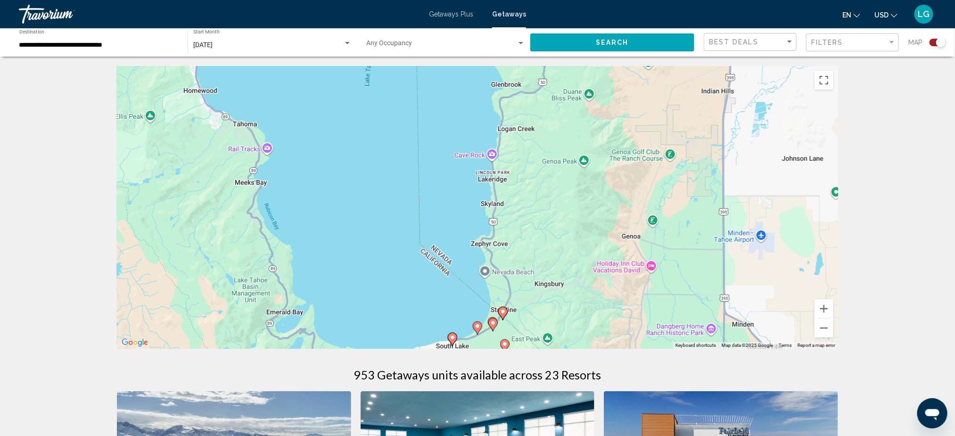
click at [502, 310] on image "Main content" at bounding box center [503, 312] width 6 height 6
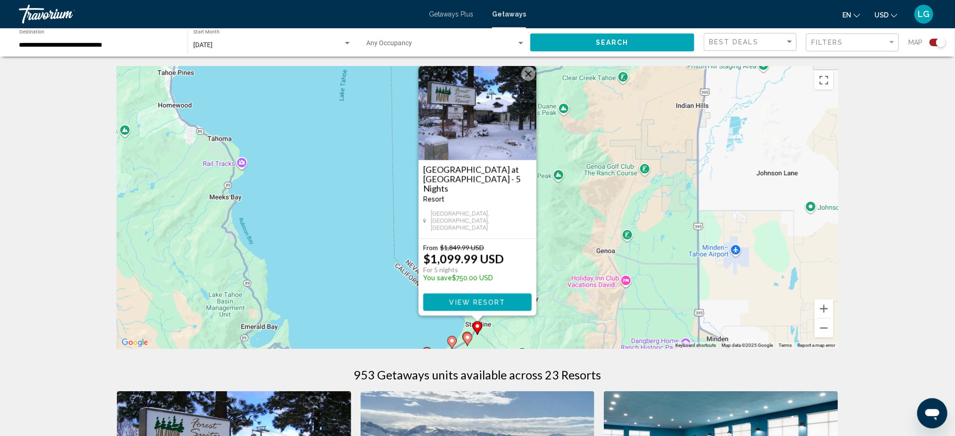
click at [527, 81] on button "Close" at bounding box center [528, 74] width 14 height 14
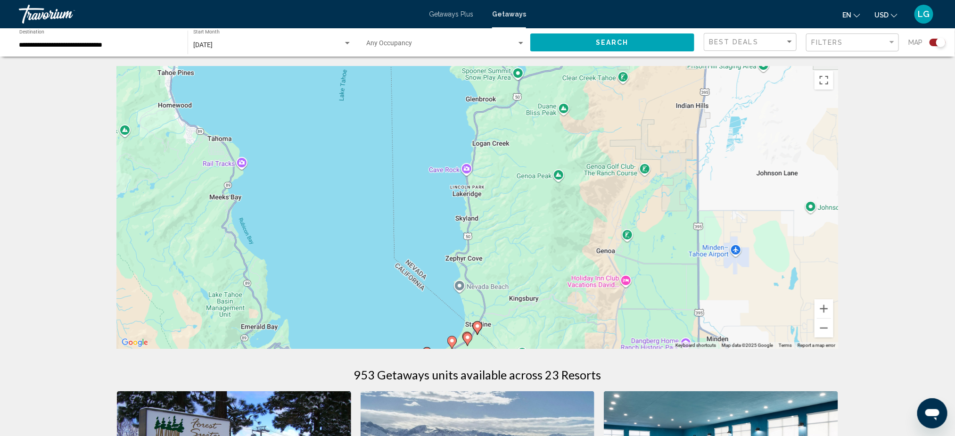
click at [465, 322] on icon "Main content" at bounding box center [467, 339] width 8 height 12
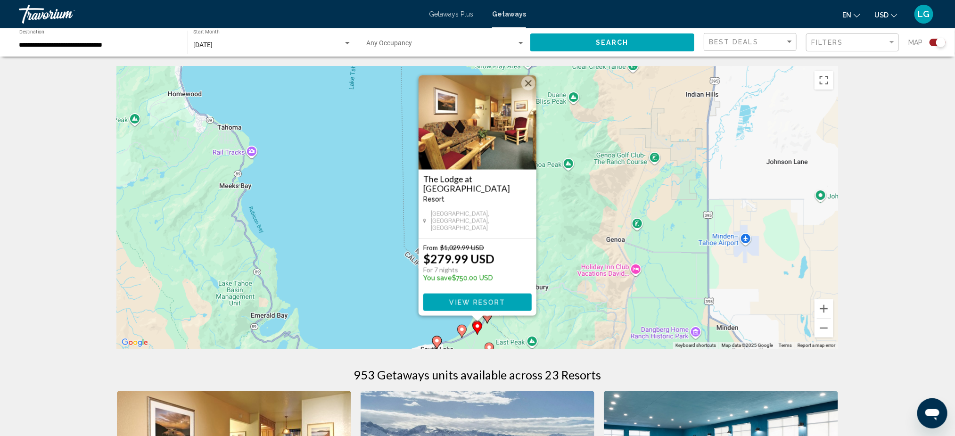
click at [526, 85] on button "Close" at bounding box center [528, 83] width 14 height 14
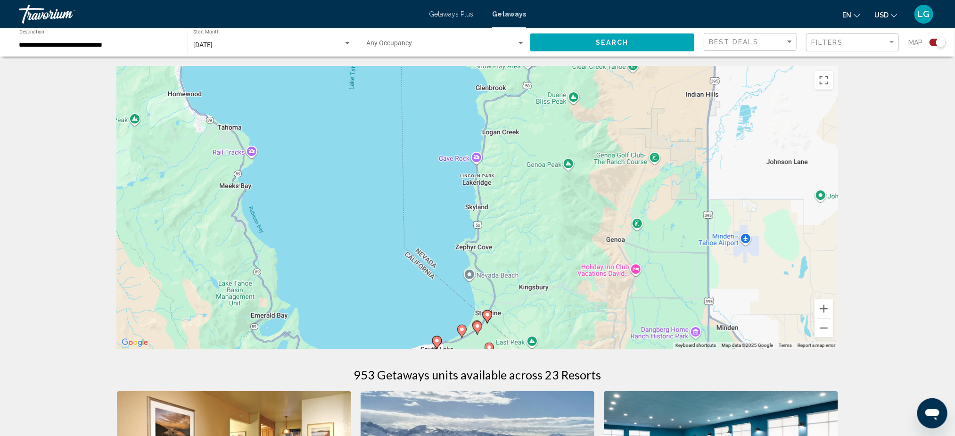
click at [462, 322] on image "Main content" at bounding box center [462, 330] width 6 height 6
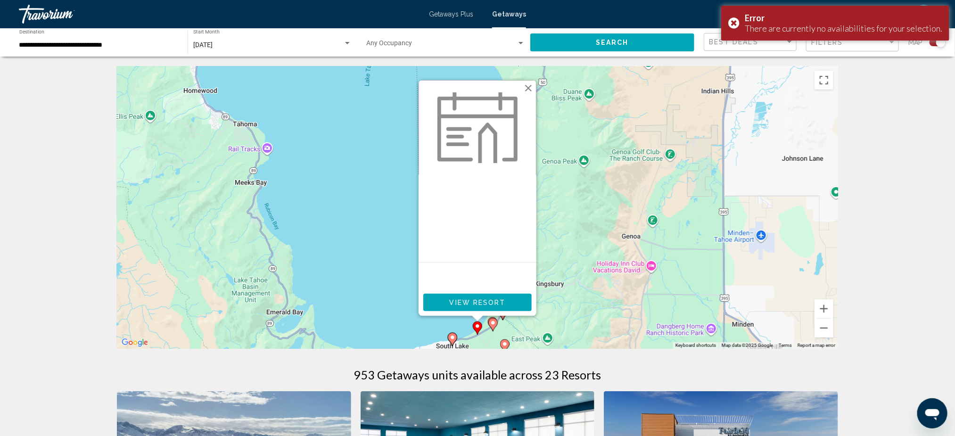
click at [527, 88] on button "Close" at bounding box center [528, 88] width 14 height 14
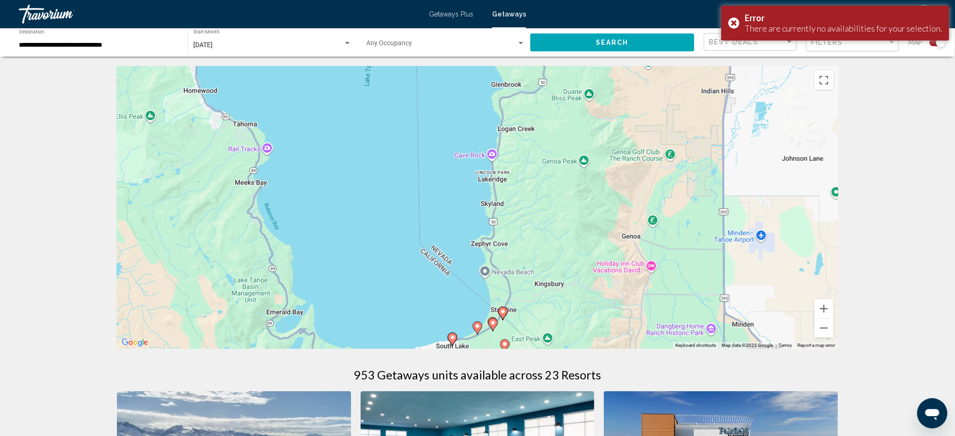
click at [504, 322] on image "Main content" at bounding box center [505, 344] width 6 height 6
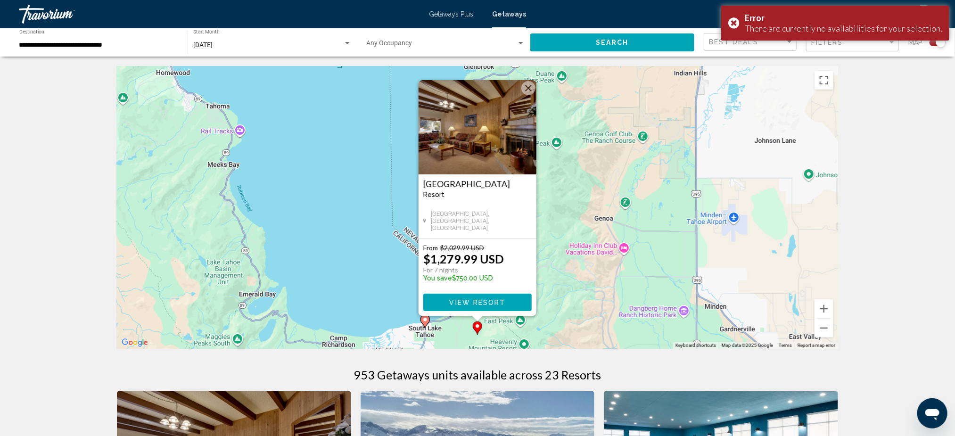
click at [525, 84] on button "Close" at bounding box center [528, 88] width 14 height 14
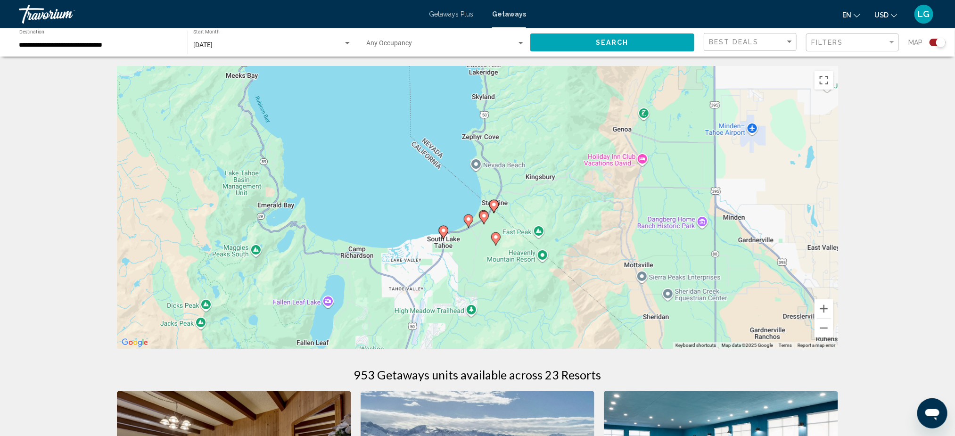
drag, startPoint x: 574, startPoint y: 237, endPoint x: 593, endPoint y: 146, distance: 92.8
click at [593, 146] on div "To activate drag with keyboard, press Alt + Enter. Once in keyboard drag state,…" at bounding box center [477, 207] width 721 height 283
click at [715, 307] on button "Zoom in" at bounding box center [824, 308] width 19 height 19
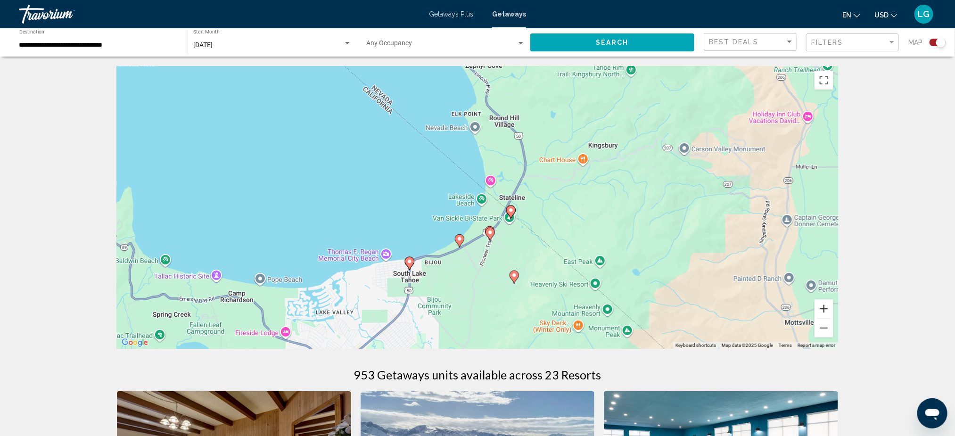
click at [715, 307] on button "Zoom in" at bounding box center [824, 308] width 19 height 19
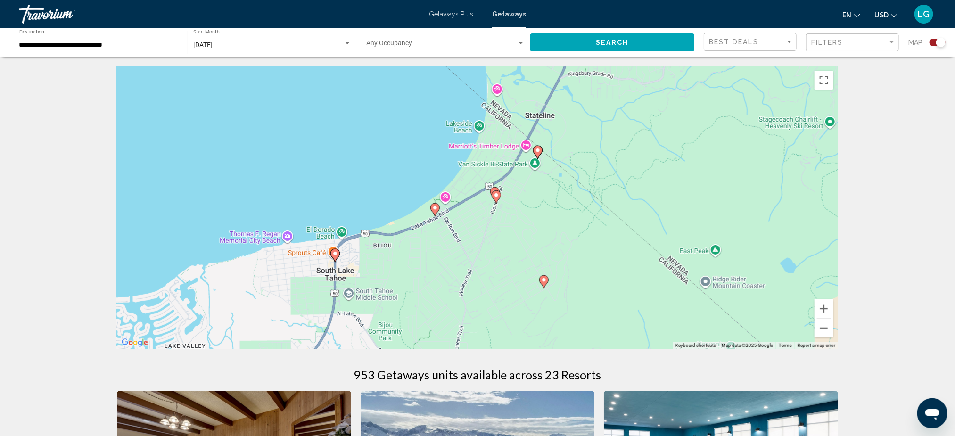
drag, startPoint x: 617, startPoint y: 287, endPoint x: 609, endPoint y: 215, distance: 72.6
click at [609, 215] on div "To activate drag with keyboard, press Alt + Enter. Once in keyboard drag state,…" at bounding box center [477, 207] width 721 height 283
click at [715, 308] on button "Zoom in" at bounding box center [824, 308] width 19 height 19
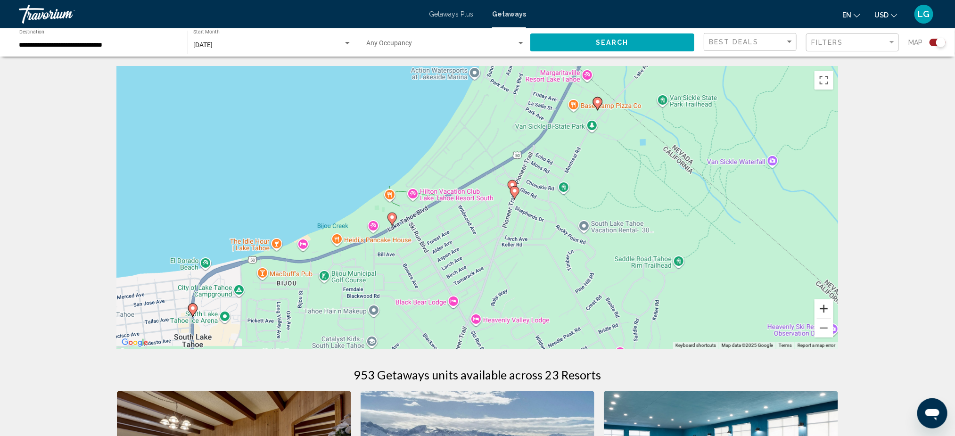
click at [715, 308] on button "Zoom in" at bounding box center [824, 308] width 19 height 19
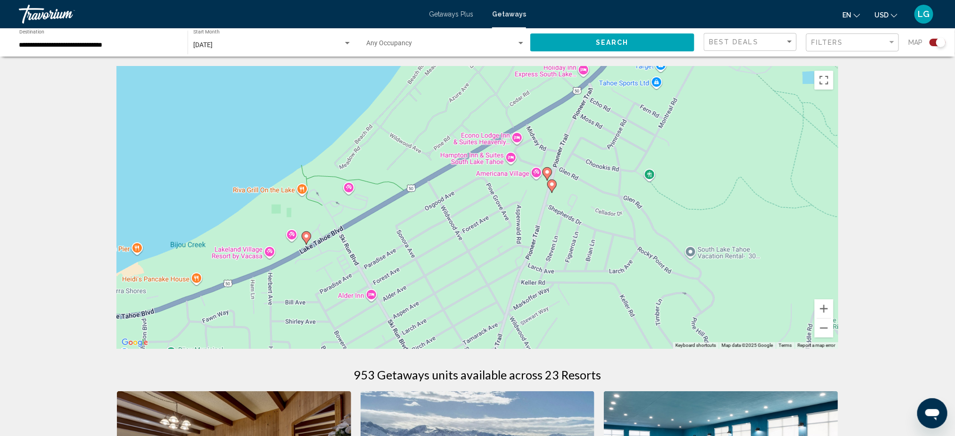
click at [547, 172] on image "Main content" at bounding box center [548, 172] width 6 height 6
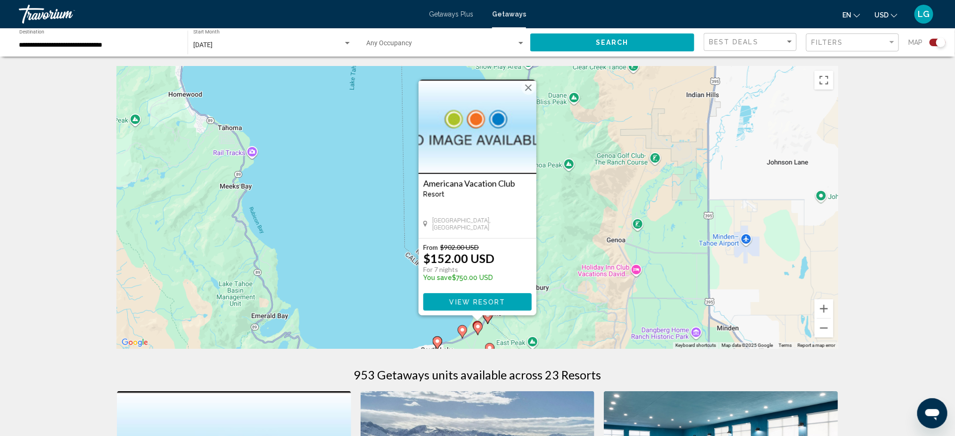
click at [530, 86] on button "Close" at bounding box center [528, 88] width 14 height 14
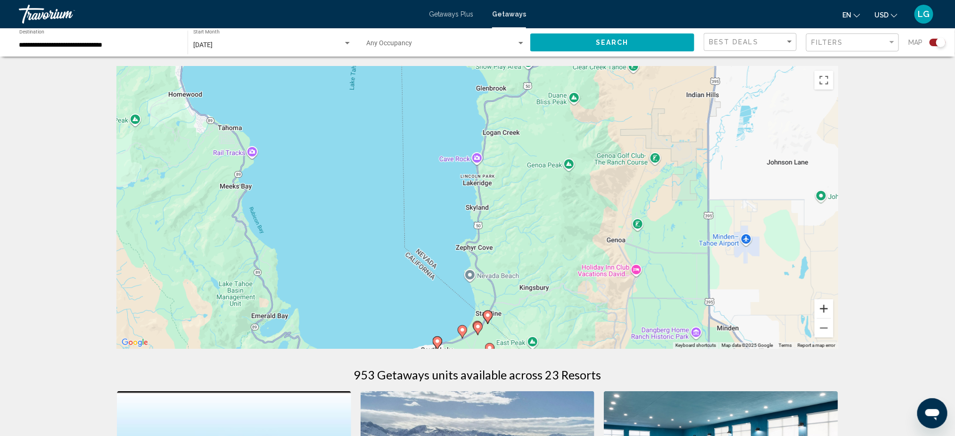
click at [715, 309] on button "Zoom in" at bounding box center [824, 308] width 19 height 19
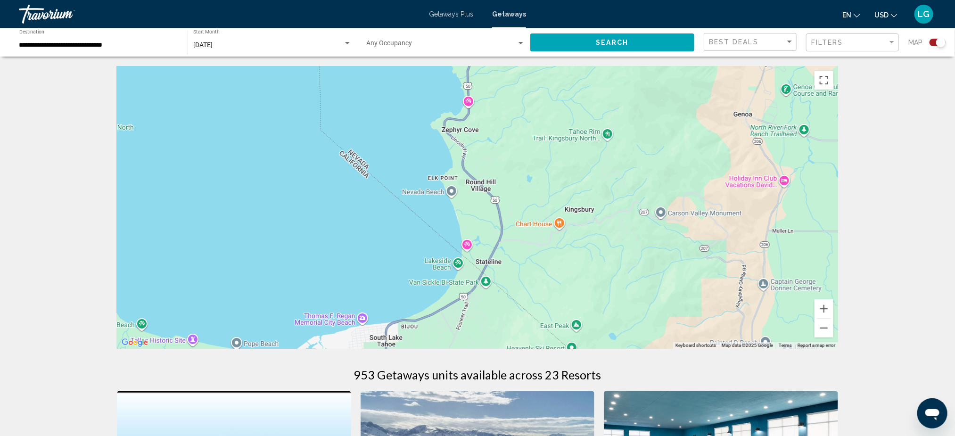
drag, startPoint x: 621, startPoint y: 290, endPoint x: 609, endPoint y: 132, distance: 158.9
click at [609, 132] on div "Main content" at bounding box center [477, 207] width 721 height 283
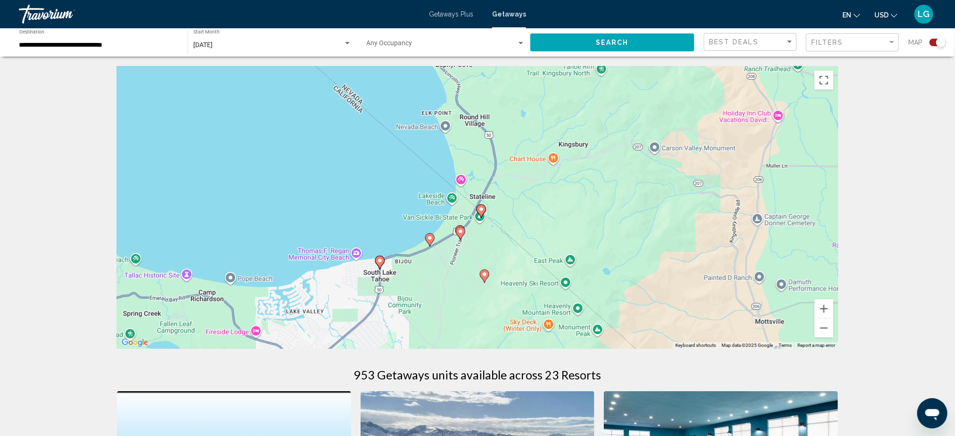
drag, startPoint x: 597, startPoint y: 246, endPoint x: 589, endPoint y: 177, distance: 69.3
click at [590, 179] on div "To activate drag with keyboard, press Alt + Enter. Once in keyboard drag state,…" at bounding box center [477, 207] width 721 height 283
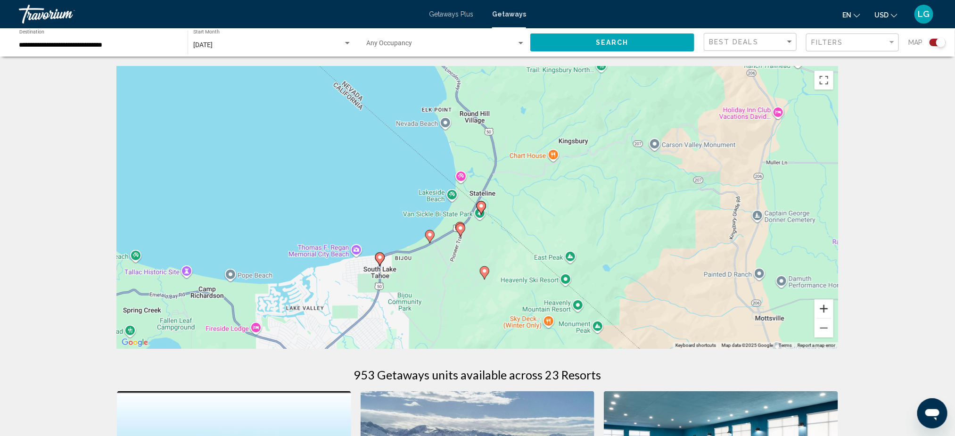
click at [715, 307] on button "Zoom in" at bounding box center [824, 308] width 19 height 19
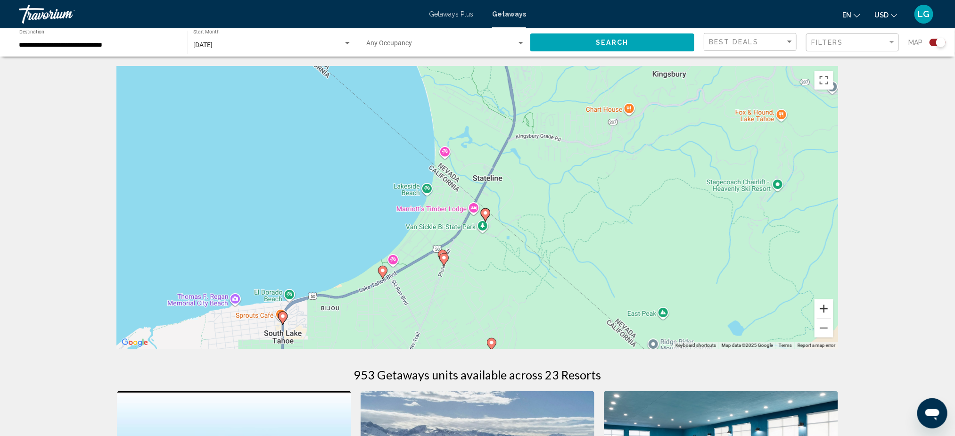
click at [715, 307] on button "Zoom in" at bounding box center [824, 308] width 19 height 19
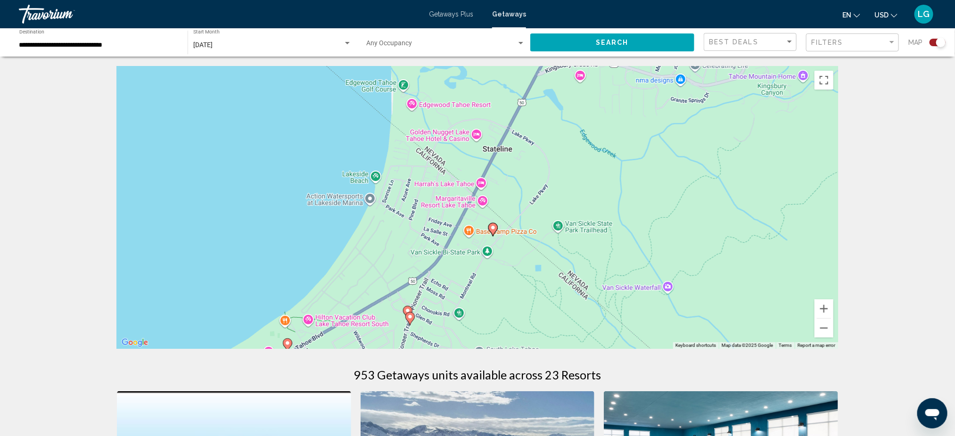
click at [410, 318] on image "Main content" at bounding box center [410, 317] width 6 height 6
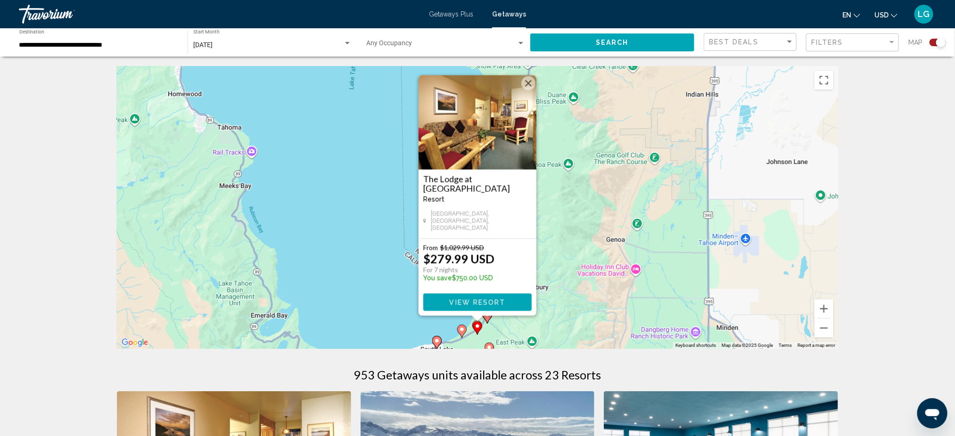
click at [529, 82] on button "Close" at bounding box center [528, 83] width 14 height 14
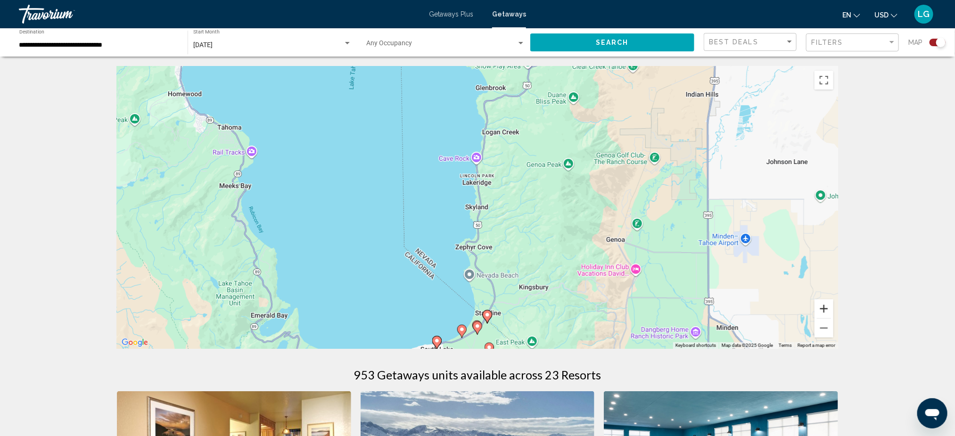
click at [715, 307] on button "Zoom in" at bounding box center [824, 308] width 19 height 19
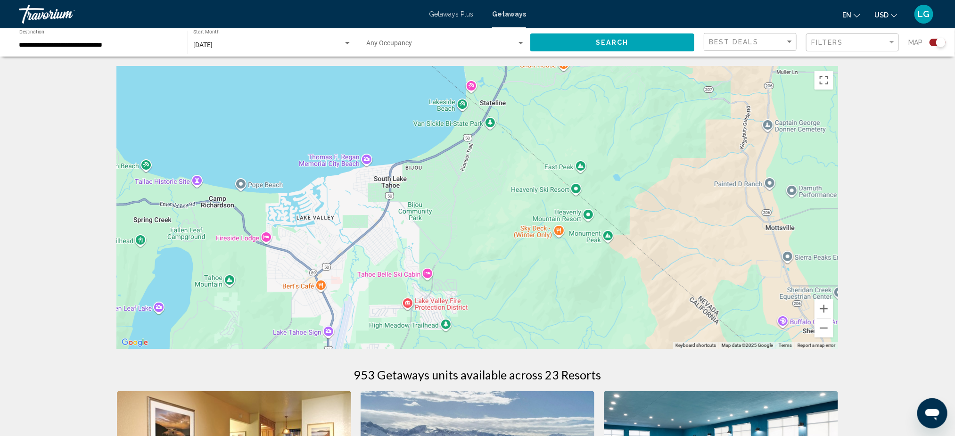
drag, startPoint x: 570, startPoint y: 324, endPoint x: 563, endPoint y: 3, distance: 321.1
click at [563, 3] on div "**********" at bounding box center [477, 218] width 955 height 436
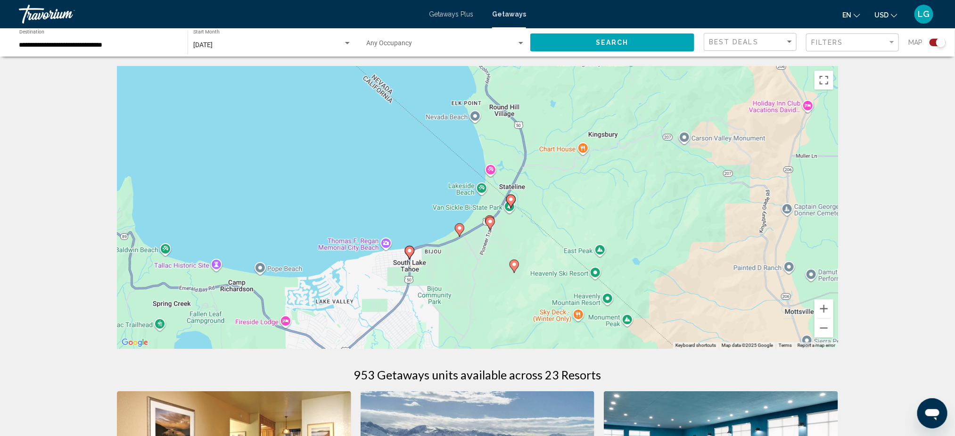
drag, startPoint x: 553, startPoint y: 150, endPoint x: 573, endPoint y: 235, distance: 87.1
click at [573, 235] on div "To activate drag with keyboard, press Alt + Enter. Once in keyboard drag state,…" at bounding box center [477, 207] width 721 height 283
click at [715, 308] on button "Zoom in" at bounding box center [824, 308] width 19 height 19
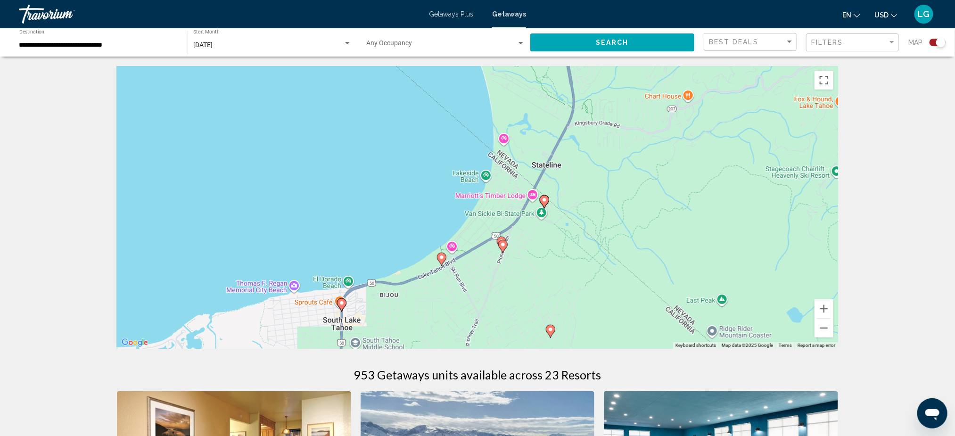
click at [553, 322] on image "Main content" at bounding box center [551, 330] width 6 height 6
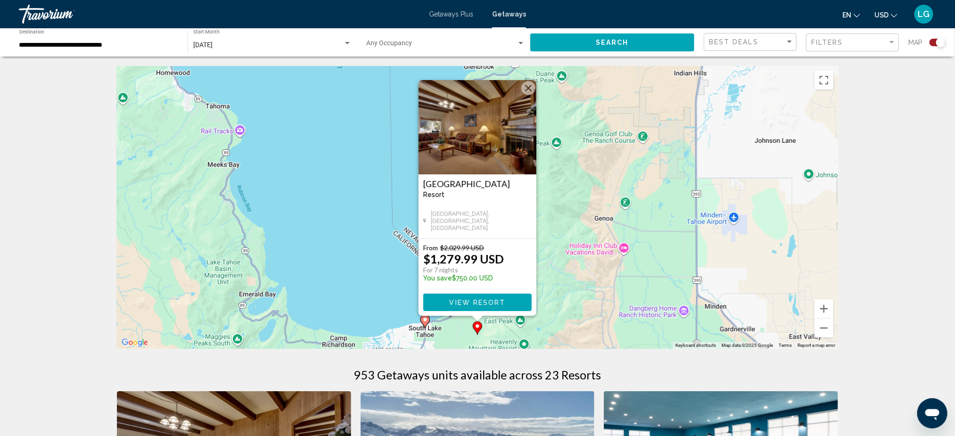
click at [525, 87] on button "Close" at bounding box center [528, 88] width 14 height 14
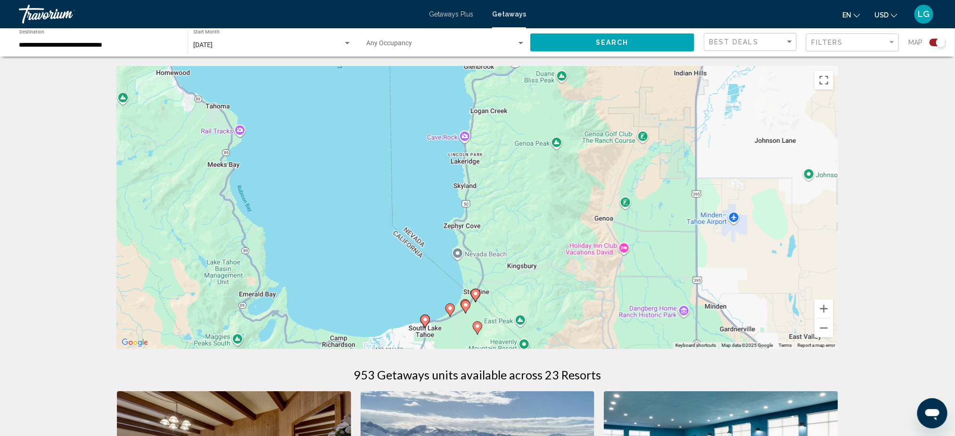
click at [424, 322] on image "Main content" at bounding box center [425, 320] width 6 height 6
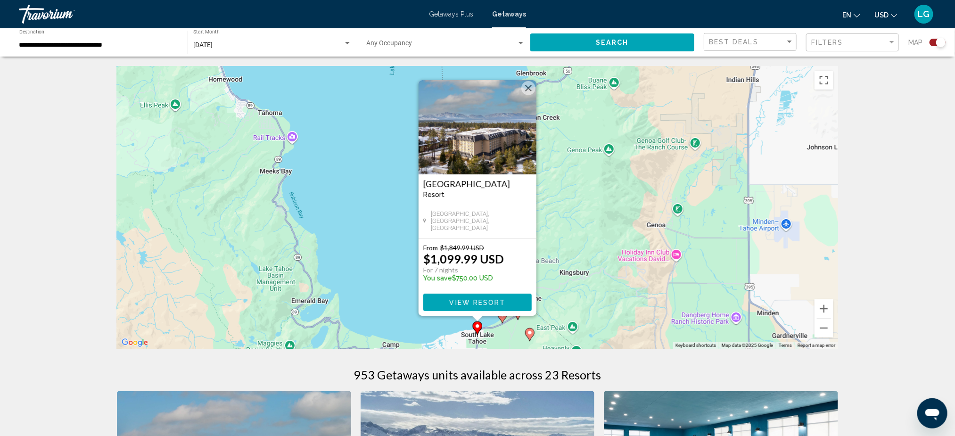
click at [524, 87] on button "Close" at bounding box center [528, 88] width 14 height 14
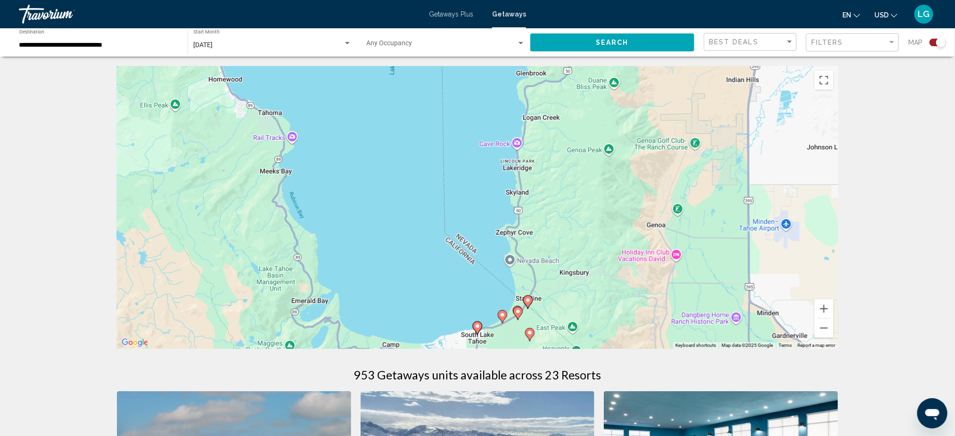
click at [502, 317] on icon "Main content" at bounding box center [502, 317] width 8 height 12
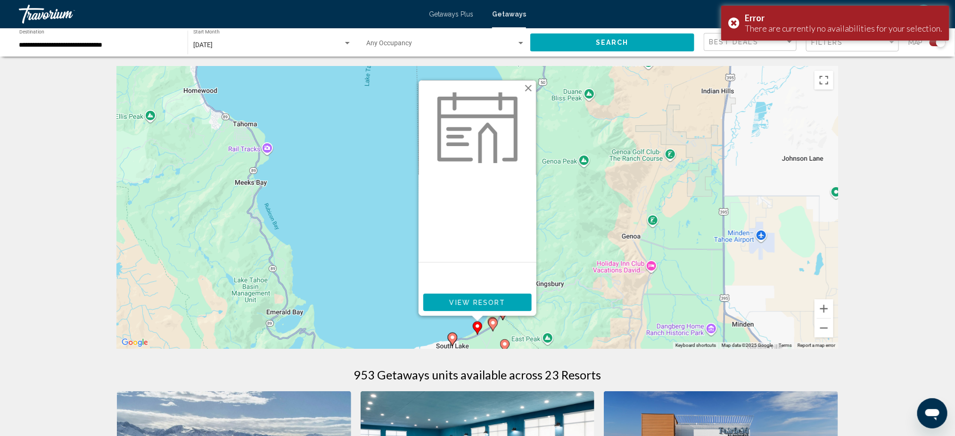
click at [493, 299] on span "View Resort" at bounding box center [477, 303] width 56 height 8
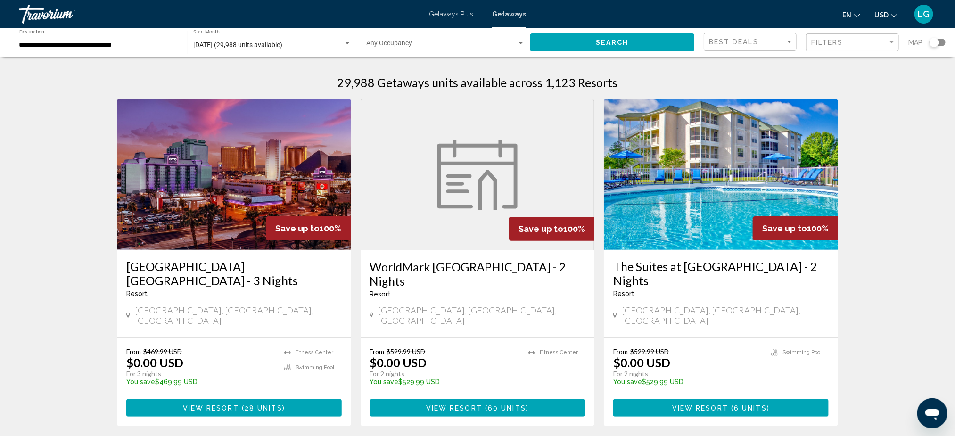
click at [715, 41] on div "Search widget" at bounding box center [934, 42] width 9 height 9
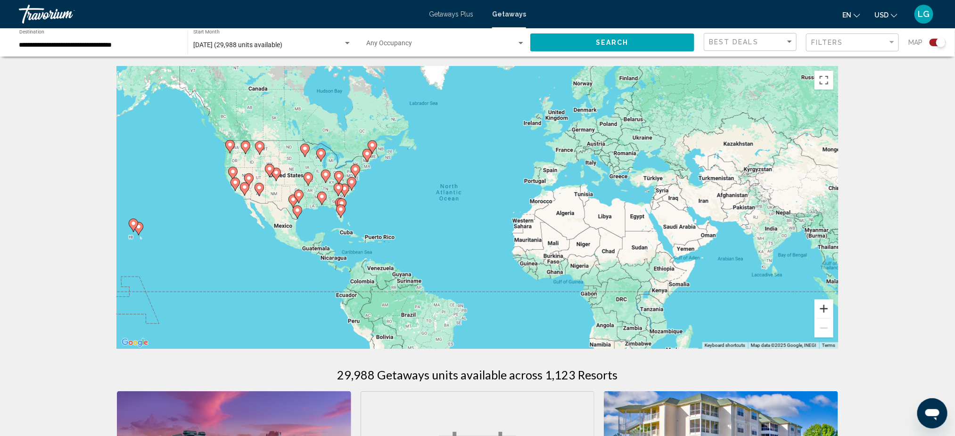
click at [715, 306] on button "Zoom in" at bounding box center [824, 308] width 19 height 19
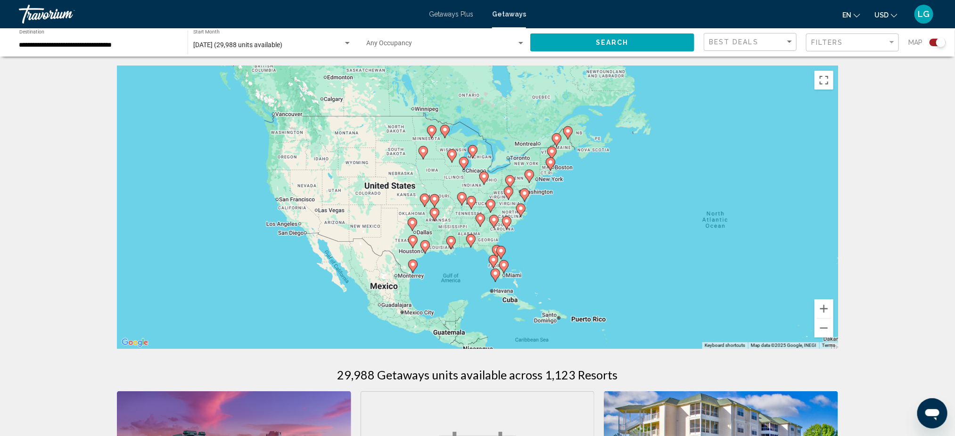
drag, startPoint x: 296, startPoint y: 248, endPoint x: 598, endPoint y: 292, distance: 305.4
click at [598, 292] on div "To activate drag with keyboard, press Alt + Enter. Once in keyboard drag state,…" at bounding box center [477, 207] width 721 height 283
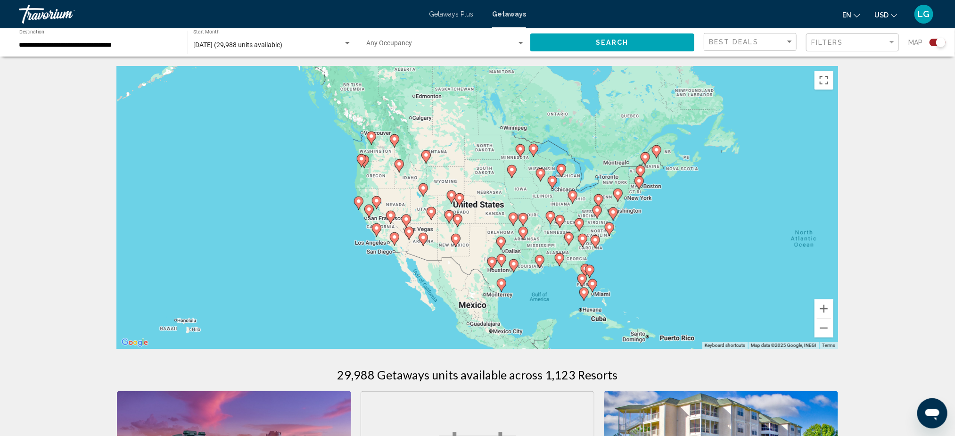
drag, startPoint x: 338, startPoint y: 249, endPoint x: 417, endPoint y: 273, distance: 82.6
click at [417, 273] on div "To activate drag with keyboard, press Alt + Enter. Once in keyboard drag state,…" at bounding box center [477, 207] width 721 height 283
click at [715, 310] on button "Zoom in" at bounding box center [824, 308] width 19 height 19
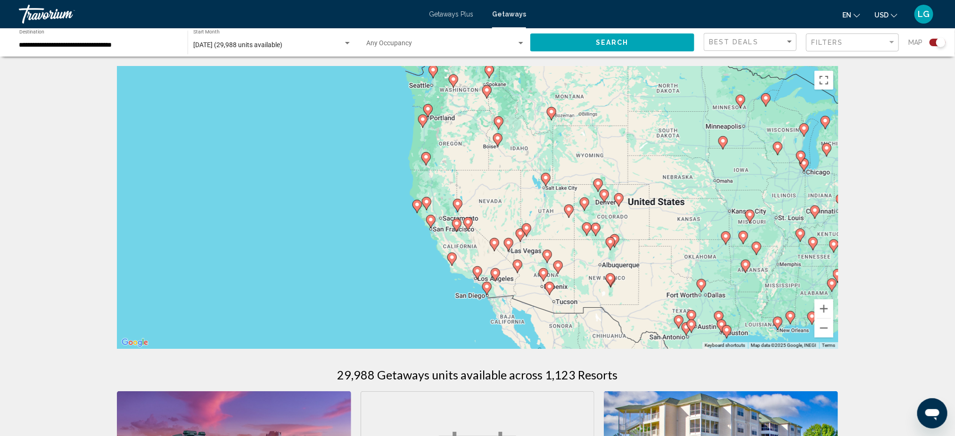
drag, startPoint x: 290, startPoint y: 249, endPoint x: 468, endPoint y: 248, distance: 178.2
click at [468, 248] on div "To activate drag with keyboard, press Alt + Enter. Once in keyboard drag state,…" at bounding box center [477, 207] width 721 height 283
click at [715, 305] on button "Zoom in" at bounding box center [824, 308] width 19 height 19
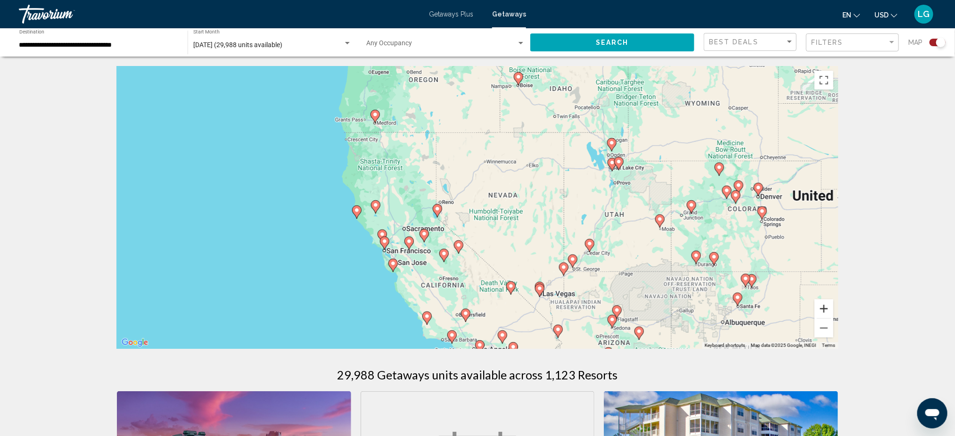
click at [715, 305] on button "Zoom in" at bounding box center [824, 308] width 19 height 19
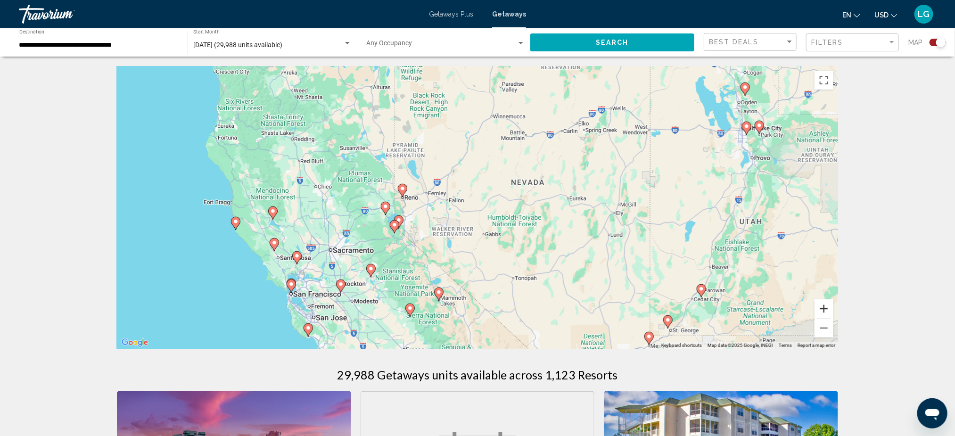
click at [715, 305] on button "Zoom in" at bounding box center [824, 308] width 19 height 19
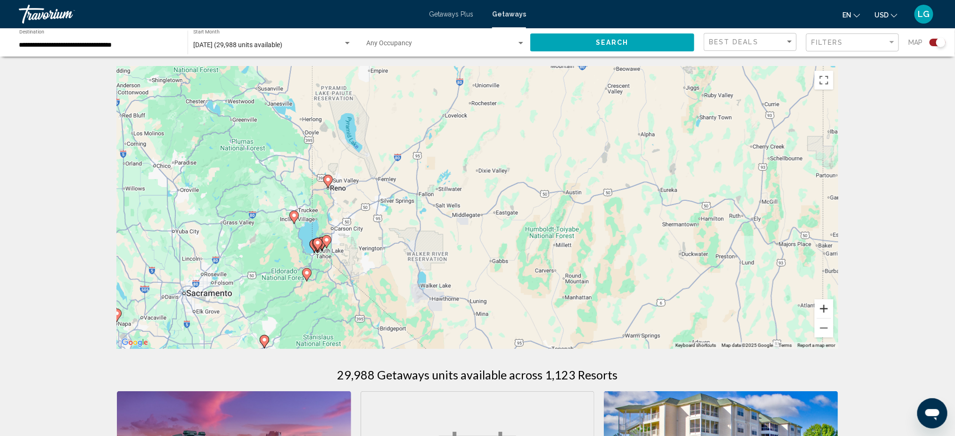
click at [715, 305] on button "Zoom in" at bounding box center [824, 308] width 19 height 19
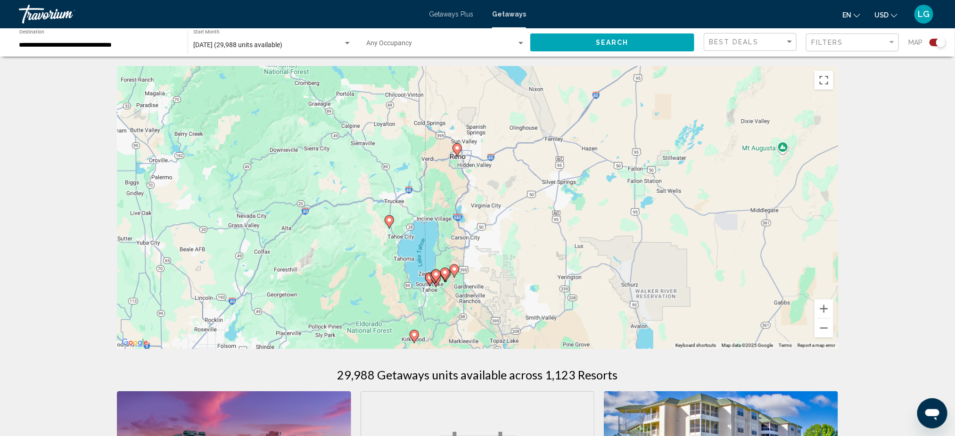
drag, startPoint x: 319, startPoint y: 281, endPoint x: 599, endPoint y: 269, distance: 280.3
click at [599, 269] on div "To activate drag with keyboard, press Alt + Enter. Once in keyboard drag state,…" at bounding box center [477, 207] width 721 height 283
click at [390, 221] on image "Main content" at bounding box center [390, 220] width 6 height 6
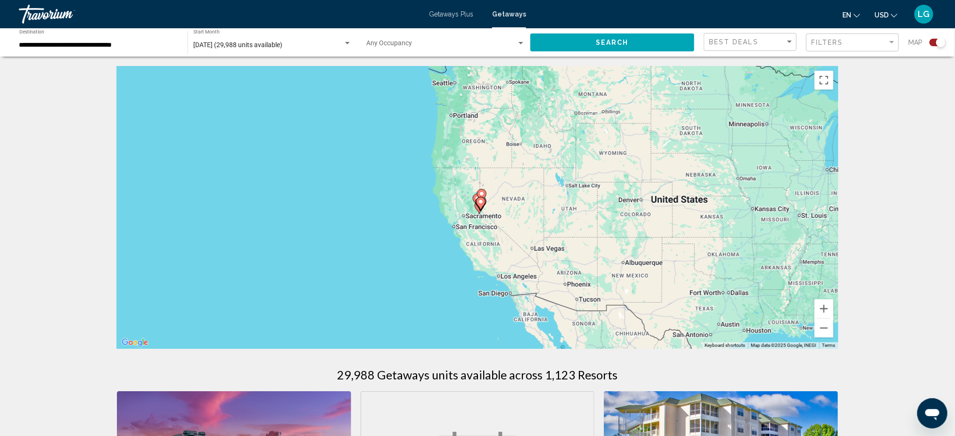
click at [474, 197] on icon "Main content" at bounding box center [477, 200] width 8 height 12
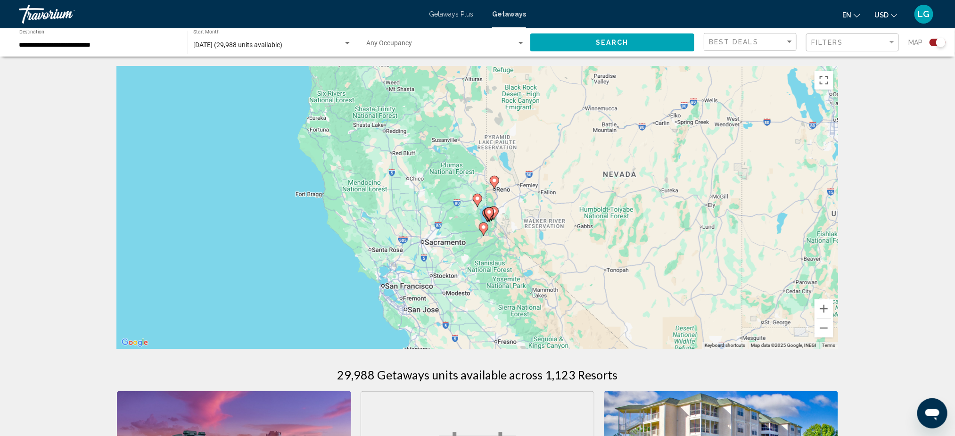
click at [477, 197] on image "Main content" at bounding box center [478, 199] width 6 height 6
type input "**********"
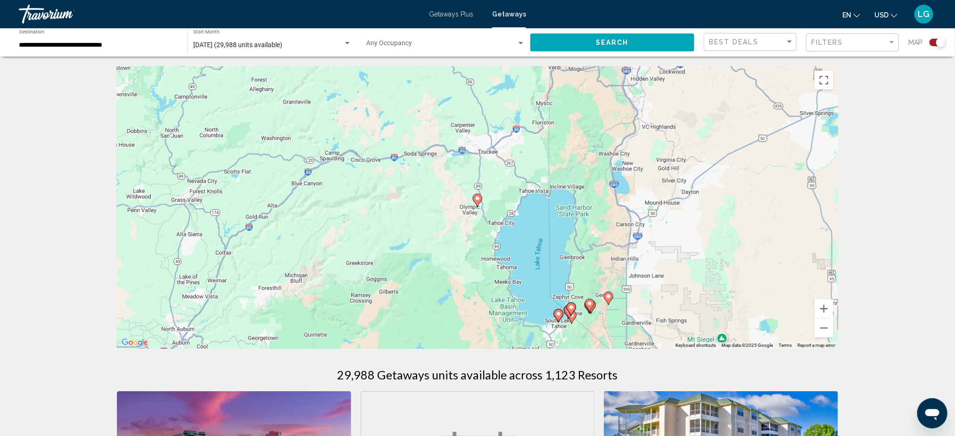
click at [477, 197] on image "Main content" at bounding box center [478, 199] width 6 height 6
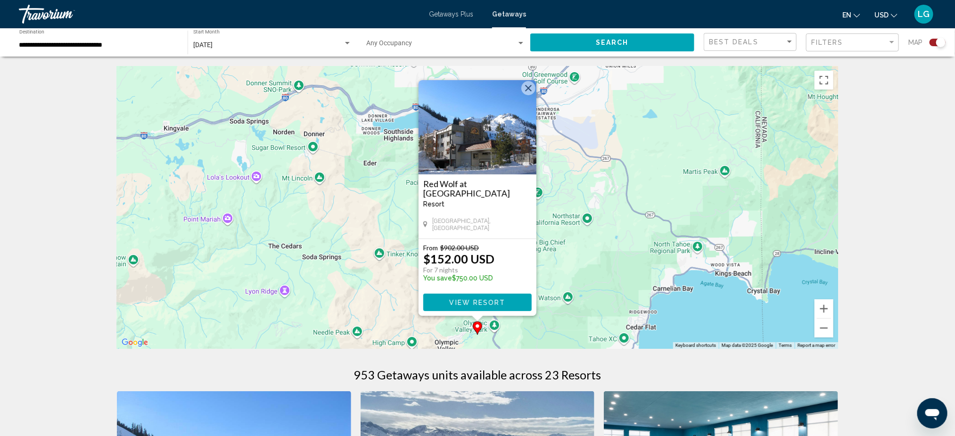
click at [529, 88] on button "Close" at bounding box center [528, 88] width 14 height 14
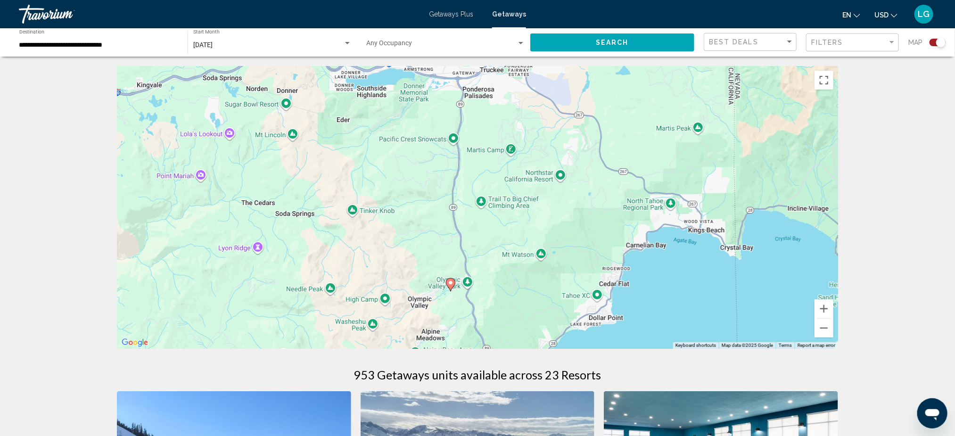
drag, startPoint x: 583, startPoint y: 244, endPoint x: 507, endPoint y: 143, distance: 126.5
click at [507, 143] on div "To activate drag with keyboard, press Alt + Enter. Once in keyboard drag state,…" at bounding box center [477, 207] width 721 height 283
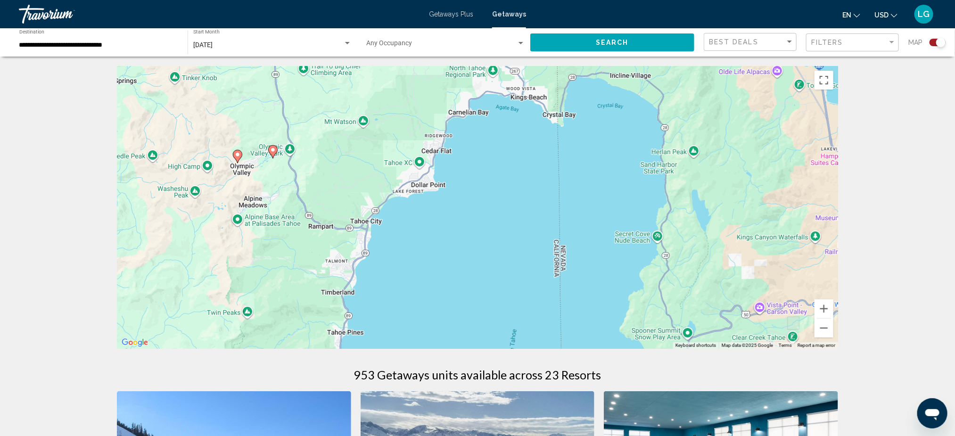
drag, startPoint x: 710, startPoint y: 295, endPoint x: 606, endPoint y: 240, distance: 117.5
click at [606, 240] on div "To activate drag with keyboard, press Alt + Enter. Once in keyboard drag state,…" at bounding box center [477, 207] width 721 height 283
click at [272, 148] on image "Main content" at bounding box center [273, 150] width 6 height 6
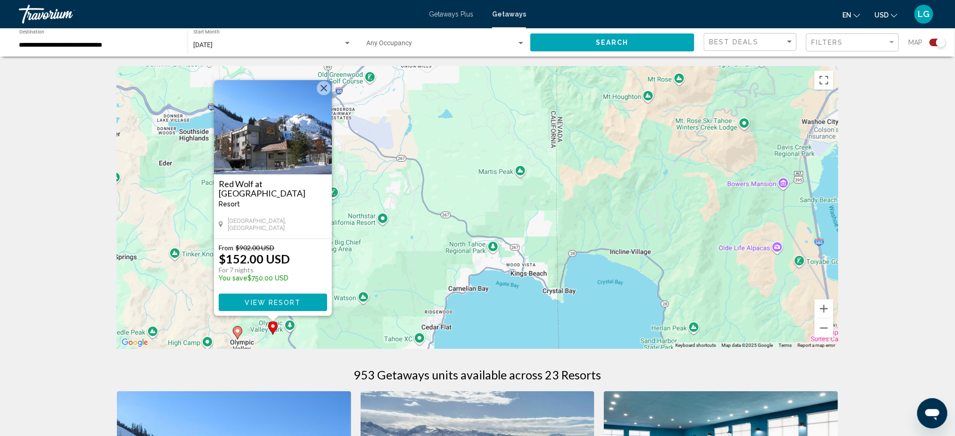
click at [320, 90] on button "Close" at bounding box center [324, 88] width 14 height 14
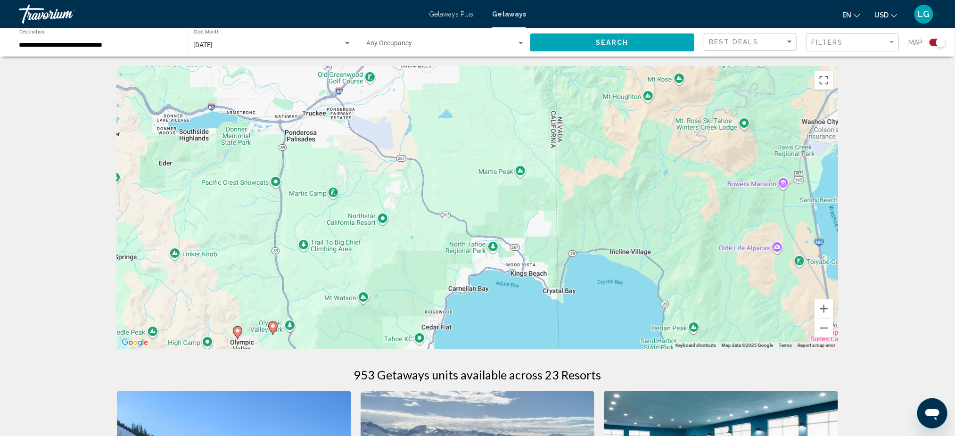
click at [235, 322] on image "Main content" at bounding box center [238, 331] width 6 height 6
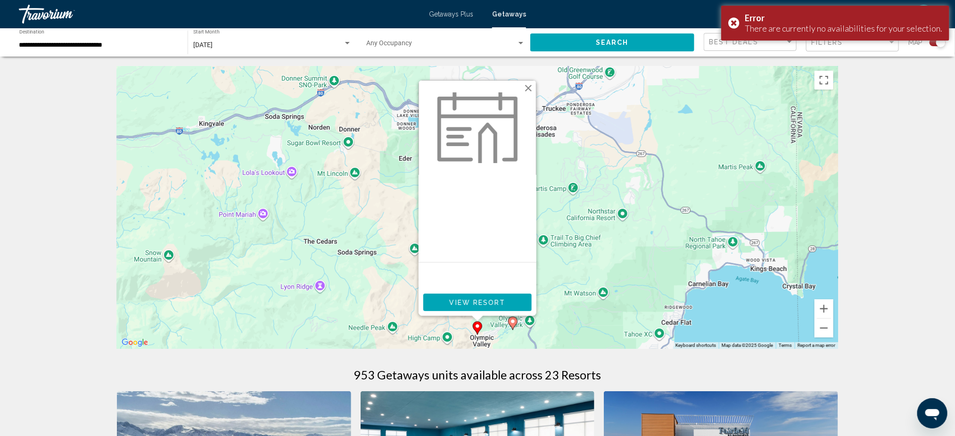
click at [526, 87] on button "Close" at bounding box center [528, 88] width 14 height 14
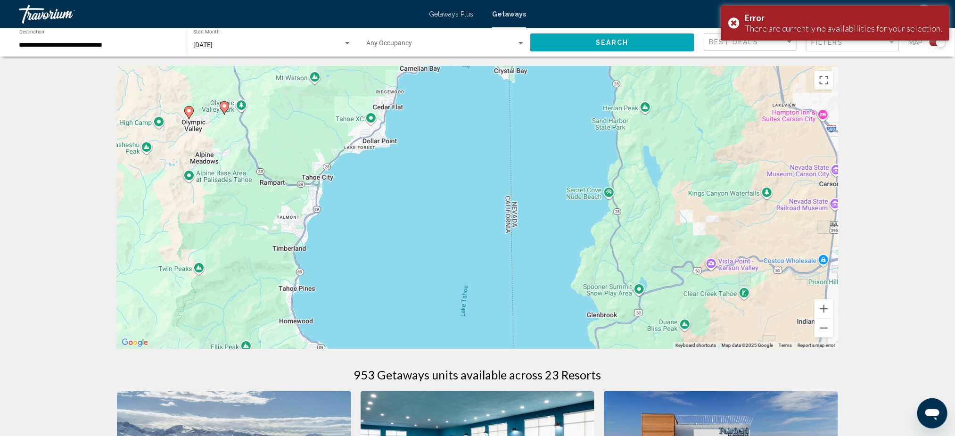
drag, startPoint x: 594, startPoint y: 240, endPoint x: 305, endPoint y: 23, distance: 361.9
click at [305, 23] on div "**********" at bounding box center [477, 218] width 955 height 436
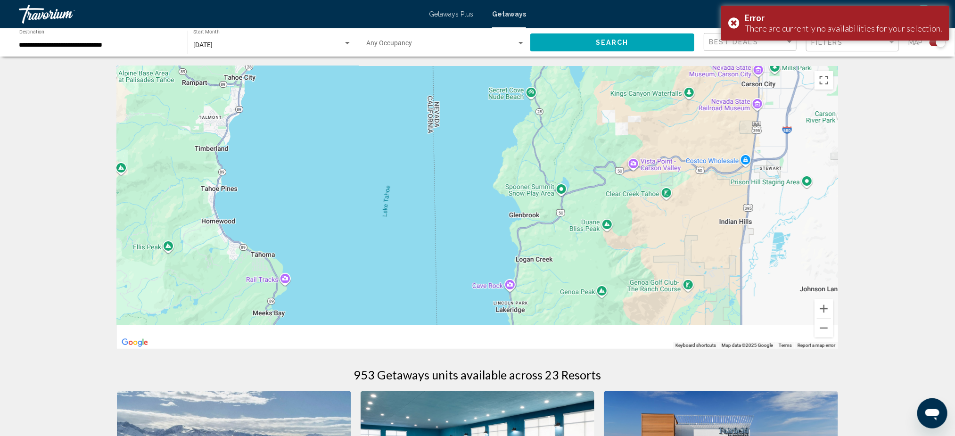
drag, startPoint x: 455, startPoint y: 262, endPoint x: 366, endPoint y: 147, distance: 145.1
click at [366, 147] on div "To activate drag with keyboard, press Alt + Enter. Once in keyboard drag state,…" at bounding box center [477, 207] width 721 height 283
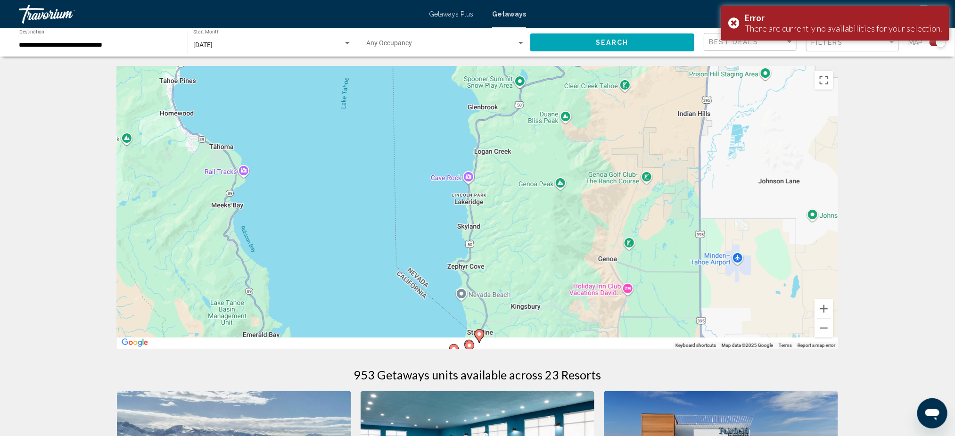
drag, startPoint x: 512, startPoint y: 266, endPoint x: 512, endPoint y: 57, distance: 209.8
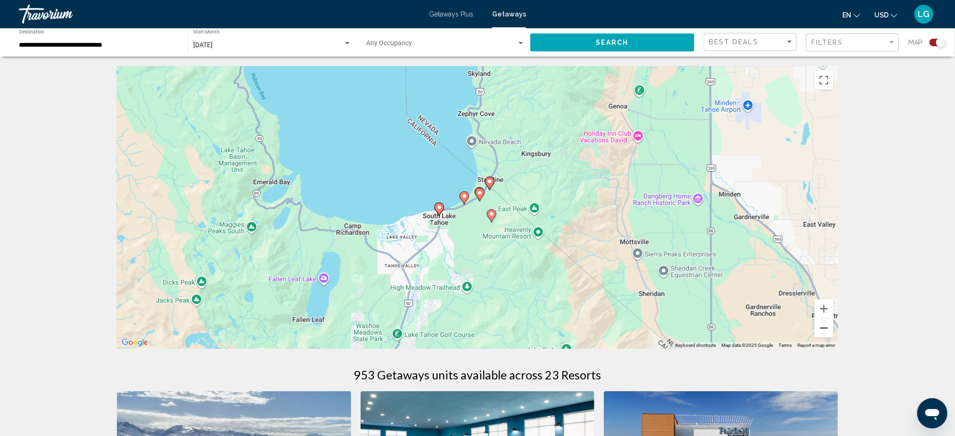
click at [715, 322] on button "Zoom out" at bounding box center [824, 328] width 19 height 19
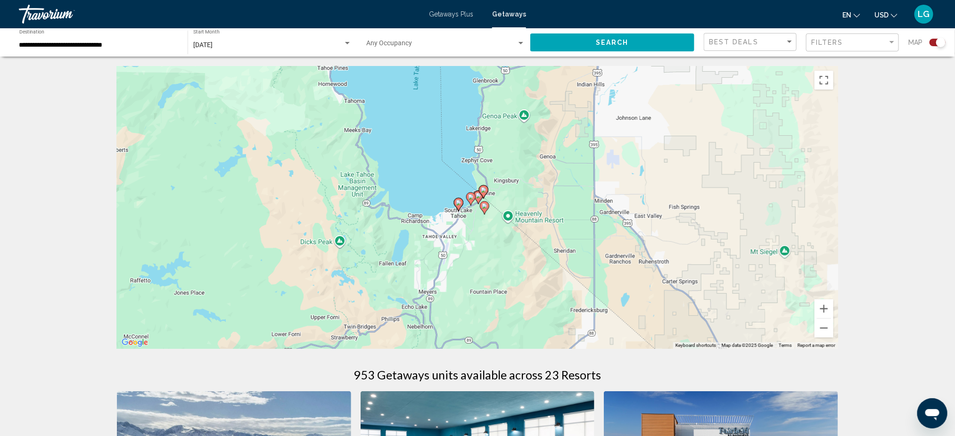
click at [825, 329] on button "Zoom out" at bounding box center [824, 328] width 19 height 19
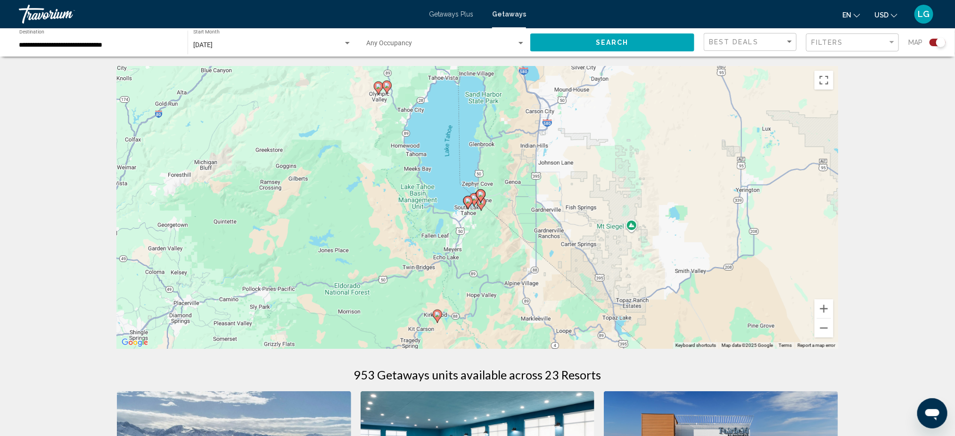
click at [825, 329] on button "Zoom out" at bounding box center [824, 328] width 19 height 19
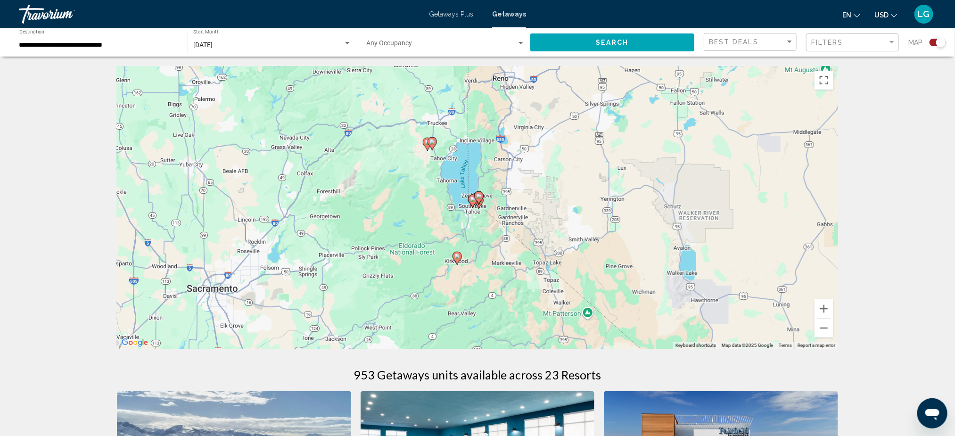
click at [457, 257] on image "Main content" at bounding box center [457, 257] width 6 height 6
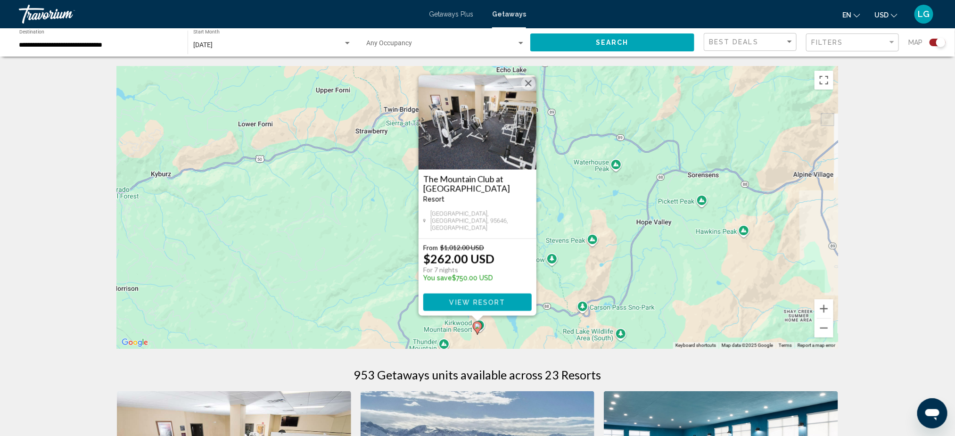
click at [528, 85] on button "Close" at bounding box center [528, 83] width 14 height 14
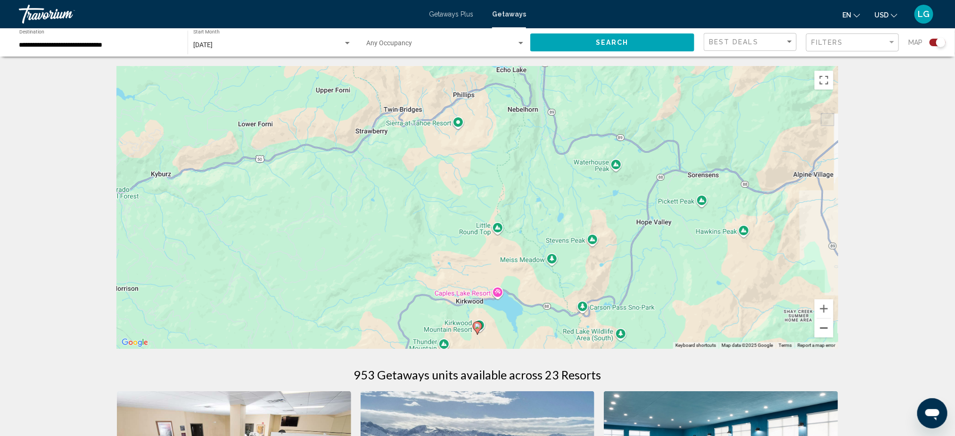
click at [822, 327] on button "Zoom out" at bounding box center [824, 328] width 19 height 19
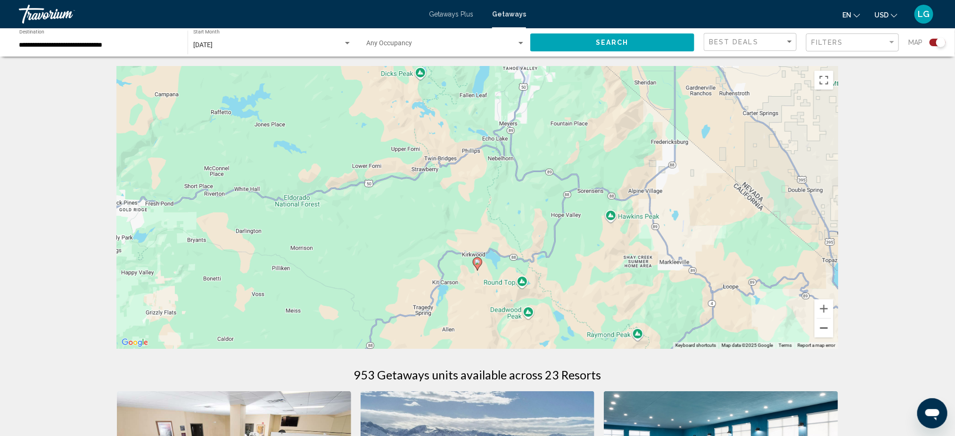
click at [822, 327] on button "Zoom out" at bounding box center [824, 328] width 19 height 19
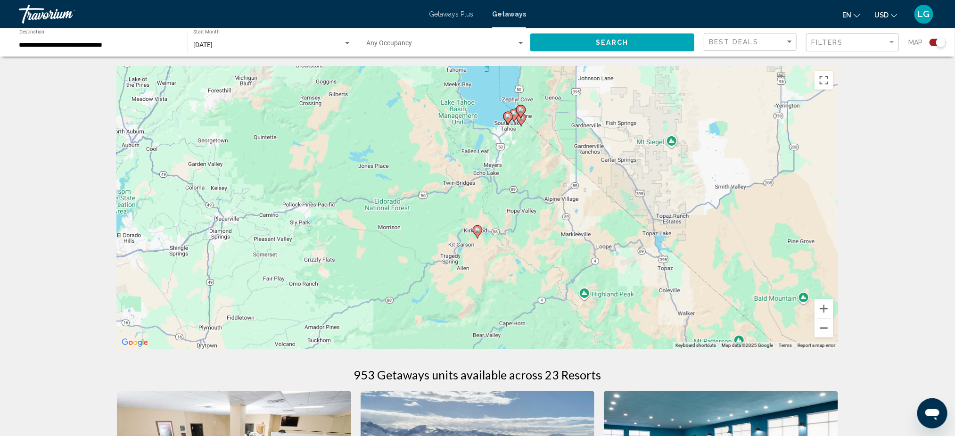
click at [822, 327] on button "Zoom out" at bounding box center [824, 328] width 19 height 19
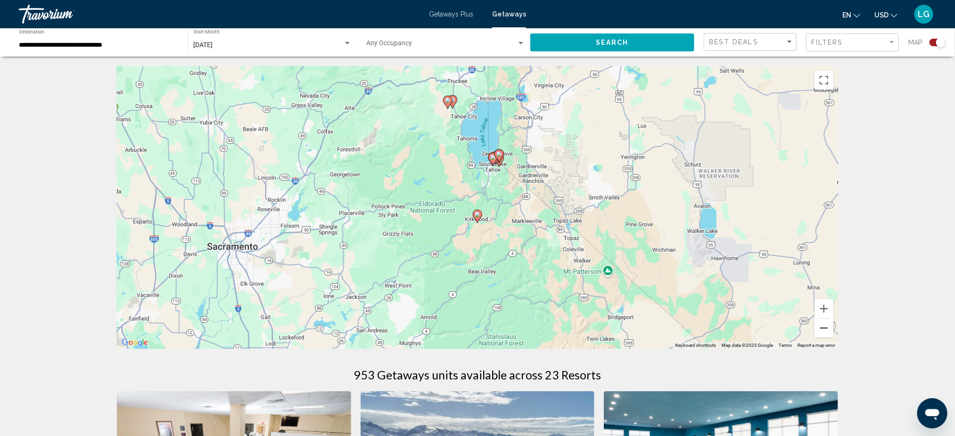
click at [822, 327] on button "Zoom out" at bounding box center [824, 328] width 19 height 19
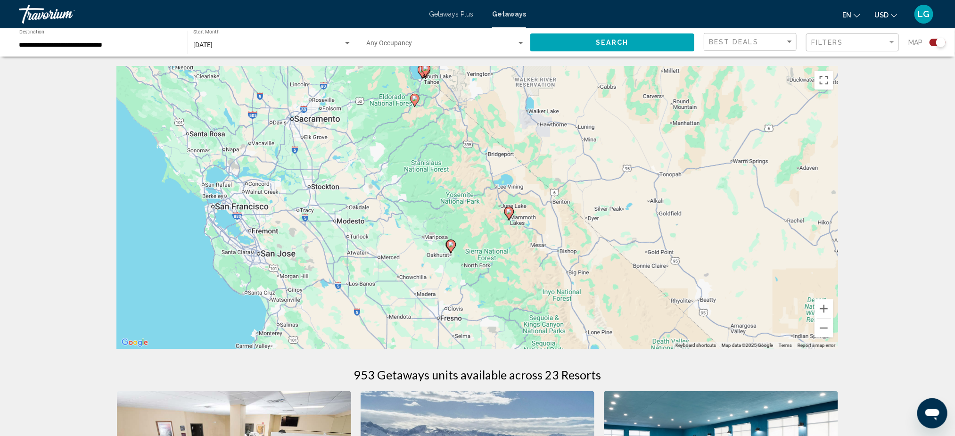
drag, startPoint x: 638, startPoint y: 304, endPoint x: 570, endPoint y: 183, distance: 138.9
click at [570, 183] on div "To activate drag with keyboard, press Alt + Enter. Once in keyboard drag state,…" at bounding box center [477, 207] width 721 height 283
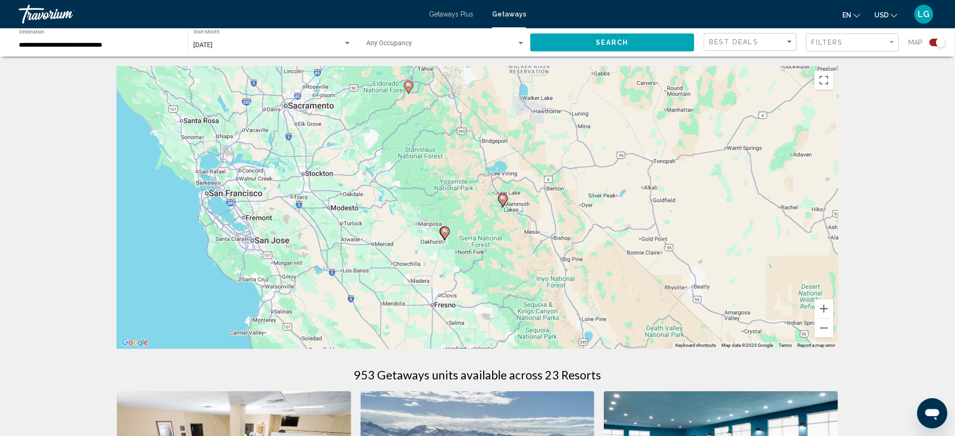
click at [502, 200] on image "Main content" at bounding box center [503, 199] width 6 height 6
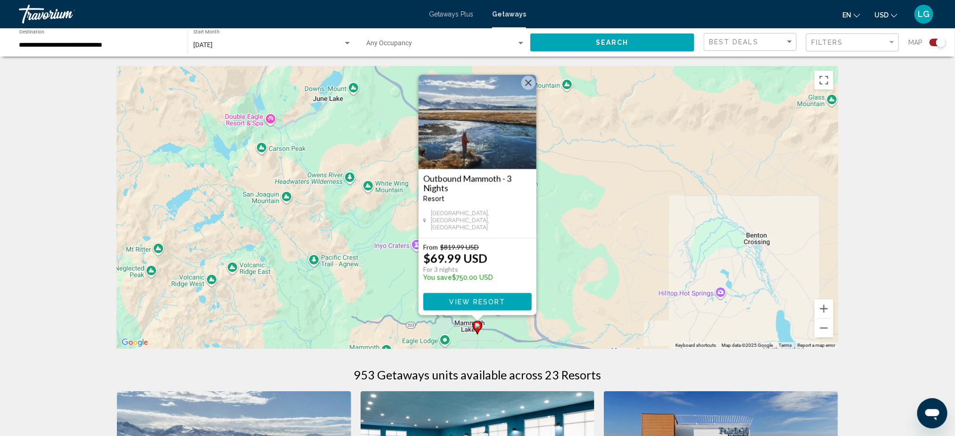
click at [475, 301] on span "View Resort" at bounding box center [477, 302] width 56 height 8
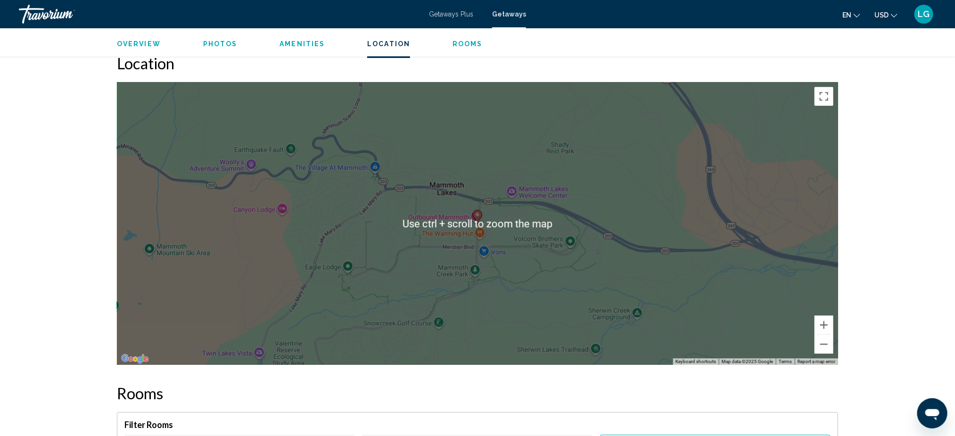
scroll to position [988, 0]
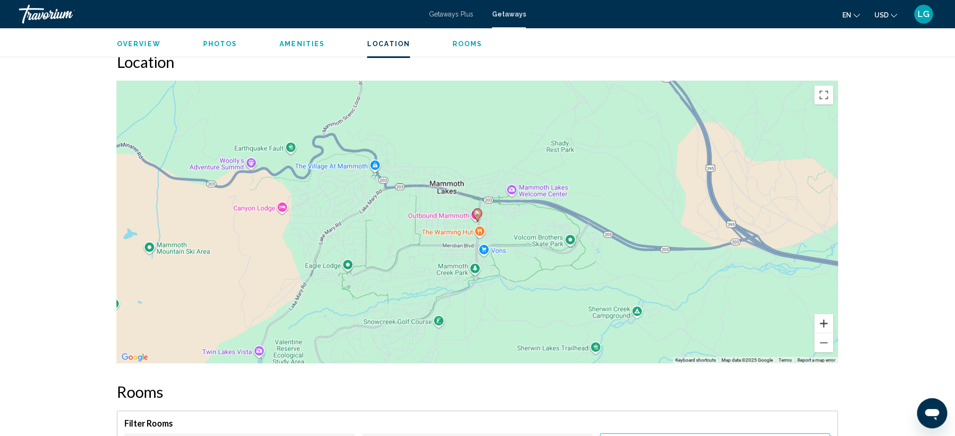
click at [826, 322] on button "Zoom in" at bounding box center [824, 323] width 19 height 19
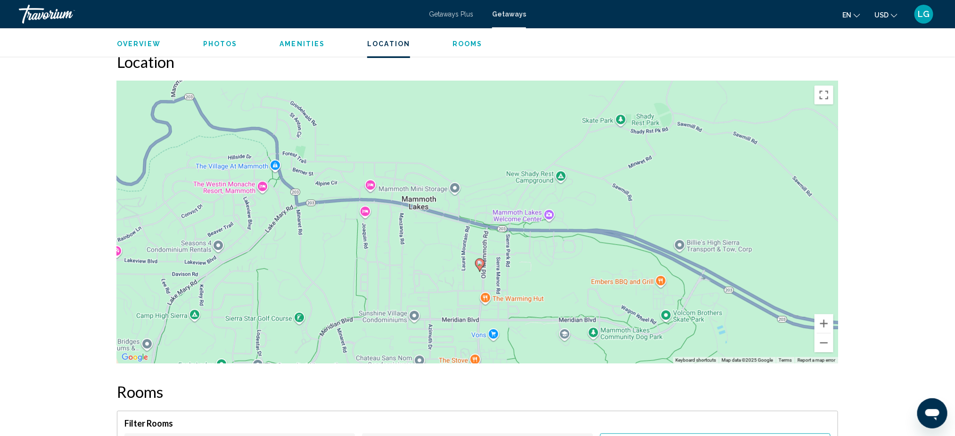
drag, startPoint x: 527, startPoint y: 200, endPoint x: 529, endPoint y: 251, distance: 51.0
click at [529, 251] on div "To activate drag with keyboard, press Alt + Enter. Once in keyboard drag state,…" at bounding box center [477, 222] width 721 height 283
click at [824, 326] on button "Zoom in" at bounding box center [824, 323] width 19 height 19
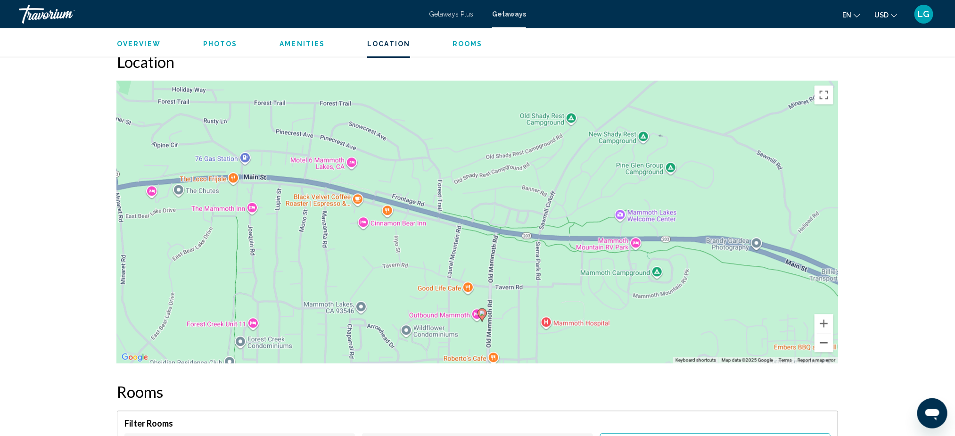
click at [826, 344] on button "Zoom out" at bounding box center [824, 342] width 19 height 19
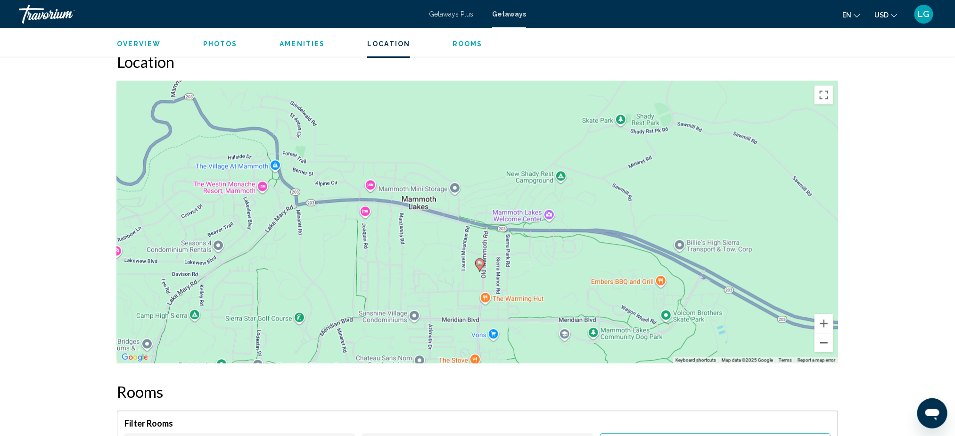
click at [826, 344] on button "Zoom out" at bounding box center [824, 342] width 19 height 19
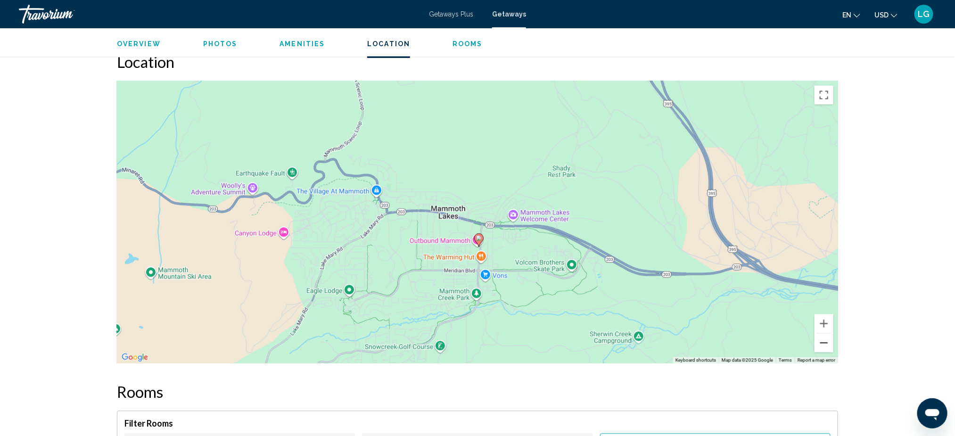
click at [826, 344] on button "Zoom out" at bounding box center [824, 342] width 19 height 19
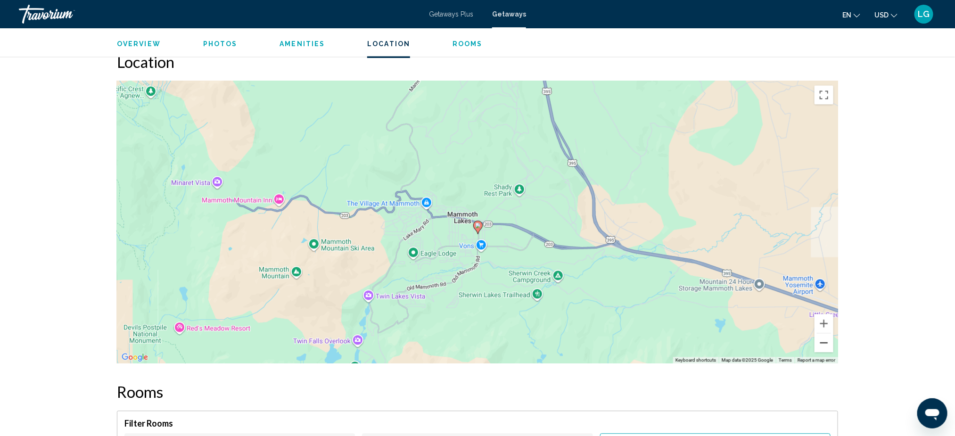
click at [826, 344] on button "Zoom out" at bounding box center [824, 342] width 19 height 19
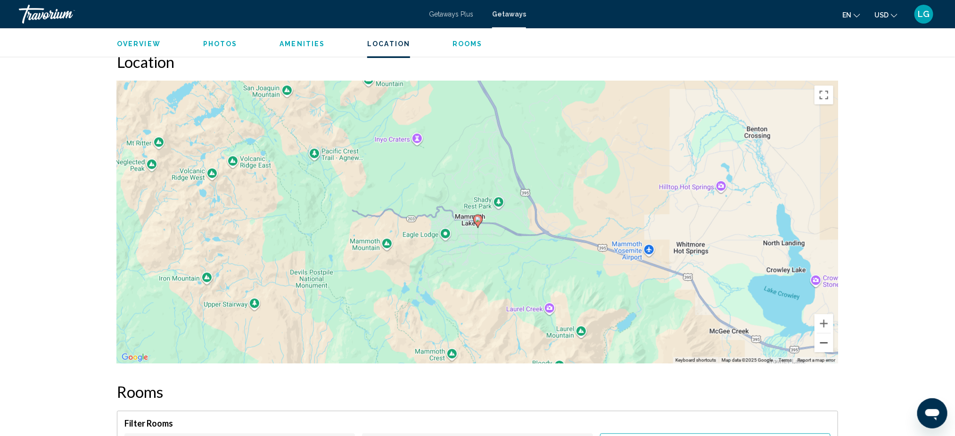
click at [826, 344] on button "Zoom out" at bounding box center [824, 342] width 19 height 19
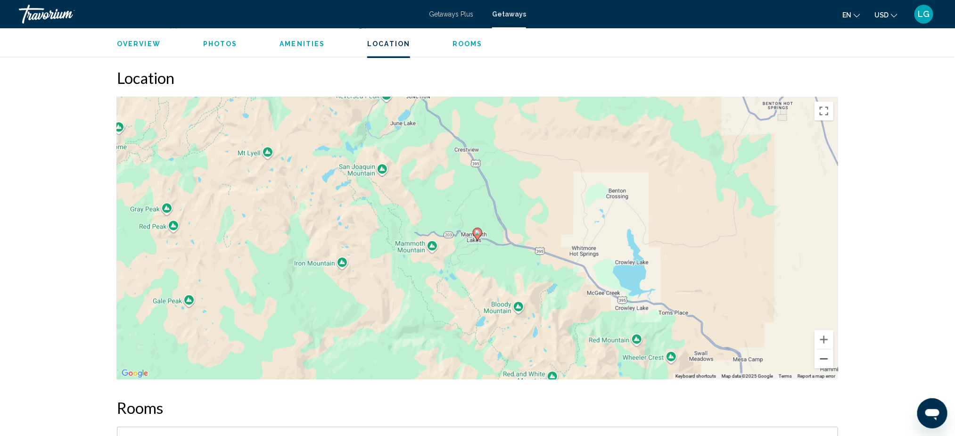
scroll to position [971, 0]
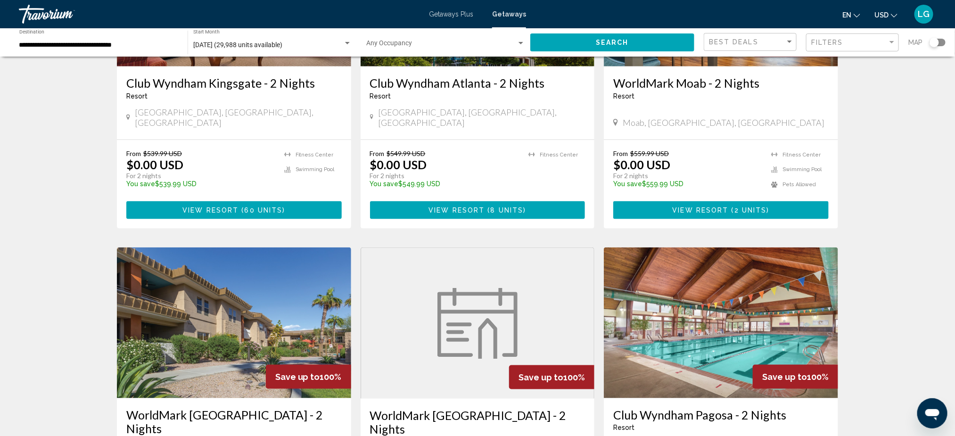
scroll to position [615, 0]
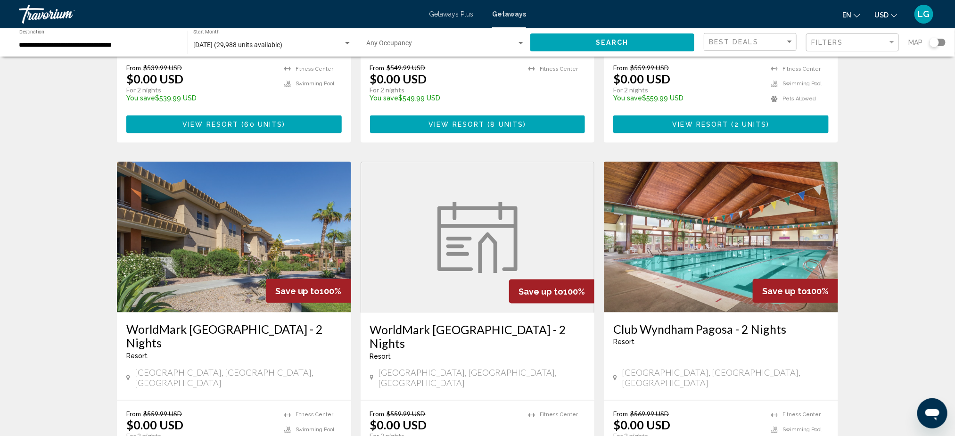
click at [416, 259] on figure "Main content" at bounding box center [477, 237] width 233 height 151
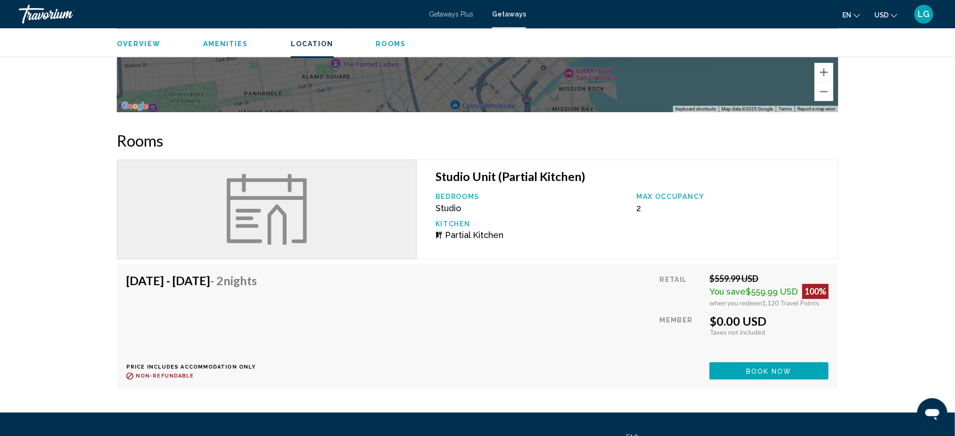
scroll to position [1174, 0]
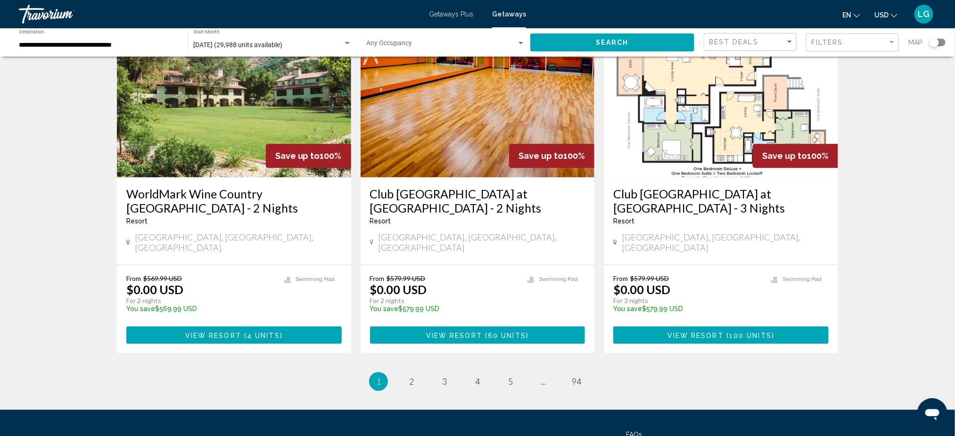
scroll to position [1116, 0]
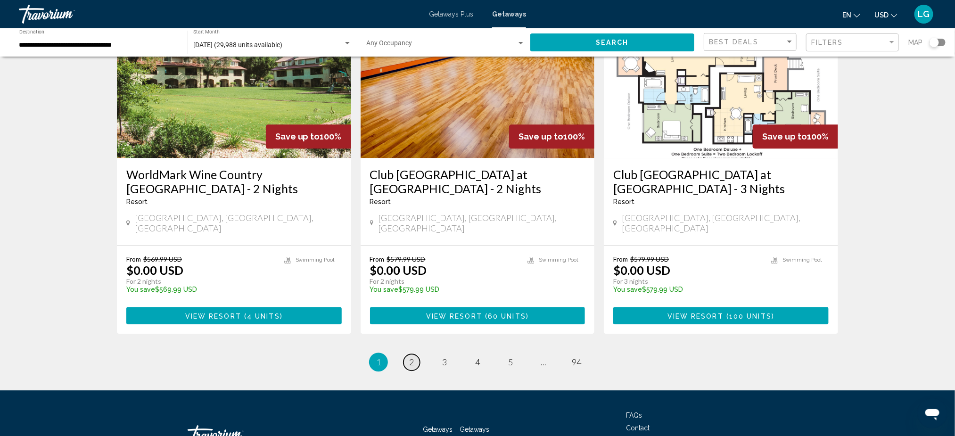
click at [413, 357] on span "2" at bounding box center [411, 362] width 5 height 10
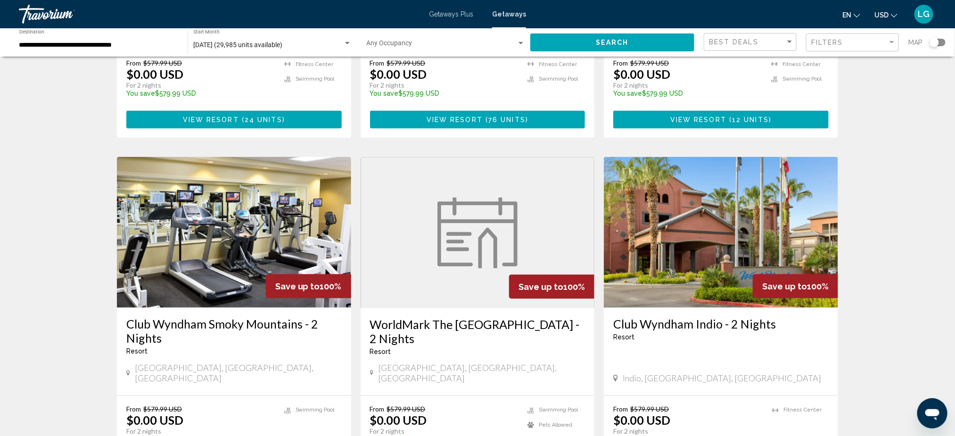
scroll to position [662, 0]
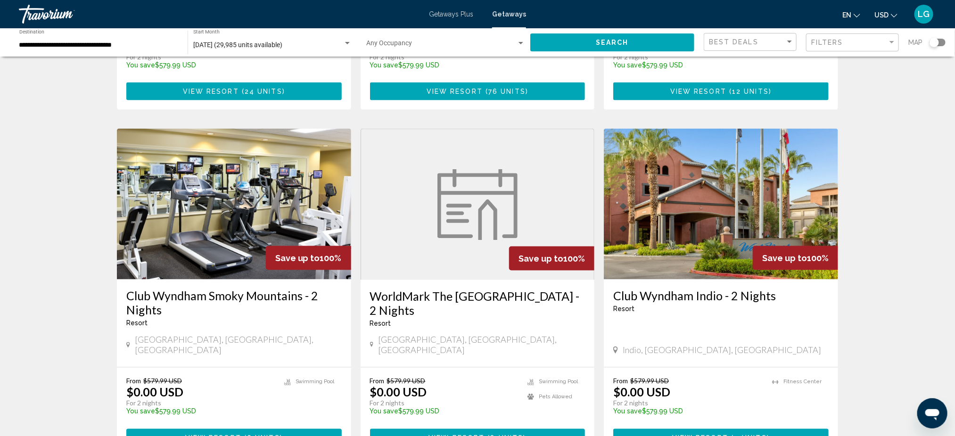
click at [421, 245] on figure "Main content" at bounding box center [477, 204] width 233 height 151
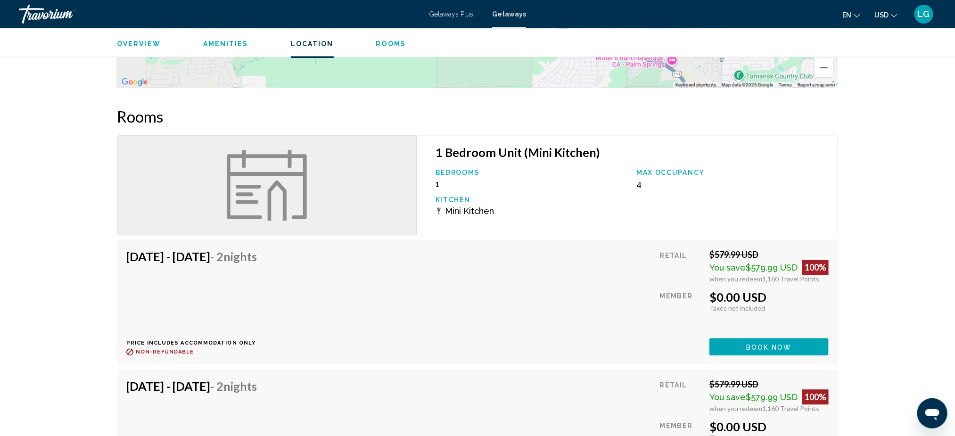
scroll to position [1122, 0]
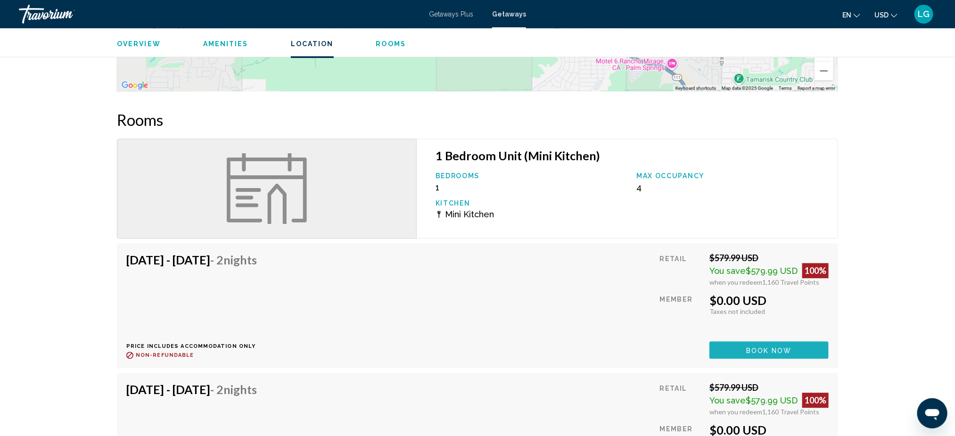
click at [737, 341] on button "Book now" at bounding box center [769, 349] width 119 height 17
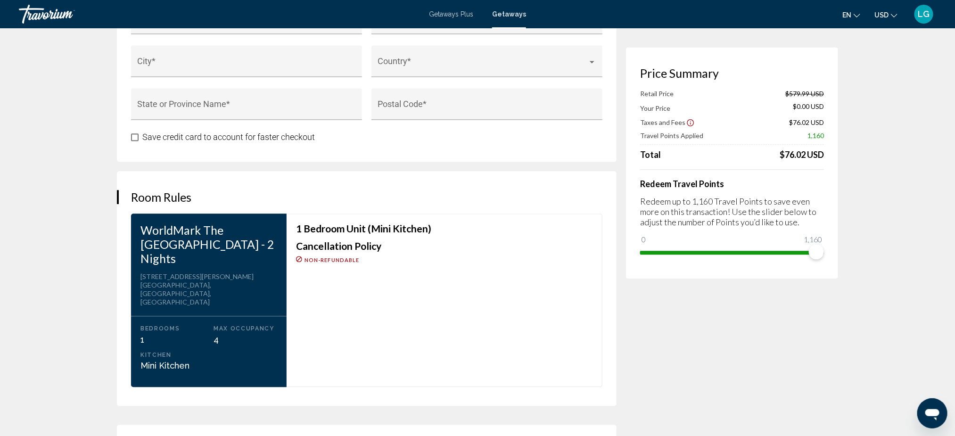
scroll to position [1061, 0]
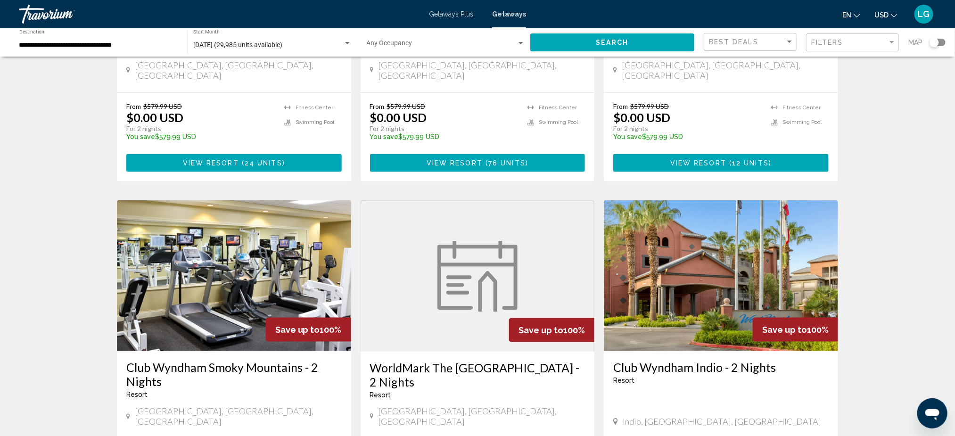
scroll to position [596, 0]
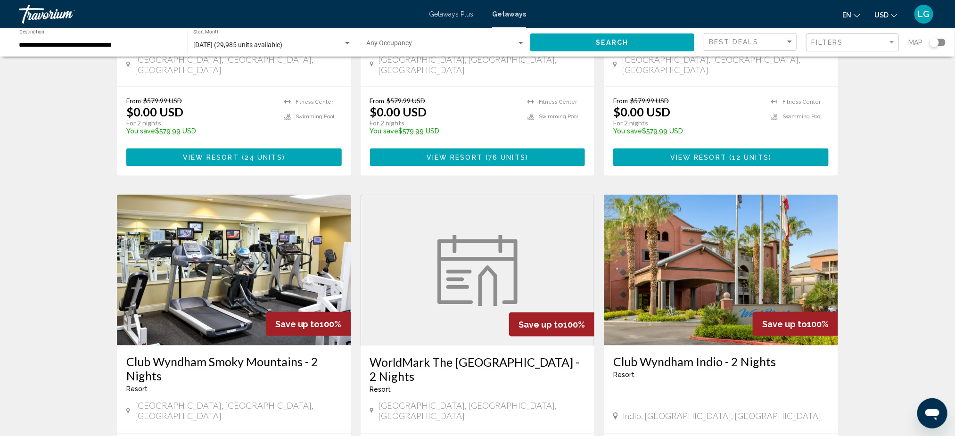
click at [675, 291] on img "Main content" at bounding box center [721, 270] width 234 height 151
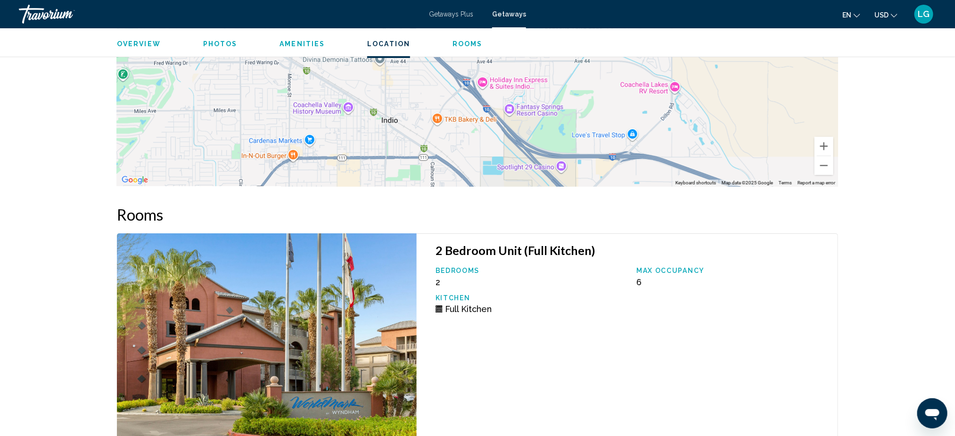
scroll to position [1590, 0]
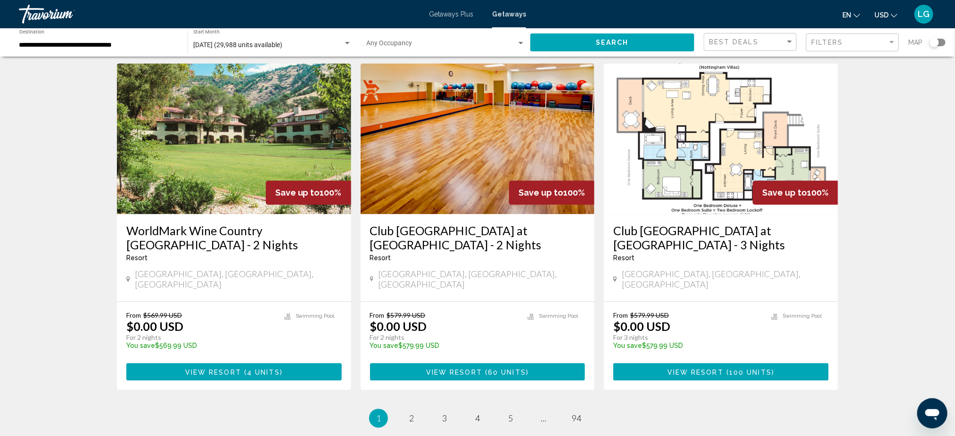
scroll to position [1116, 0]
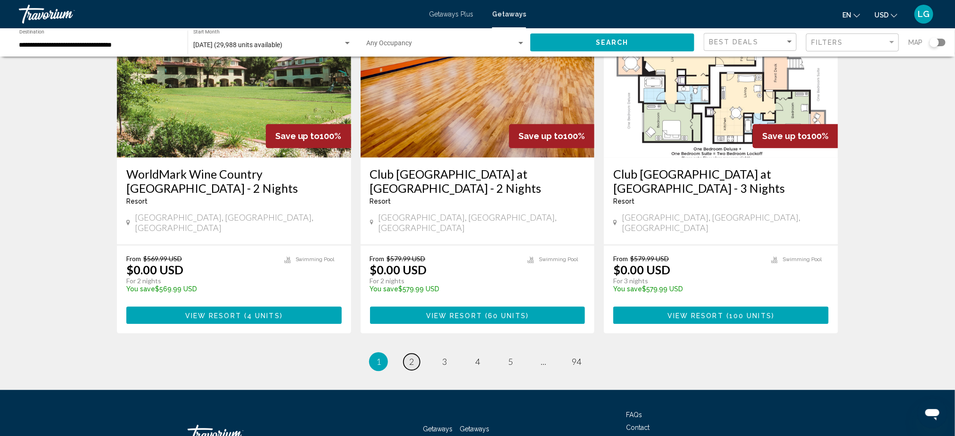
click at [413, 356] on span "2" at bounding box center [411, 361] width 5 height 10
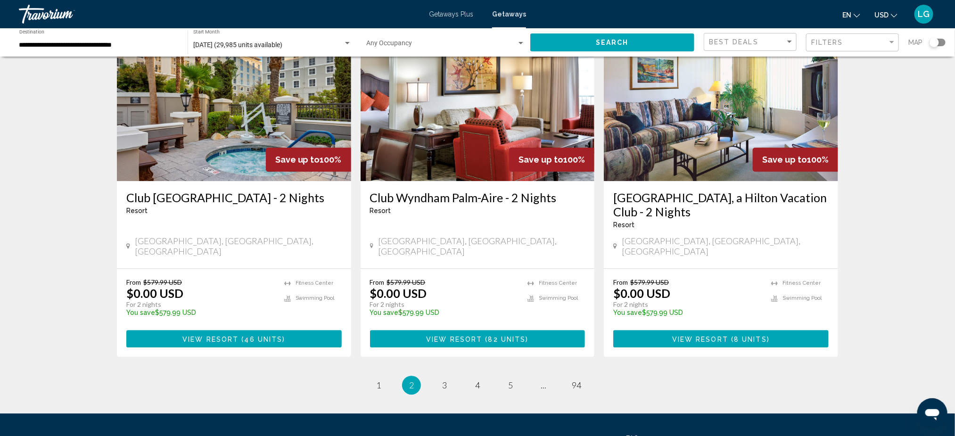
scroll to position [1158, 0]
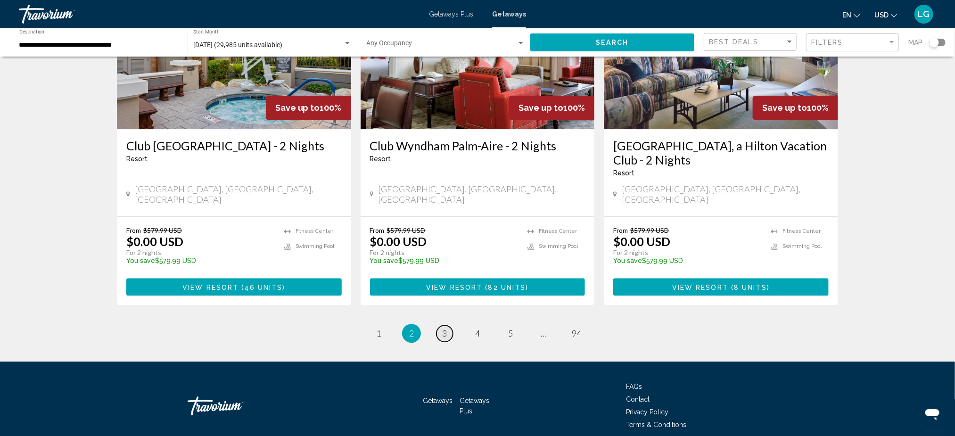
click at [446, 328] on span "3" at bounding box center [444, 333] width 5 height 10
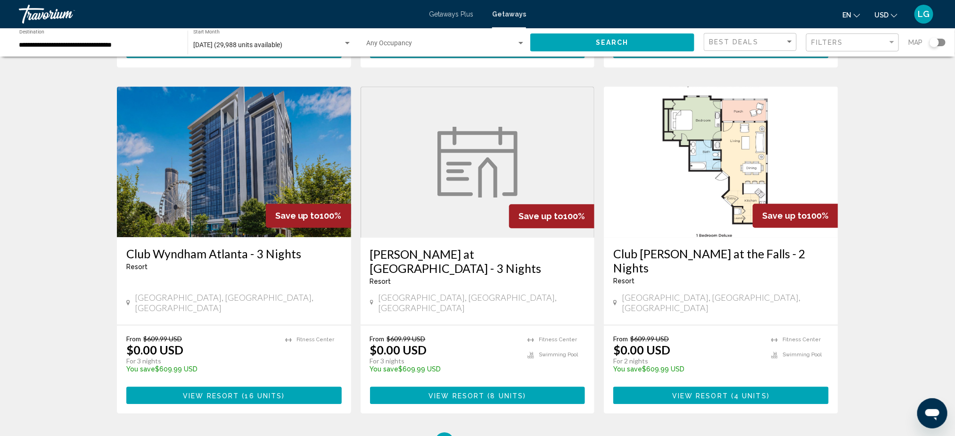
scroll to position [1158, 0]
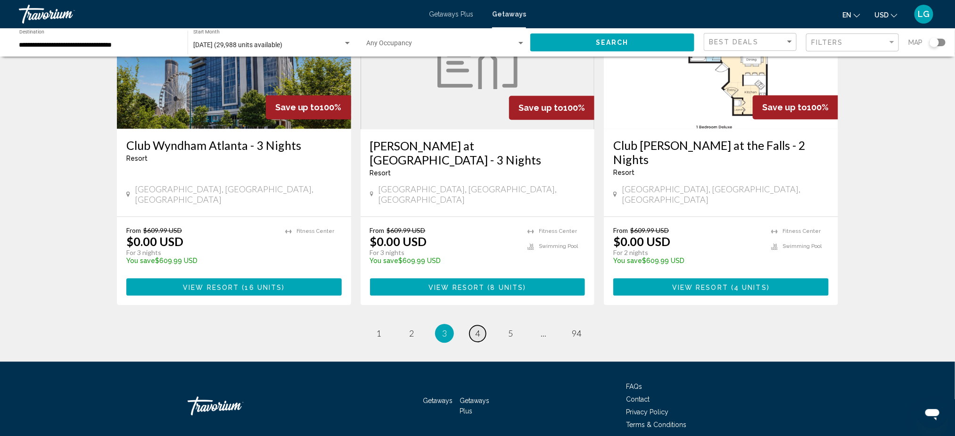
click at [477, 328] on span "4" at bounding box center [477, 333] width 5 height 10
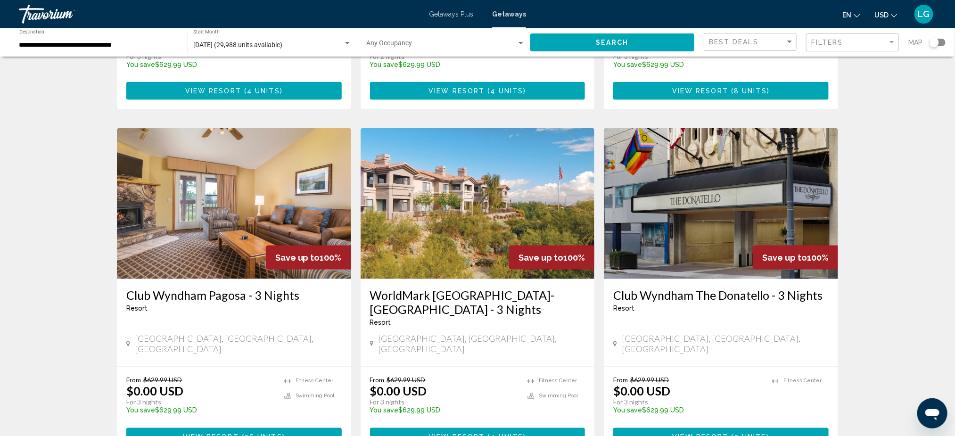
scroll to position [738, 0]
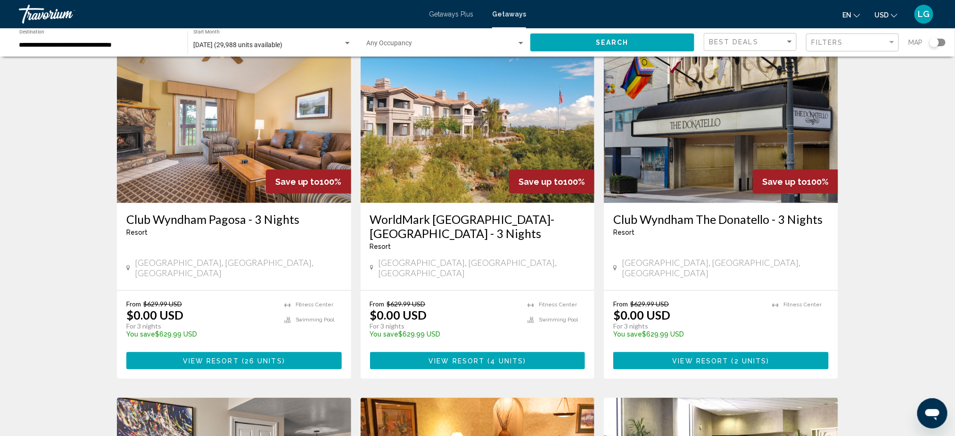
click at [705, 163] on img "Main content" at bounding box center [721, 127] width 234 height 151
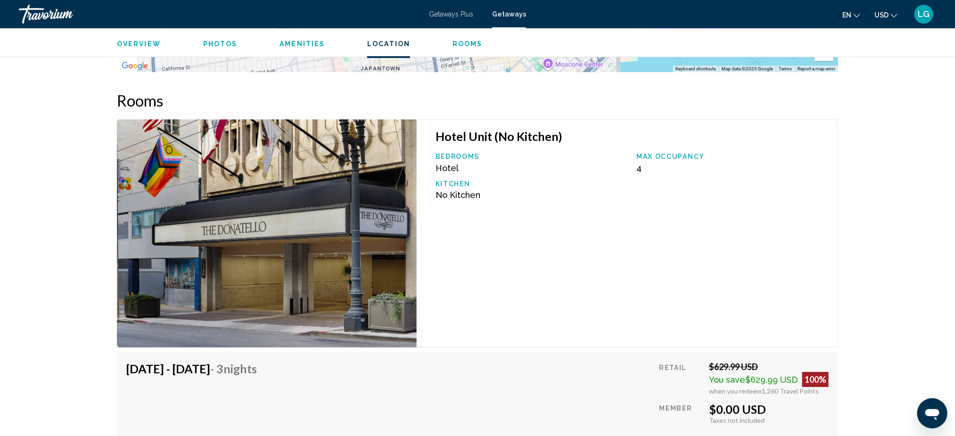
scroll to position [1468, 0]
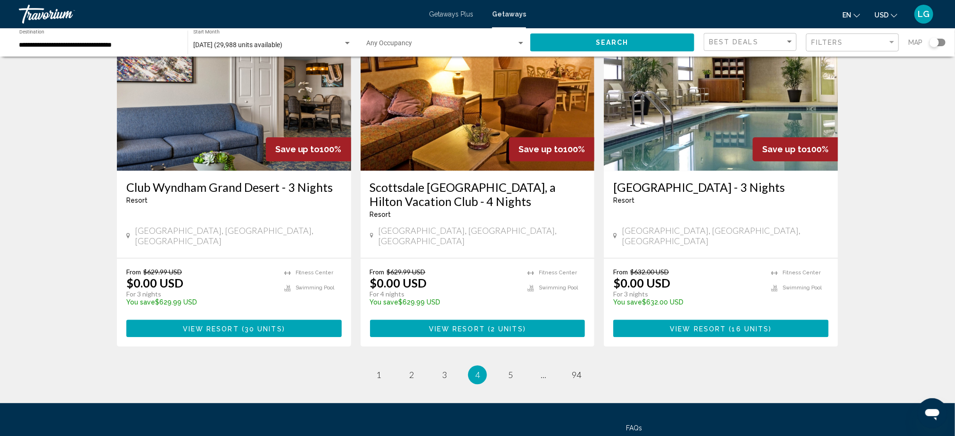
scroll to position [1157, 0]
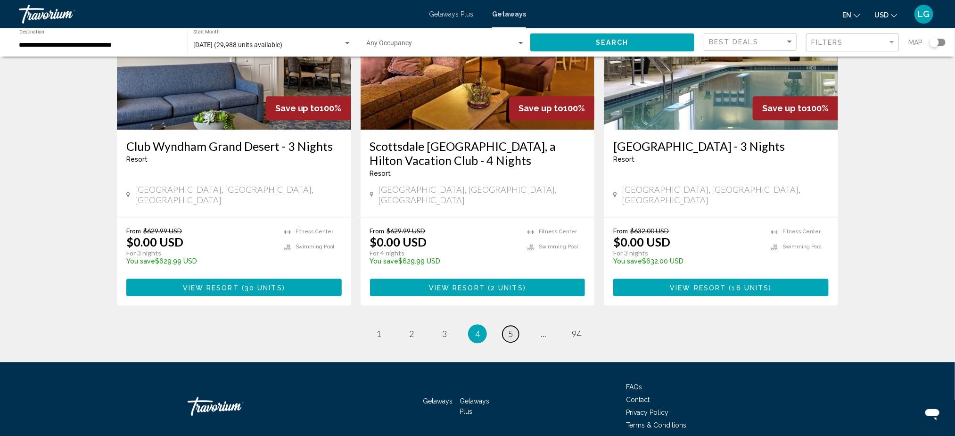
click at [511, 329] on span "5" at bounding box center [510, 334] width 5 height 10
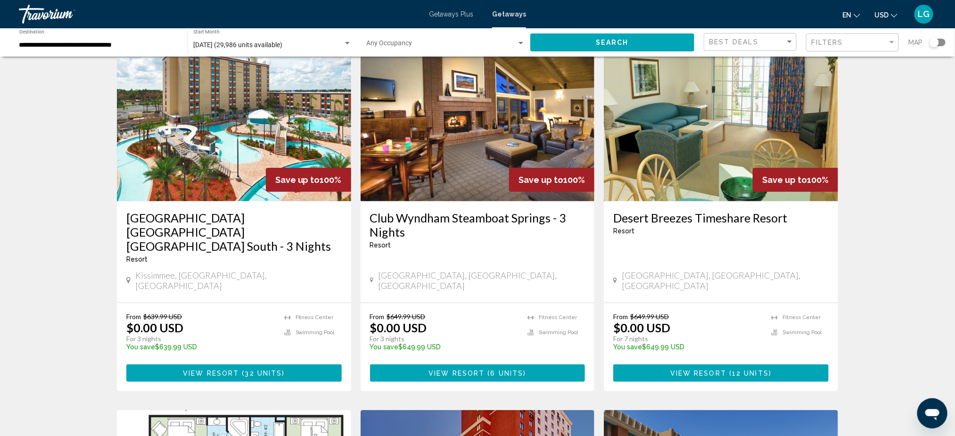
scroll to position [57, 0]
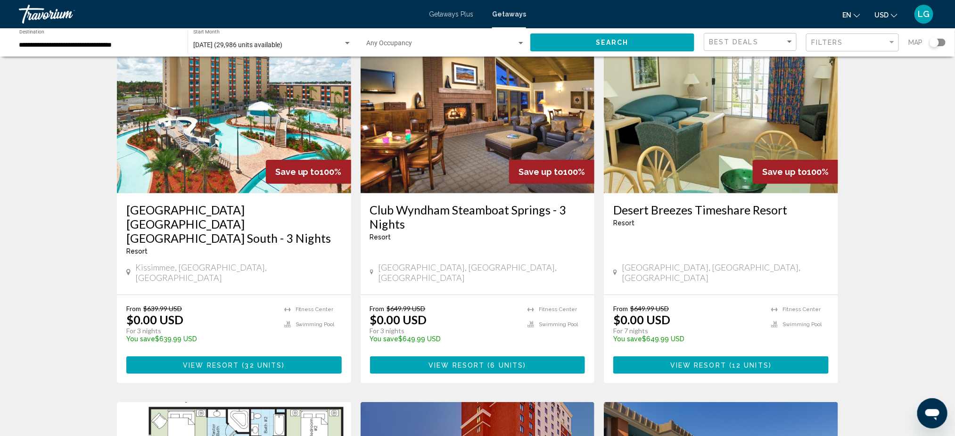
click at [686, 174] on img "Main content" at bounding box center [721, 117] width 234 height 151
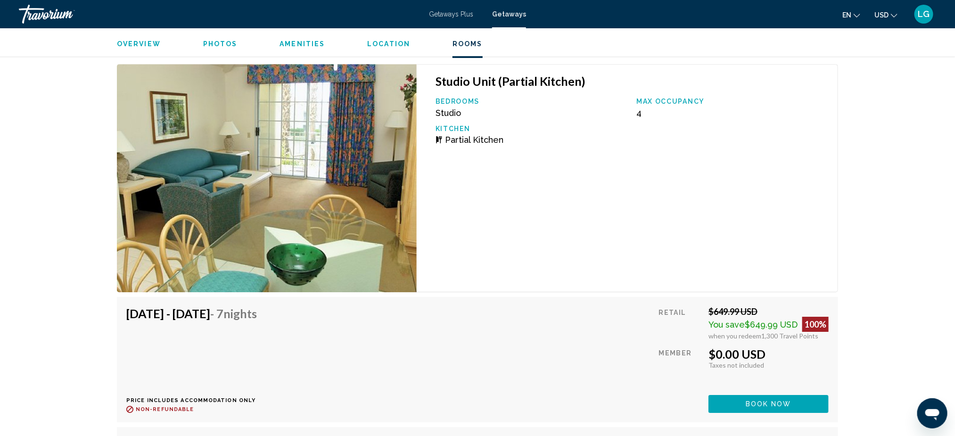
scroll to position [1582, 0]
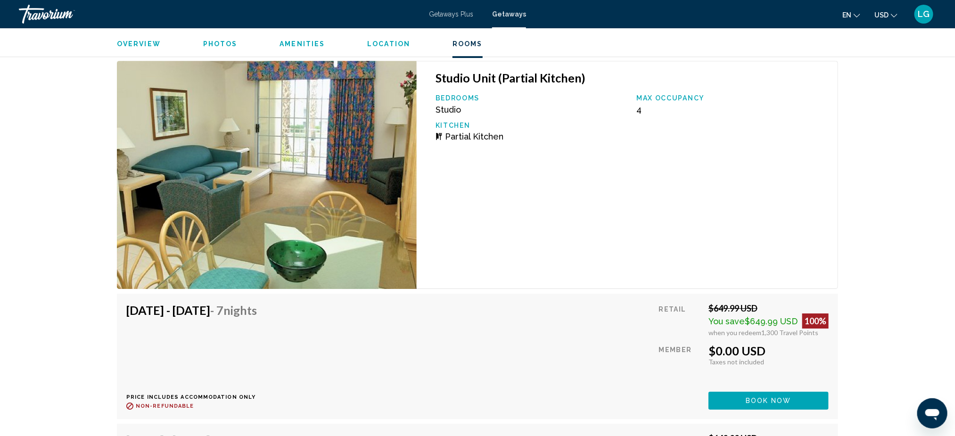
click at [754, 397] on span "Book now" at bounding box center [769, 401] width 46 height 8
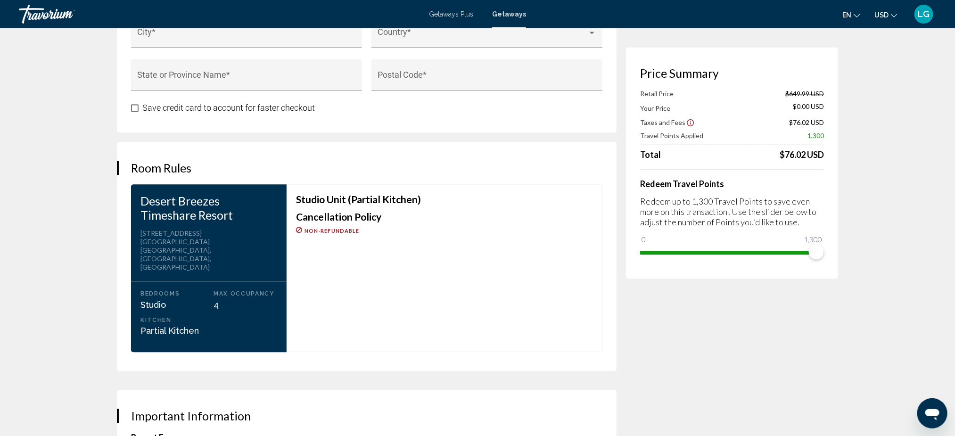
scroll to position [1073, 0]
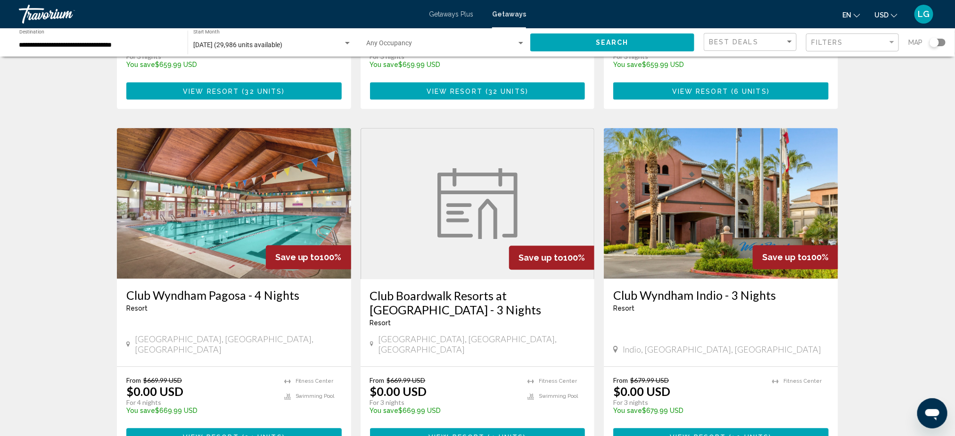
scroll to position [1044, 0]
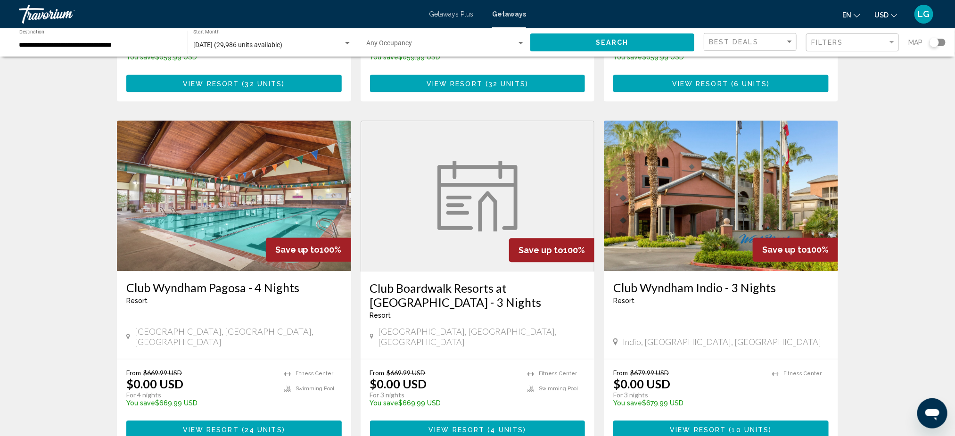
click at [683, 177] on img "Main content" at bounding box center [721, 195] width 234 height 151
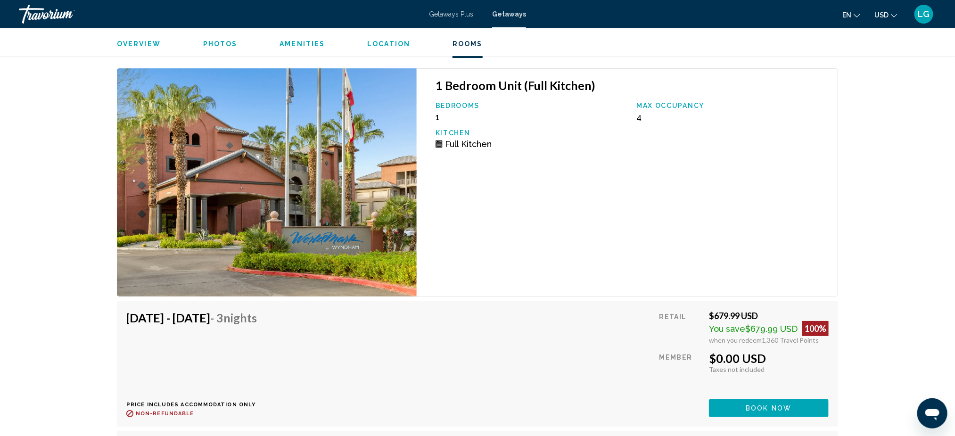
scroll to position [1766, 0]
click at [733, 399] on button "Book now" at bounding box center [769, 407] width 120 height 17
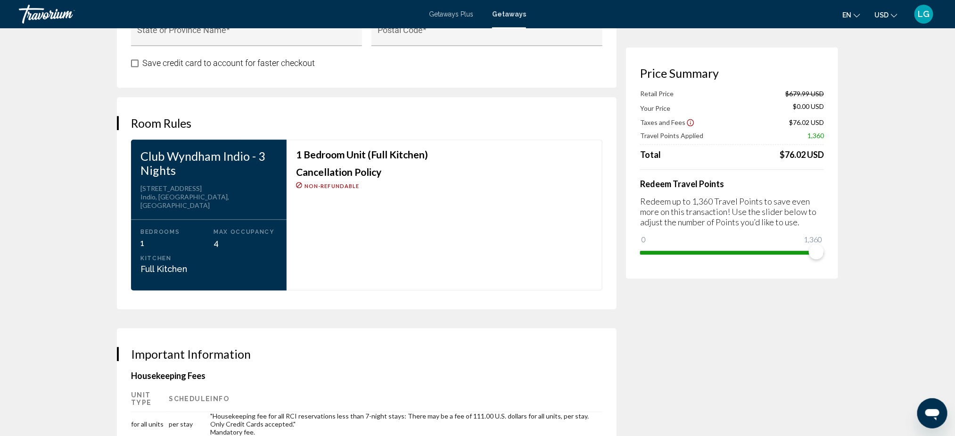
scroll to position [1117, 0]
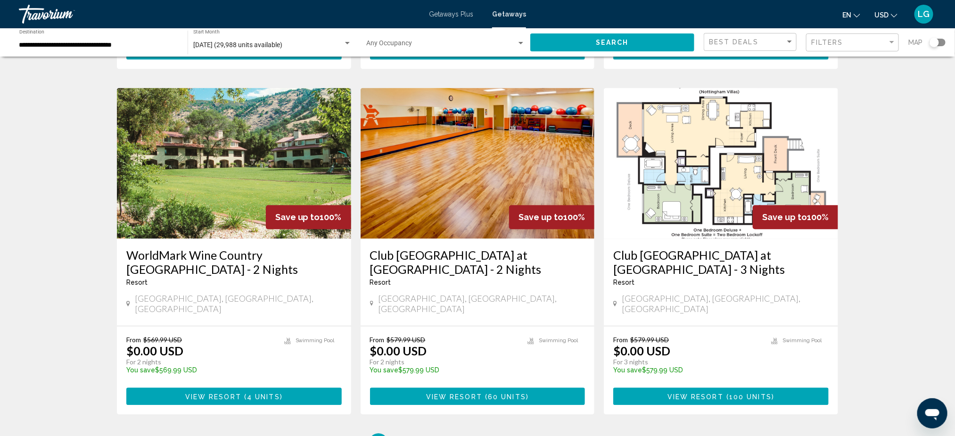
scroll to position [1041, 0]
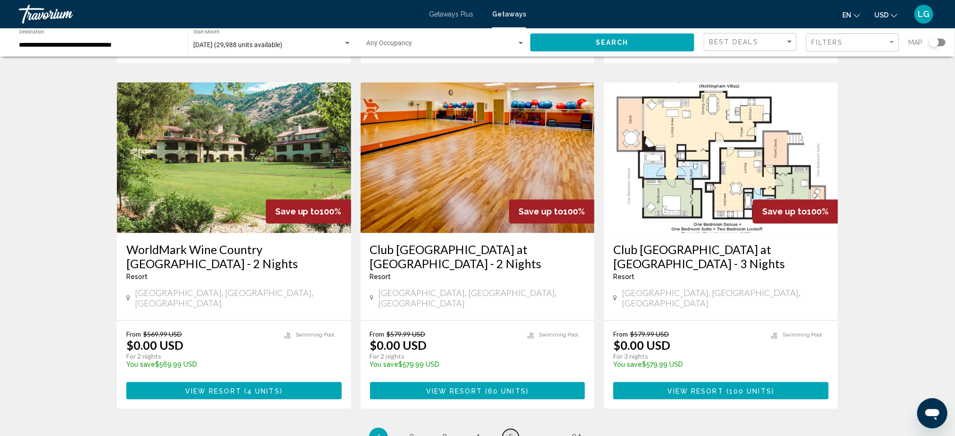
click at [512, 432] on span "5" at bounding box center [510, 437] width 5 height 10
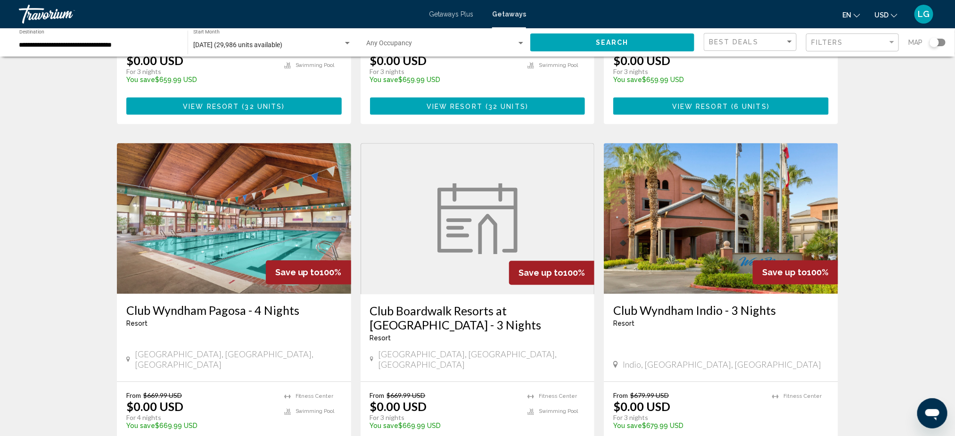
scroll to position [1060, 0]
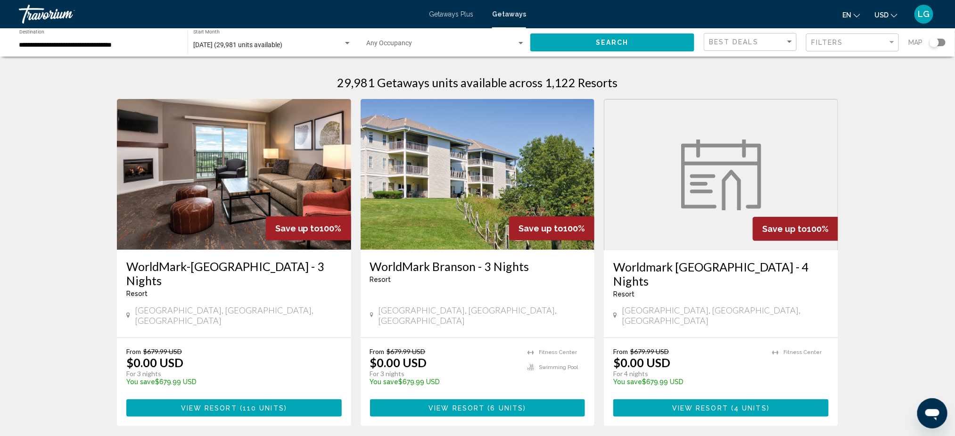
click at [665, 223] on figure "Main content" at bounding box center [720, 174] width 233 height 151
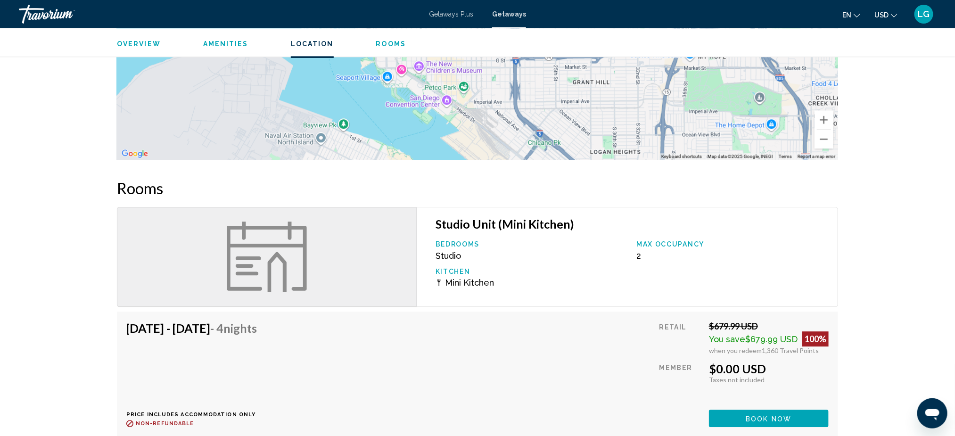
scroll to position [1193, 0]
click at [727, 411] on button "Book now" at bounding box center [769, 419] width 120 height 17
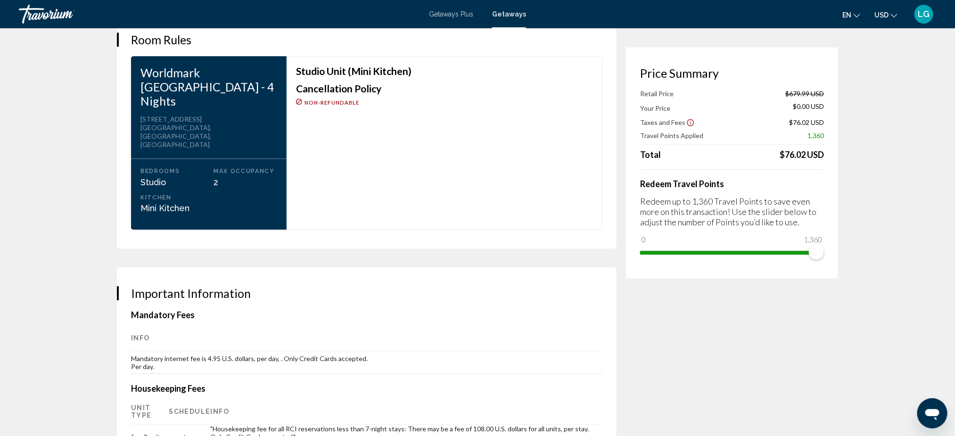
scroll to position [1198, 0]
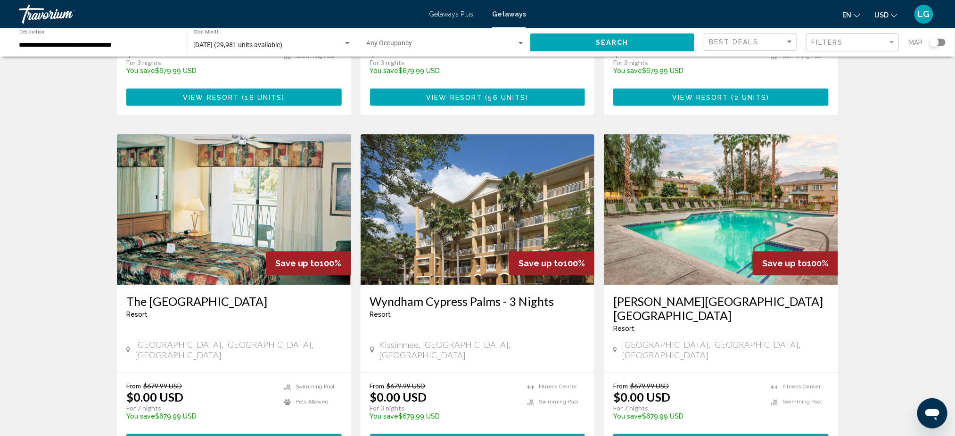
scroll to position [1031, 0]
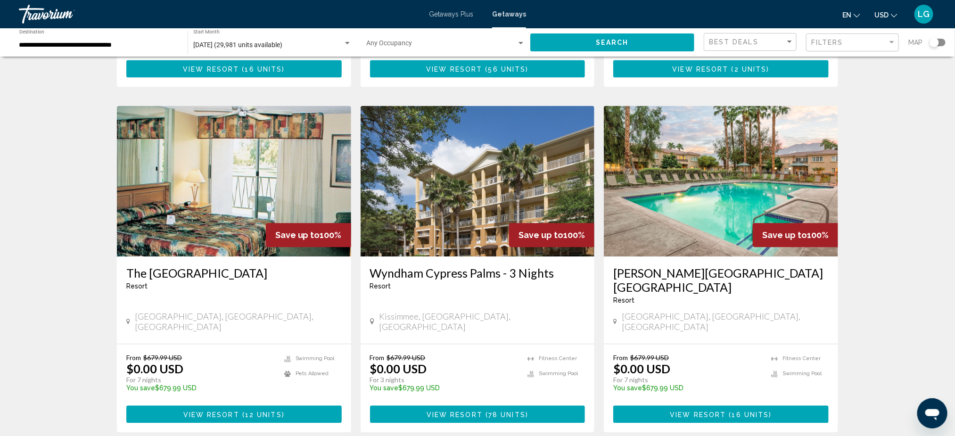
click at [638, 196] on img "Main content" at bounding box center [721, 181] width 234 height 151
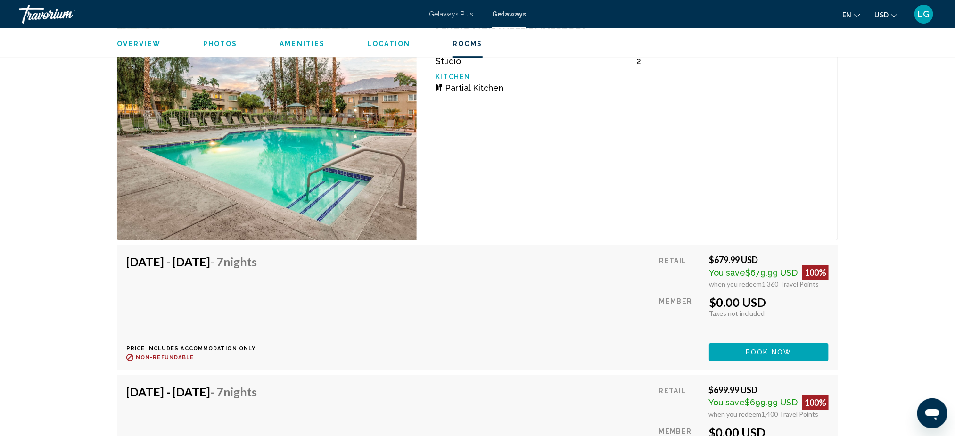
scroll to position [1607, 0]
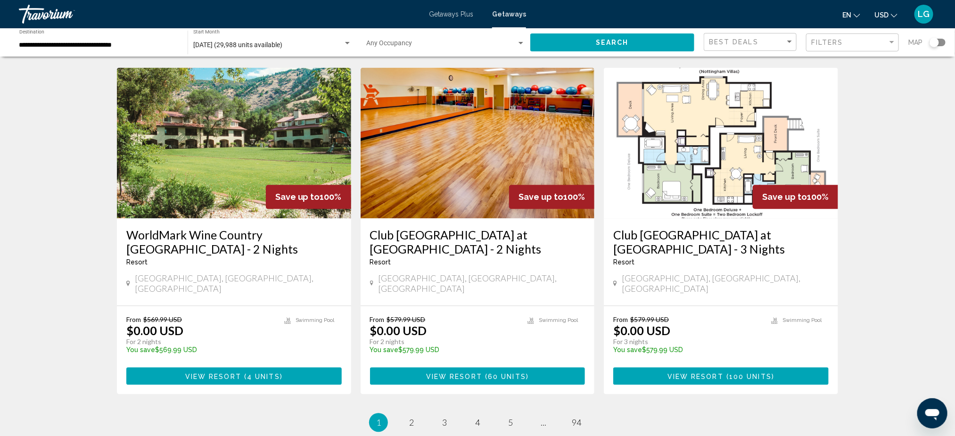
scroll to position [1058, 0]
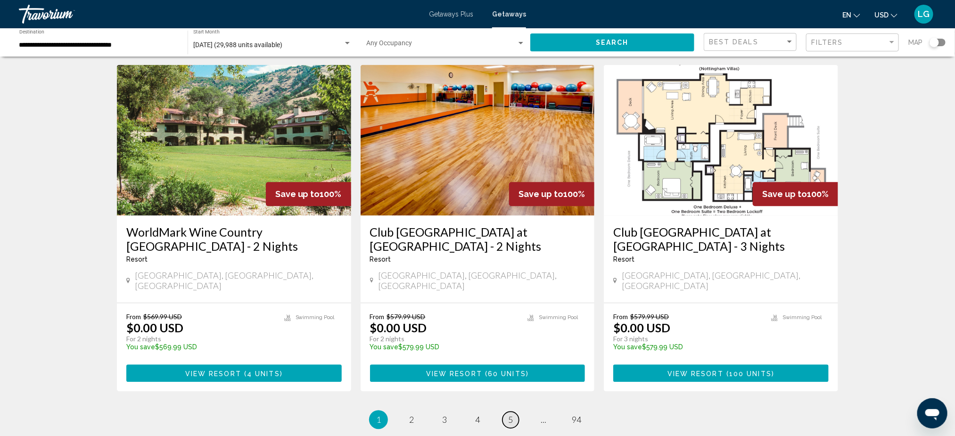
click at [514, 412] on link "page 5" at bounding box center [511, 420] width 17 height 17
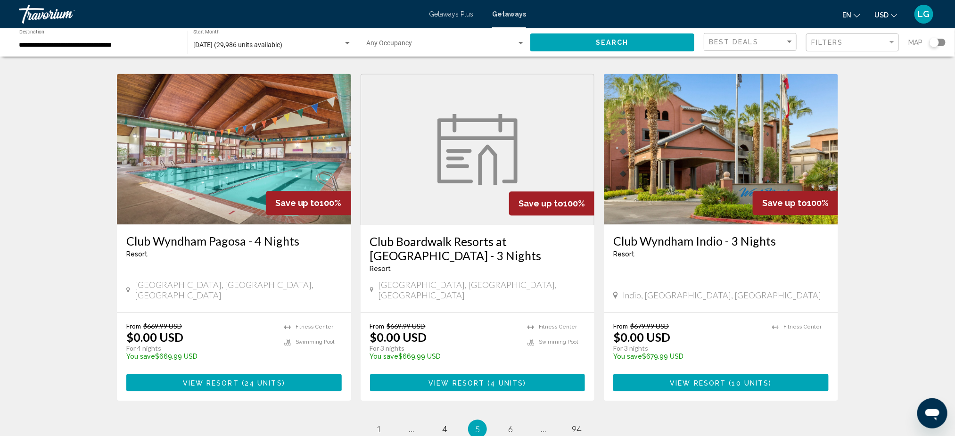
scroll to position [1158, 0]
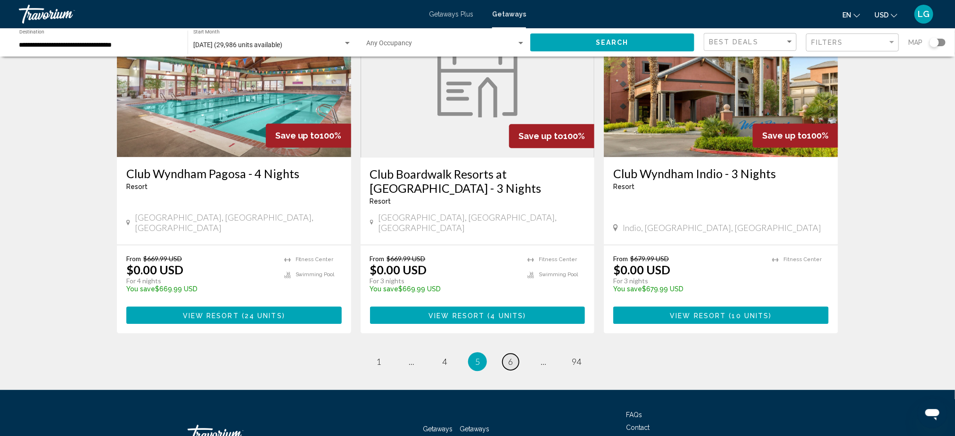
click at [513, 354] on link "page 6" at bounding box center [511, 362] width 17 height 17
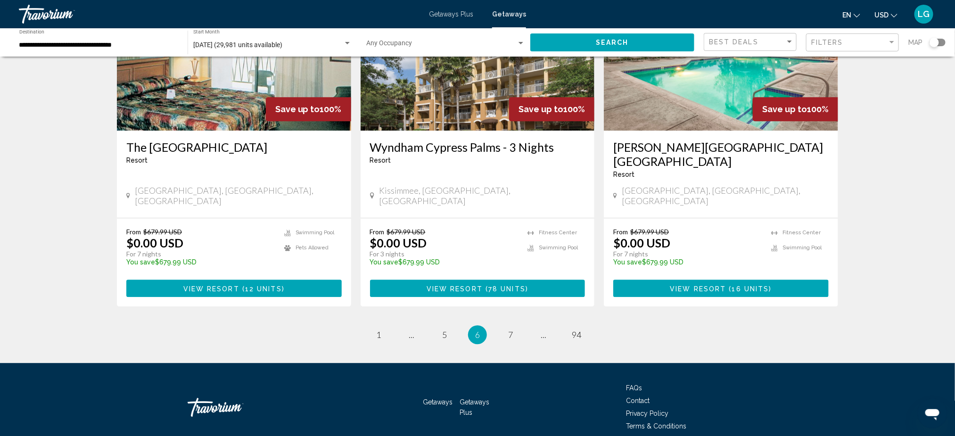
scroll to position [1158, 0]
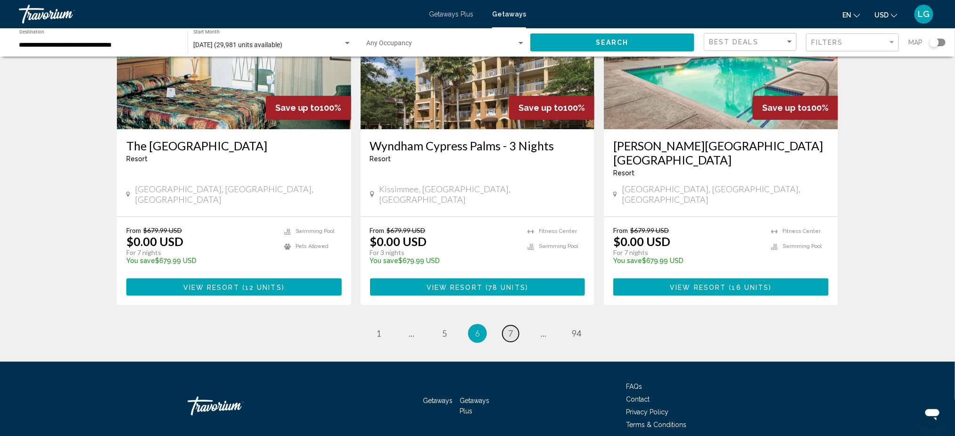
click at [512, 328] on span "7" at bounding box center [510, 333] width 5 height 10
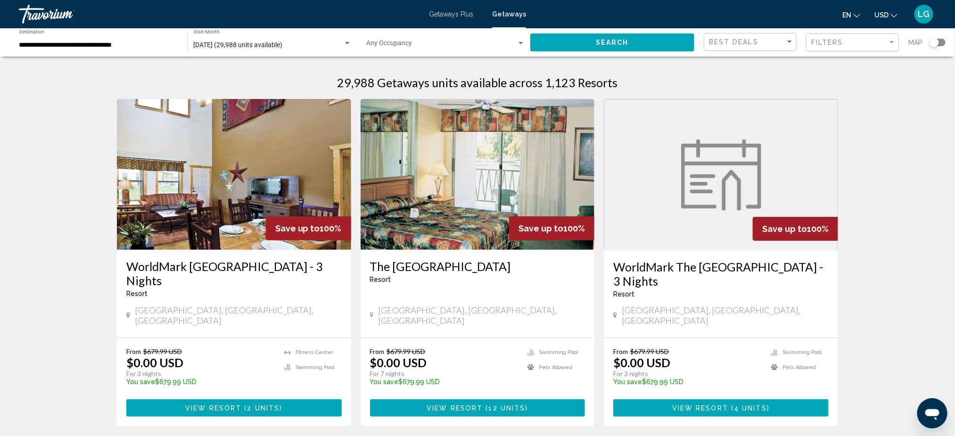
click at [464, 223] on img "Main content" at bounding box center [478, 174] width 234 height 151
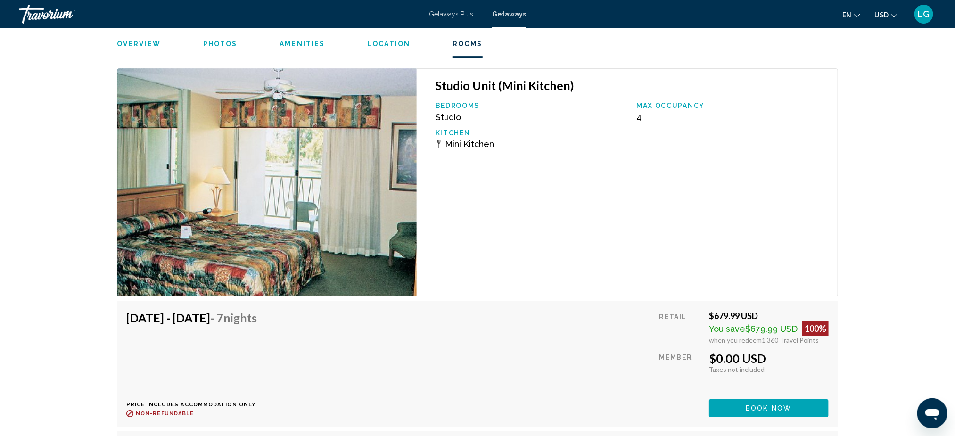
scroll to position [1632, 0]
